Goal: Task Accomplishment & Management: Manage account settings

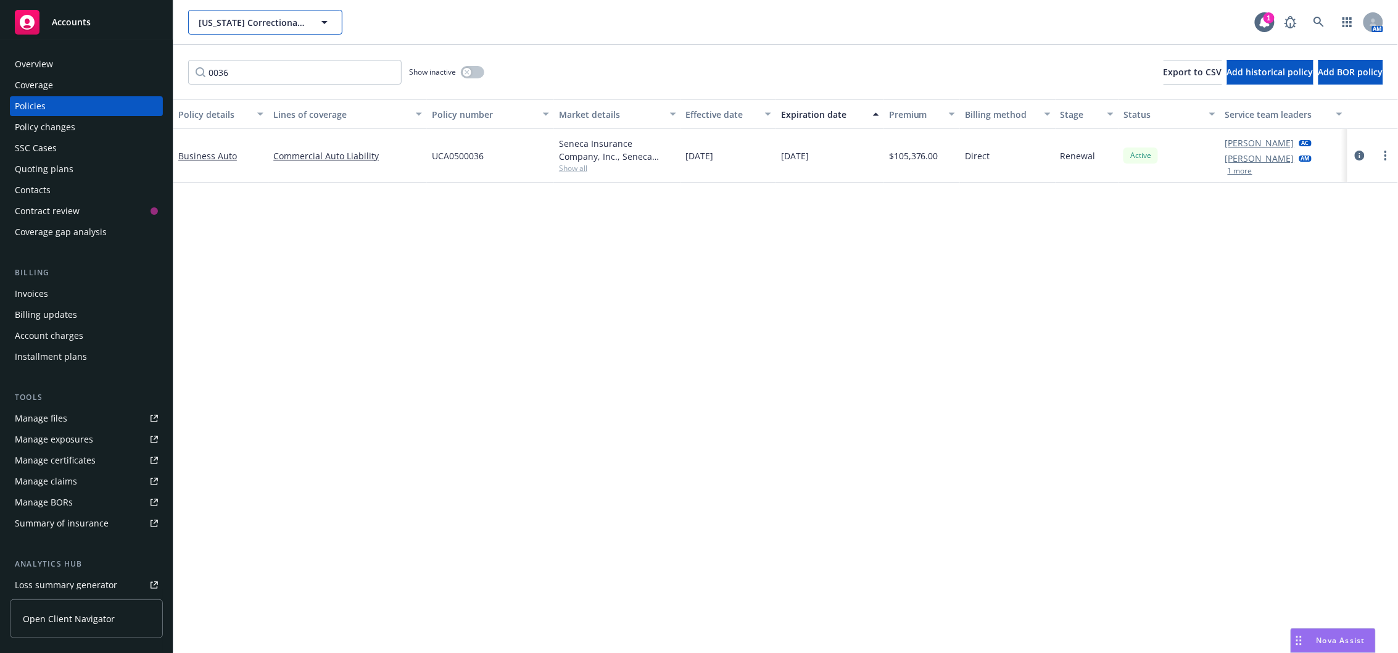
click at [222, 28] on span "California Correctional Peace Officers Association; CCPOA" at bounding box center [252, 22] width 107 height 13
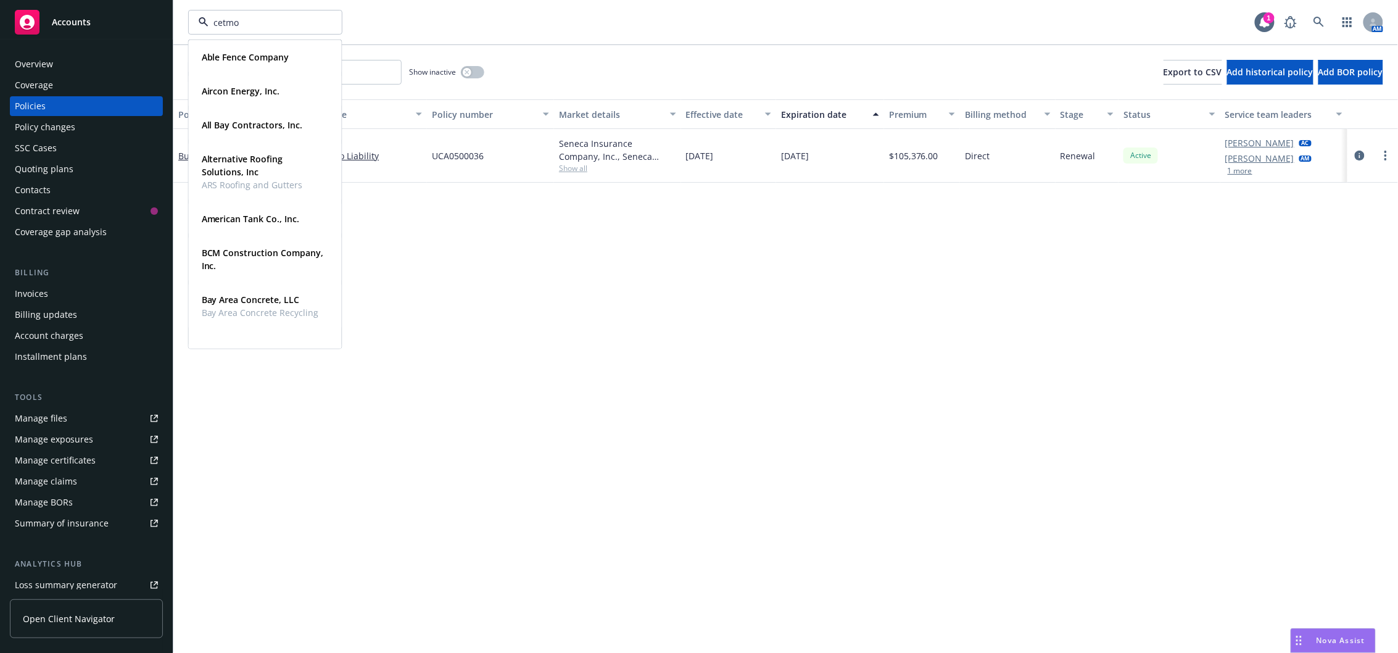
type input "cetmon"
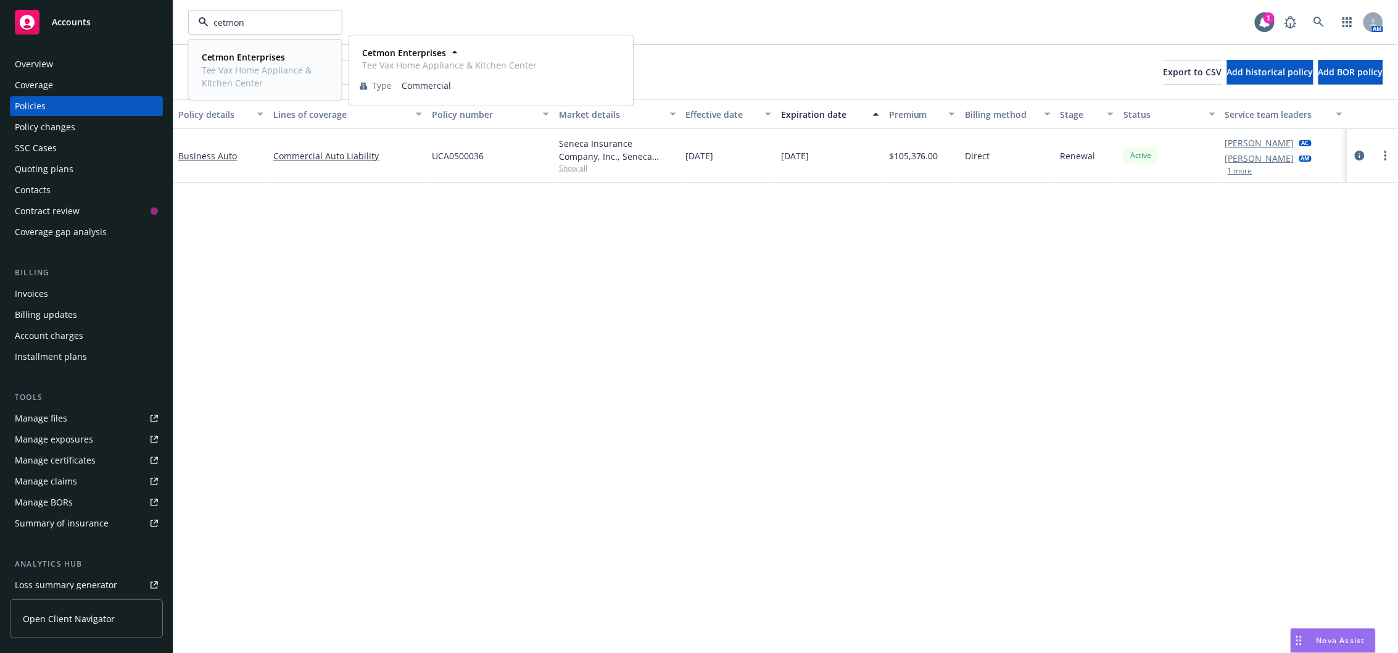
click at [225, 68] on span "Tee Vax Home Appliance & Kitchen Center" at bounding box center [264, 77] width 125 height 26
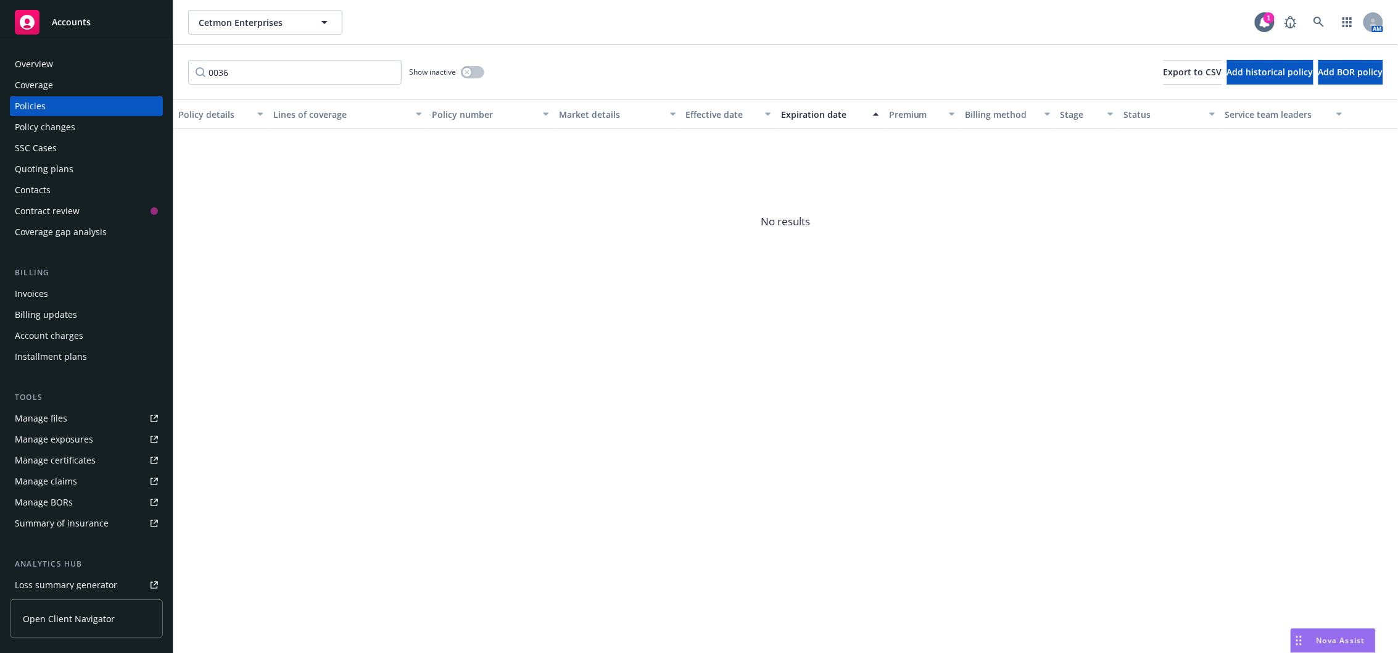
click at [59, 457] on div "Manage certificates" at bounding box center [55, 460] width 81 height 20
click at [281, 78] on input "0036" at bounding box center [294, 72] width 213 height 25
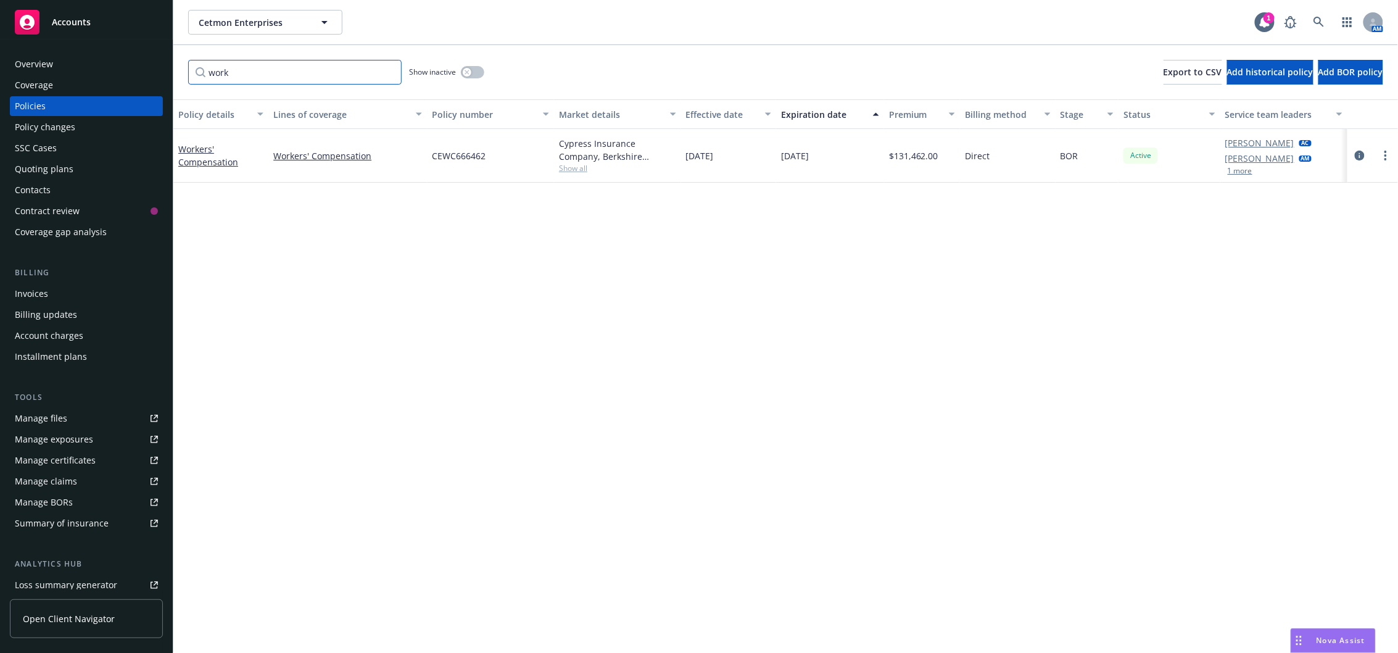
type input "work"
click at [201, 168] on div "Workers' Compensation" at bounding box center [220, 156] width 85 height 26
click at [201, 159] on link "Workers' Compensation" at bounding box center [208, 155] width 60 height 25
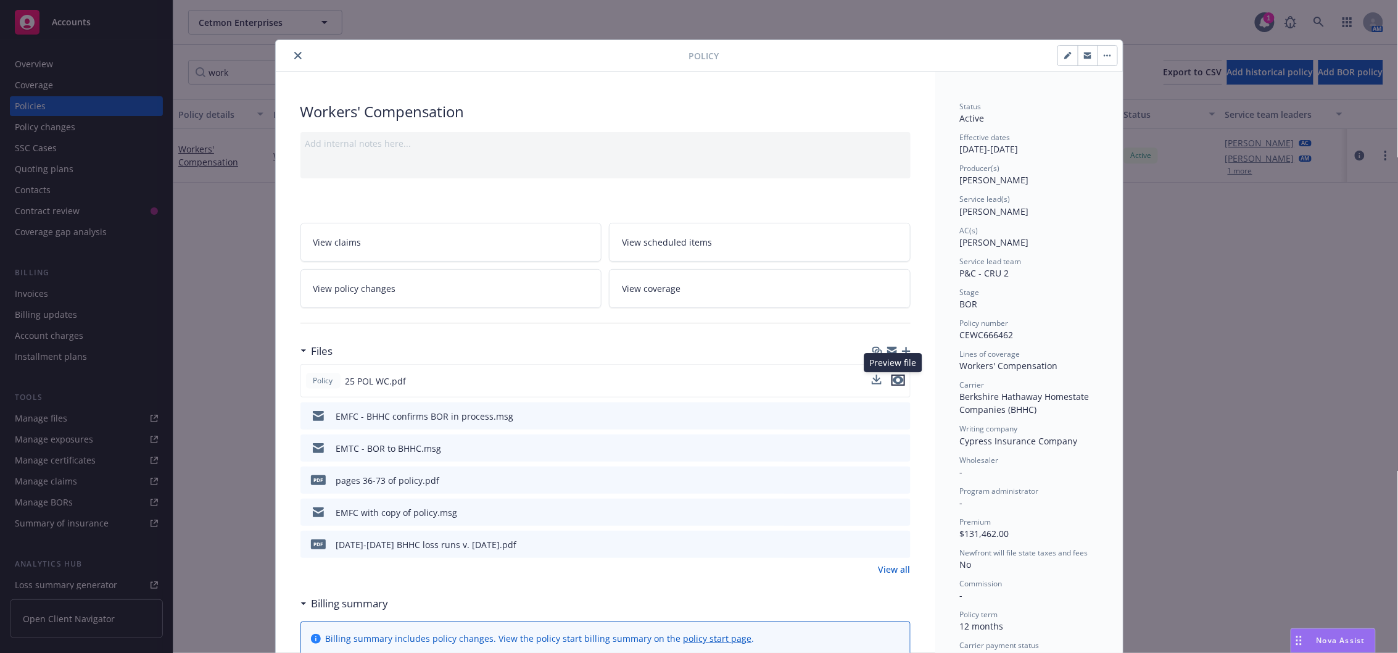
click at [897, 380] on icon "preview file" at bounding box center [898, 380] width 11 height 9
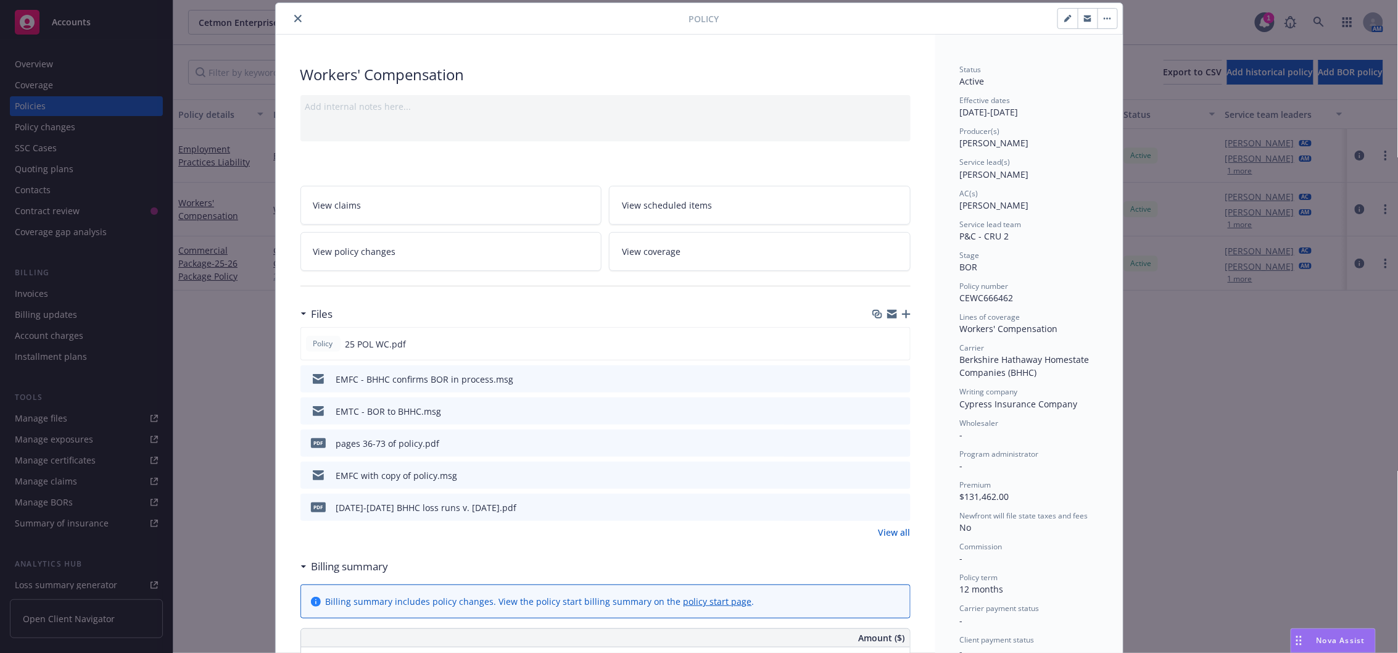
click at [294, 20] on icon "close" at bounding box center [297, 18] width 7 height 7
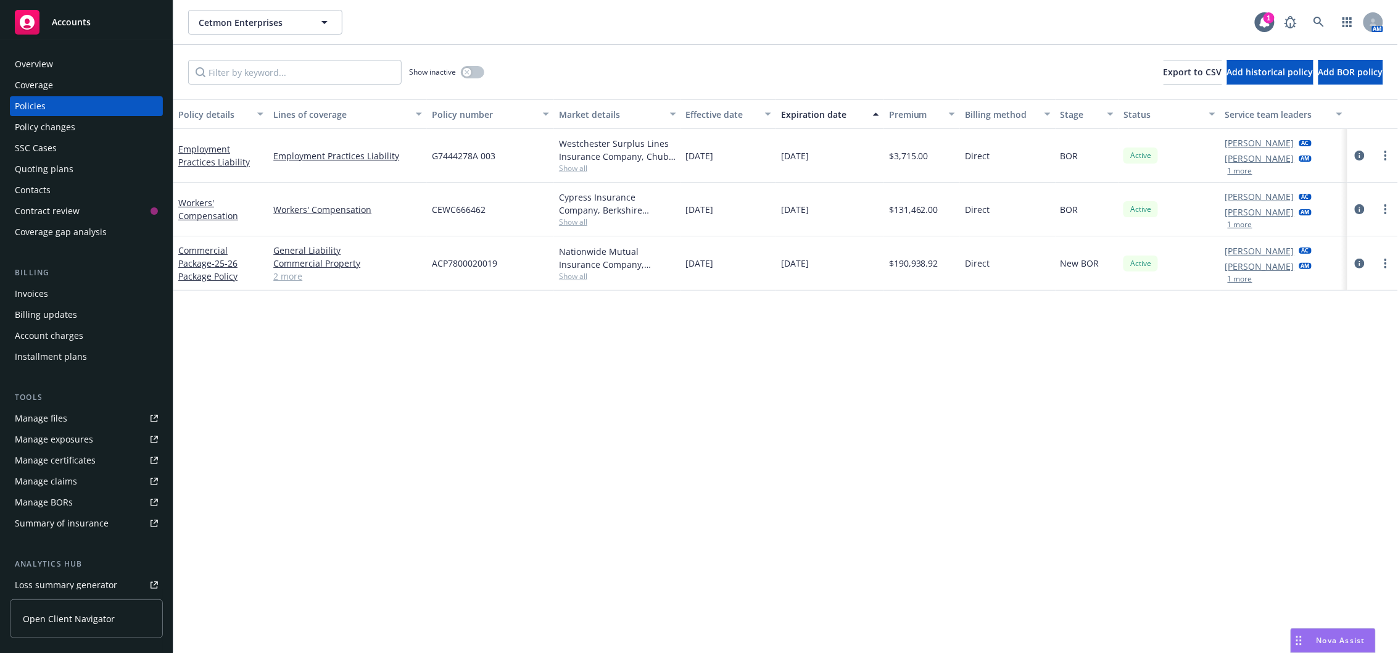
click at [61, 410] on div "Manage files" at bounding box center [41, 418] width 52 height 20
click at [199, 252] on link "Commercial Package - 25-26 Package Policy" at bounding box center [207, 263] width 59 height 38
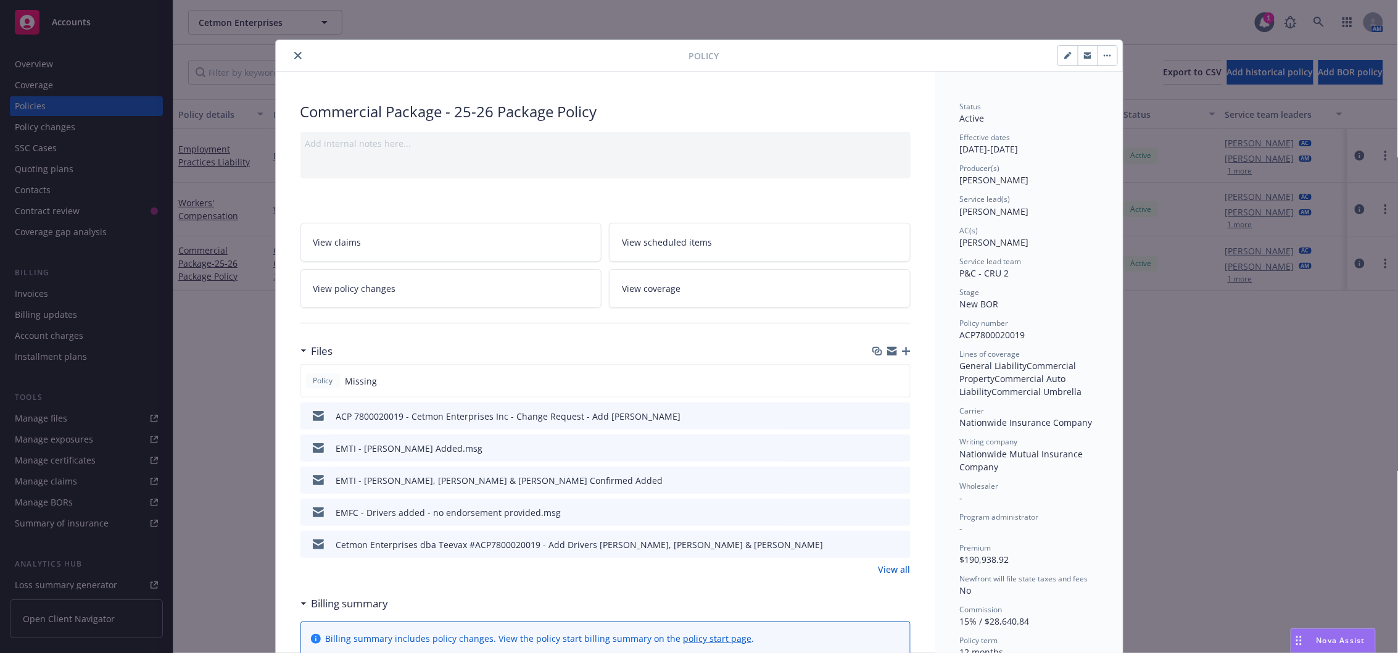
click at [892, 461] on div "Policy Missing ACP 7800020019 - Cetmon Enterprises Inc - Change Request - Add D…" at bounding box center [606, 461] width 610 height 194
click at [892, 570] on link "View all" at bounding box center [895, 569] width 32 height 13
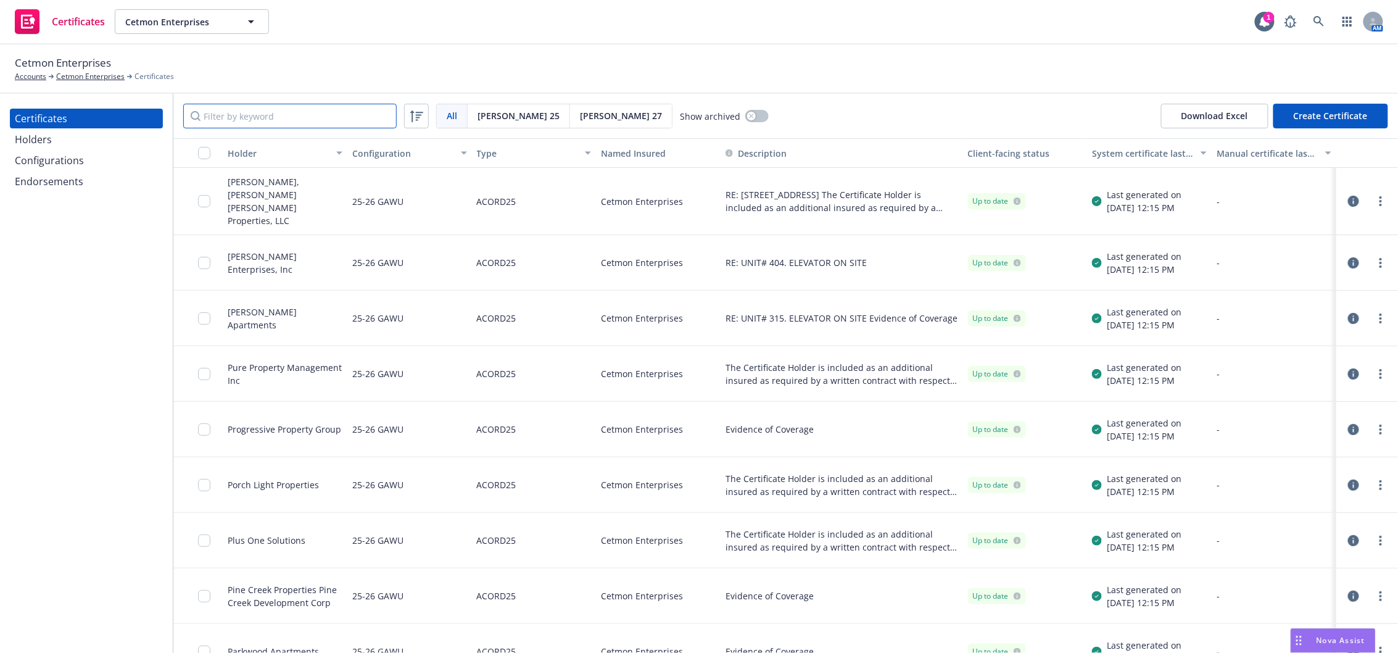
click at [231, 120] on input "Filter by keyword" at bounding box center [289, 116] width 213 height 25
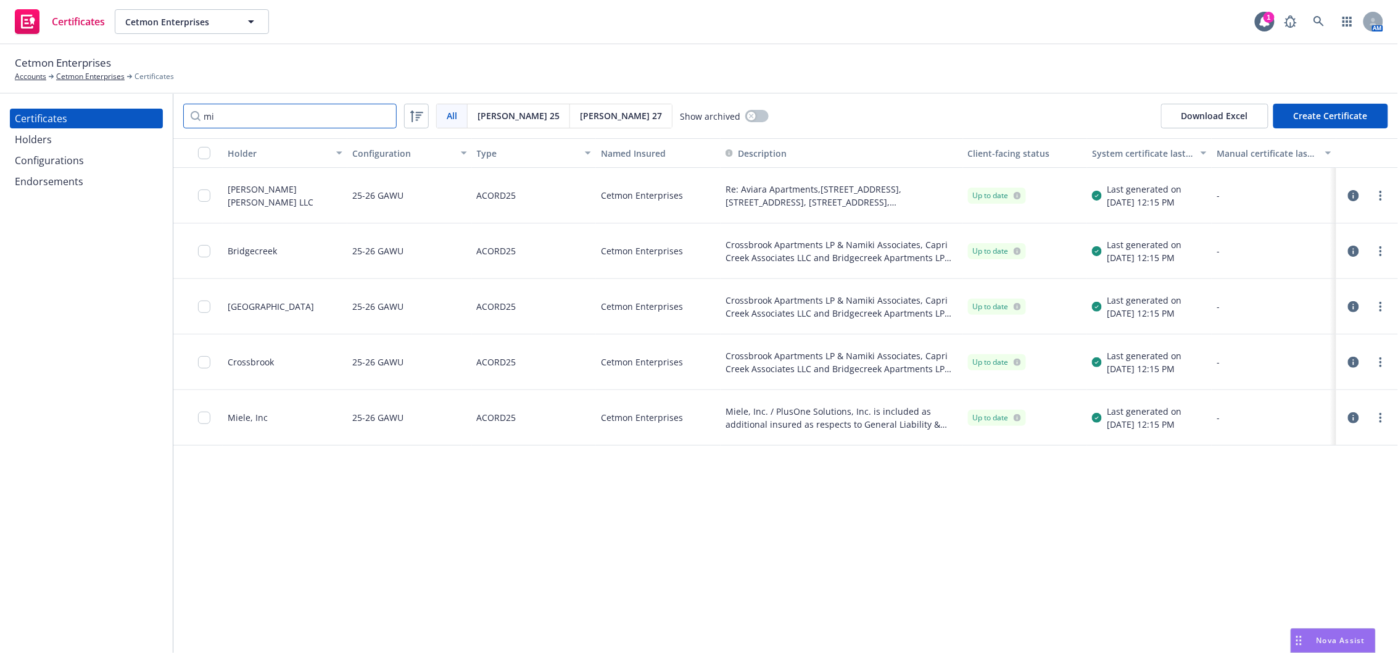
type input "mi"
click at [1386, 416] on link "more" at bounding box center [1381, 417] width 15 height 15
click at [1224, 199] on link "Edit" at bounding box center [1289, 195] width 197 height 25
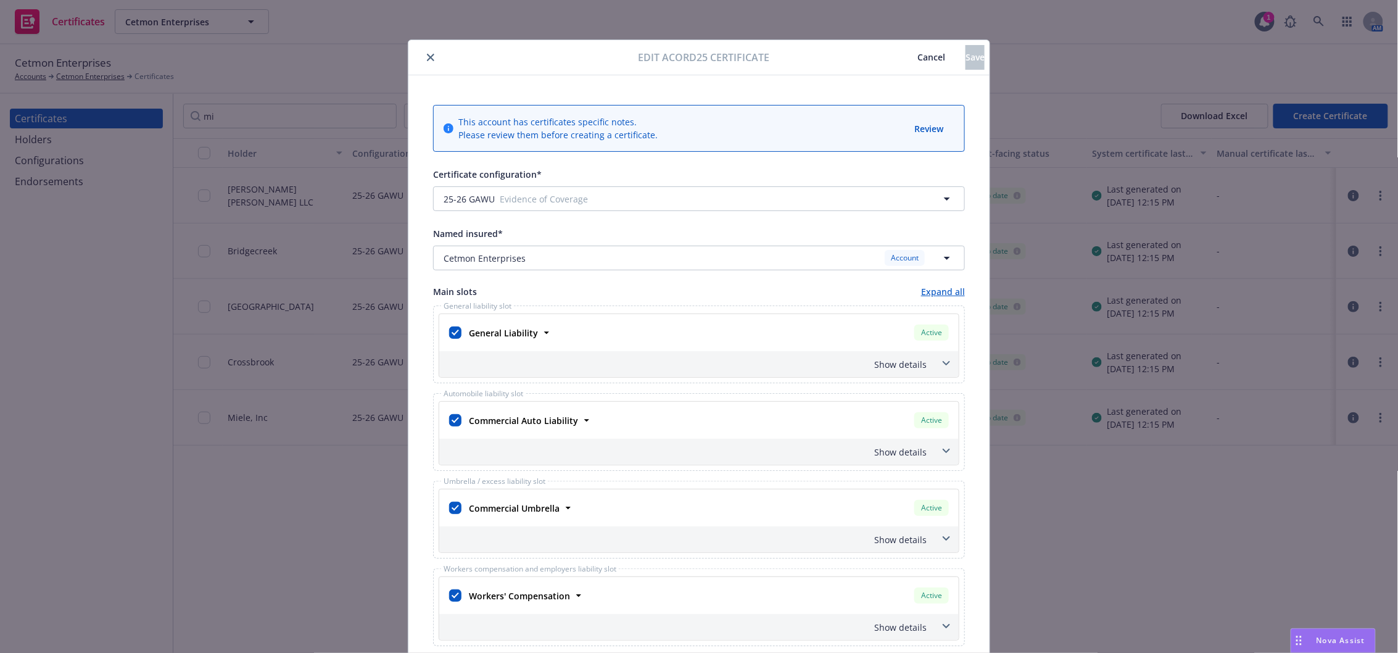
click at [937, 365] on span at bounding box center [947, 364] width 20 height 20
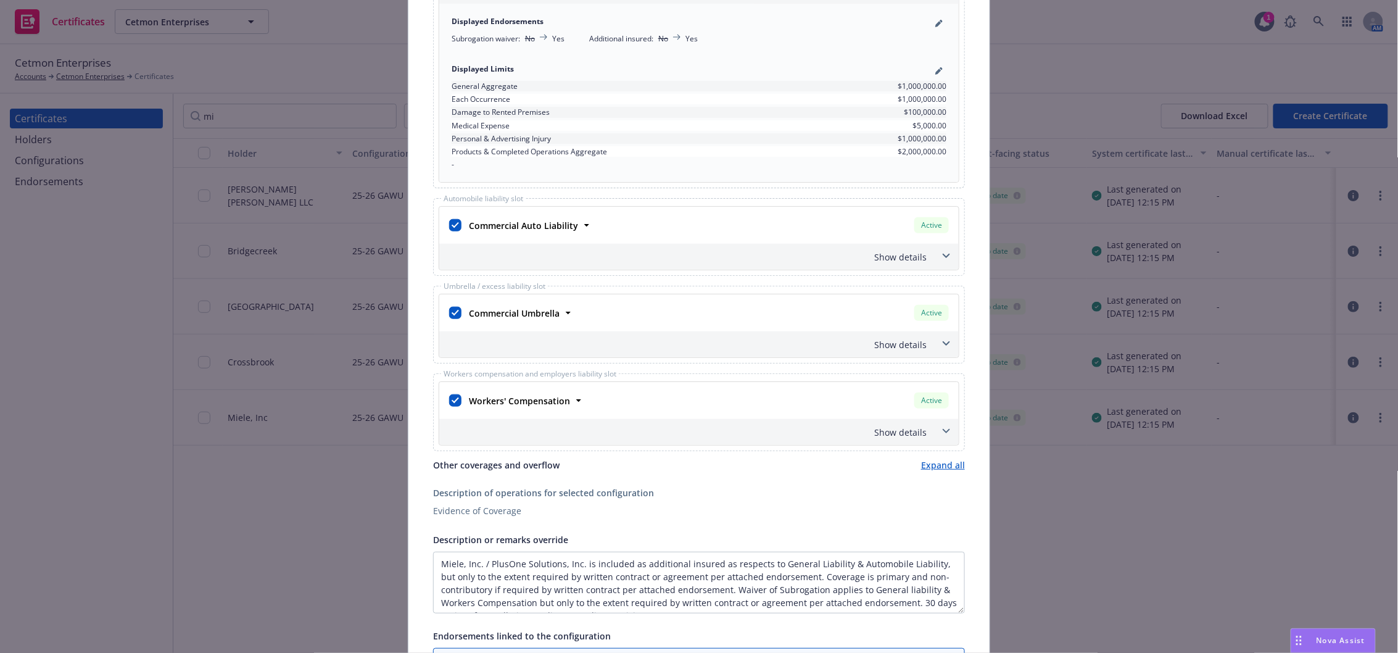
scroll to position [383, 0]
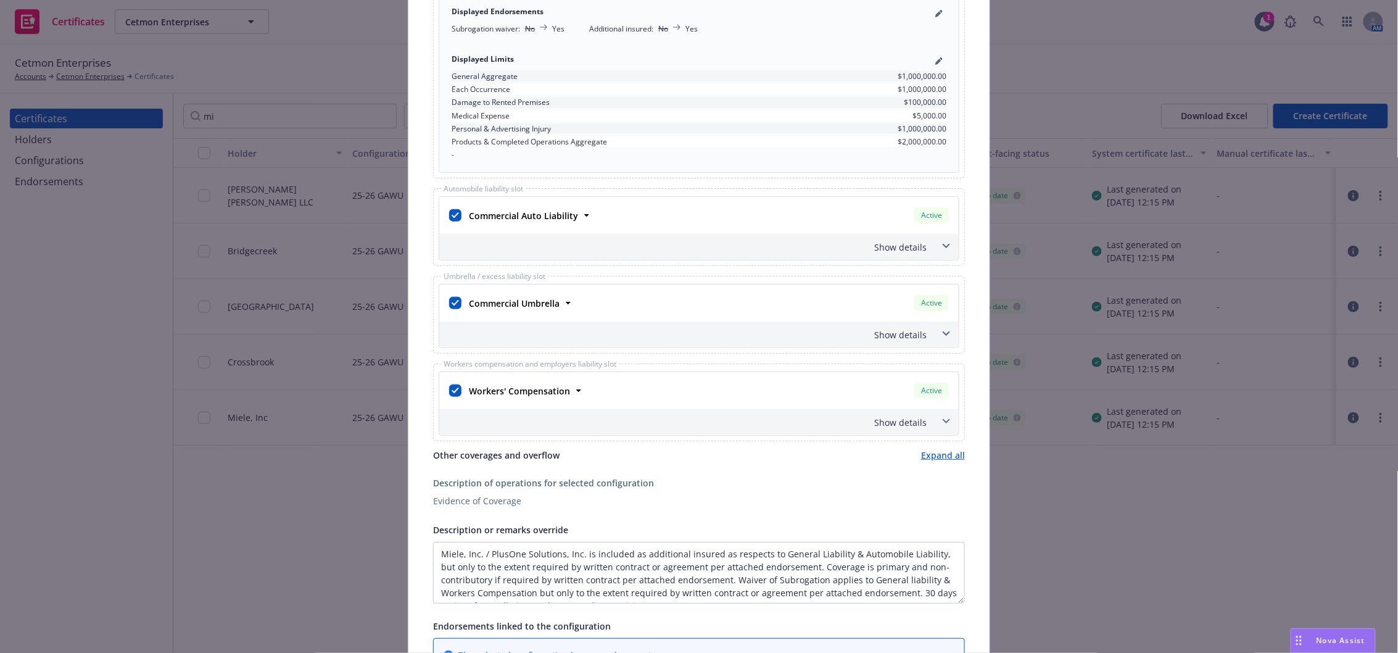
click at [945, 418] on span at bounding box center [947, 422] width 20 height 20
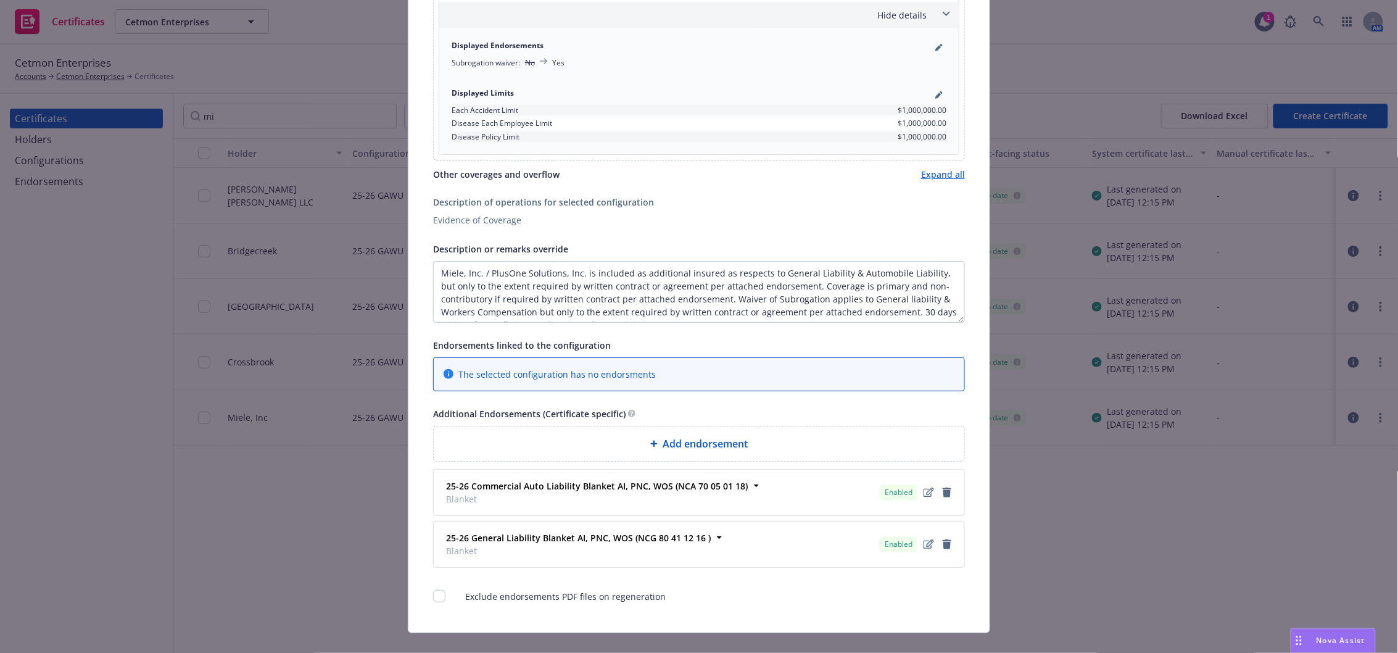
scroll to position [811, 0]
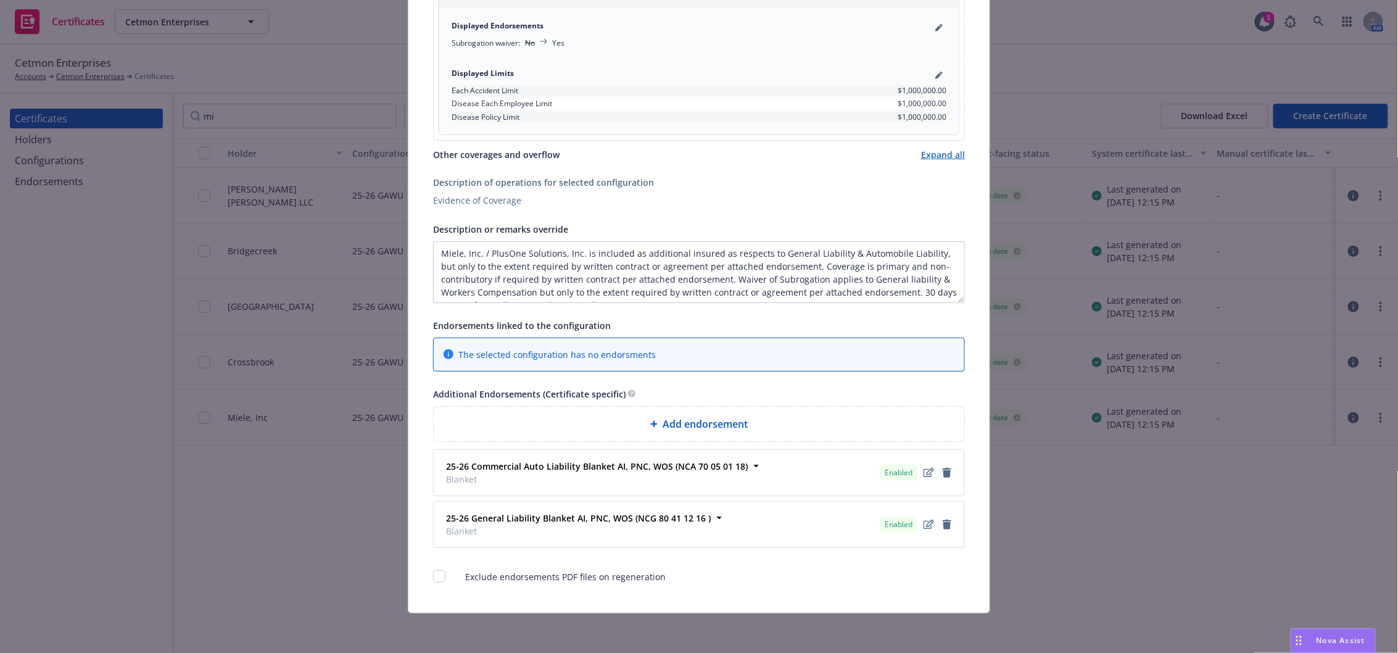
click at [694, 424] on span "Add endorsement" at bounding box center [705, 424] width 85 height 15
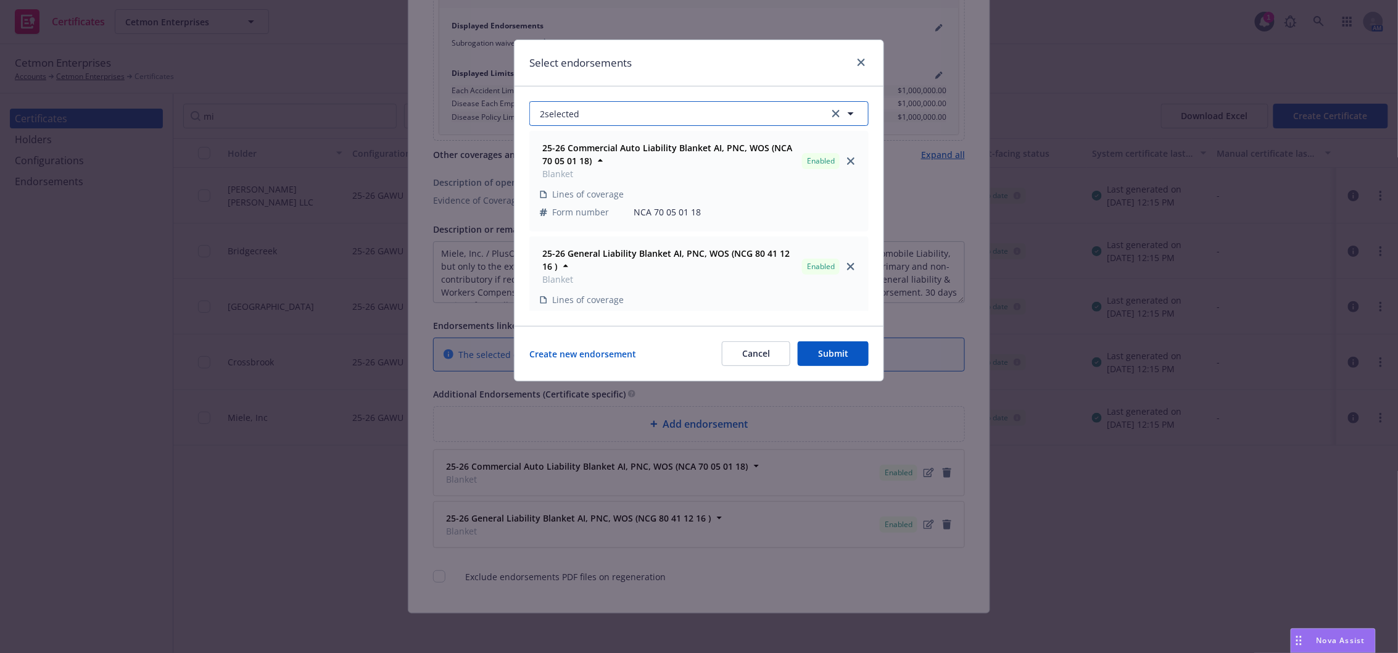
click at [610, 120] on button "2 selected" at bounding box center [698, 113] width 339 height 25
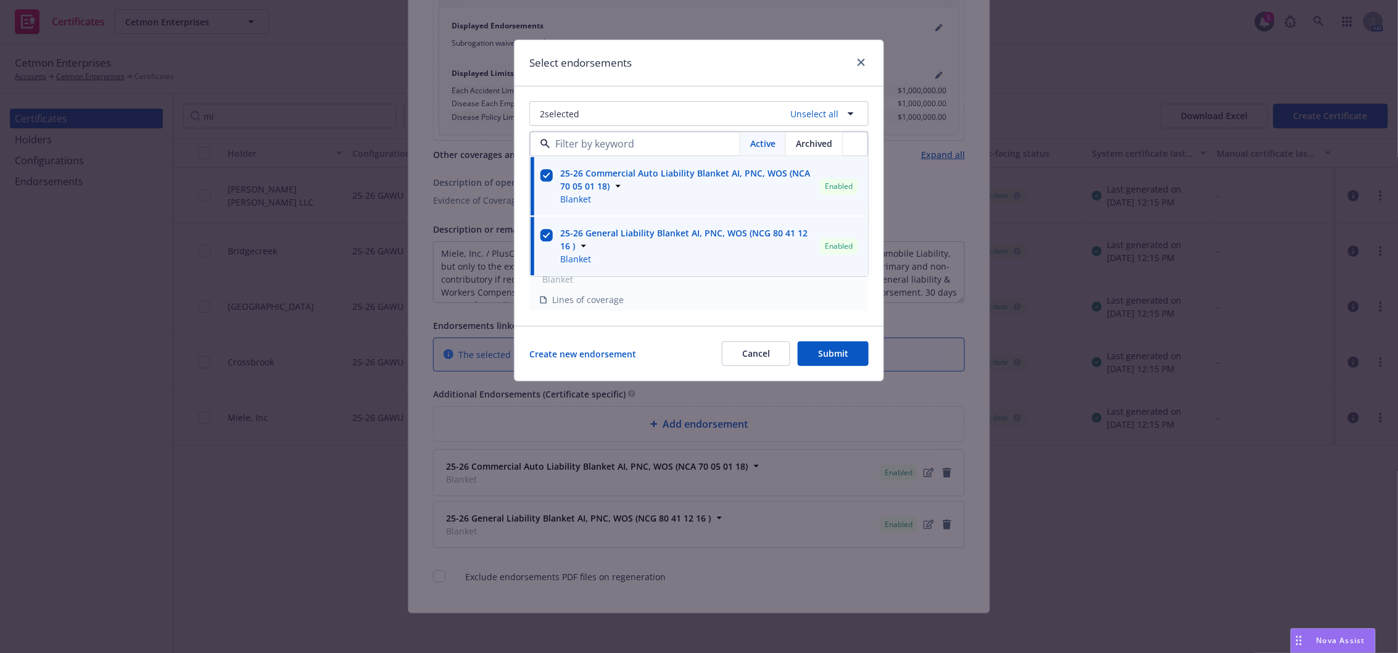
click at [650, 81] on div "Select endorsements" at bounding box center [699, 63] width 369 height 46
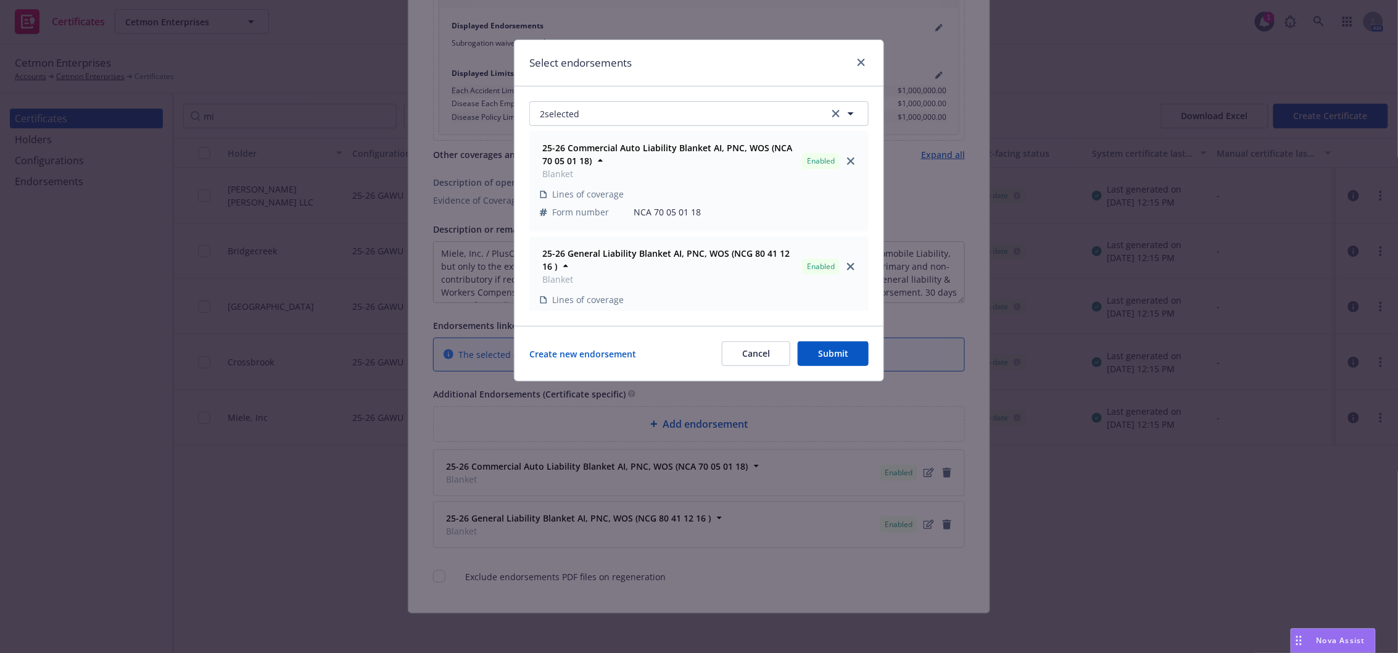
drag, startPoint x: 855, startPoint y: 176, endPoint x: 856, endPoint y: 223, distance: 46.9
click at [856, 223] on div "25-26 Commercial Auto Liability Blanket AI, PNC, WOS (NCA 70 05 01 18) Blanket …" at bounding box center [698, 218] width 339 height 185
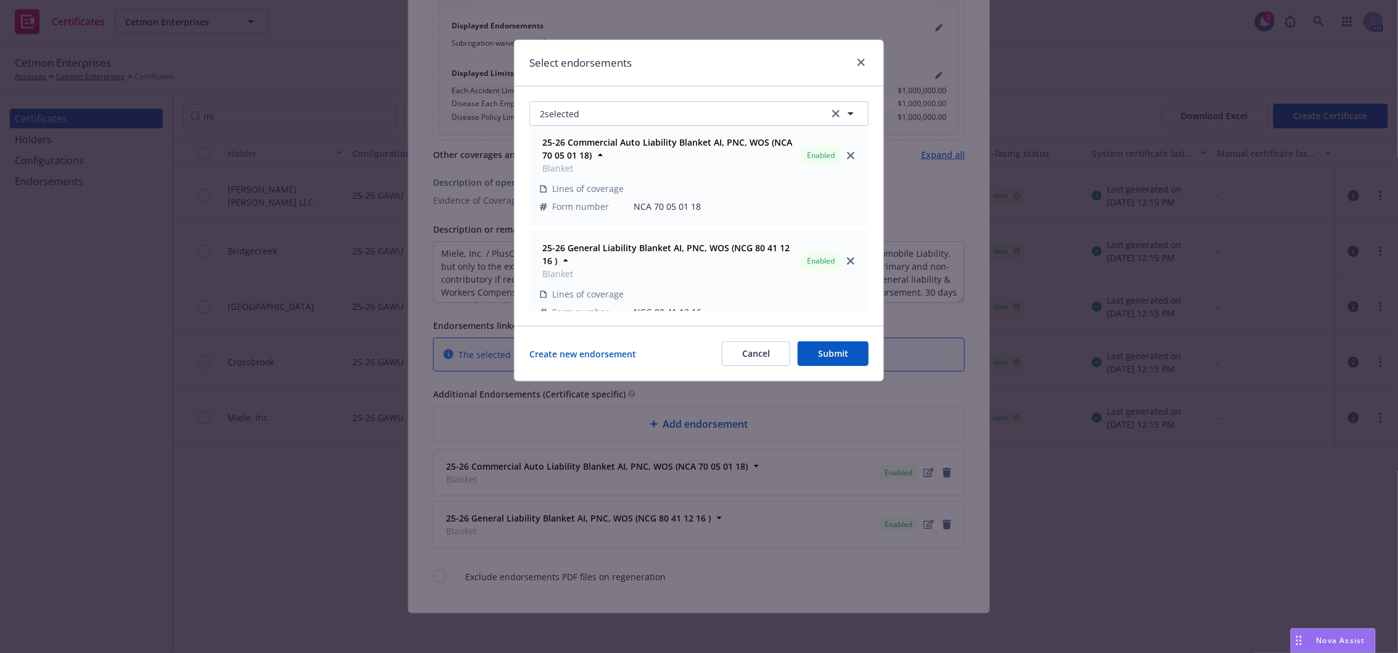
scroll to position [0, 0]
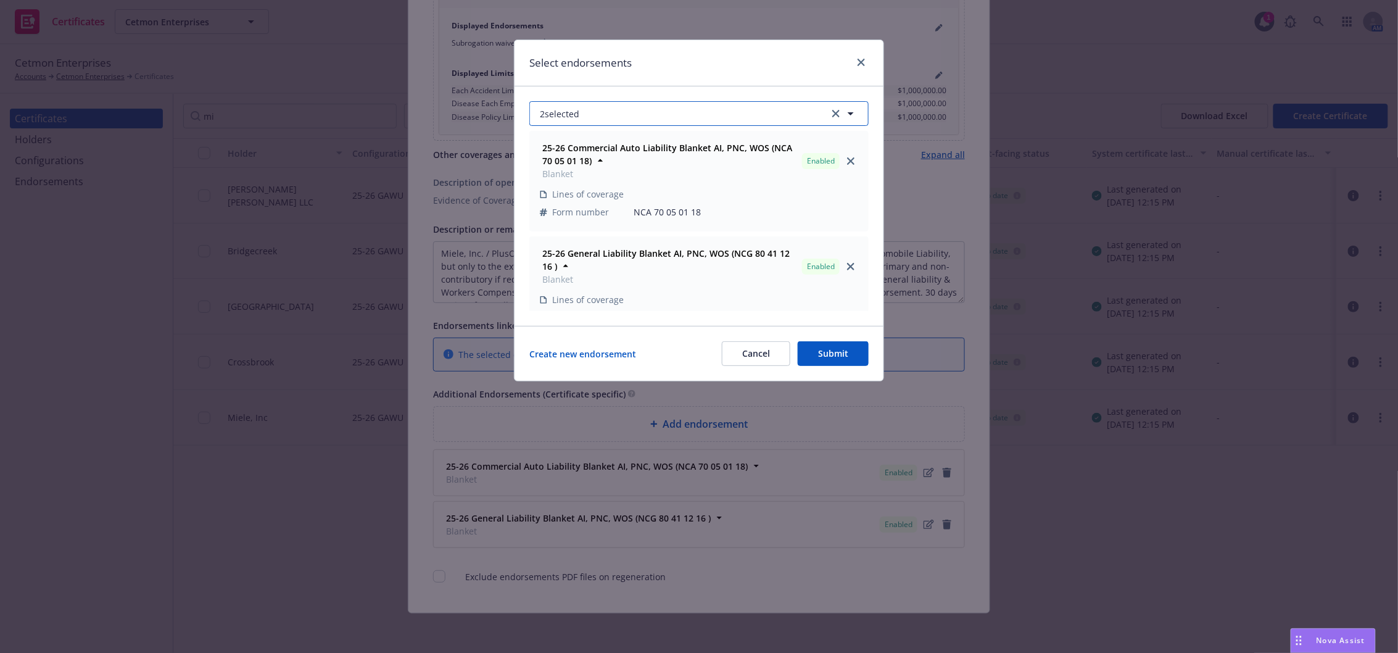
click at [616, 112] on button "2 selected" at bounding box center [698, 113] width 339 height 25
type input "w"
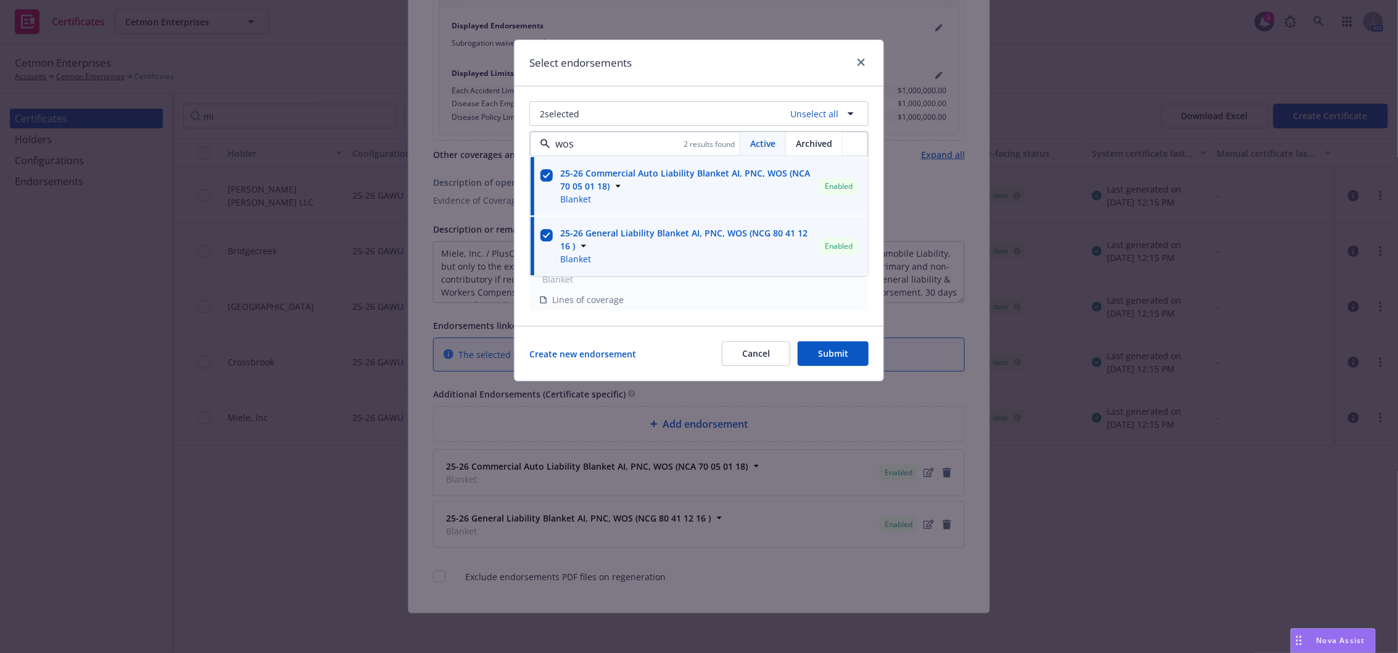
type input "wos"
click at [684, 89] on div "2 selected Unselect all wos 2 results found Active Archived 25-26 Commercial Au…" at bounding box center [699, 205] width 369 height 239
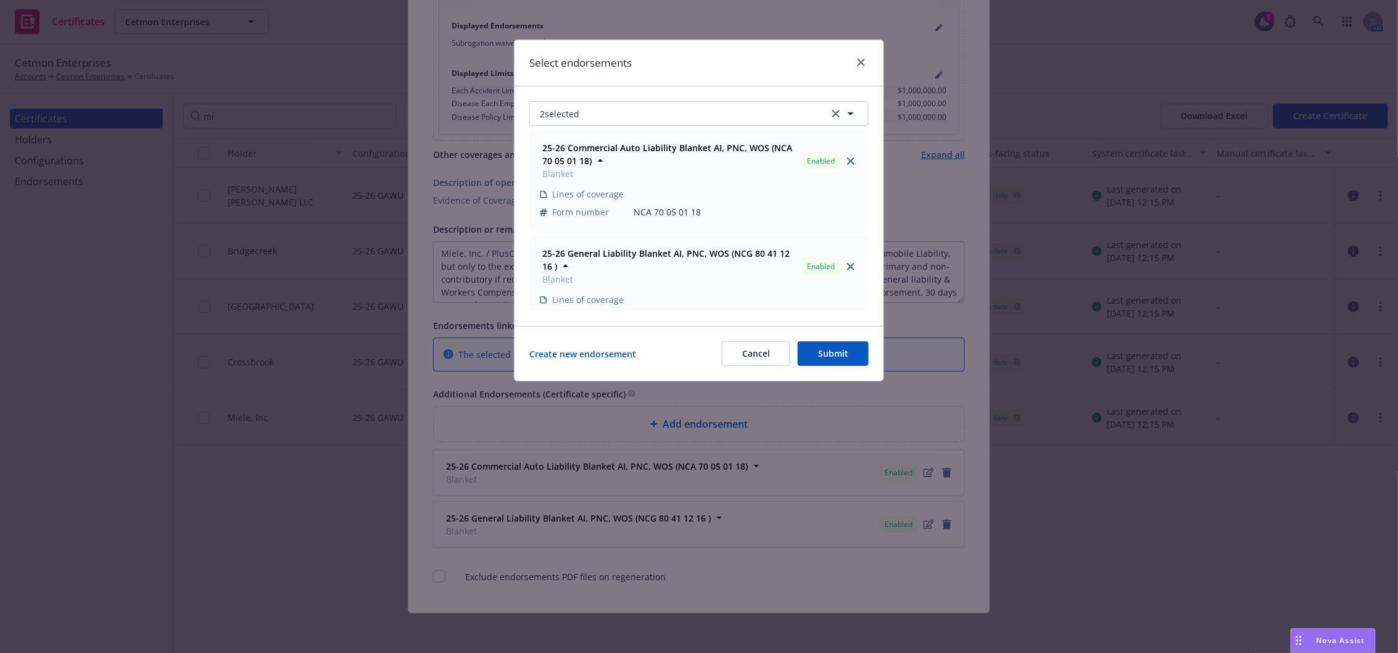
drag, startPoint x: 770, startPoint y: 351, endPoint x: 770, endPoint y: 341, distance: 9.9
click at [770, 349] on button "Cancel" at bounding box center [756, 353] width 68 height 25
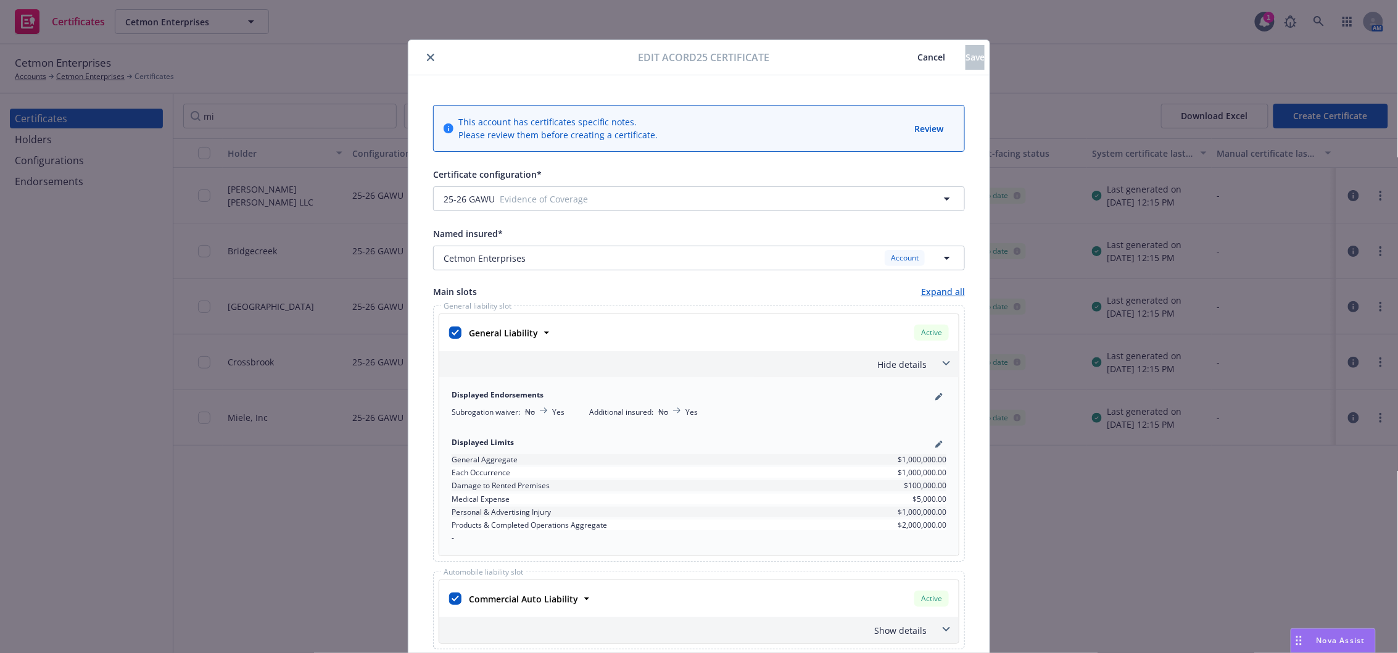
drag, startPoint x: 428, startPoint y: 57, endPoint x: 414, endPoint y: 66, distance: 16.9
click at [428, 57] on button "close" at bounding box center [430, 57] width 15 height 15
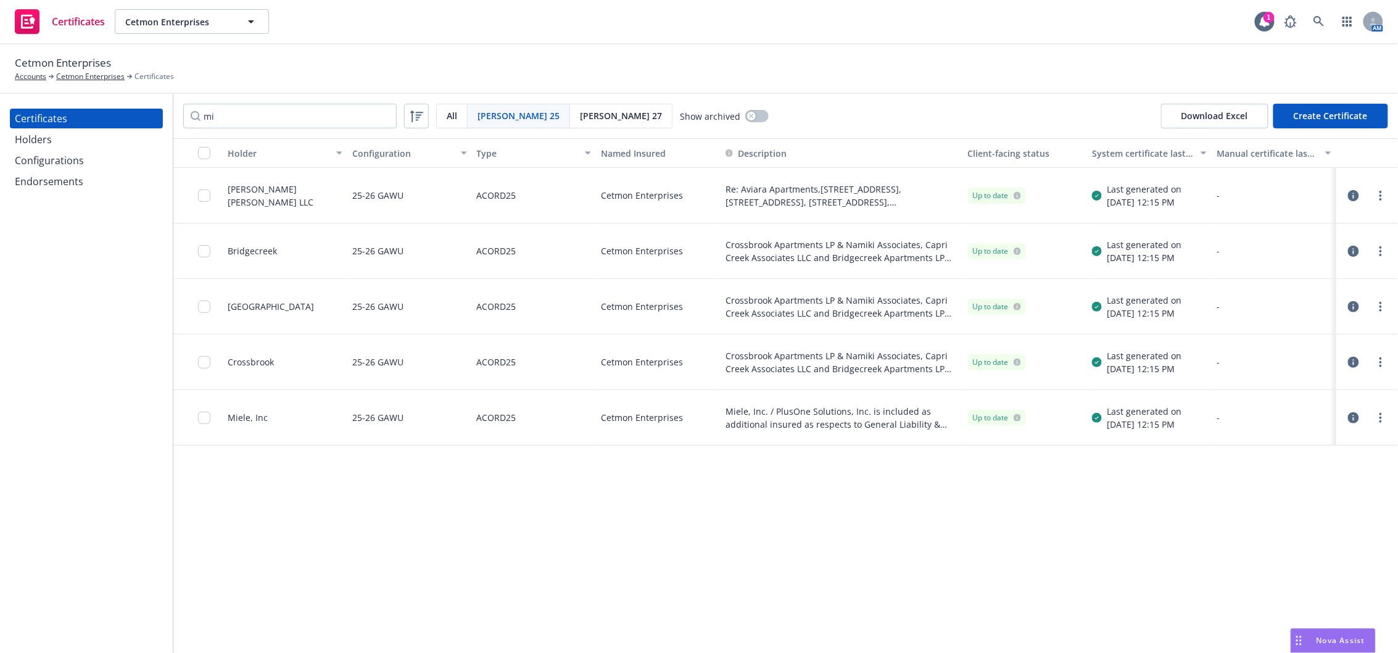
drag, startPoint x: 84, startPoint y: 174, endPoint x: 88, endPoint y: 192, distance: 18.4
click at [84, 175] on div "Endorsements" at bounding box center [86, 182] width 143 height 20
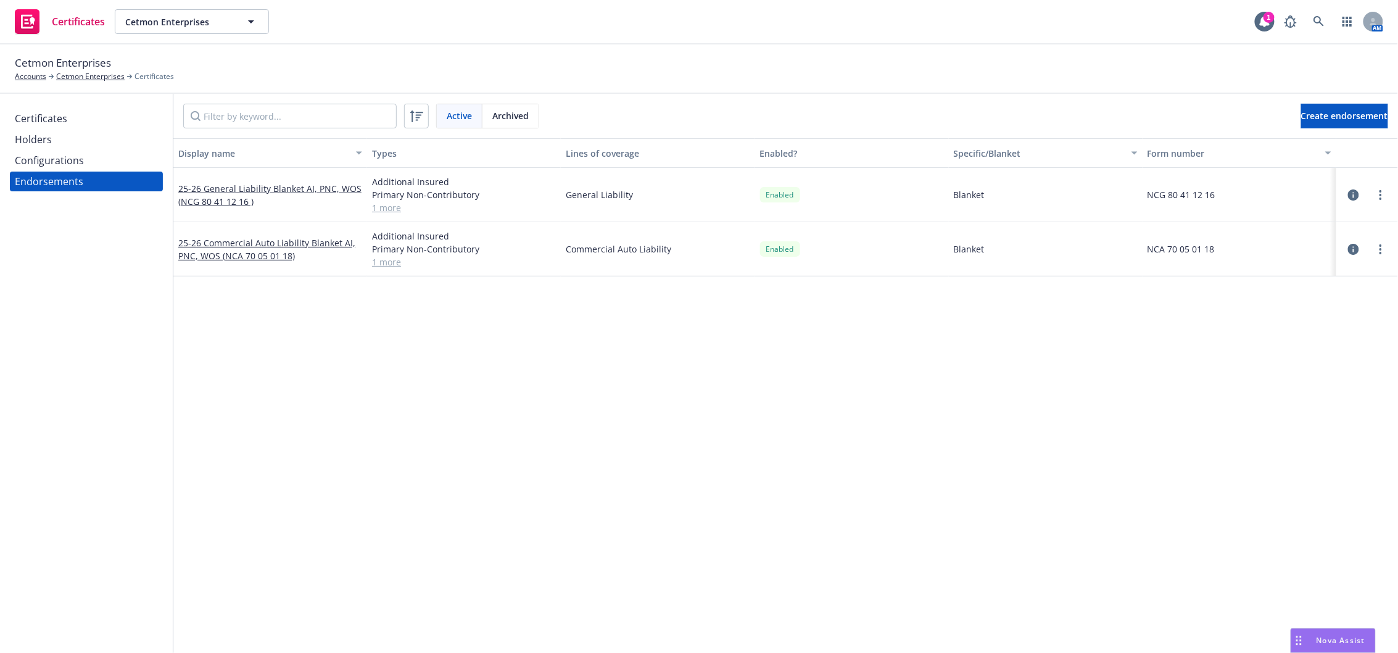
click at [52, 114] on div "Certificates" at bounding box center [41, 119] width 52 height 20
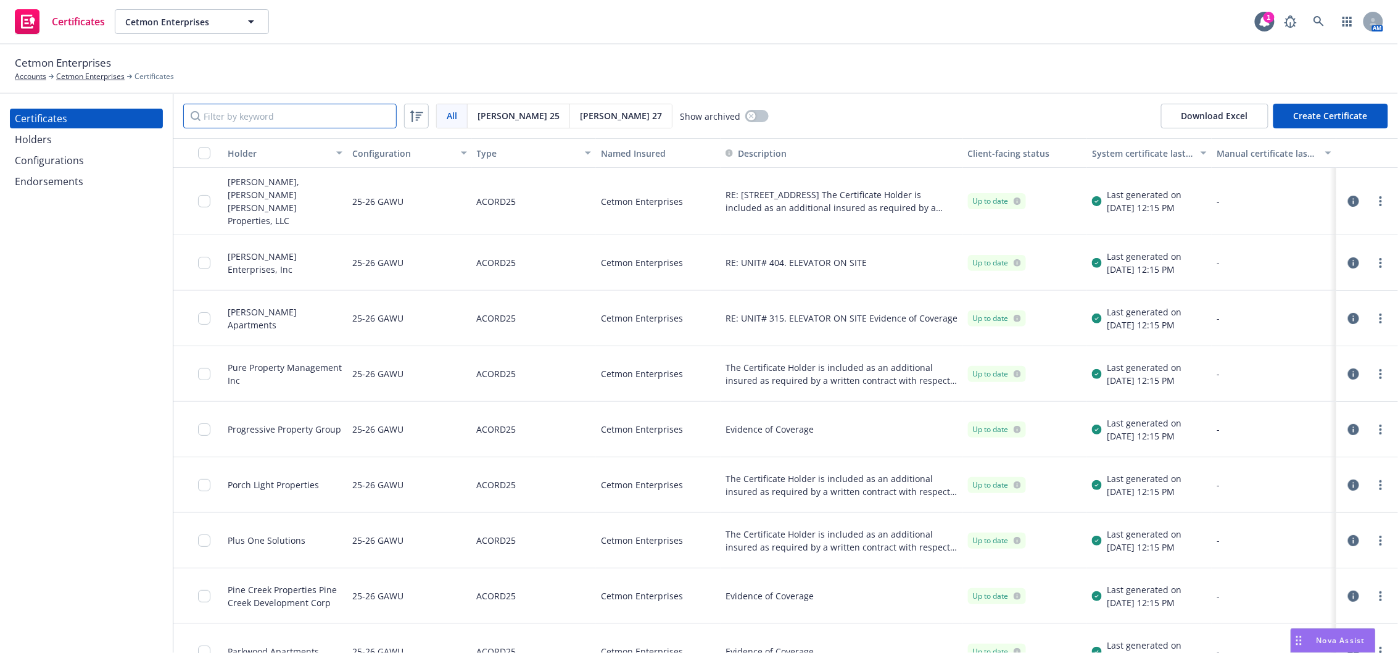
click at [326, 118] on input "Filter by keyword" at bounding box center [289, 116] width 213 height 25
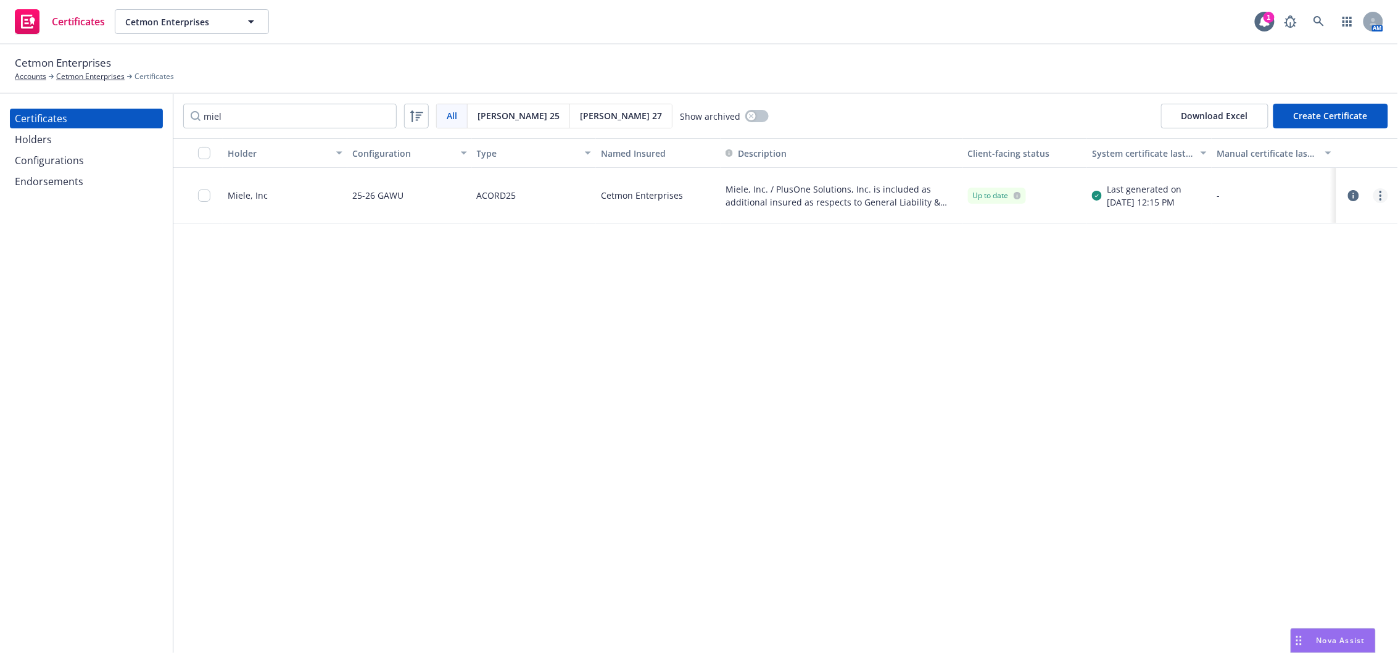
click at [1377, 198] on link "more" at bounding box center [1381, 195] width 15 height 15
click at [1272, 374] on link "Download uneditable generated certificate" at bounding box center [1289, 368] width 197 height 25
click at [267, 114] on input "miel" at bounding box center [289, 116] width 213 height 25
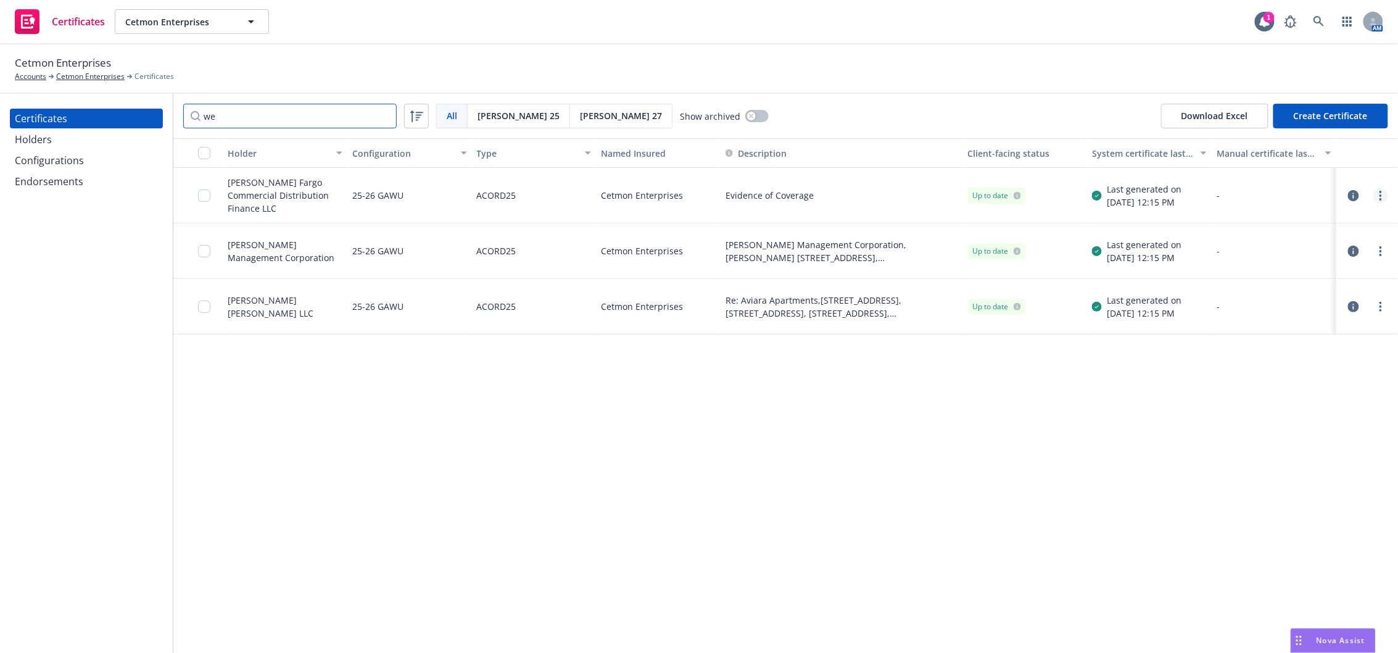
type input "we"
click at [1379, 202] on link "more" at bounding box center [1381, 195] width 15 height 15
click at [1230, 228] on link "Edit" at bounding box center [1289, 220] width 197 height 25
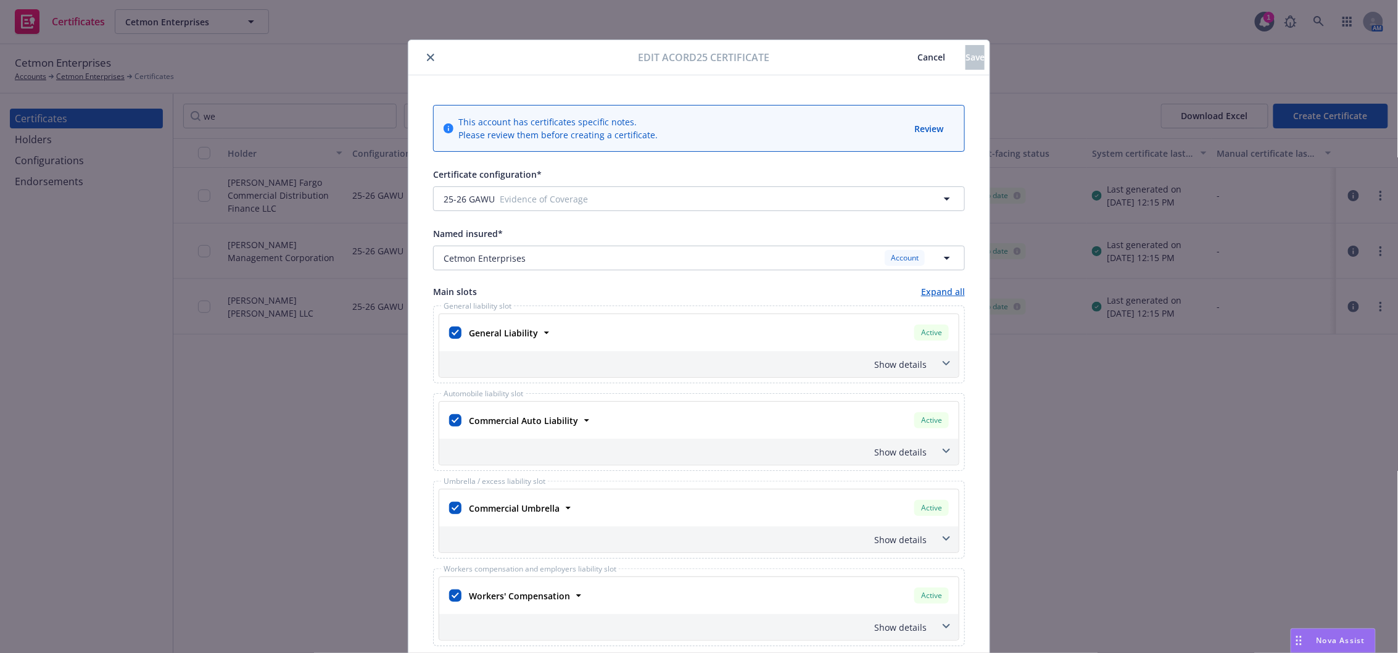
click at [918, 57] on span "Cancel" at bounding box center [932, 57] width 28 height 12
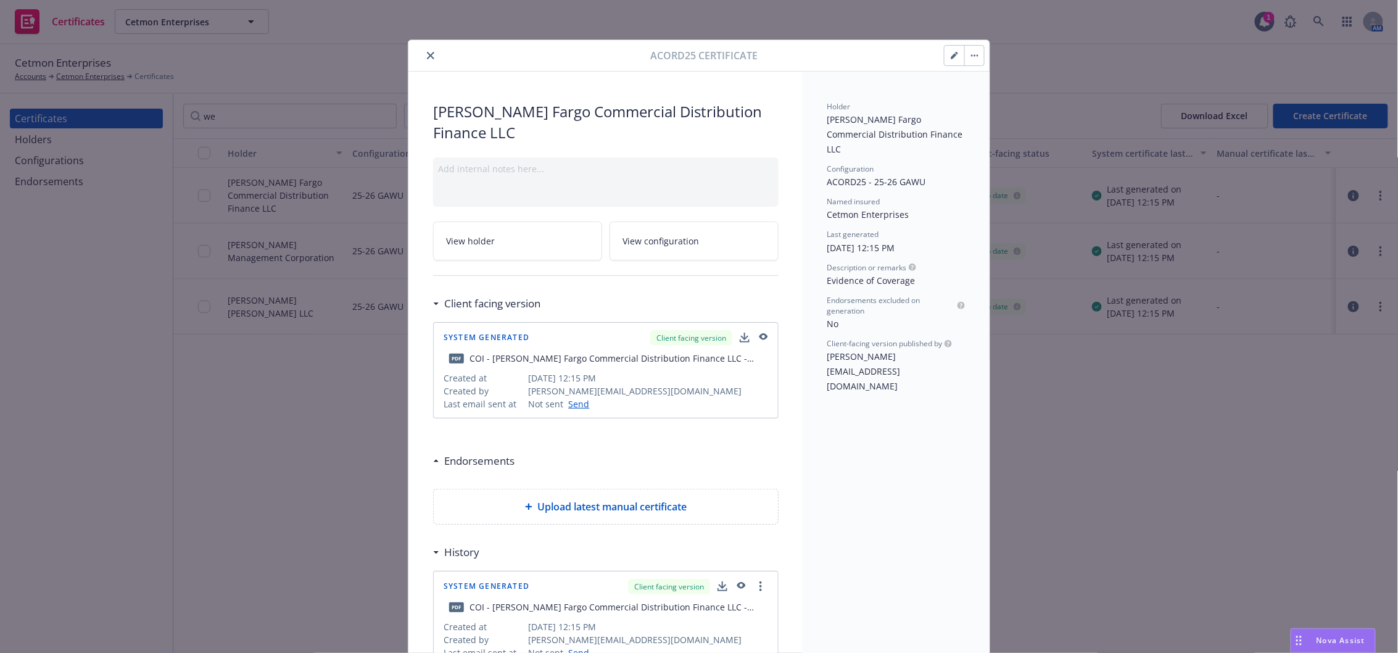
click at [431, 54] on button "close" at bounding box center [430, 55] width 15 height 15
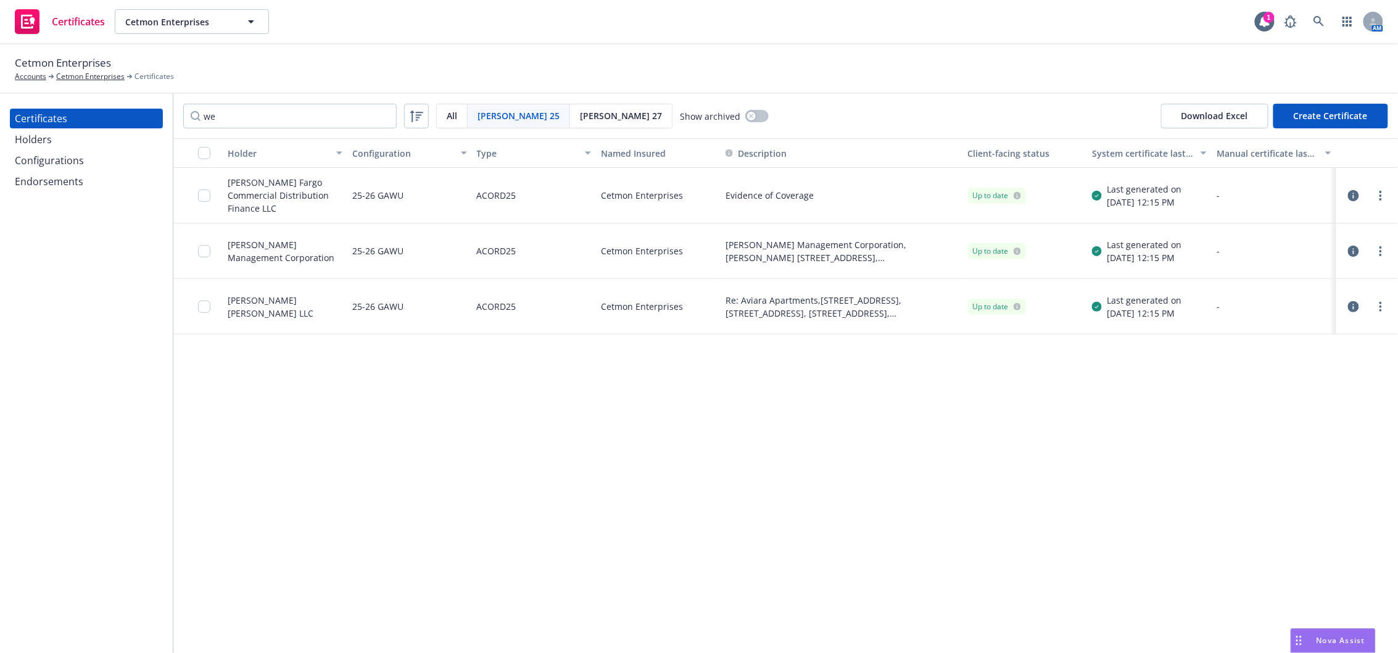
click at [119, 135] on div "Holders" at bounding box center [86, 140] width 143 height 20
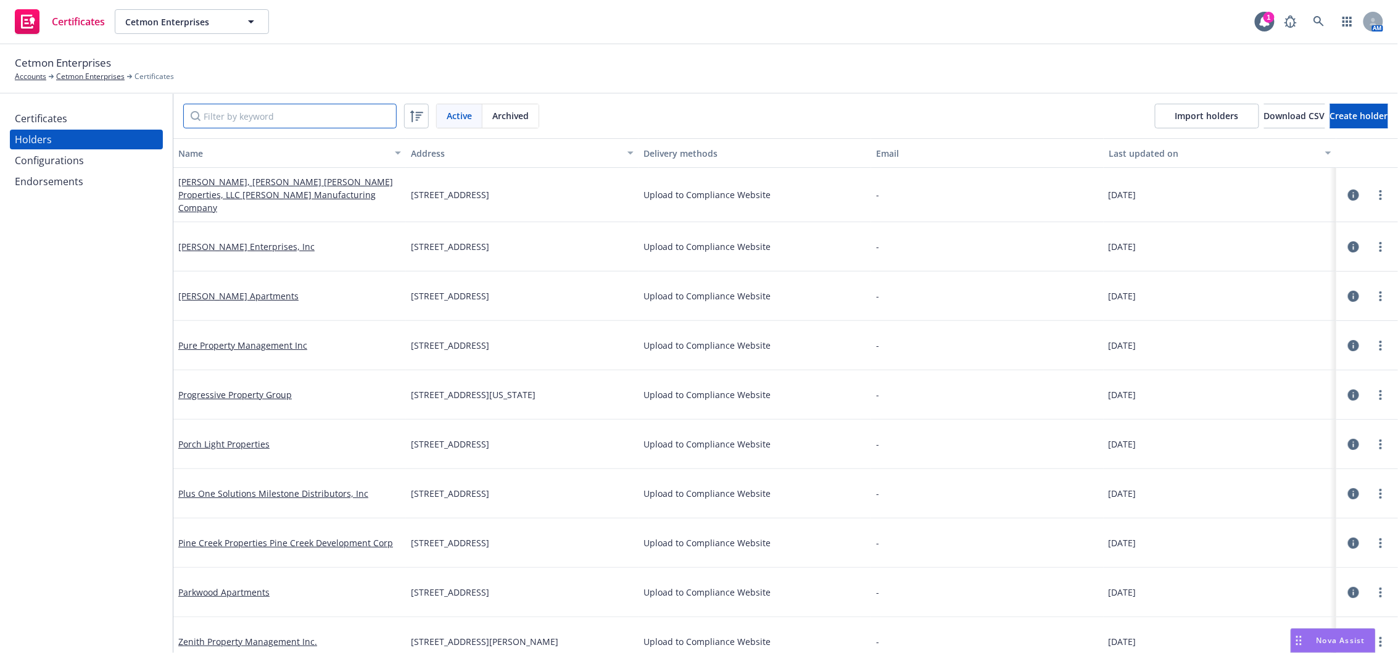
click at [294, 109] on input "Filter by keyword" at bounding box center [289, 116] width 213 height 25
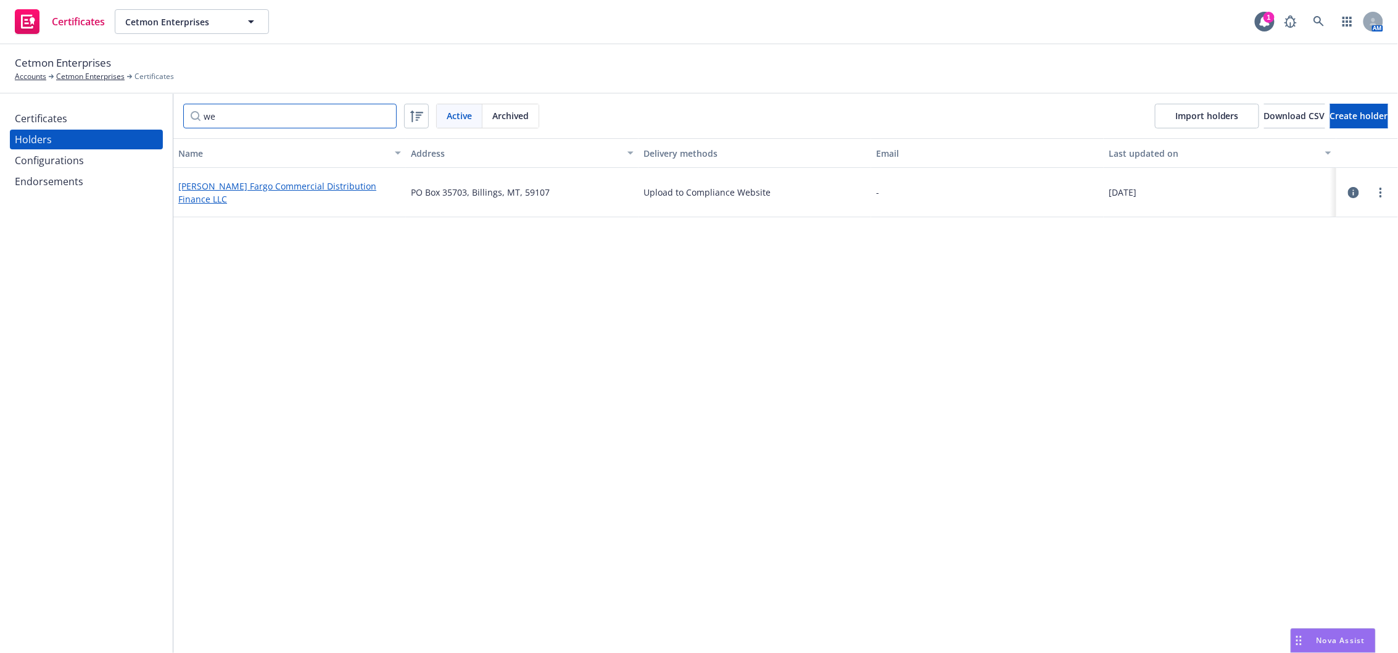
type input "we"
click at [294, 192] on link "Wells Fargo Commercial Distribution Finance LLC" at bounding box center [277, 192] width 198 height 25
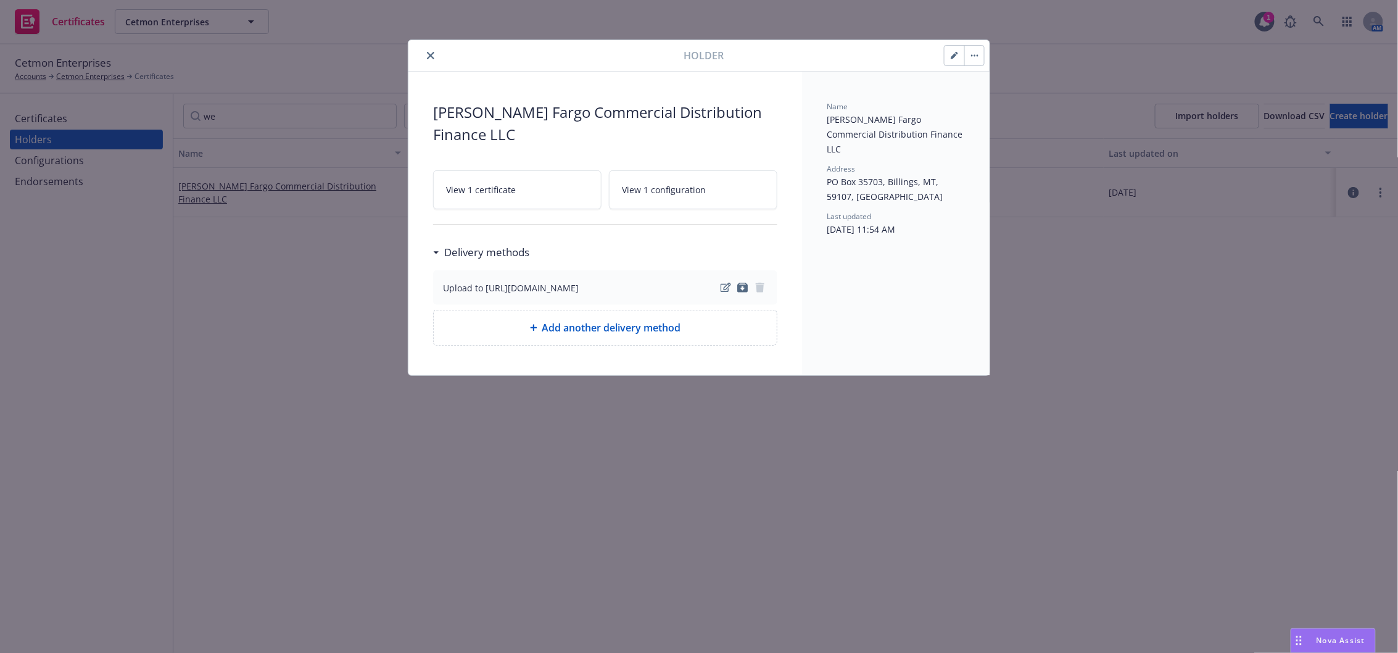
click at [946, 63] on button "button" at bounding box center [955, 56] width 20 height 20
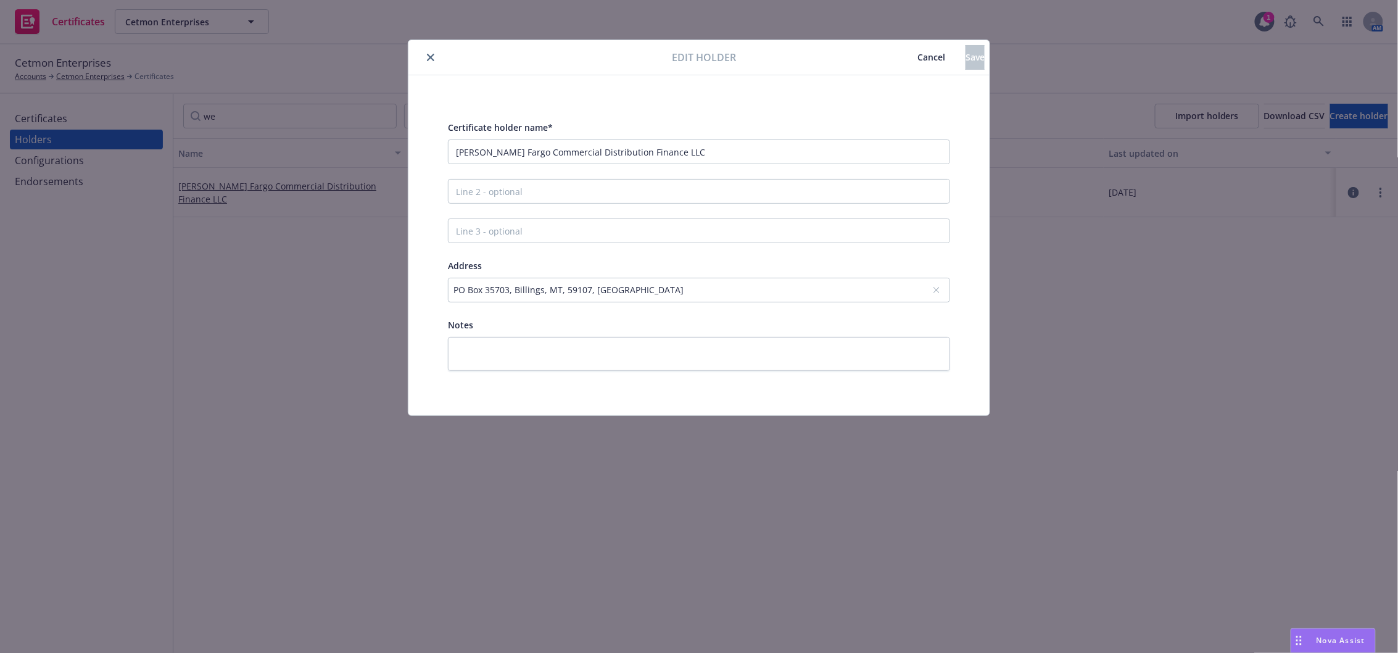
click at [636, 297] on div "PO Box 35703, Billings, MT, 59107, USA" at bounding box center [699, 290] width 502 height 25
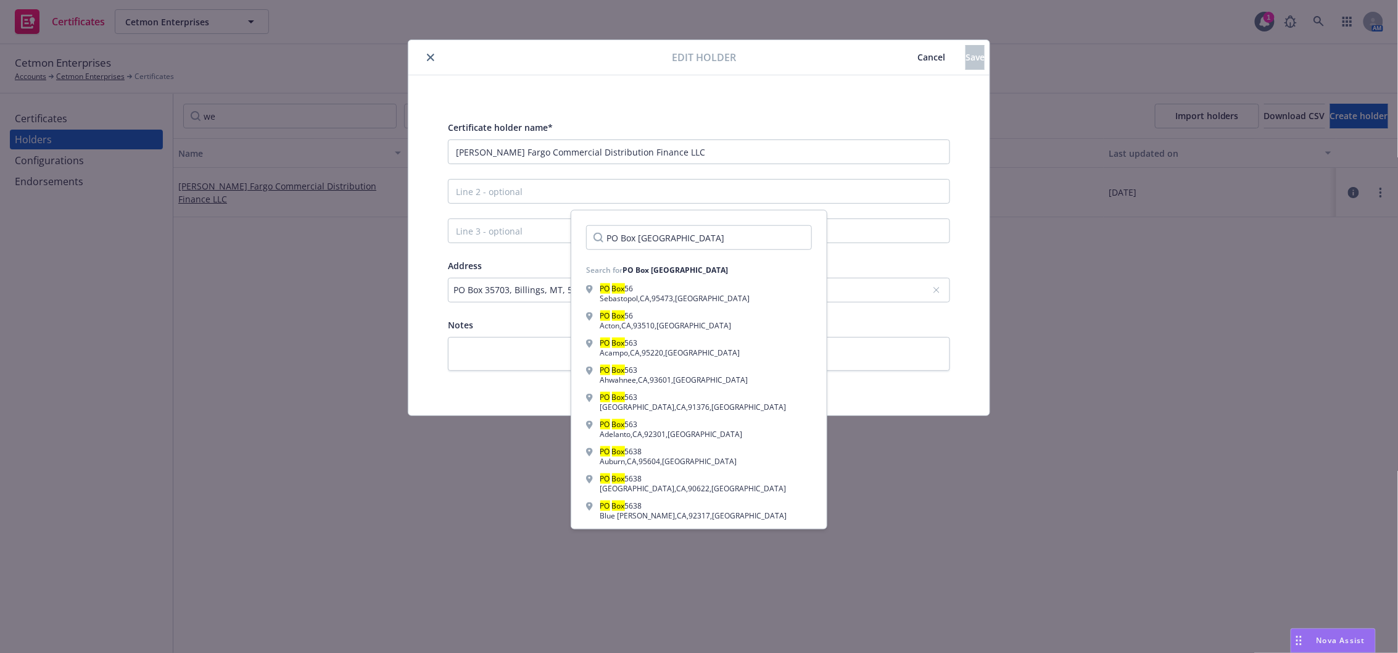
type input "PO Box 563800, Charlotte, NC 28256"
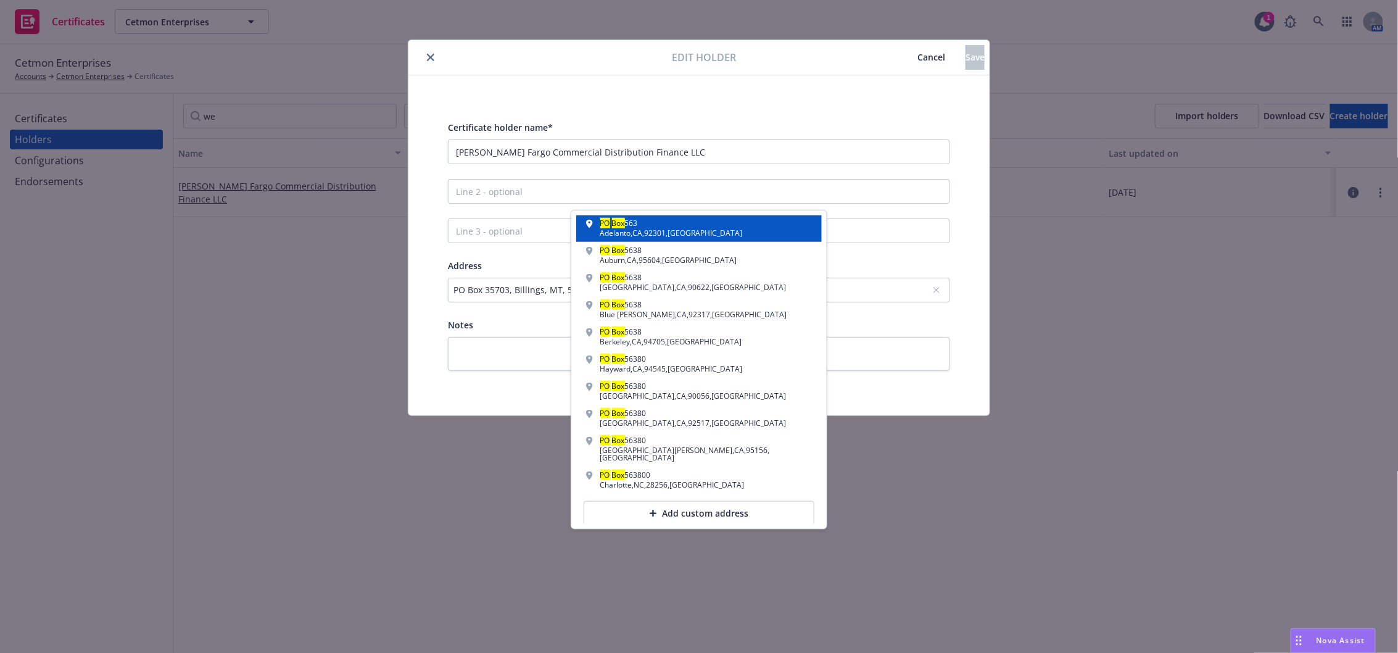
scroll to position [202, 0]
click at [727, 506] on div "Add custom address" at bounding box center [699, 512] width 231 height 25
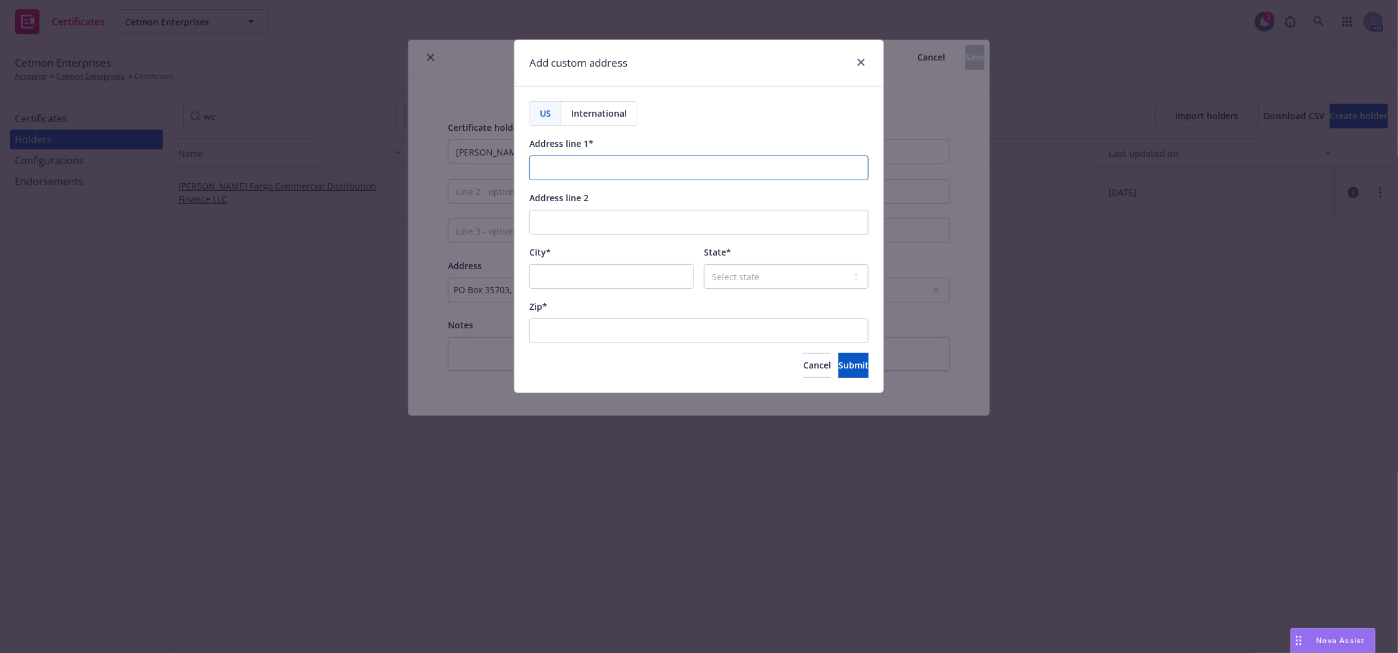
click at [601, 158] on input "Address line 1*" at bounding box center [698, 167] width 339 height 25
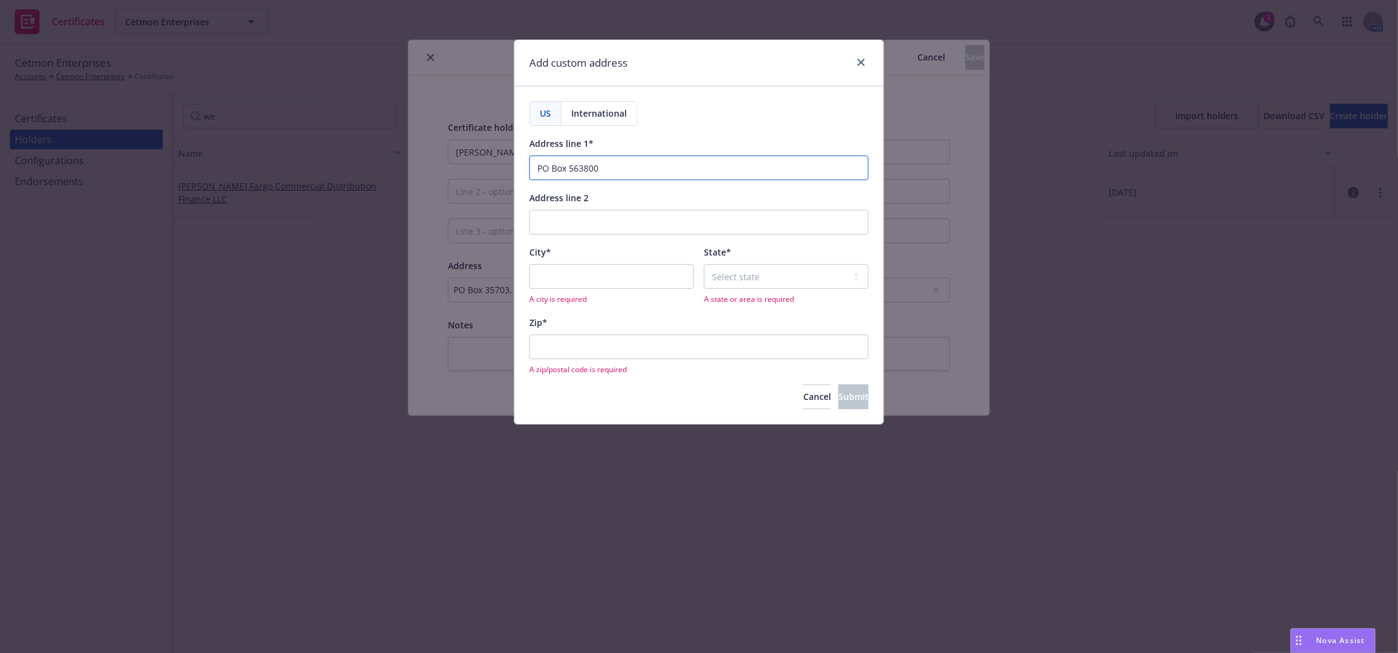
type input "PO Box 563800"
type input "Charlotte"
select select "NC"
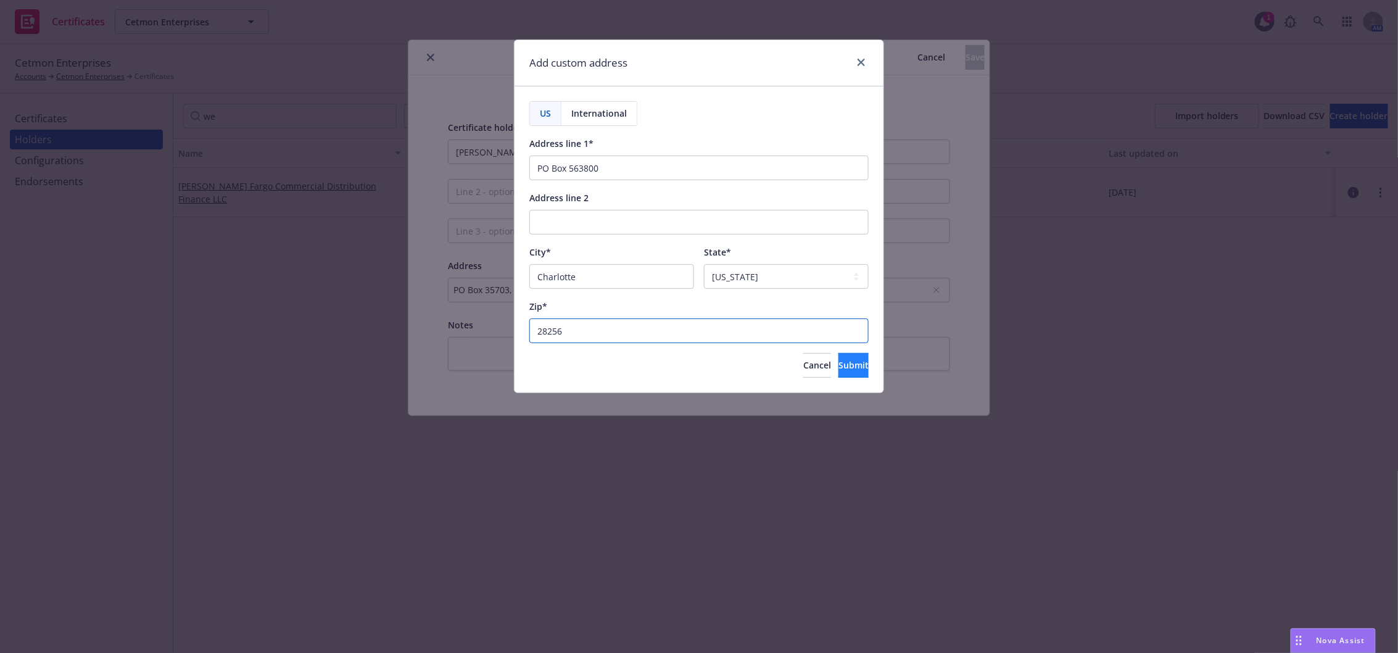
type input "28256"
click at [839, 362] on span "Submit" at bounding box center [854, 365] width 30 height 12
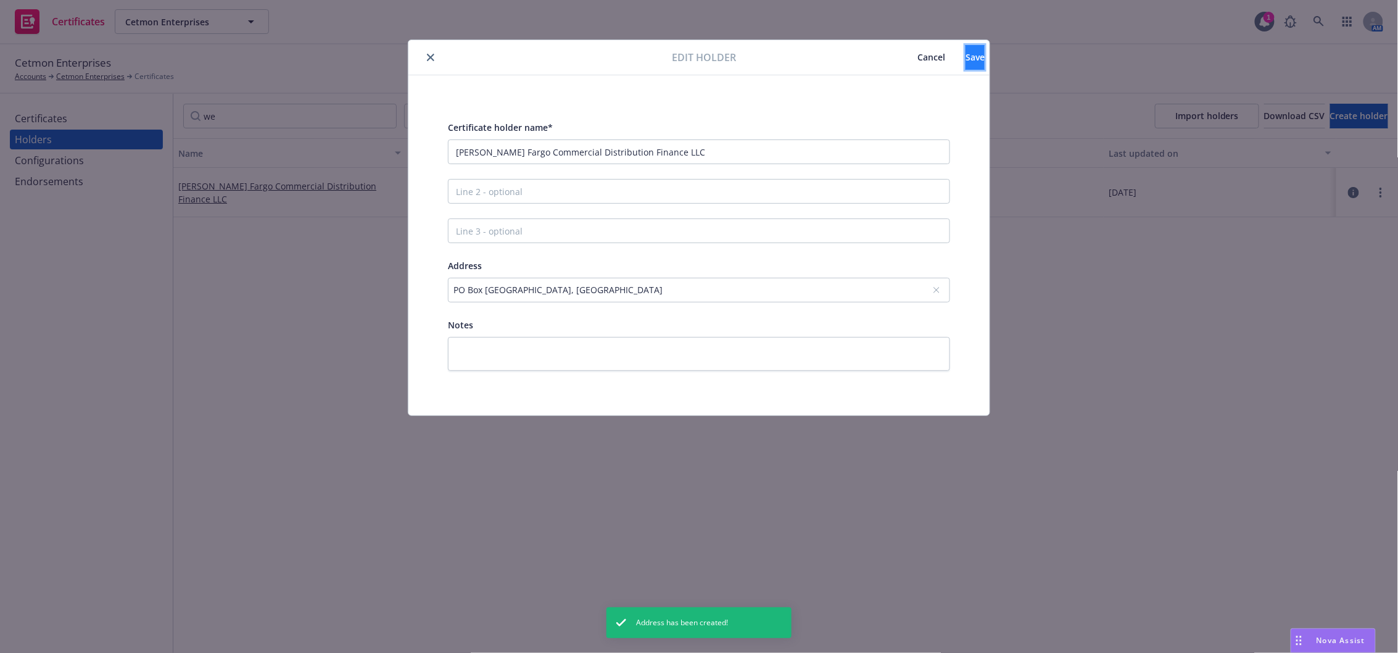
click at [966, 57] on button "Save" at bounding box center [975, 57] width 19 height 25
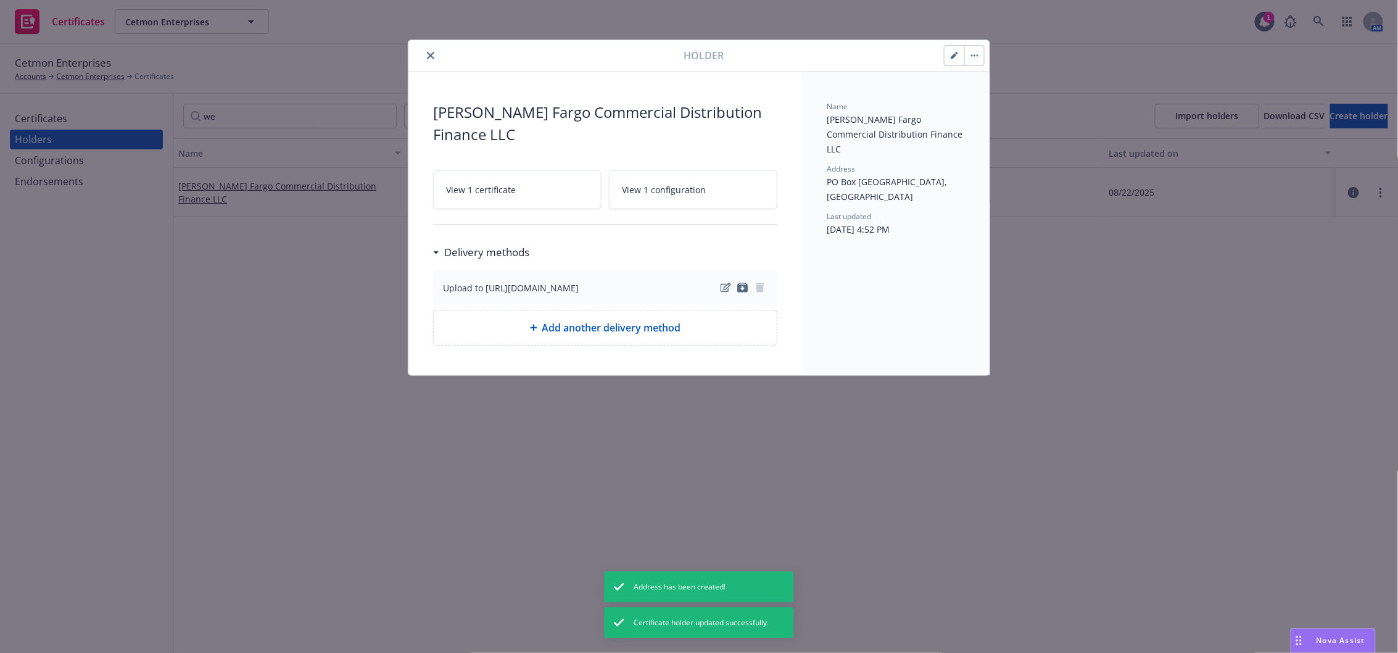
click at [437, 56] on button "close" at bounding box center [430, 55] width 15 height 15
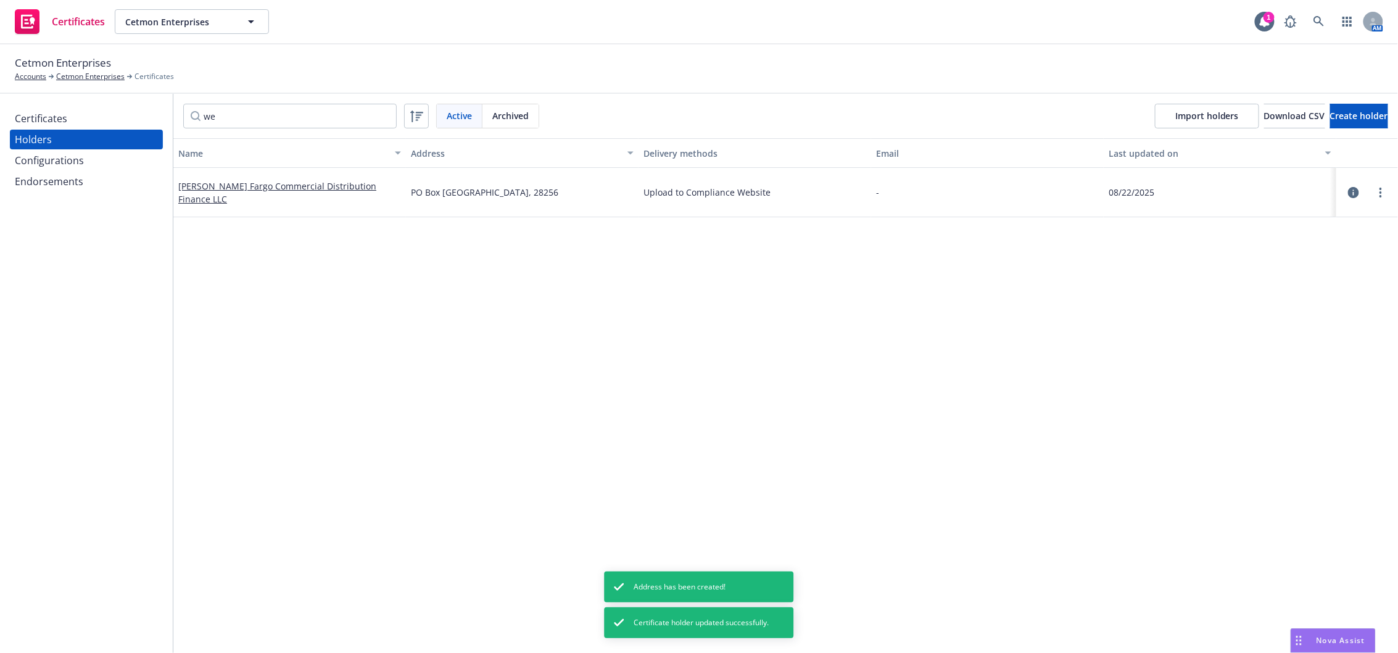
click at [54, 122] on div "Certificates" at bounding box center [41, 119] width 52 height 20
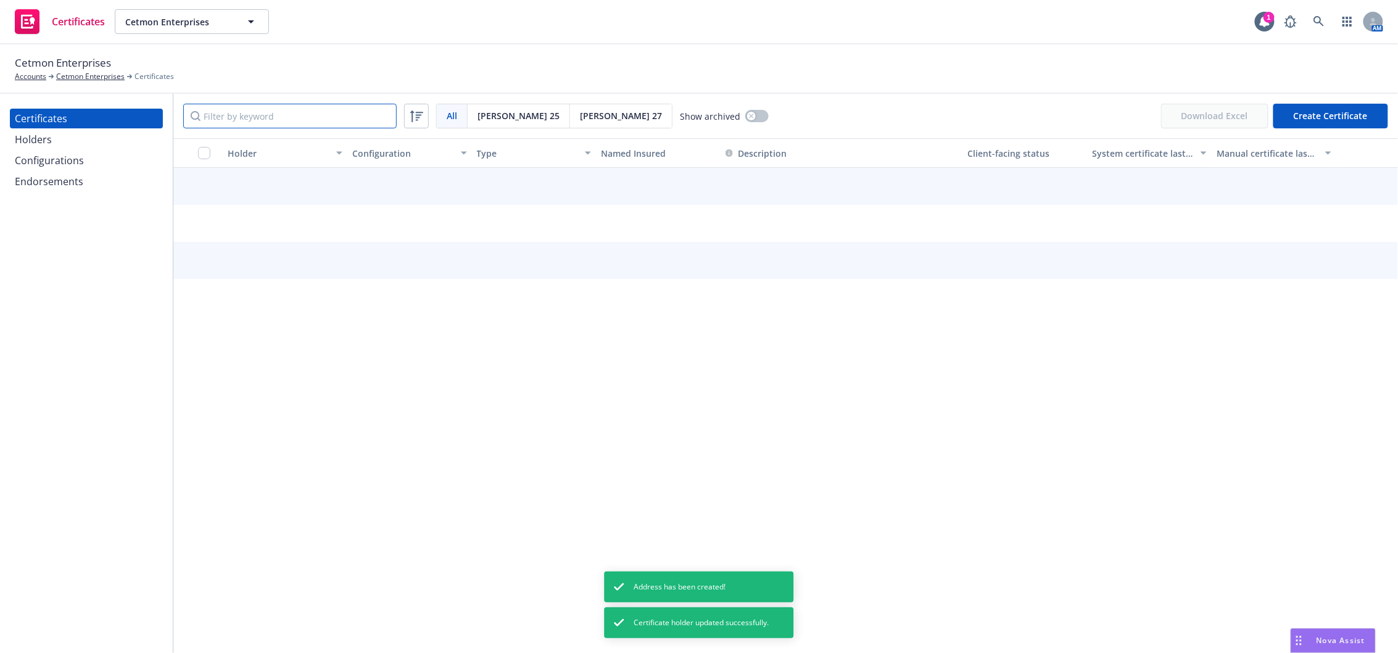
click at [257, 119] on input "Filter by keyword" at bounding box center [289, 116] width 213 height 25
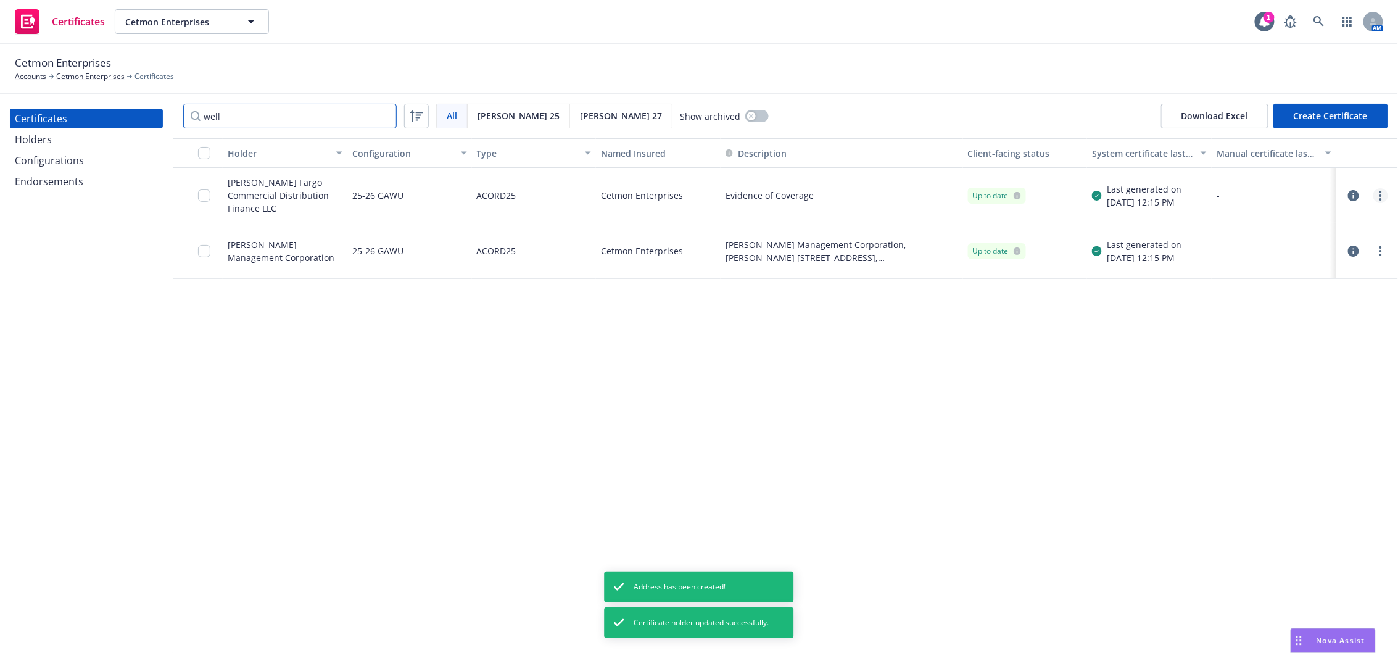
type input "well"
click at [1377, 198] on link "more" at bounding box center [1381, 195] width 15 height 15
click at [1248, 267] on link "Regenerate" at bounding box center [1289, 269] width 197 height 25
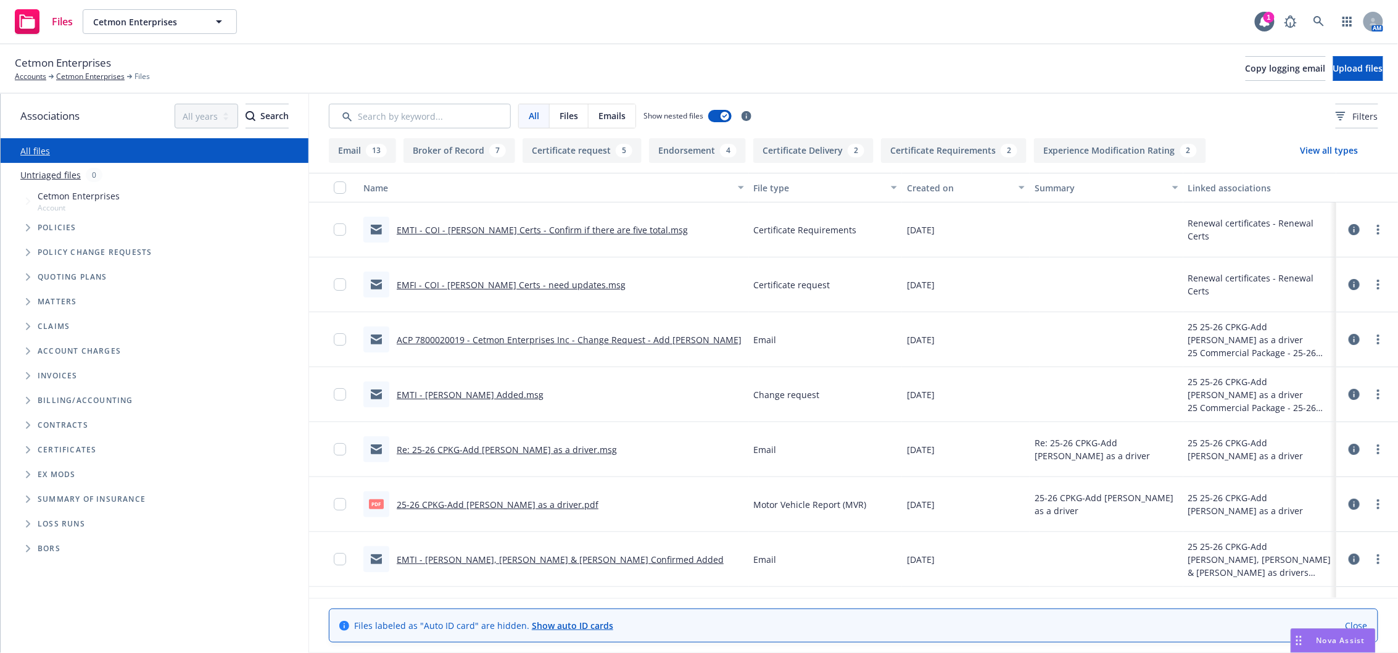
click at [31, 449] on span "Folder Tree Example" at bounding box center [28, 450] width 20 height 20
click at [41, 476] on span "Folder Tree Example" at bounding box center [38, 472] width 20 height 20
click at [35, 512] on span "Folder Tree Example" at bounding box center [38, 520] width 20 height 20
click at [71, 563] on link "Renewal Certs" at bounding box center [77, 566] width 59 height 13
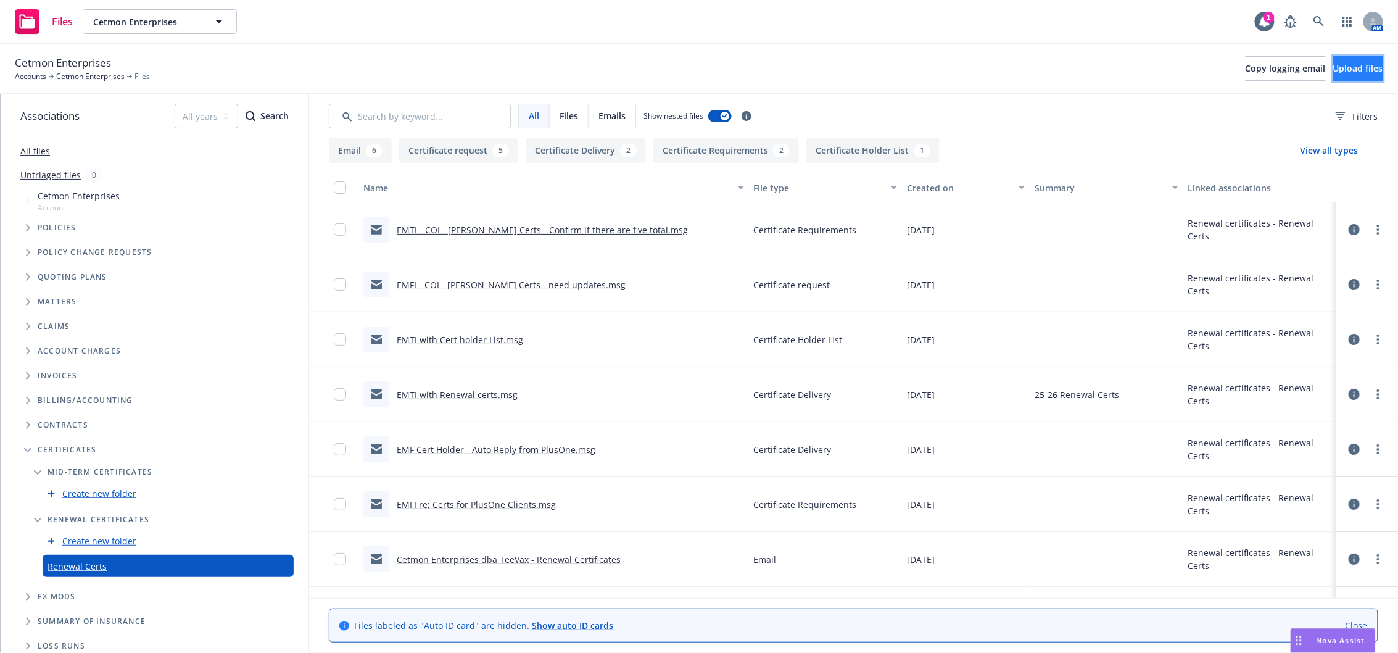
click at [1333, 73] on span "Upload files" at bounding box center [1358, 68] width 50 height 12
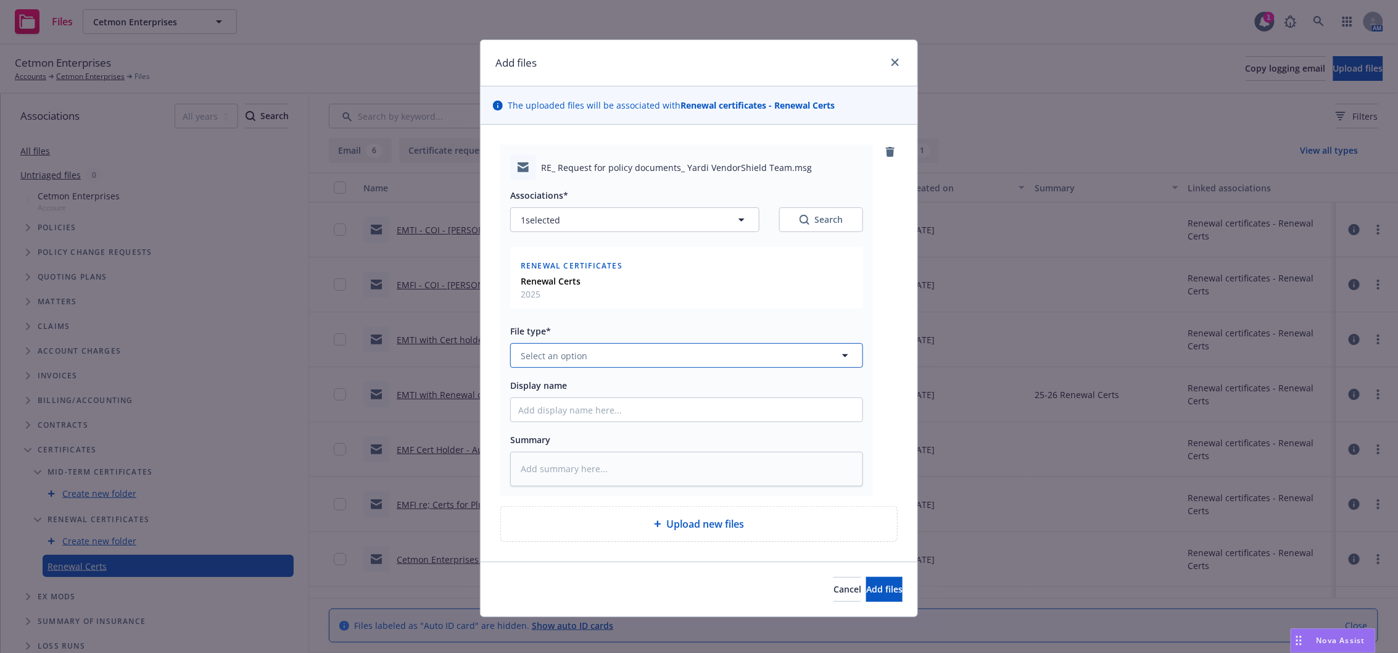
click at [617, 357] on button "Select an option" at bounding box center [686, 355] width 353 height 25
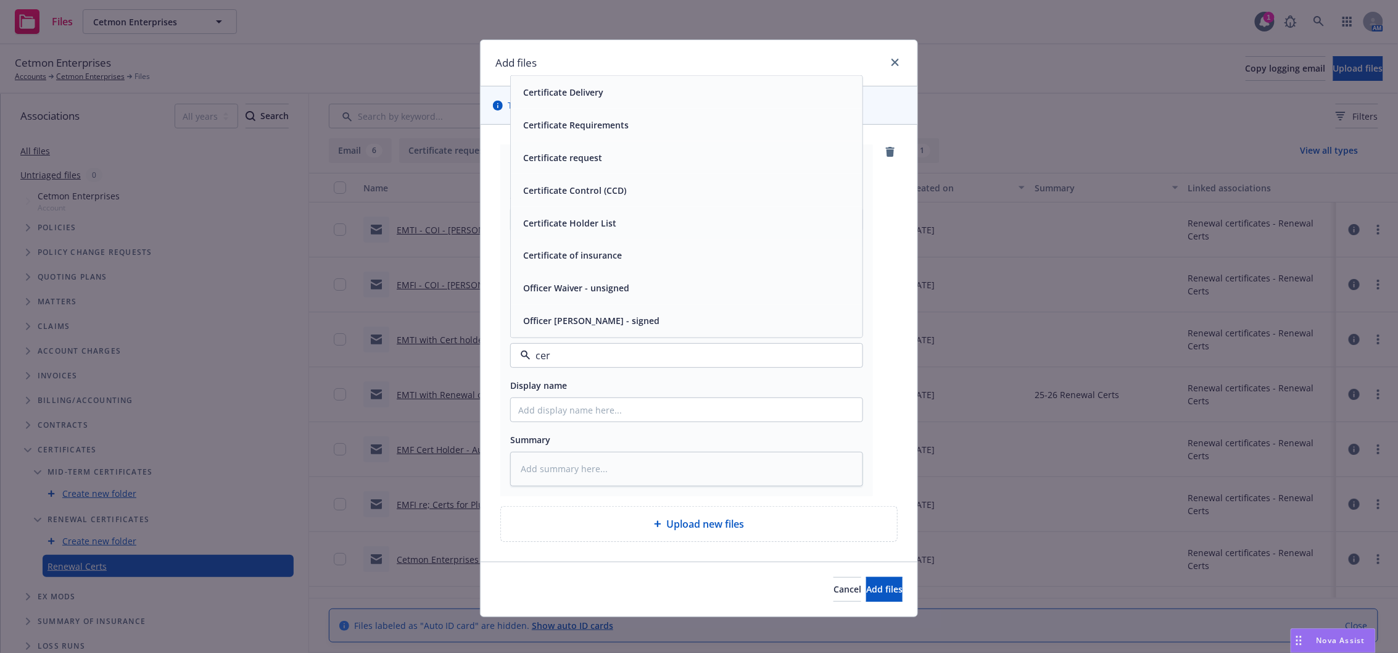
type input "cert"
click at [577, 192] on span "Certificate Requirements" at bounding box center [576, 190] width 106 height 13
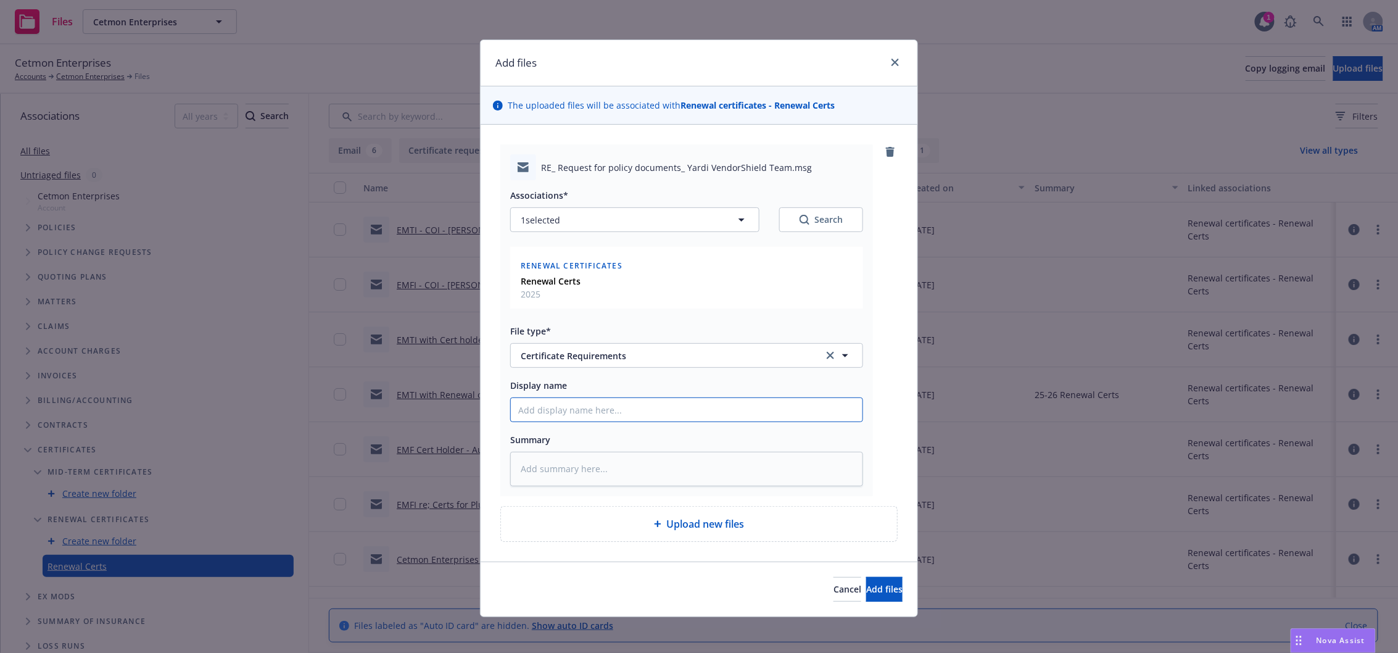
click at [579, 405] on input "Display name" at bounding box center [687, 409] width 352 height 23
type textarea "x"
type input "C"
type textarea "x"
type input "CO"
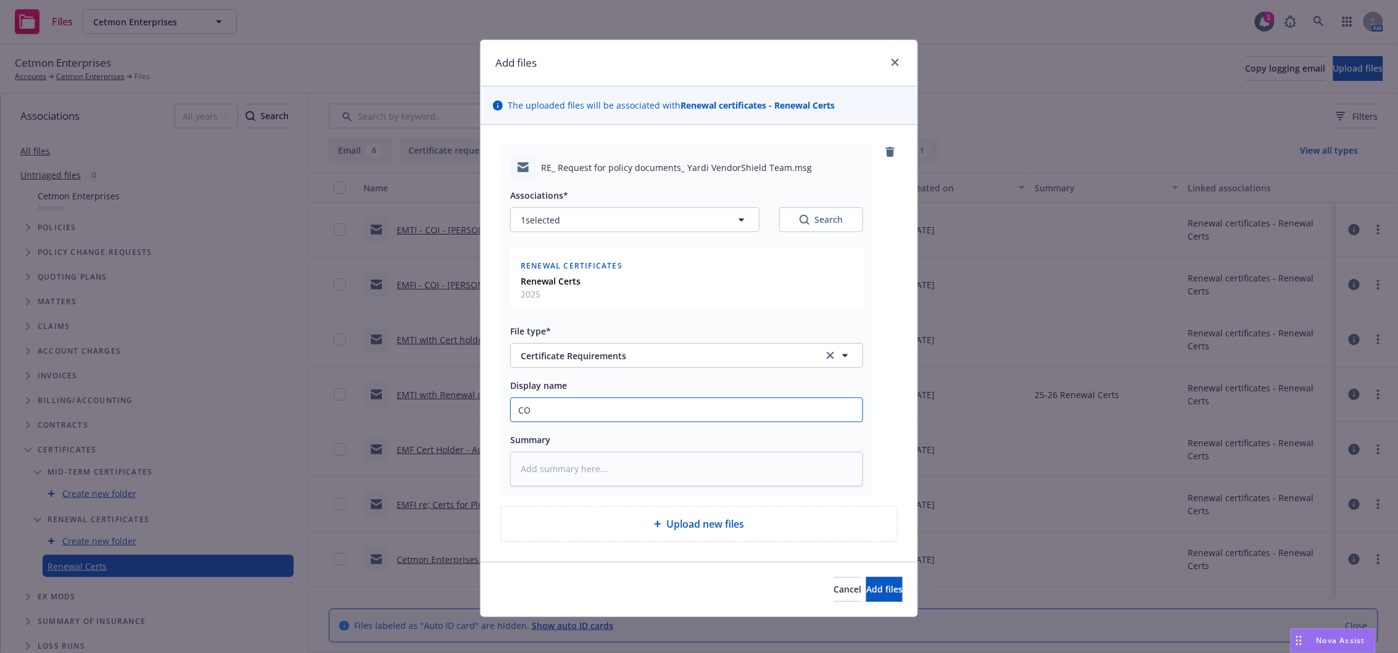
type textarea "x"
type input "COi"
type textarea "x"
type input "COi"
type textarea "x"
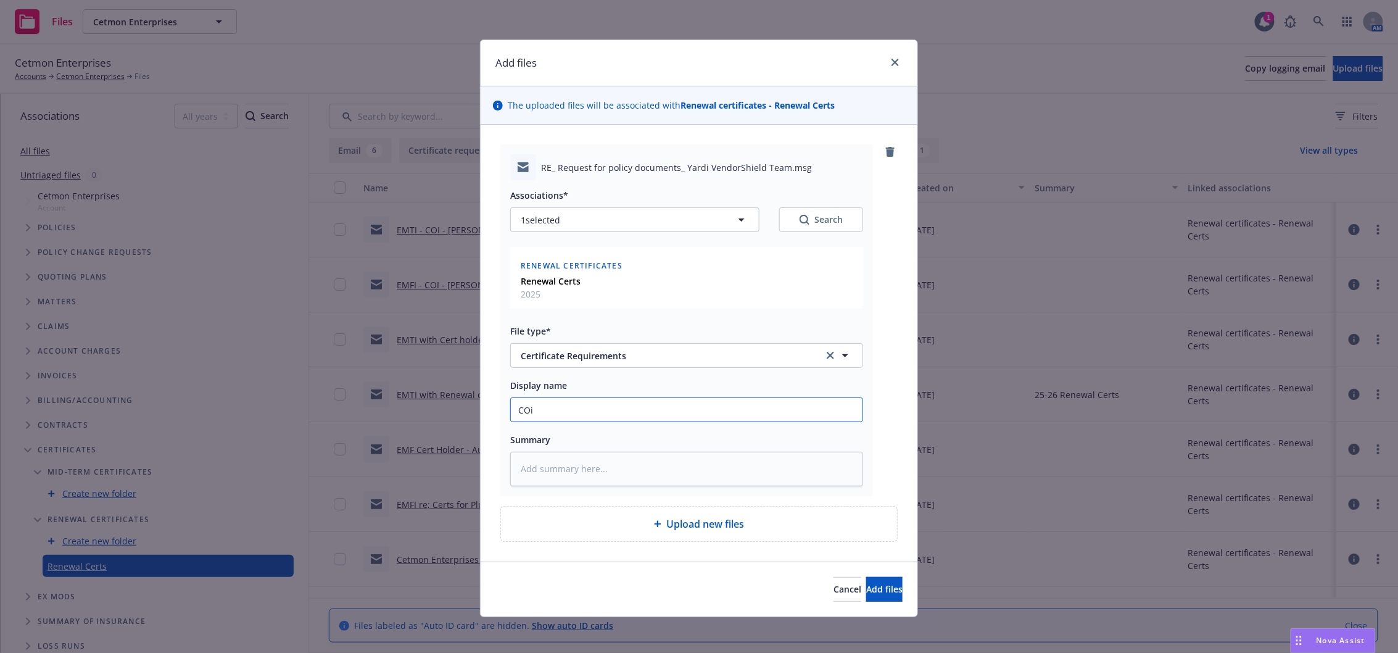
type input "COi -"
type textarea "x"
type input "COi -"
type textarea "x"
type input "COi -"
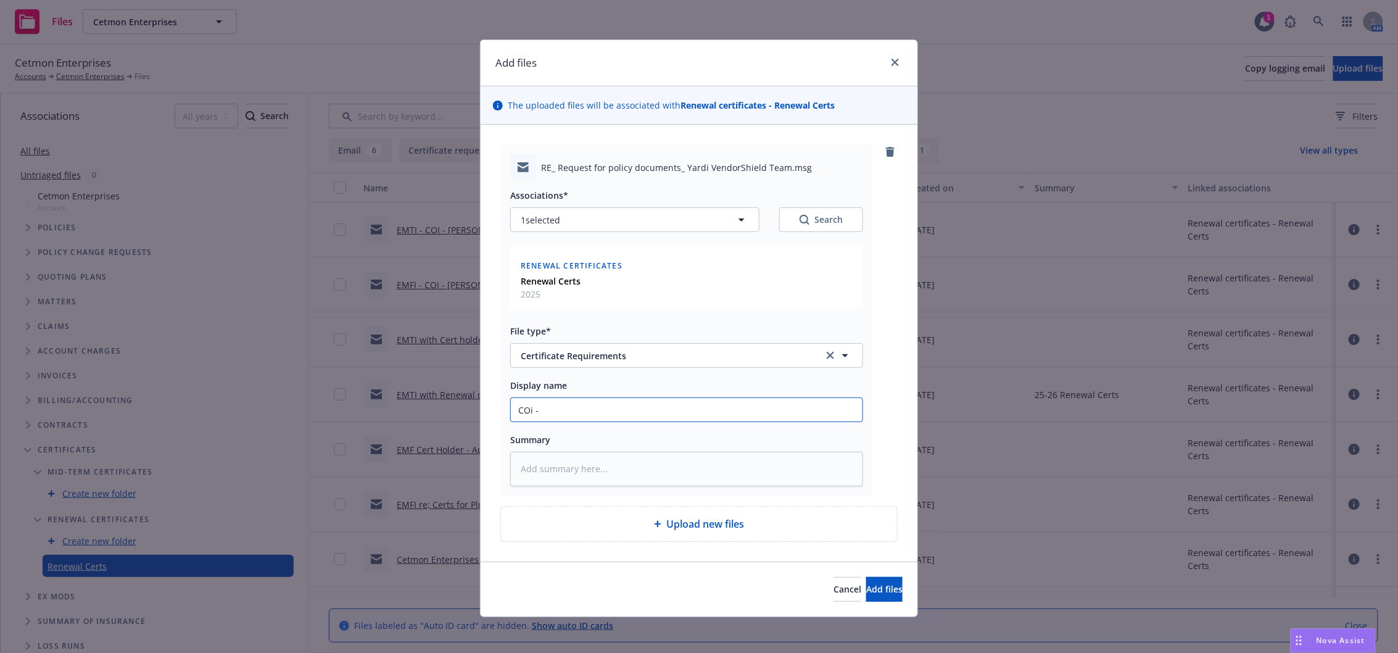
type textarea "x"
type input "COi"
type textarea "x"
type input "COi"
type textarea "x"
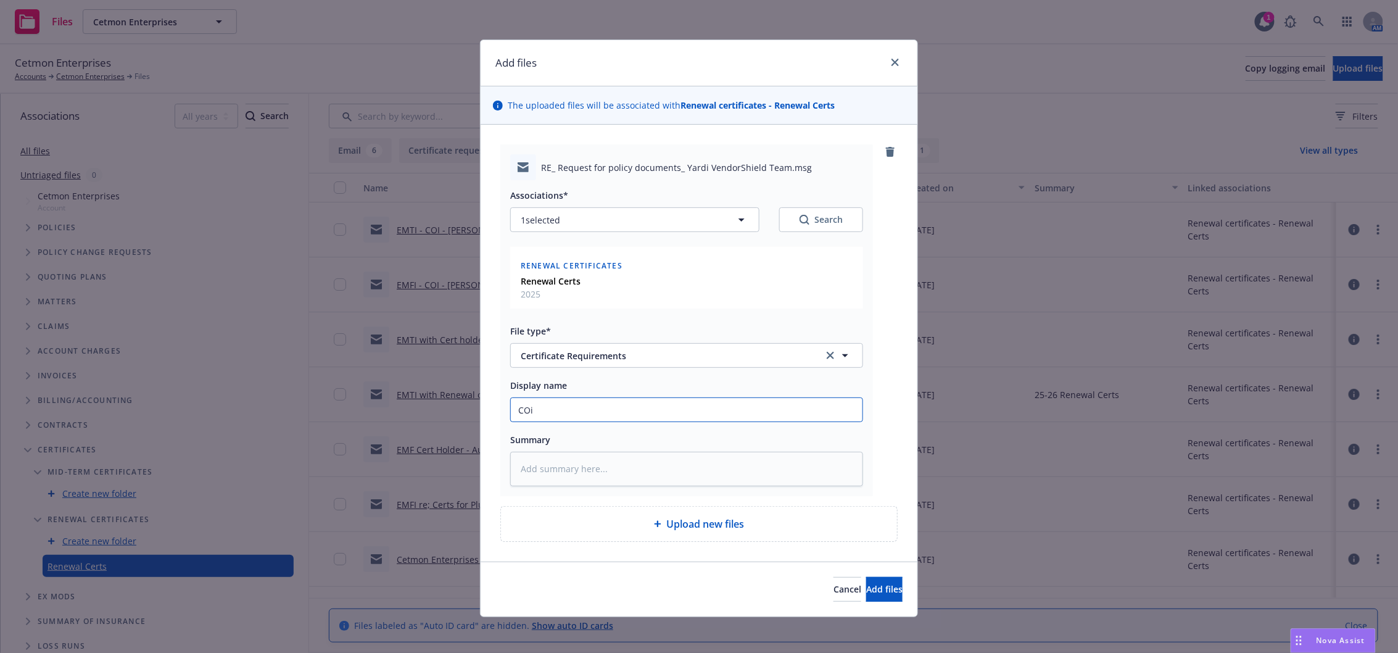
type input "CO"
type textarea "x"
type input "C"
type textarea "x"
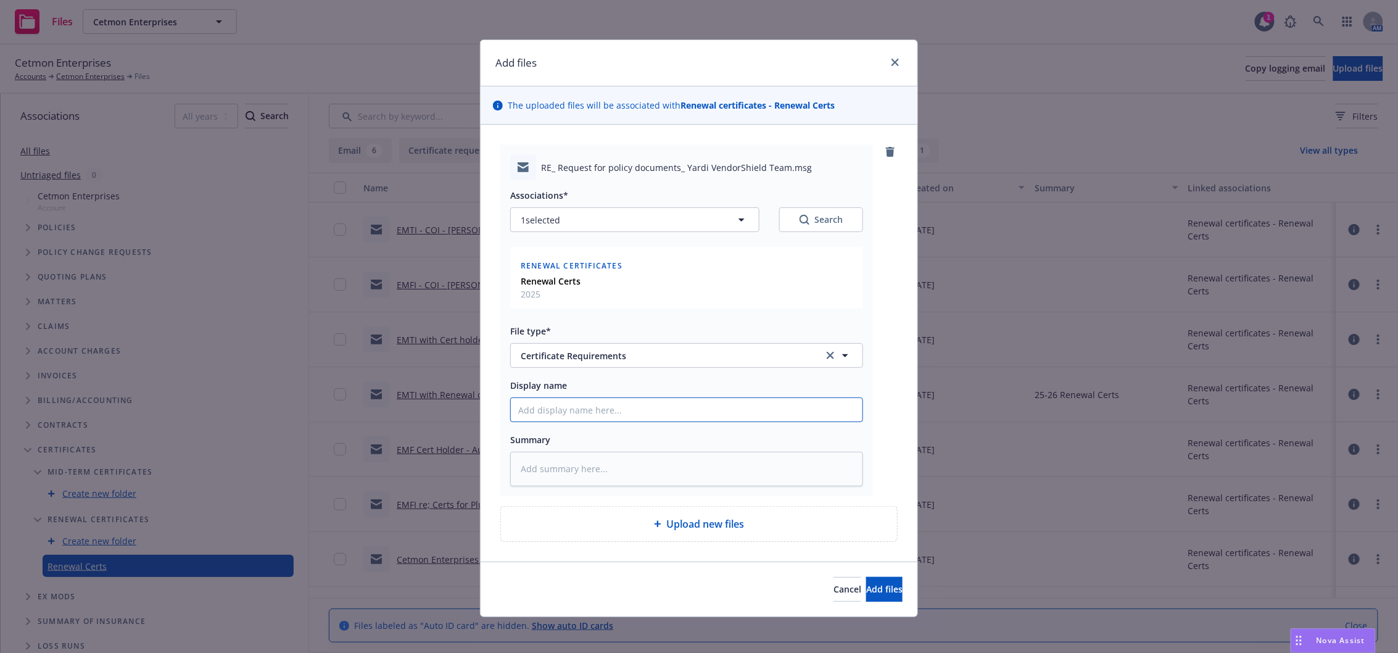
type input "E"
type textarea "x"
type input "EM"
type textarea "x"
type input "EMTI"
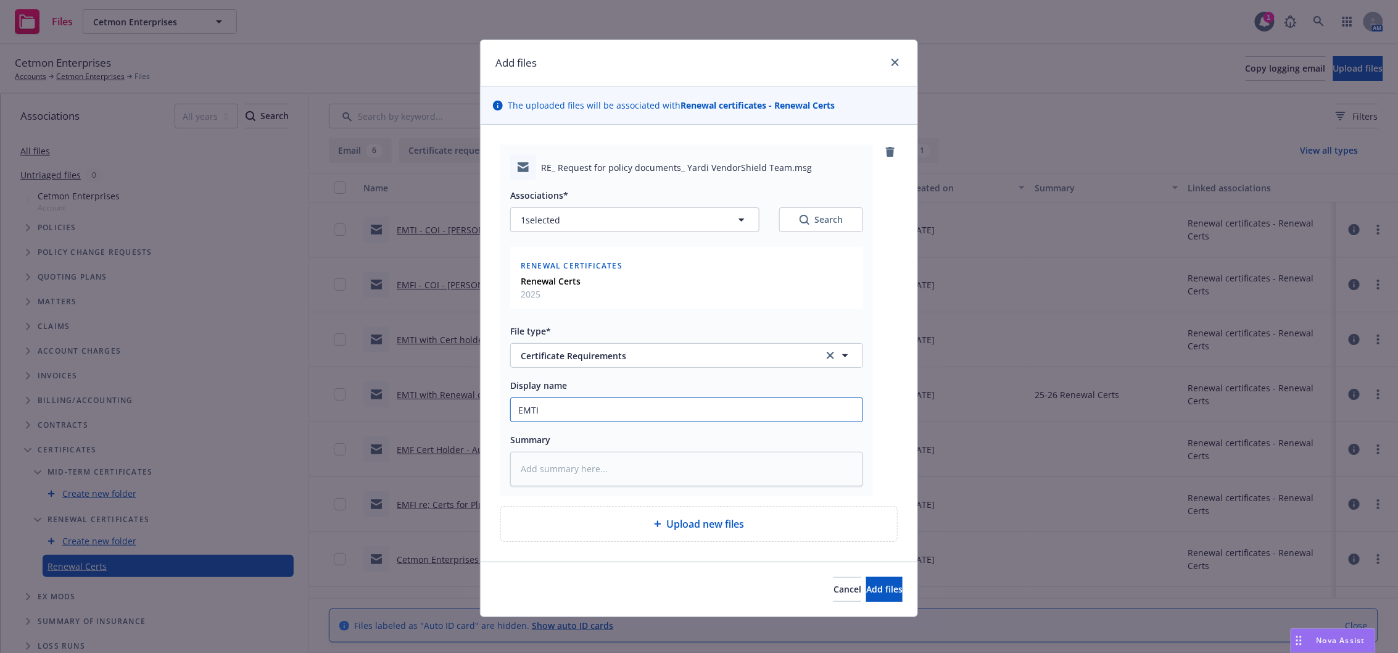
type textarea "x"
type input "EMTI"
type textarea "x"
type input "EMTI -"
type textarea "x"
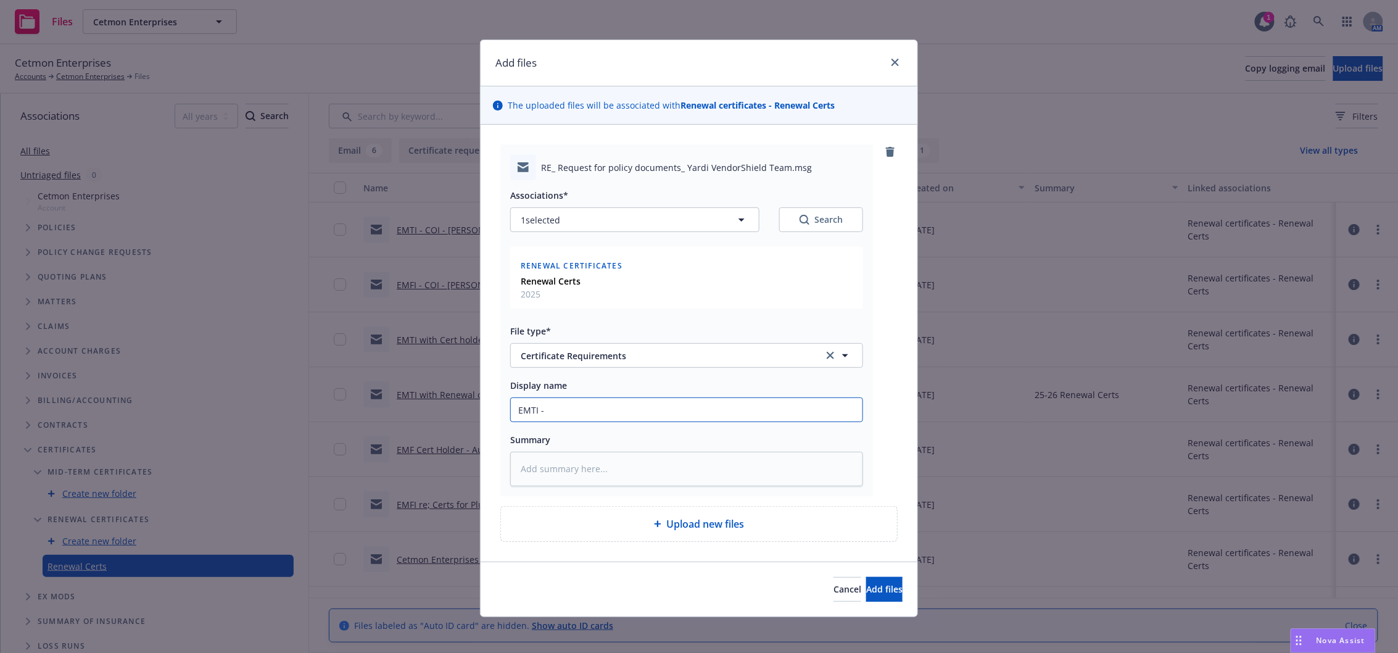
type input "EMTI -"
type textarea "x"
type input "EMTI - C"
type textarea "x"
type input "EMTI - CO"
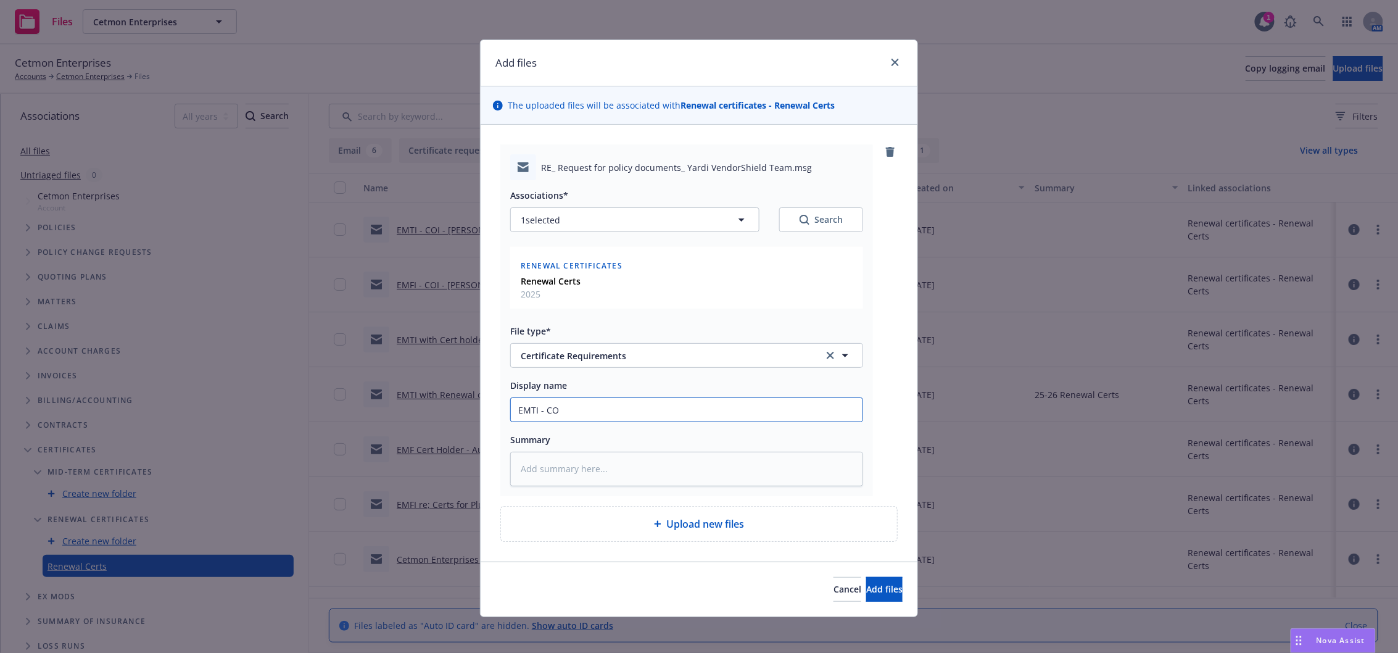
type textarea "x"
type input "EMTI - COi"
type textarea "x"
type input "EMTI - COi"
type textarea "x"
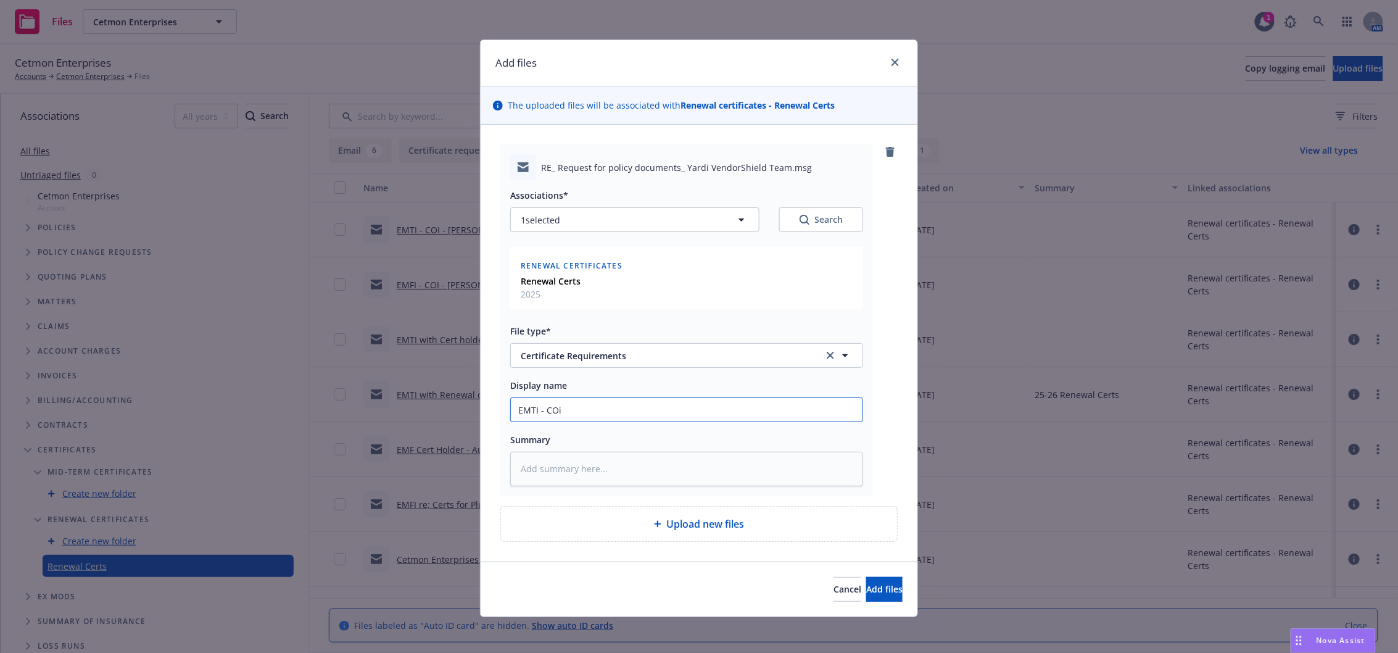
type input "EMTI - COi"
type textarea "x"
type input "EMTI - CO"
type textarea "x"
type input "EMTI - COI"
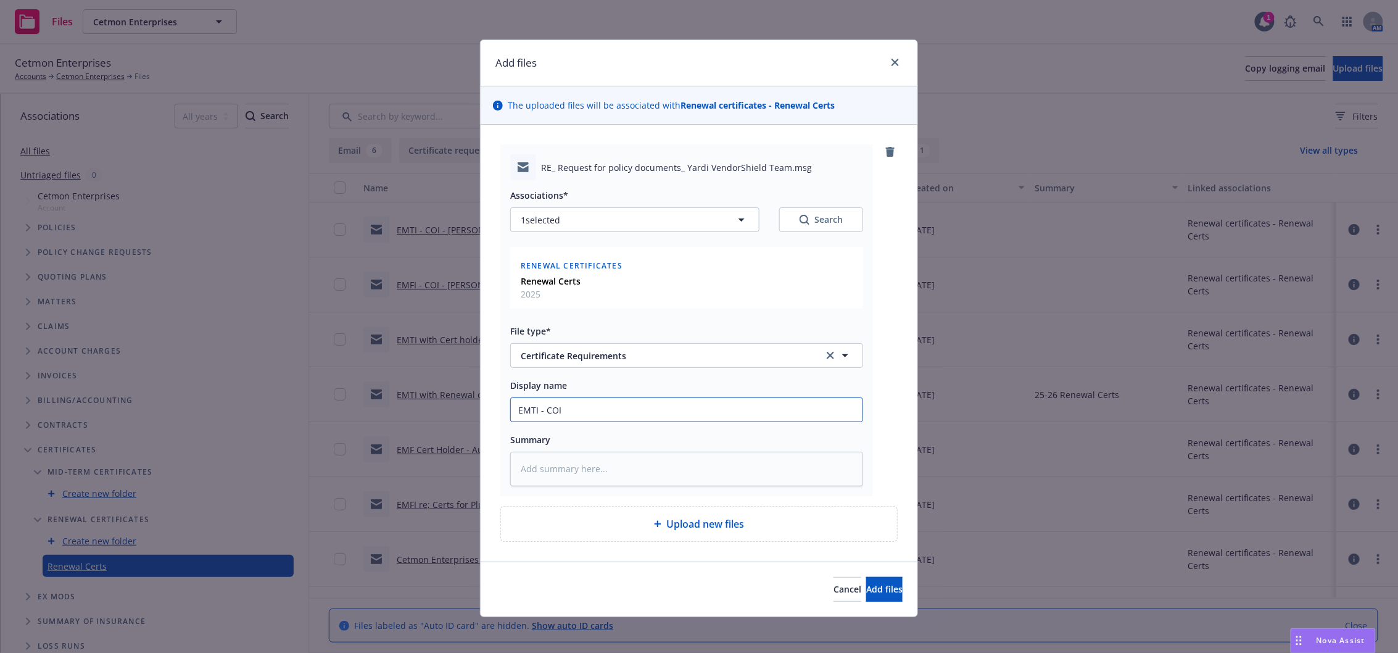
type textarea "x"
type input "EMTI - COI"
type textarea "x"
type input "EMTI - COI -"
type textarea "x"
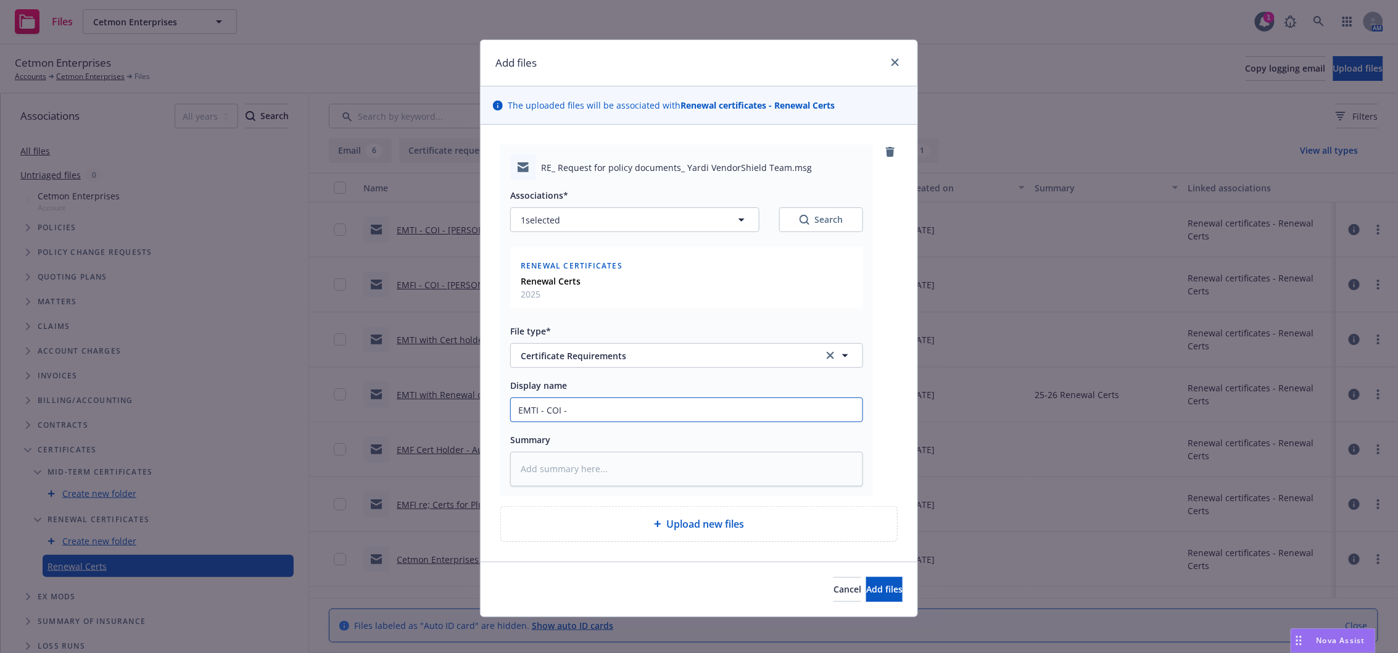
type input "EMTI - COI -"
type textarea "x"
type input "EMTI - COI - Eu"
type textarea "x"
type input "EMTI - COI - Eug"
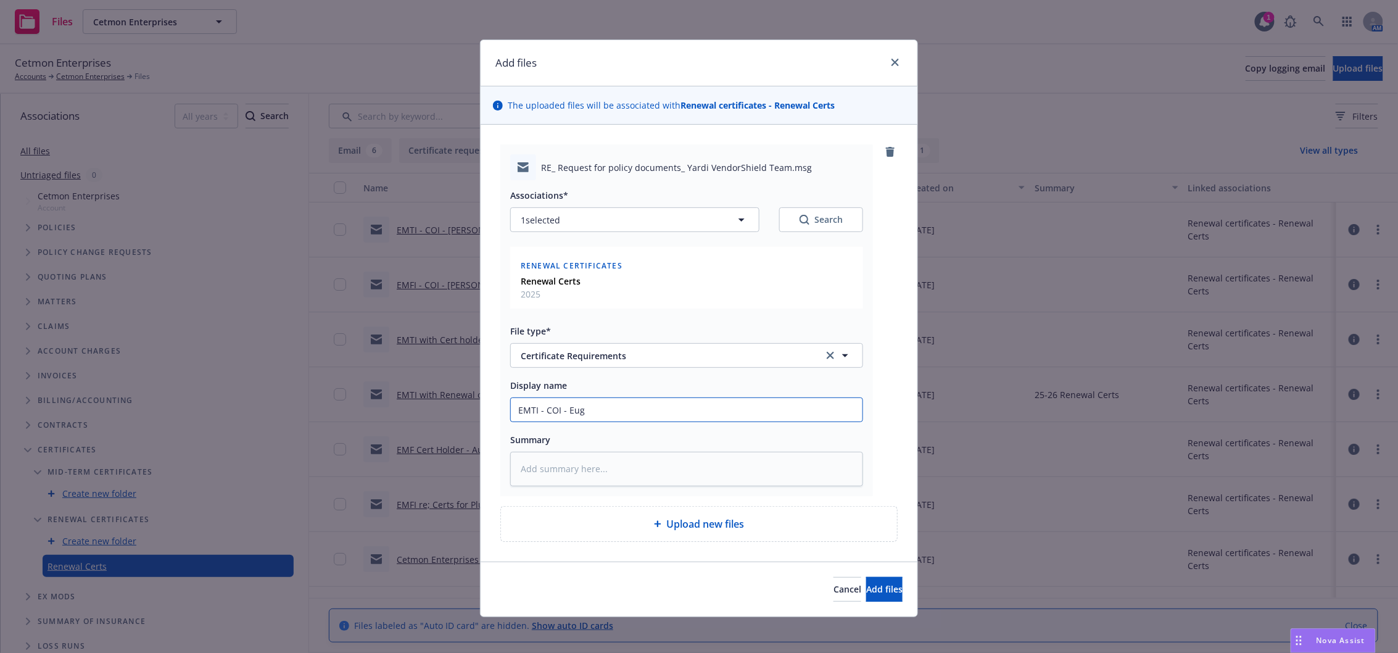
type textarea "x"
type input "EMTI - COI - Euge"
type textarea "x"
type input "EMTI - COI - Eugen"
type textarea "x"
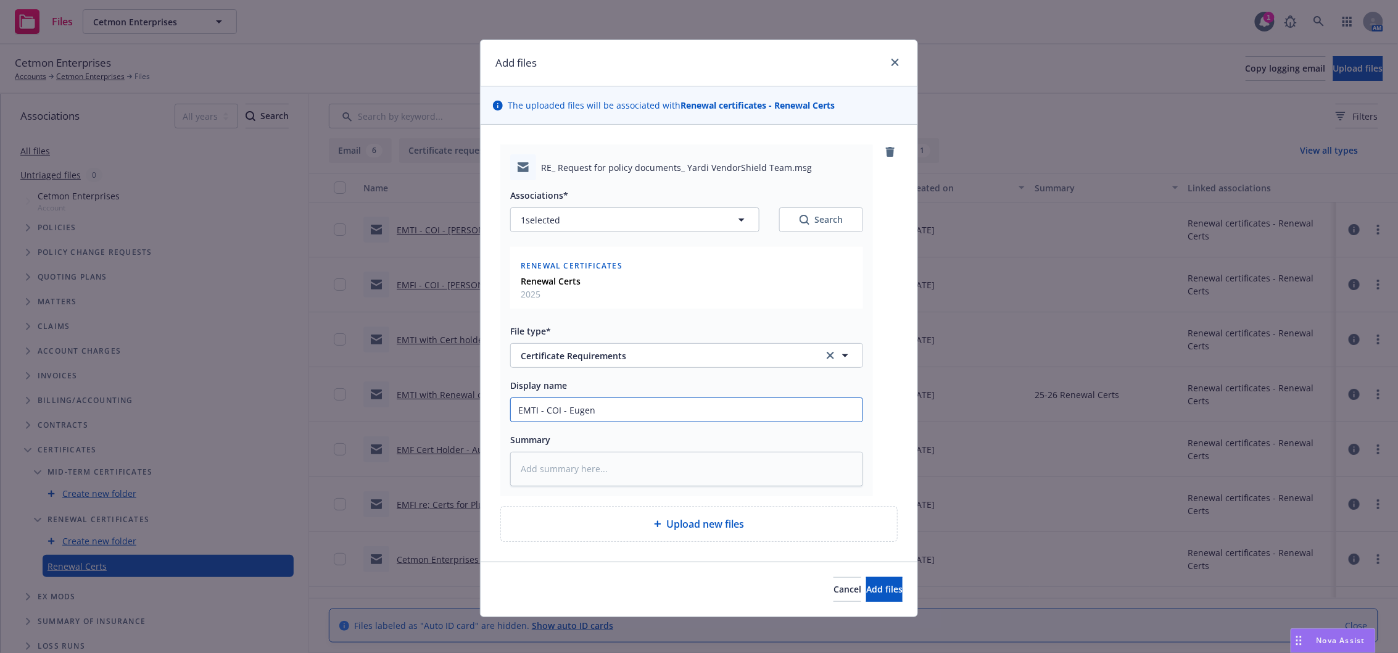
type input "EMTI - COI - Eugene"
type textarea "x"
type input "EMTI - COI - Eugene"
type textarea "x"
type input "EMTI - COI - Eugene B"
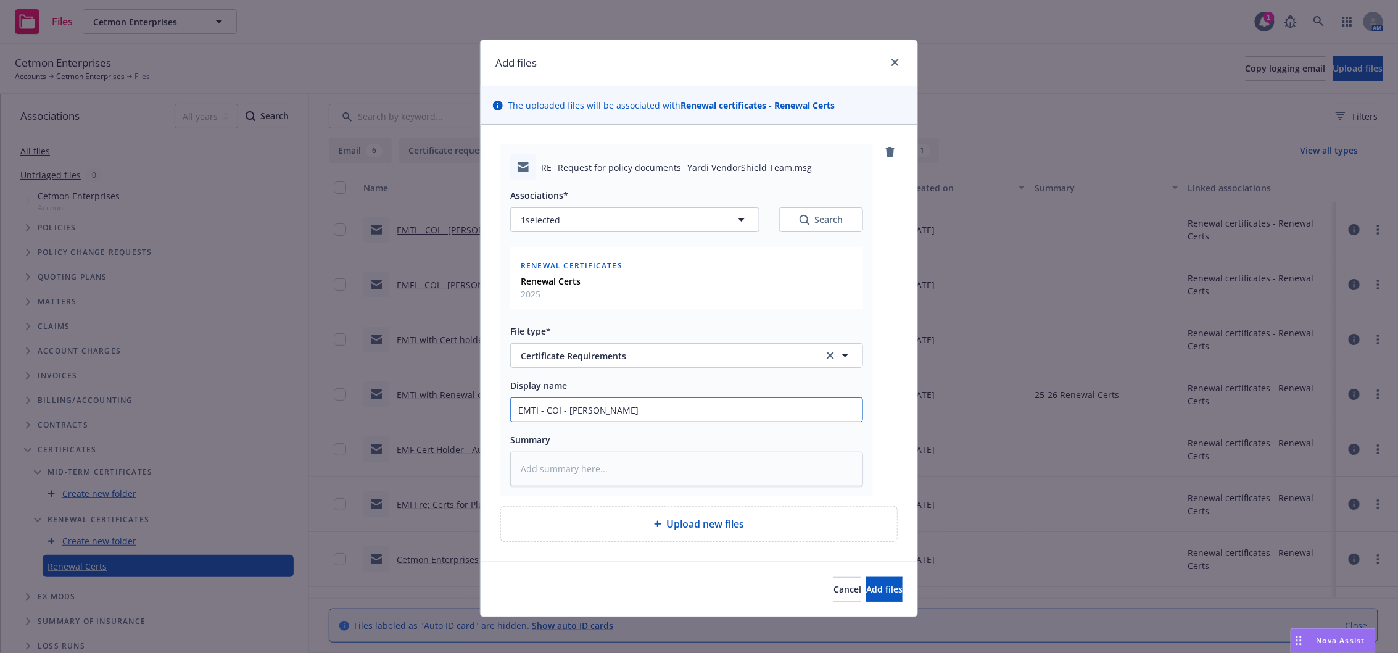
type textarea "x"
type input "EMTI - COI - Eugene Bu"
type textarea "x"
type input "EMTI - COI - Eugene Bur"
type textarea "x"
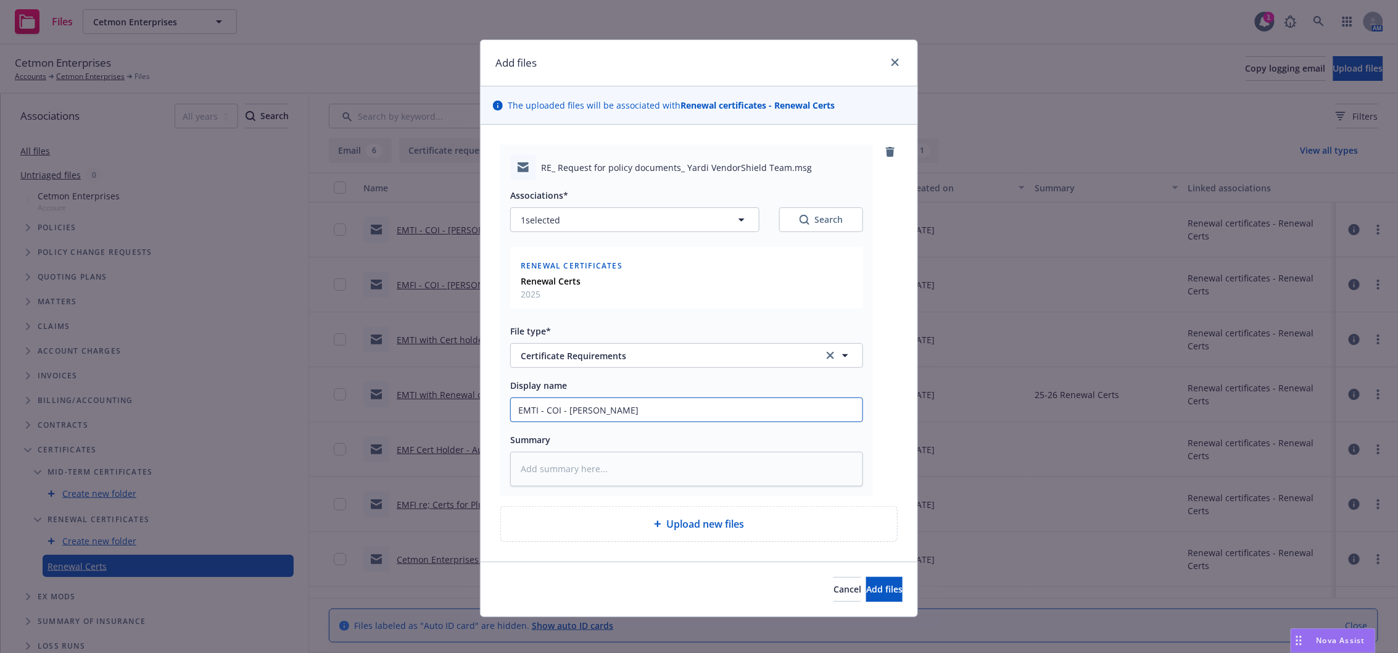
type input "EMTI - COI - Eugene Burg"
type textarea "x"
type input "EMTI - COI - Eugene Burge"
type textarea "x"
type input "EMTI - COI - Eugene Burger"
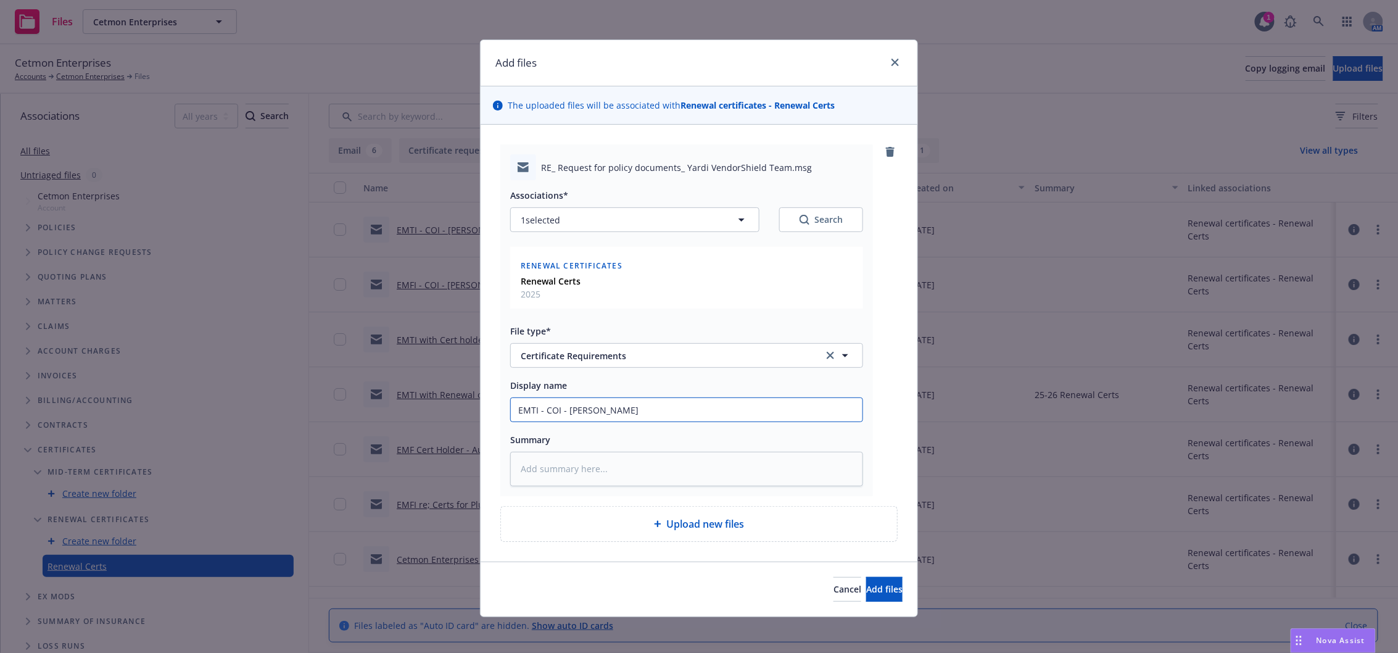
type textarea "x"
type input "EMTI - COI - Eugene Burger"
type textarea "x"
type input "EMTI - COI - Eugene Burger -"
type textarea "x"
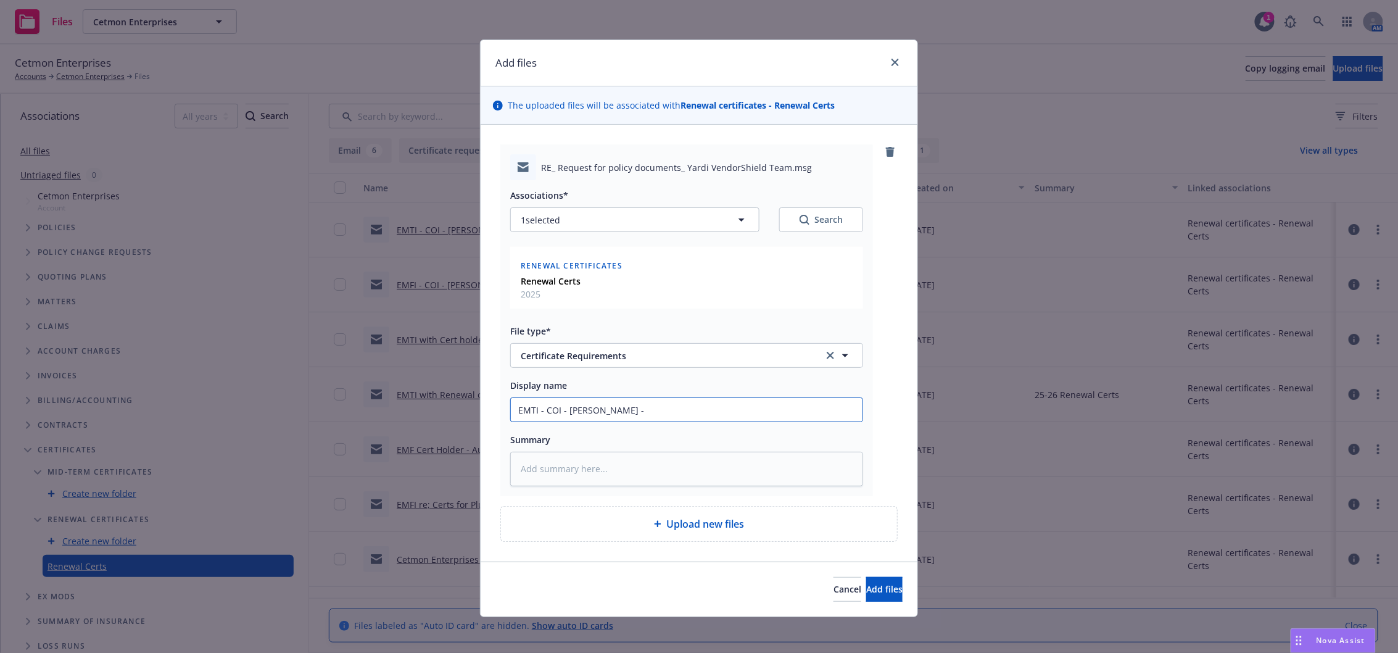
type input "EMTI - COI - Eugene Burger -"
type textarea "x"
type input "EMTI - COI - Eugene Burger - A"
type textarea "x"
type input "EMTI - COI - Eugene Burger - Ar"
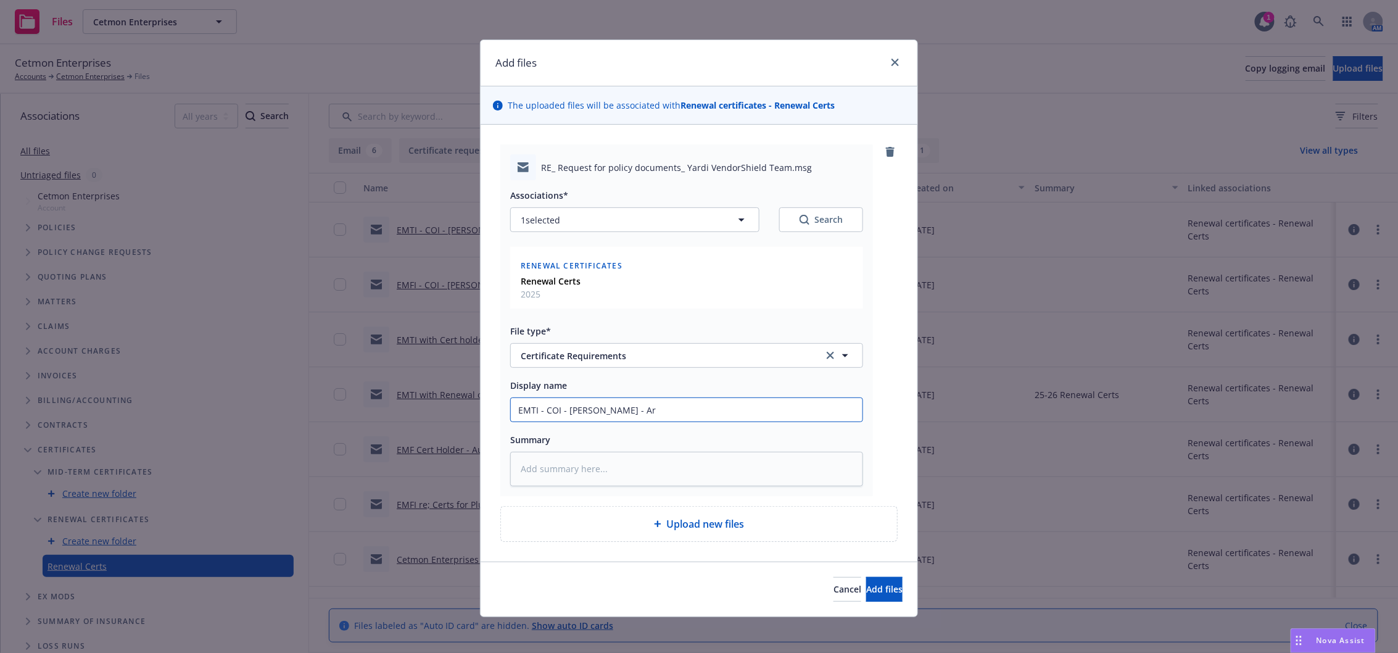
type textarea "x"
type input "EMTI - COI - Eugene Burger - Are"
type textarea "x"
type input "EMTI - COI - Eugene Burger - Are a"
type textarea "x"
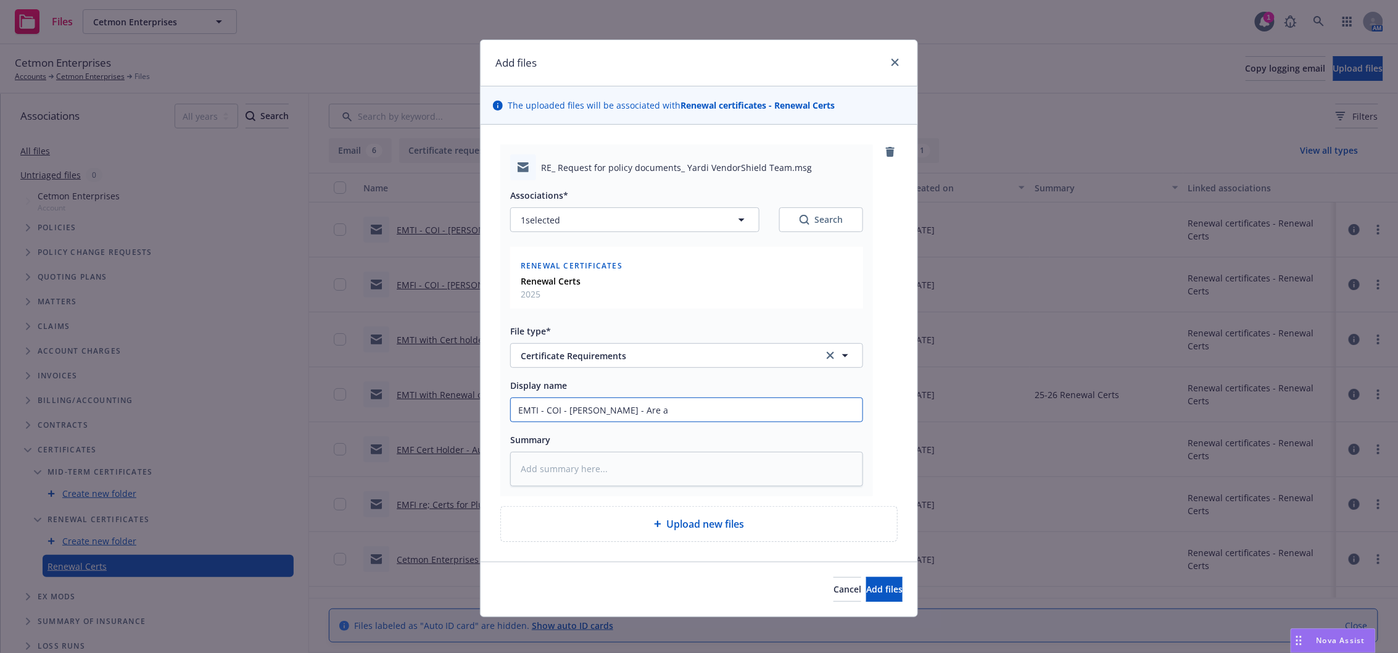
type input "EMTI - COI - Eugene Burger - Are al"
type textarea "x"
type input "EMTI - COI - Eugene Burger - Are all"
type textarea "x"
type input "EMTI - COI - Eugene Burger - Are all"
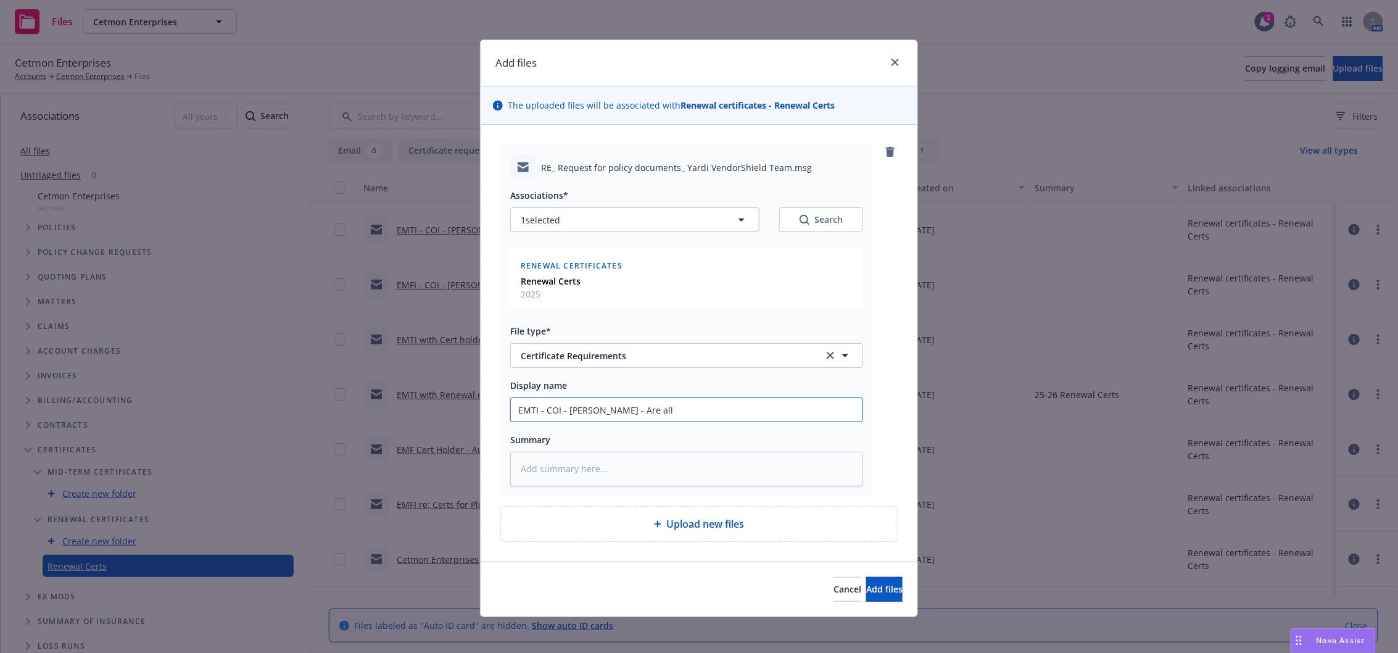
type textarea "x"
type input "EMTI - COI - Eugene Burger - Are all t"
type textarea "x"
type input "EMTI - COI - Eugene Burger - Are all th"
type textarea "x"
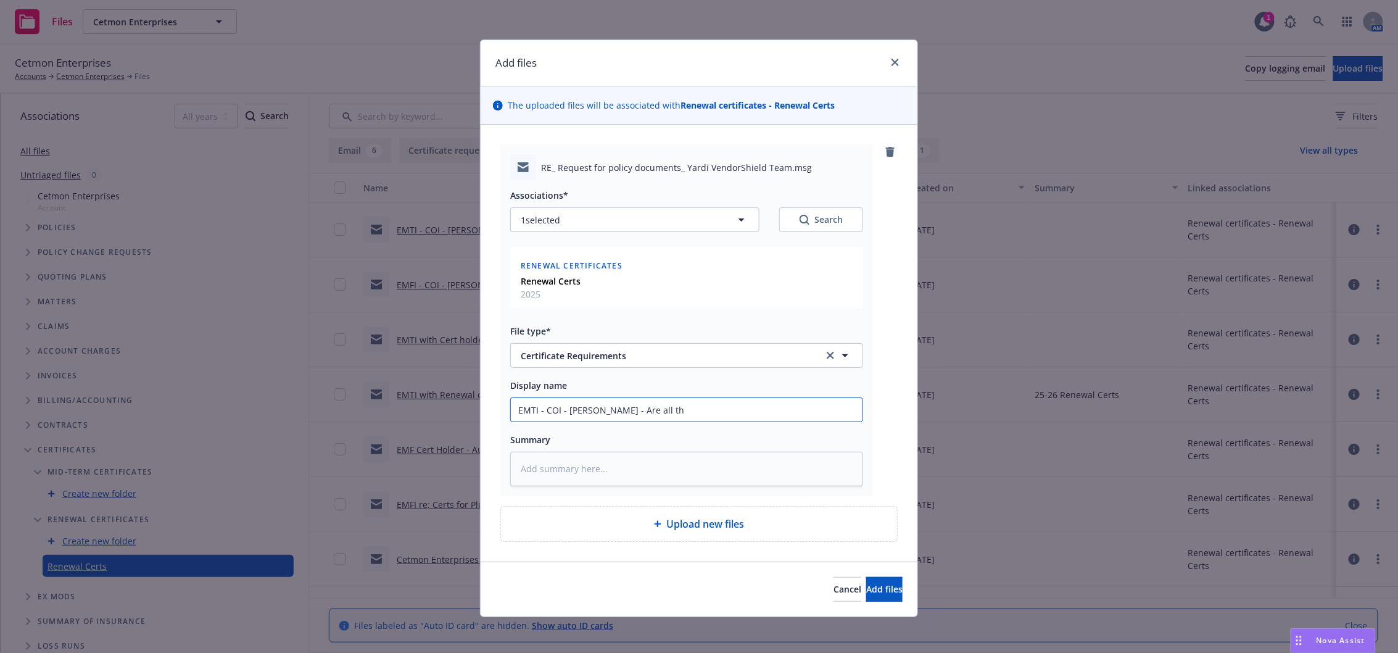
type input "EMTI - COI - Eugene Burger - Are all the"
type textarea "x"
type input "EMTI - COI - Eugene Burger - Are all the"
type textarea "x"
type input "EMTI - COI - Eugene Burger - Are all the o"
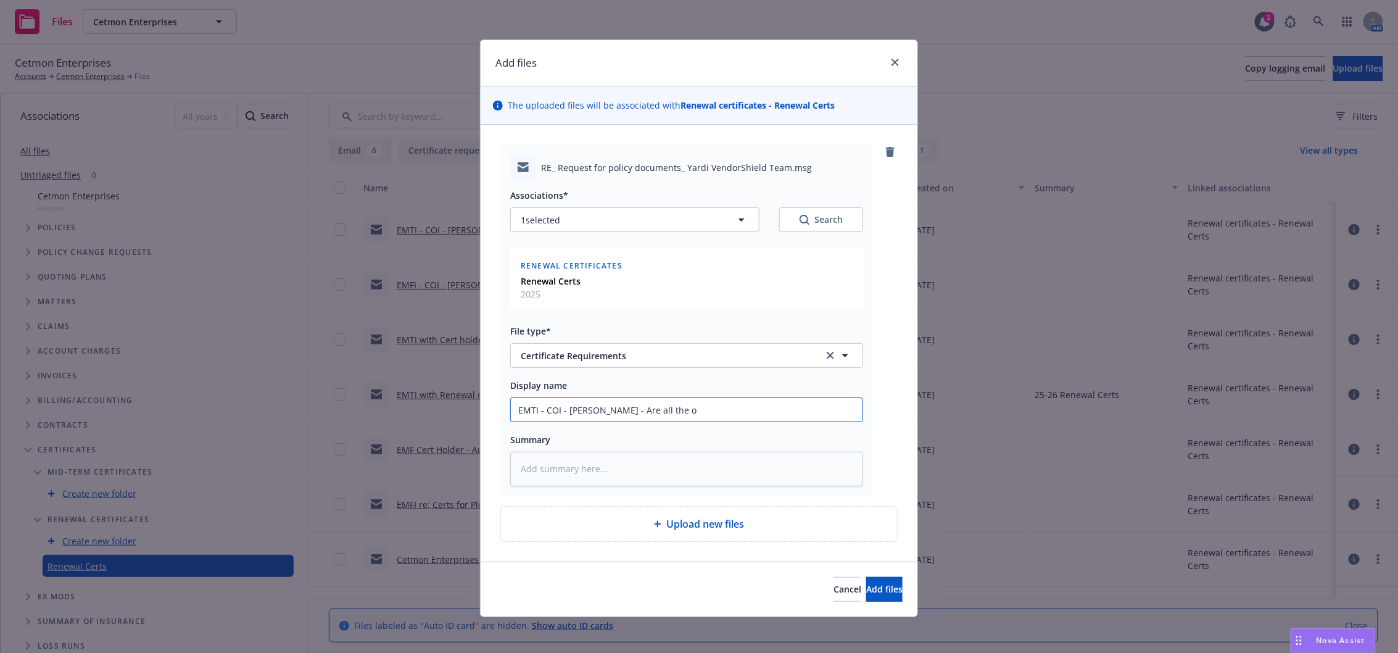
type textarea "x"
type input "EMTI - COI - Eugene Burger - Are all the ow"
type textarea "x"
type input "EMTI - COI - Eugene Burger - Are all the own"
type textarea "x"
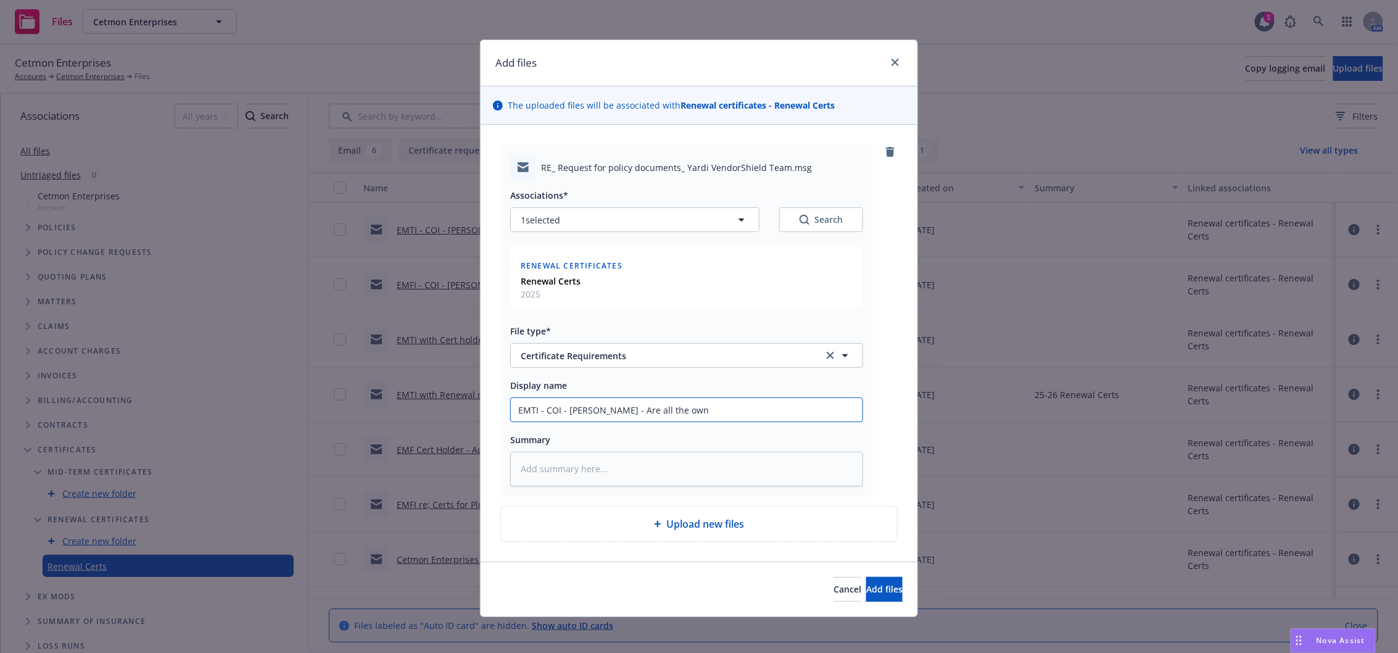
type input "EMTI - COI - Eugene Burger - Are all the owne"
type textarea "x"
type input "EMTI - COI - Eugene Burger - Are all the owner"
type textarea "x"
type input "EMTI - COI - Eugene Burger - Are all the owners"
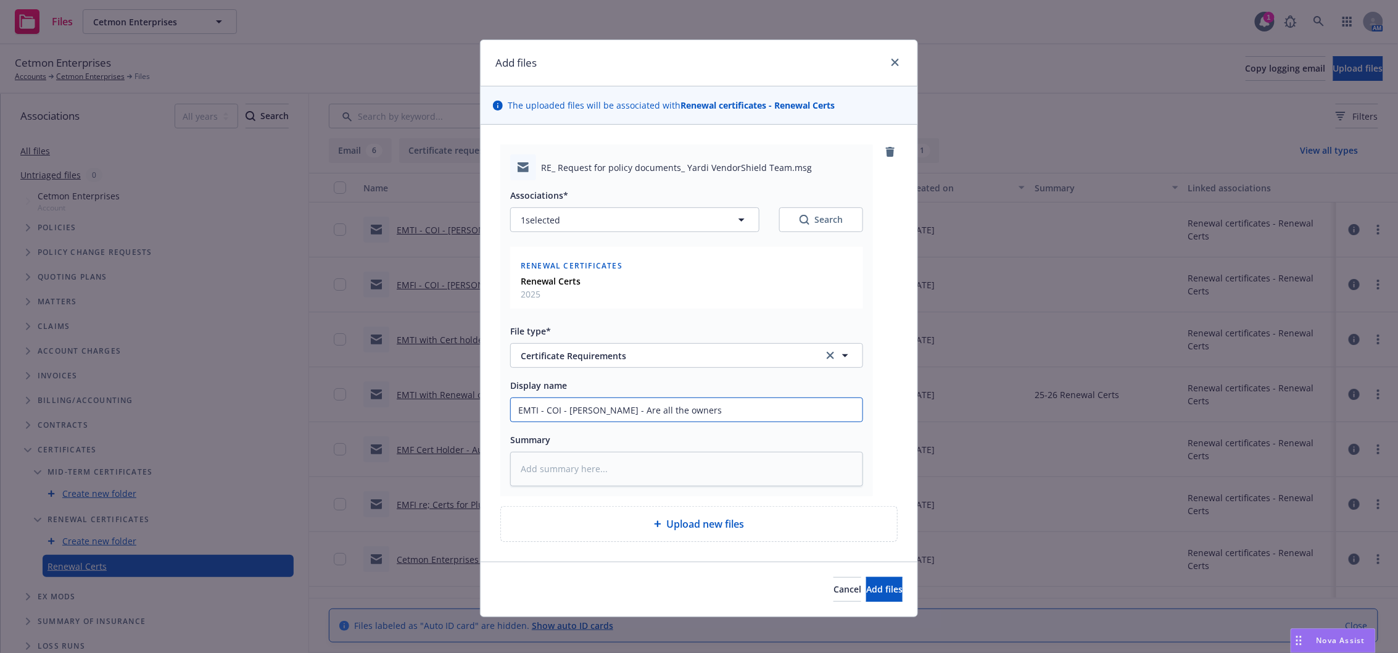
type textarea "x"
type input "EMTI - COI - Eugene Burger - Are all the ownersh"
type textarea "x"
type input "EMTI - COI - Eugene Burger - Are all the ownershi"
type textarea "x"
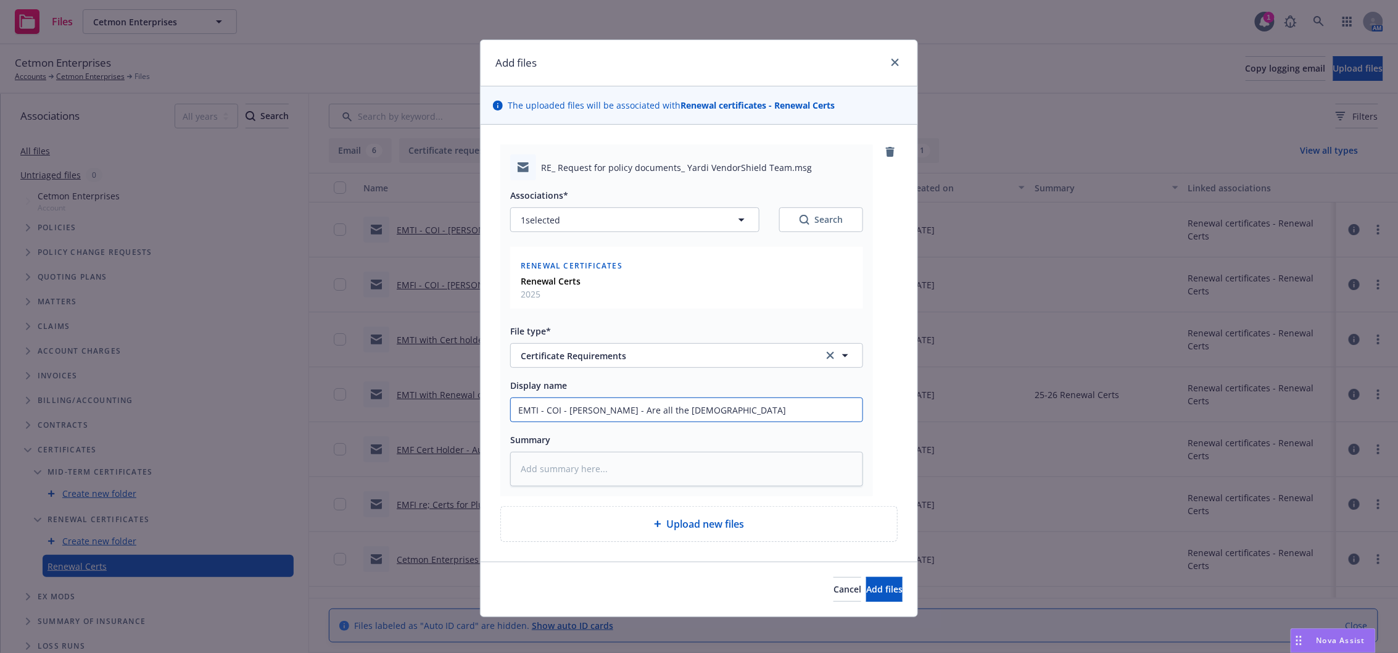
type input "EMTI - COI - Eugene Burger - Are all the ownership"
type textarea "x"
type input "EMTI - COI - Eugene Burger - Are all the ownership"
type textarea "x"
type input "EMTI - COI - Eugene Burger - Are all the ownership e"
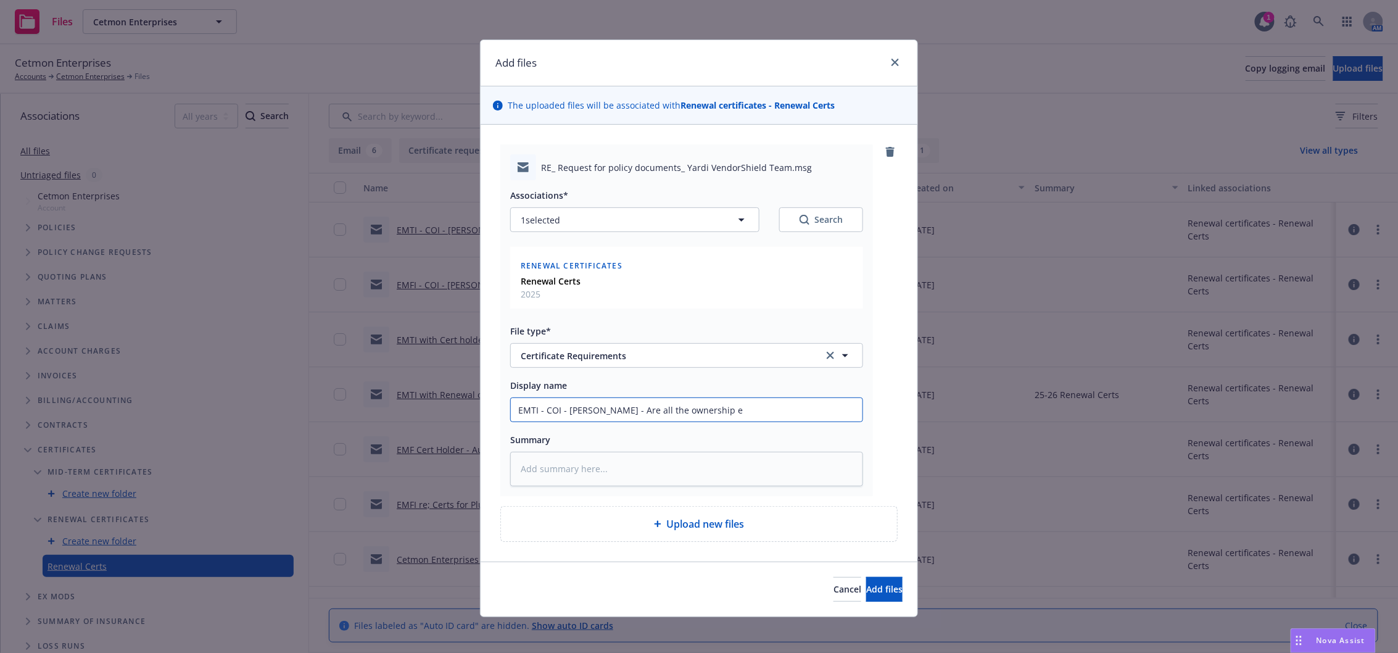
type textarea "x"
type input "EMTI - COI - Eugene Burger - Are all the ownership ent"
type textarea "x"
type input "EMTI - COI - Eugene Burger - Are all the ownership enti"
type textarea "x"
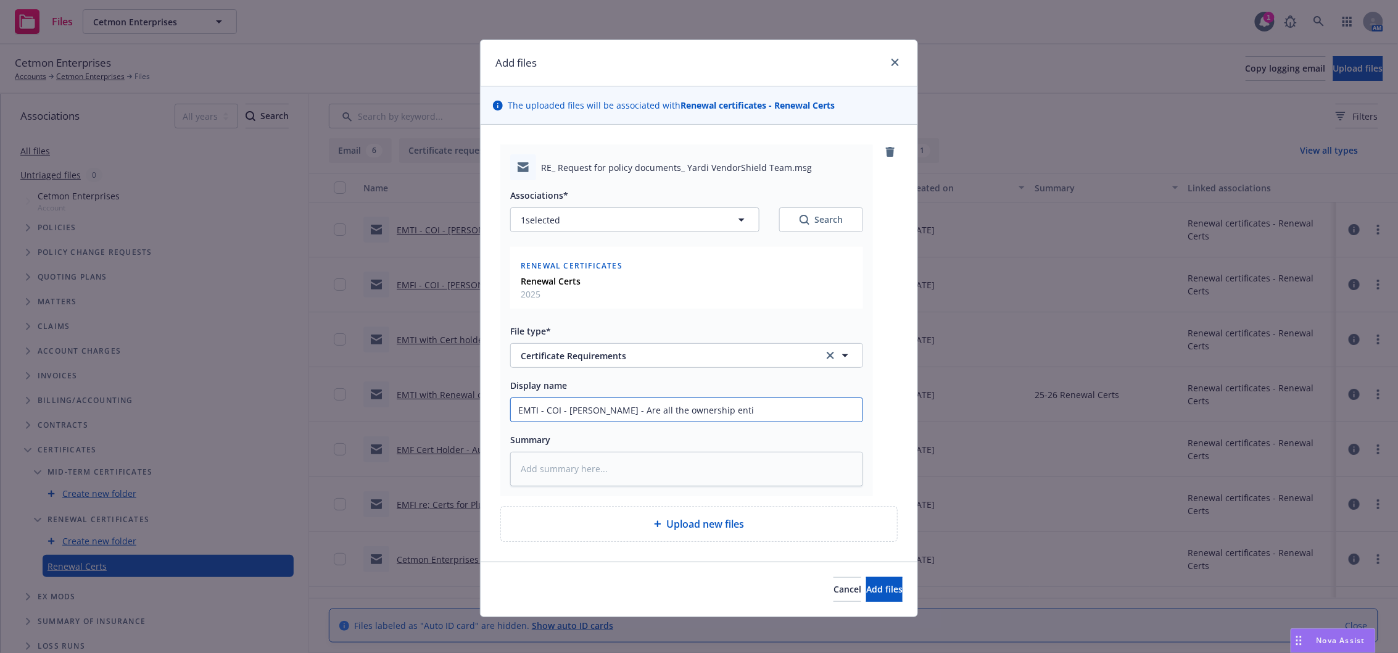
type input "EMTI - COI - Eugene Burger - Are all the ownership entit"
type textarea "x"
type input "EMTI - COI - Eugene Burger - Are all the ownership entiti"
type textarea "x"
type input "EMTI - COI - Eugene Burger - Are all the ownership entitie"
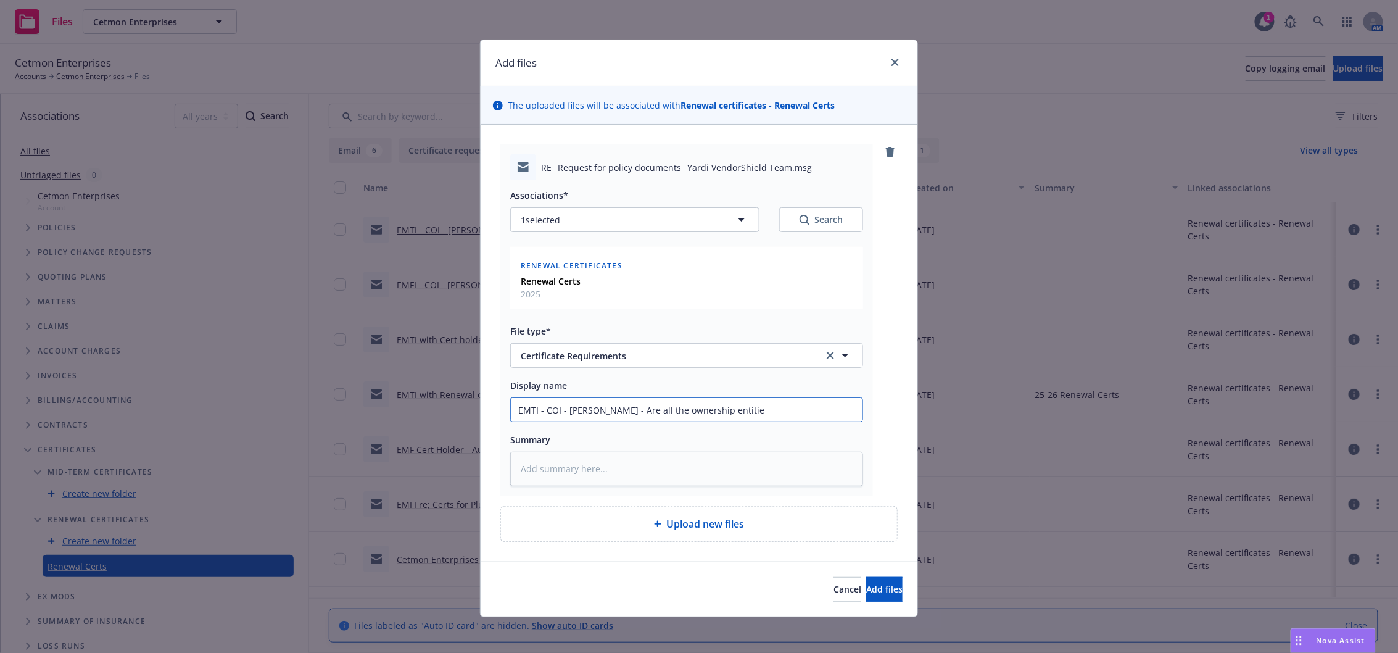
type textarea "x"
type input "EMTI - COI - Eugene Burger - Are all the ownership entities"
type textarea "x"
type input "EMTI - COI - Eugene Burger - Are all the ownership entities"
type textarea "x"
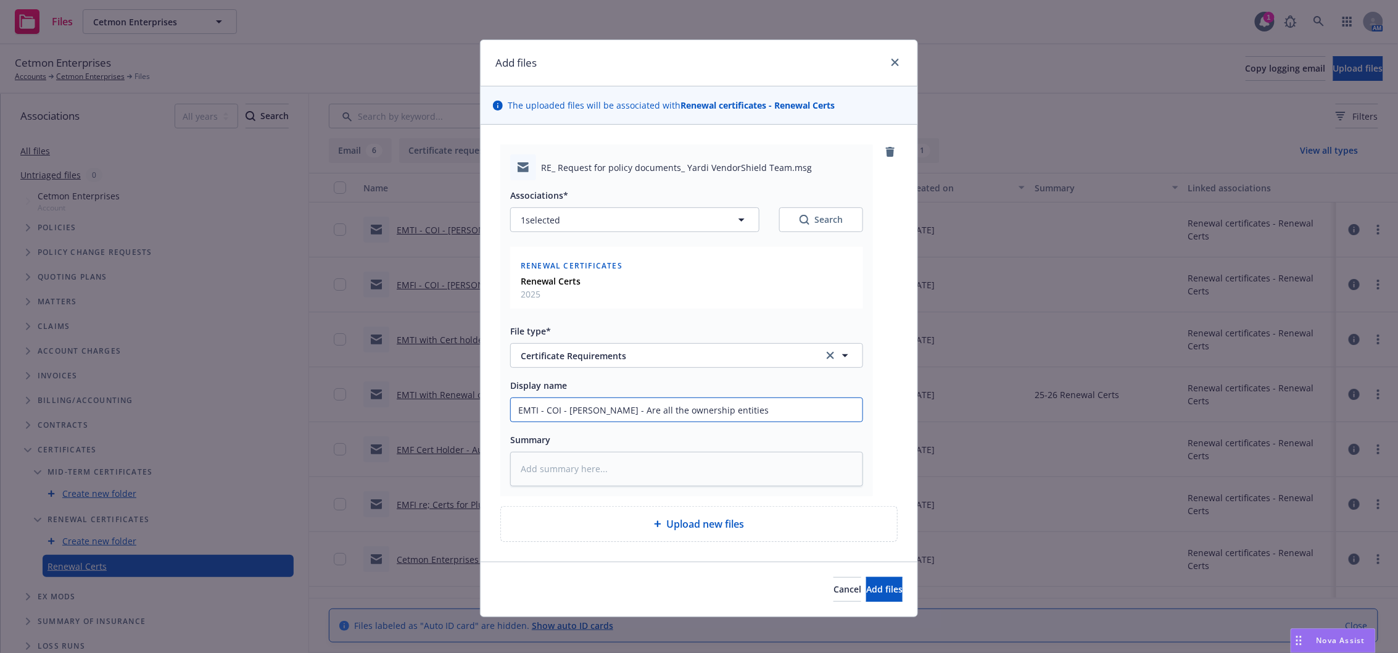
type input "EMTI - COI - Eugene Burger - Are all the ownership entities o"
type textarea "x"
type input "EMTI - COI - Eugene Burger - Are all the ownership entities on"
type textarea "x"
type input "EMTI - COI - Eugene Burger - Are all the ownership entities on"
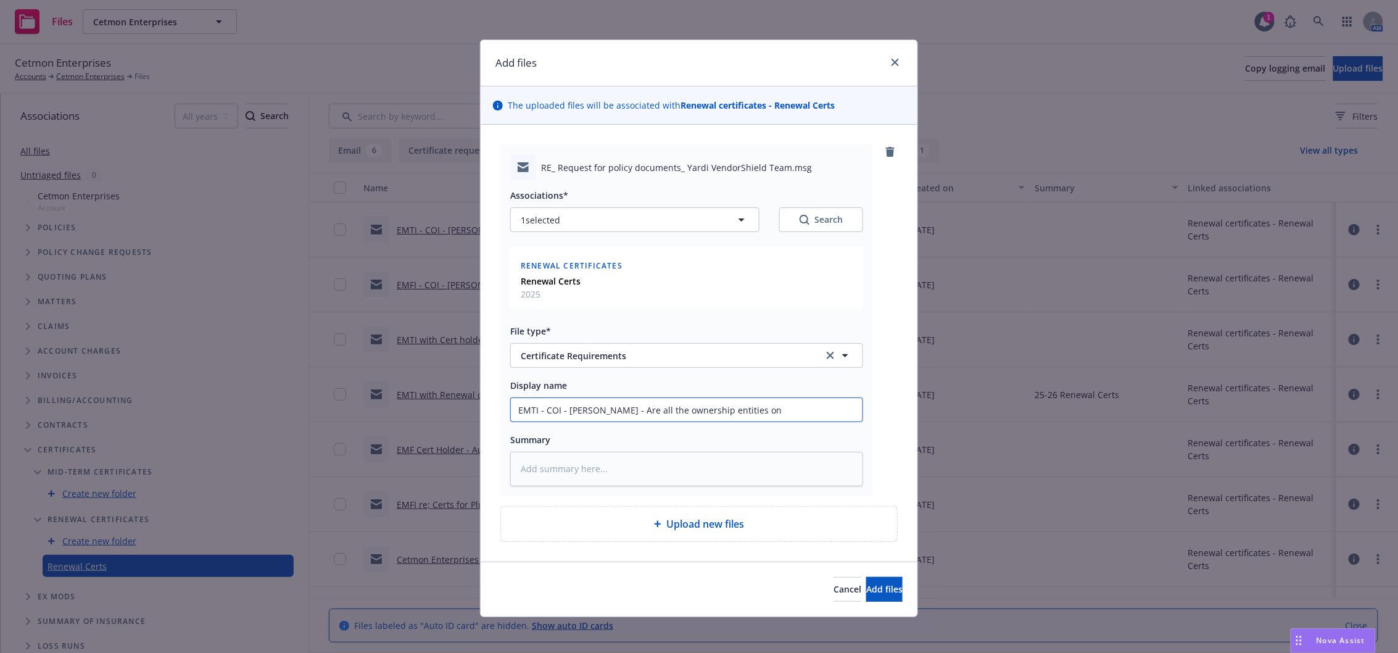
type textarea "x"
type input "EMTI - COI - Eugene Burger - Are all the ownership entities on t"
type textarea "x"
type input "EMTI - COI - Eugene Burger - Are all the ownership entities on the"
type textarea "x"
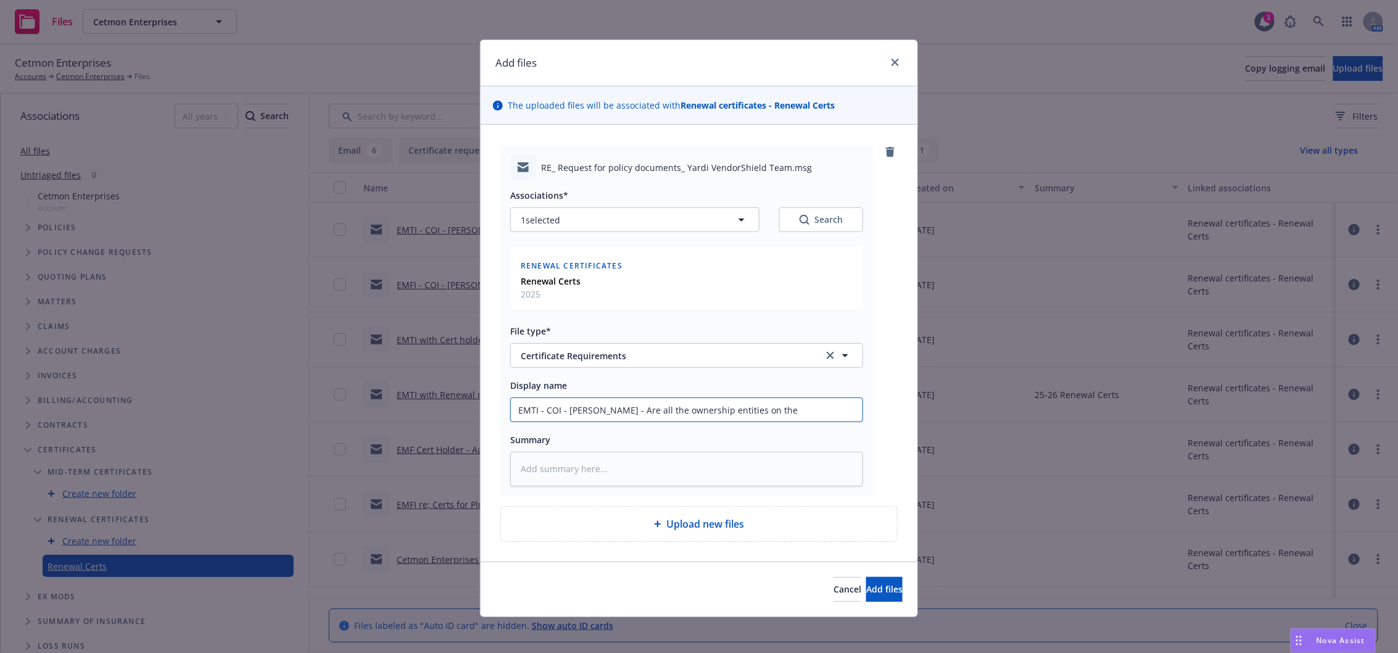
type input "EMTI - COI - Eugene Burger - Are all the ownership entities on the s"
type textarea "x"
type input "EMTI - COI - Eugene Burger - Are all the ownership entities on the sa"
type textarea "x"
type input "EMTI - COI - Eugene Burger - Are all the ownership entities on the sam"
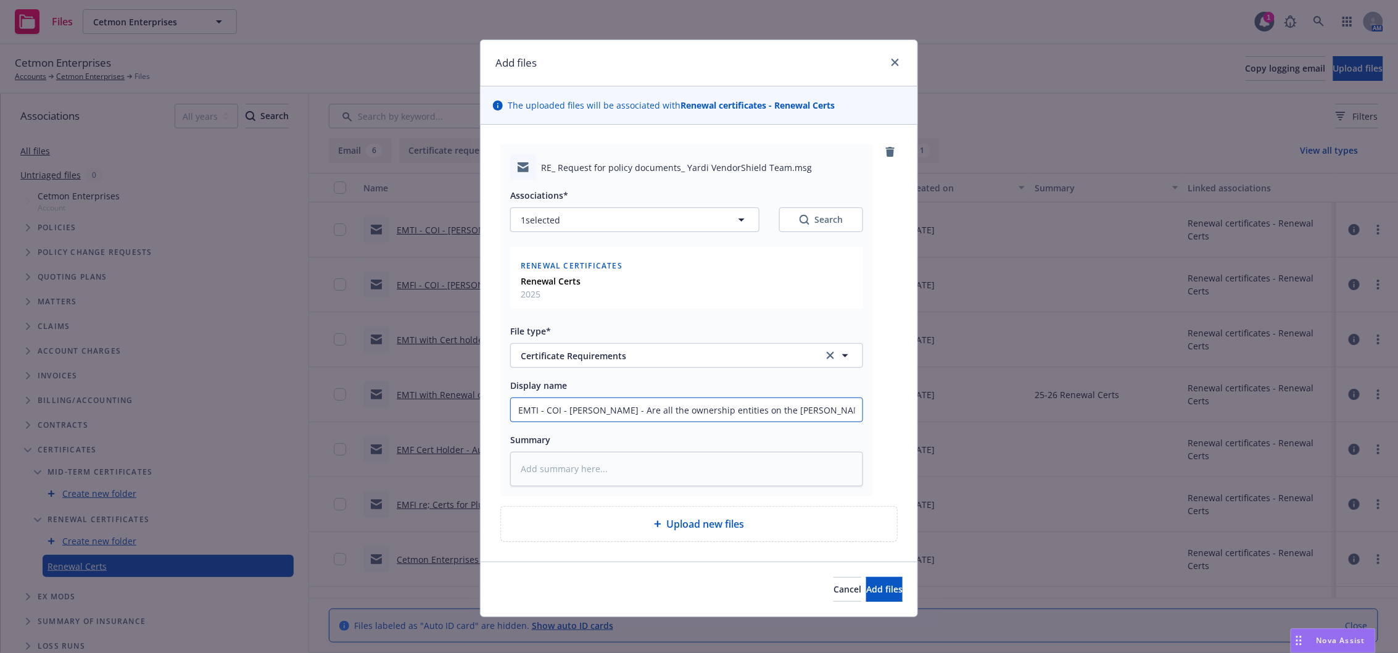
type textarea "x"
type input "EMTI - COI - Eugene Burger - Are all the ownership entities on the same"
type textarea "x"
type input "EMTI - COI - Eugene Burger - Are all the ownership entities on the same c"
type textarea "x"
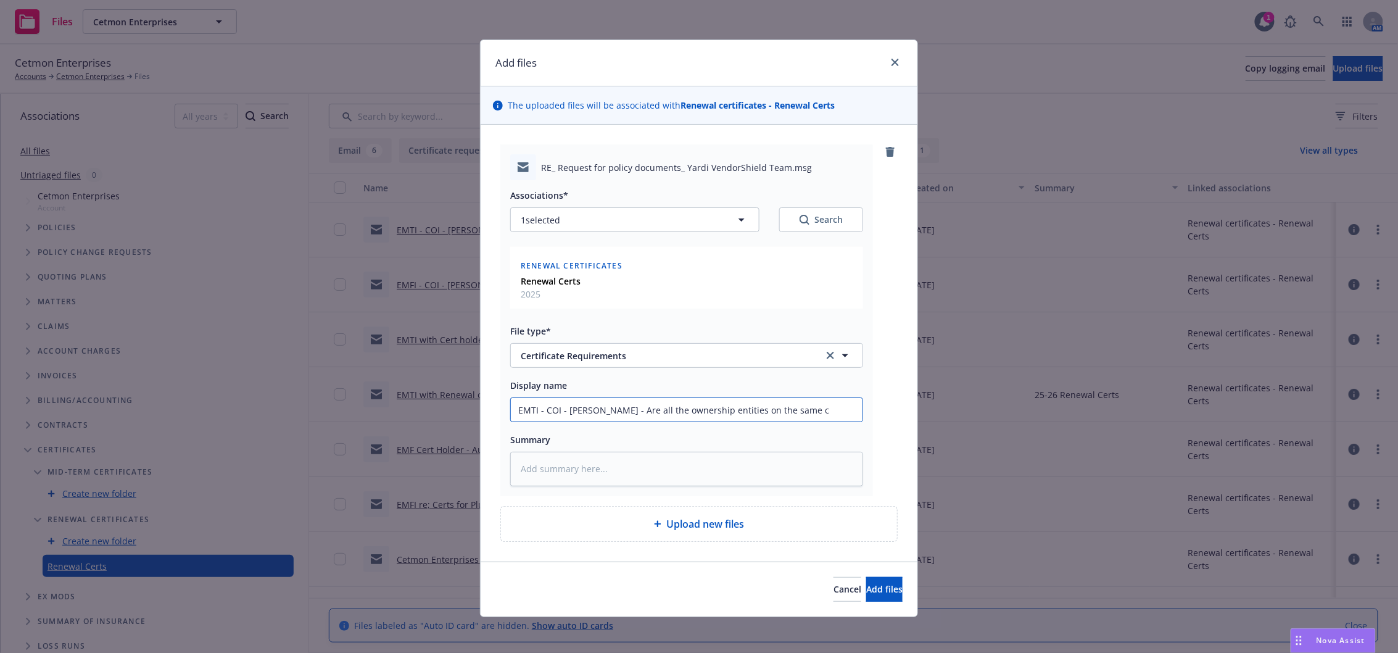
type input "EMTI - COI - Eugene Burger - Are all the ownership entities on the same ce"
type textarea "x"
type input "EMTI - COI - Eugene Burger - Are all the ownership entities on the same cer"
type textarea "x"
type input "EMTI - COI - Eugene Burger - Are all the ownership entities on the same cert"
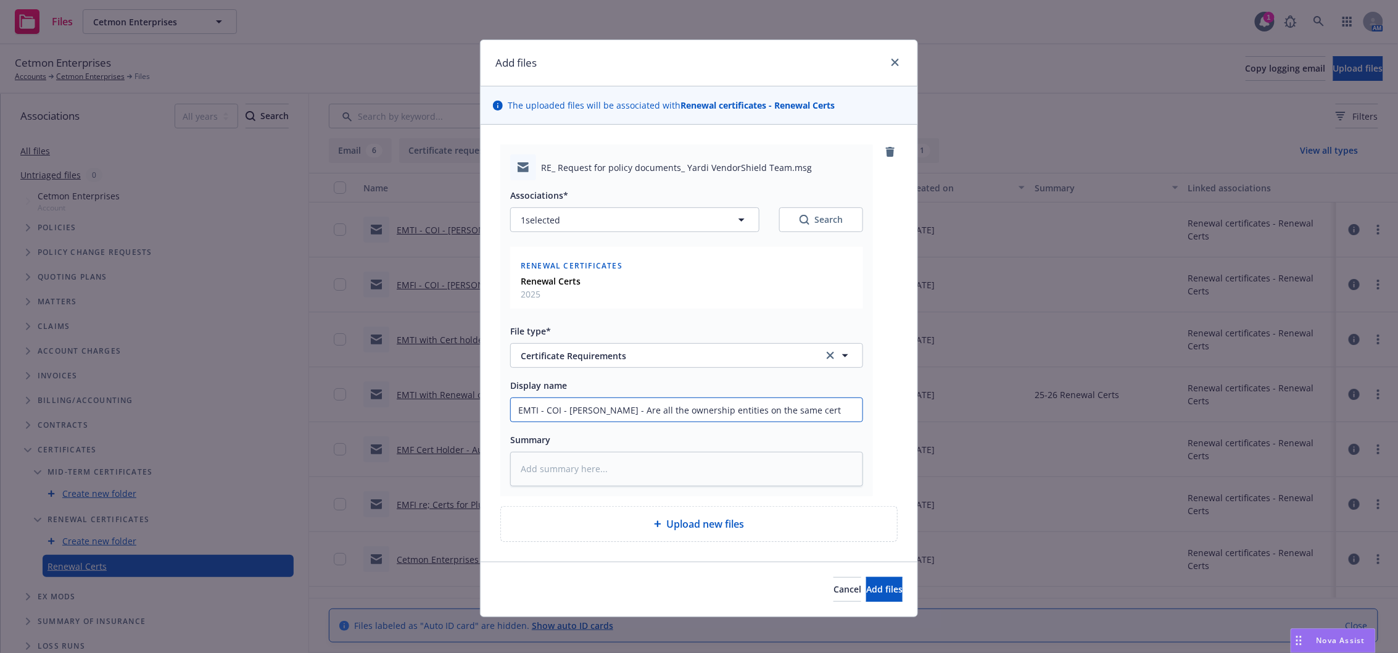
type textarea "x"
type input "EMTI - COI - Eugene Burger - Are all the ownership entities on the same cert?"
click at [867, 597] on button "Add files" at bounding box center [884, 589] width 36 height 25
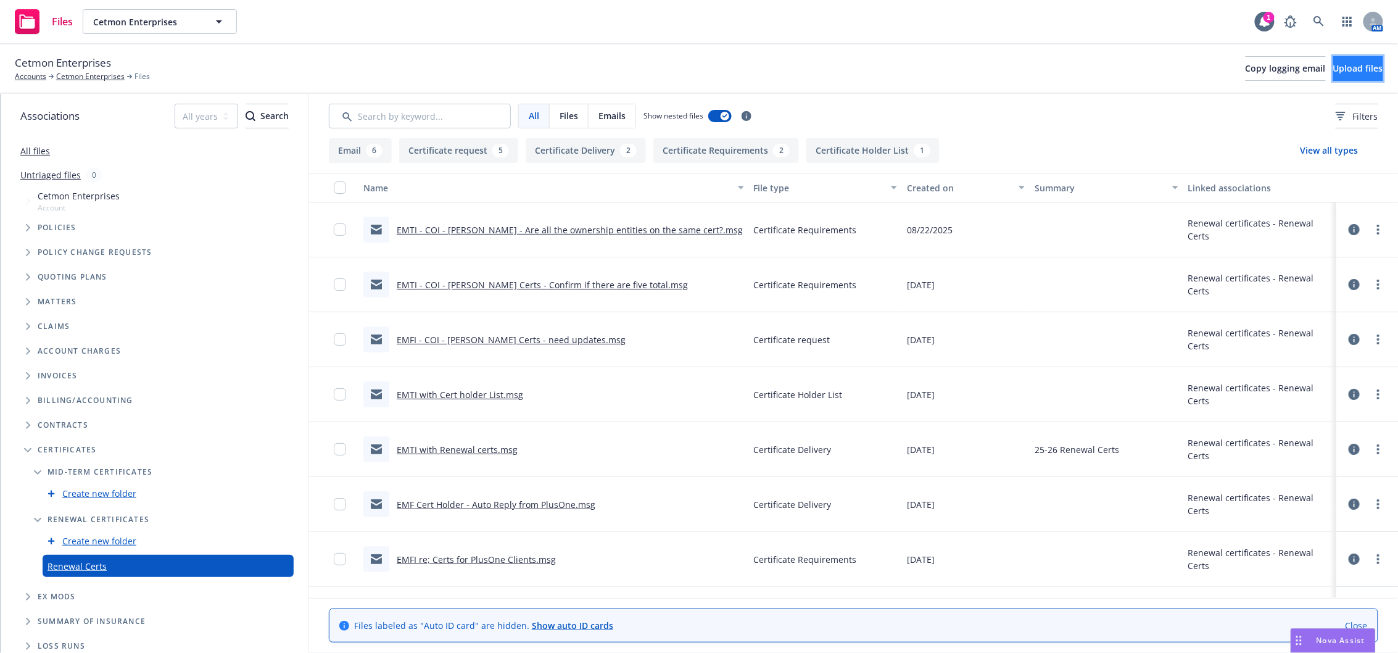
click at [1333, 70] on button "Upload files" at bounding box center [1358, 68] width 50 height 25
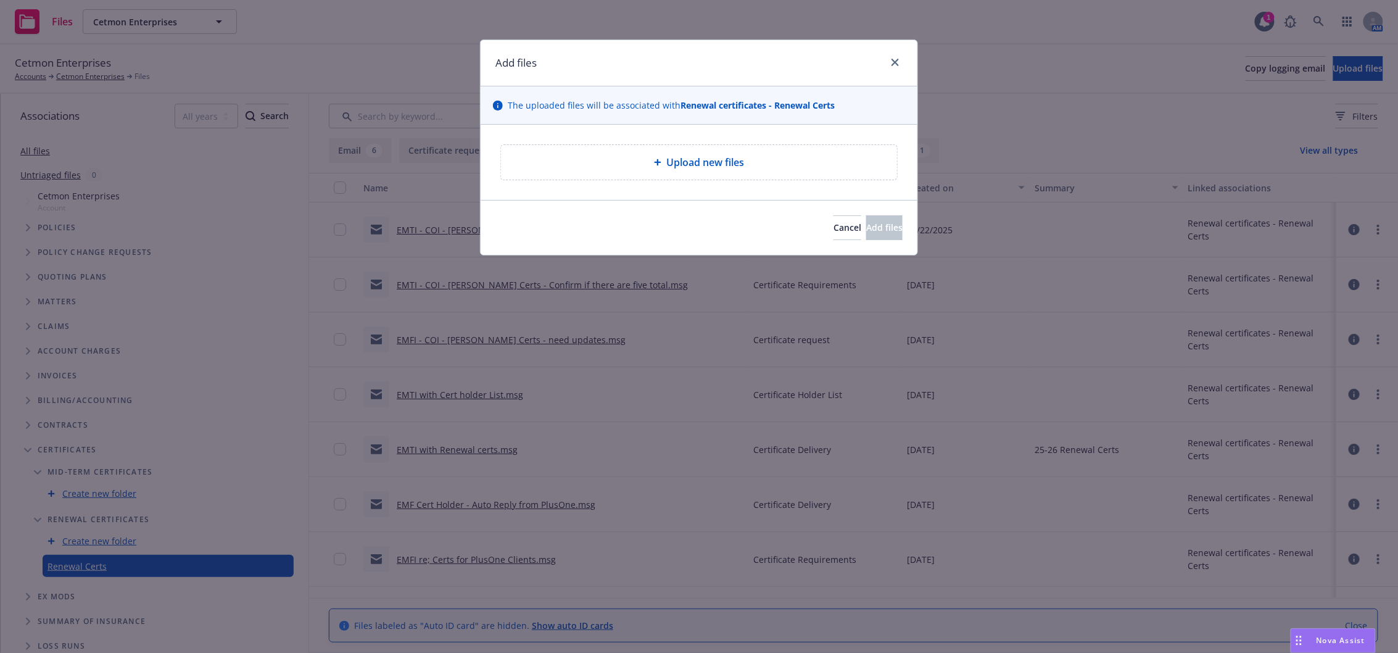
type textarea "x"
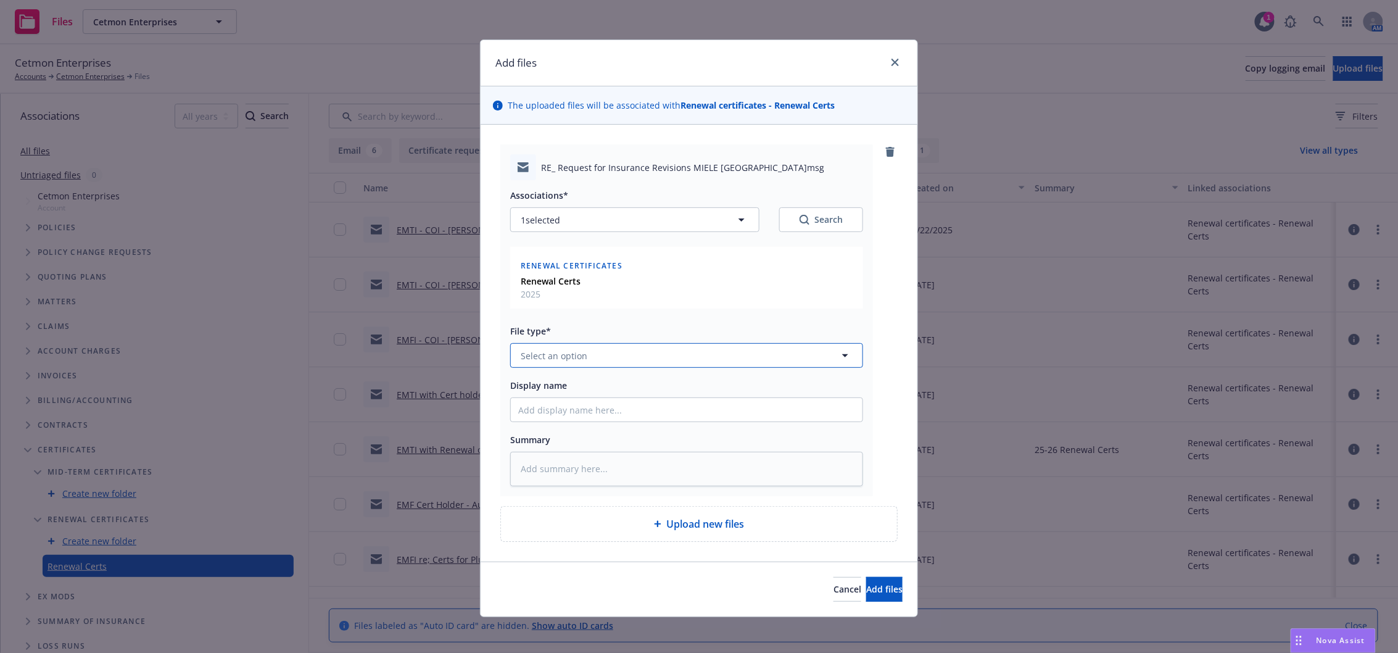
click at [603, 362] on button "Select an option" at bounding box center [686, 355] width 353 height 25
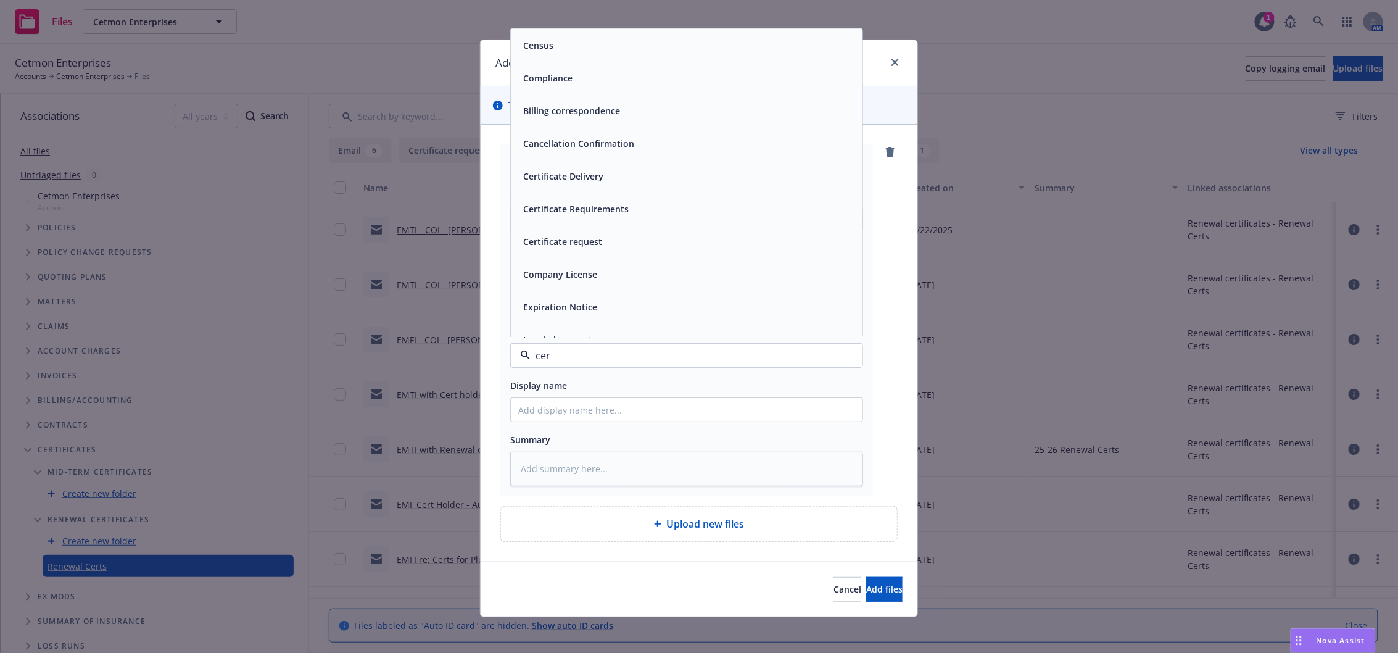
type input "cert"
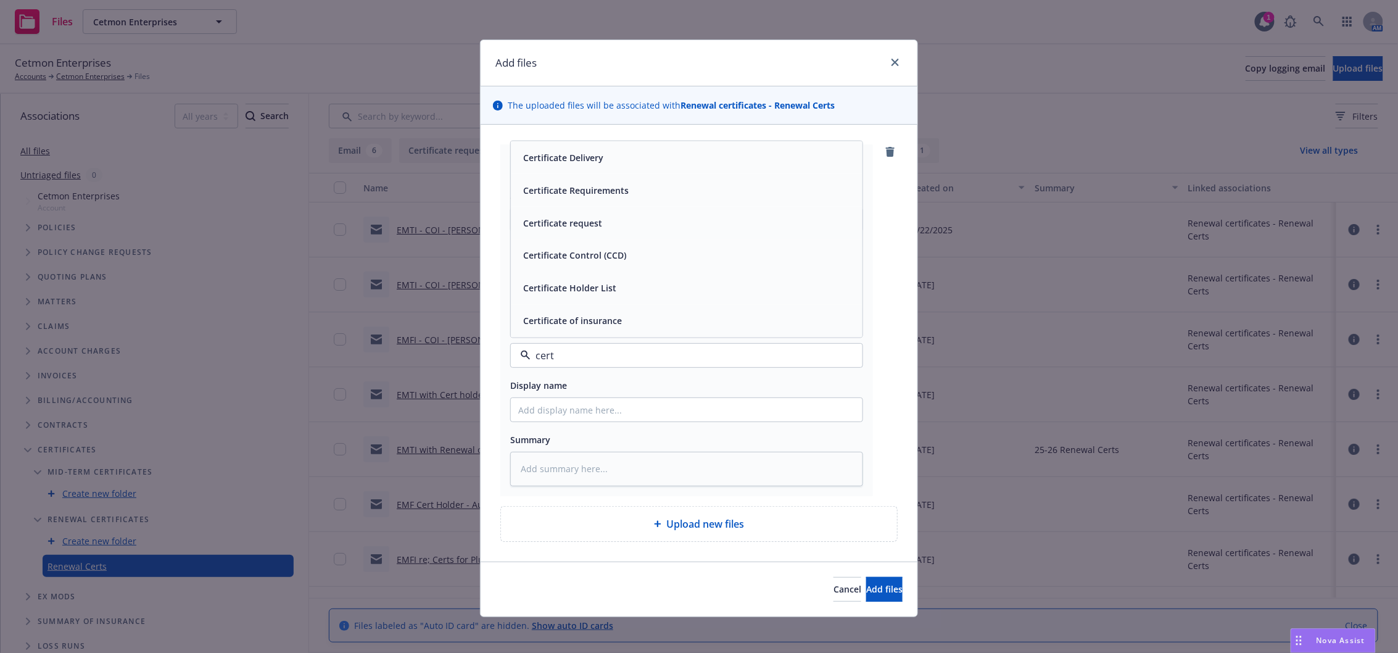
click at [602, 201] on div "Certificate Requirements" at bounding box center [687, 190] width 352 height 33
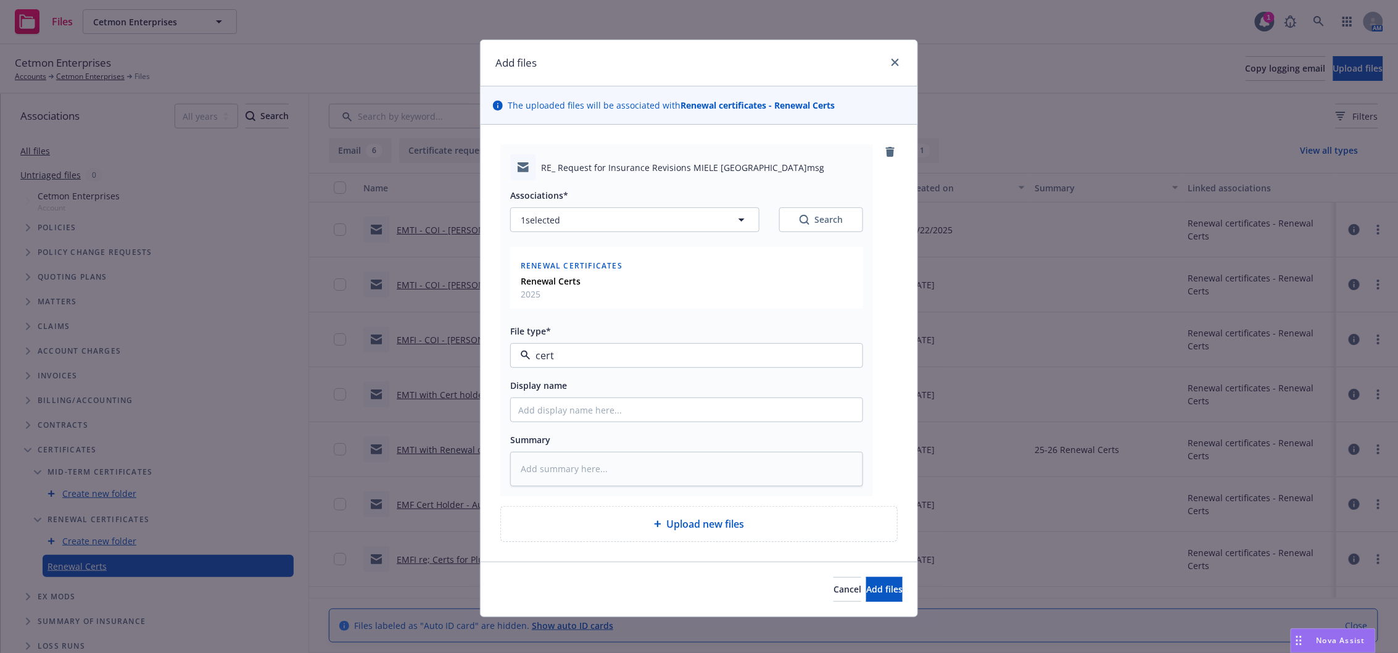
type textarea "x"
click at [561, 405] on input "Display name" at bounding box center [687, 409] width 352 height 23
click at [576, 350] on span "Certificate Requirements" at bounding box center [664, 355] width 286 height 13
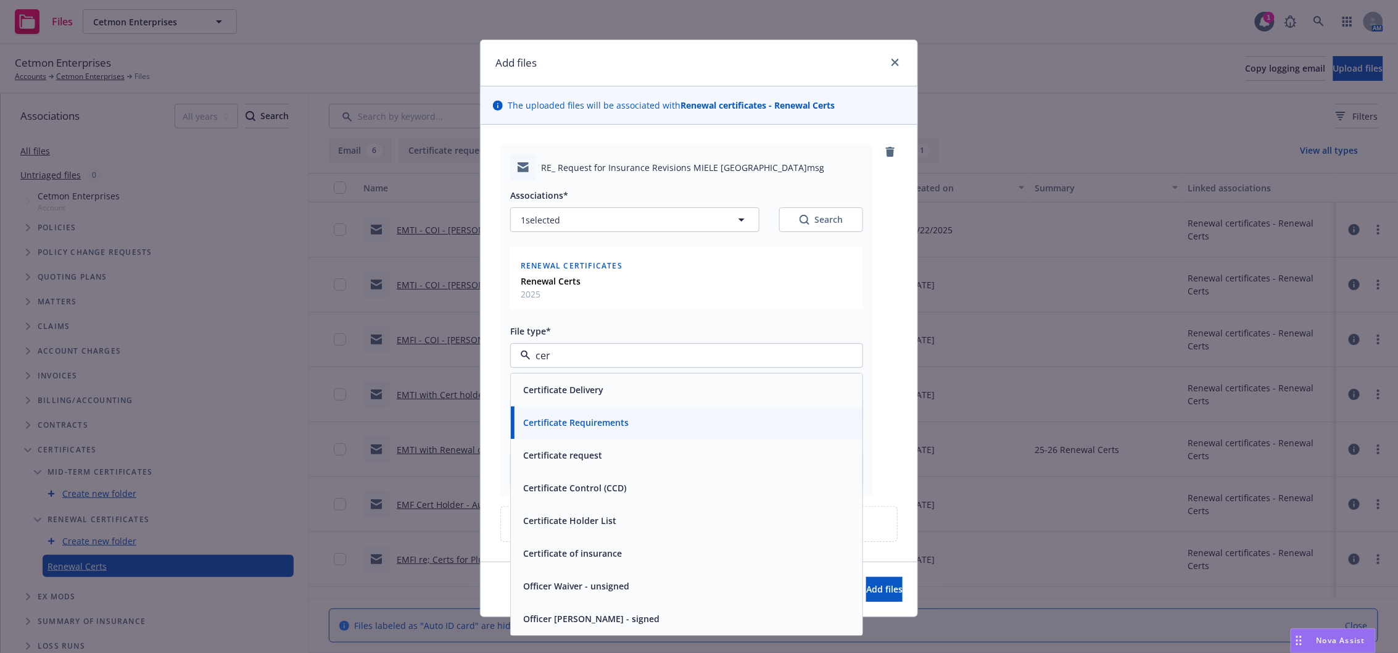
type input "cert"
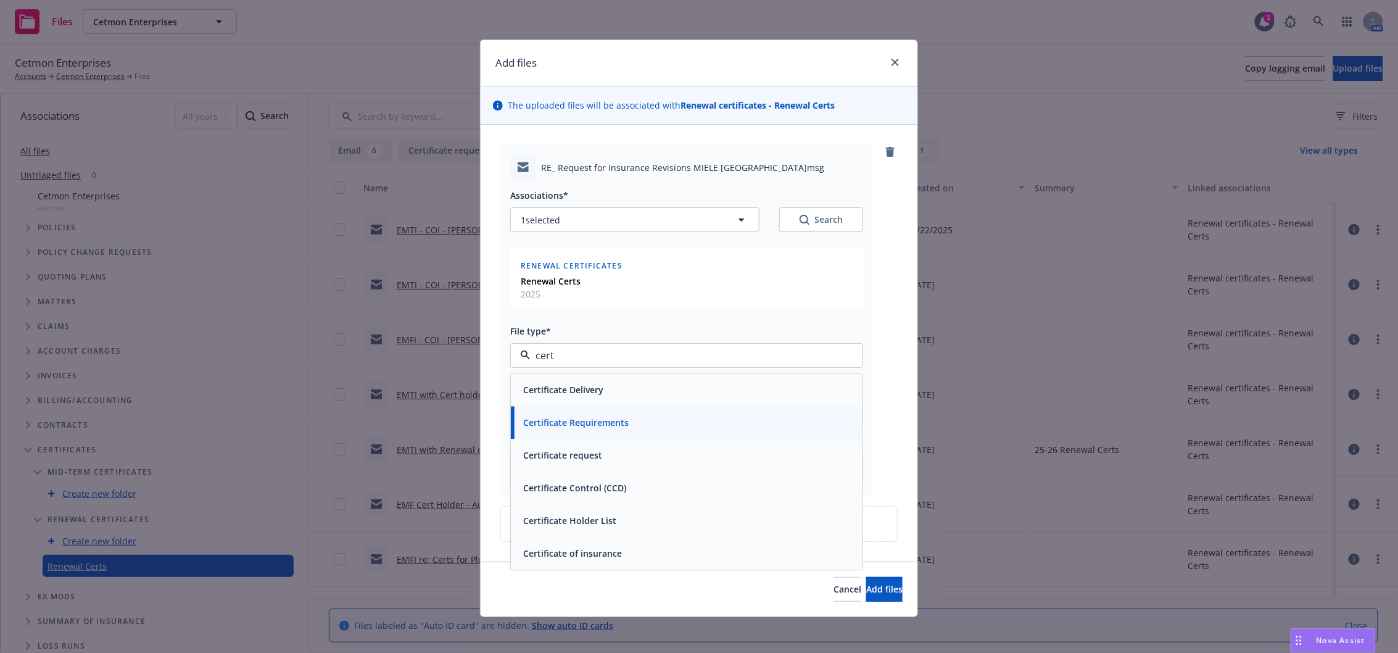
click at [576, 400] on div "Certificate Delivery" at bounding box center [687, 390] width 352 height 33
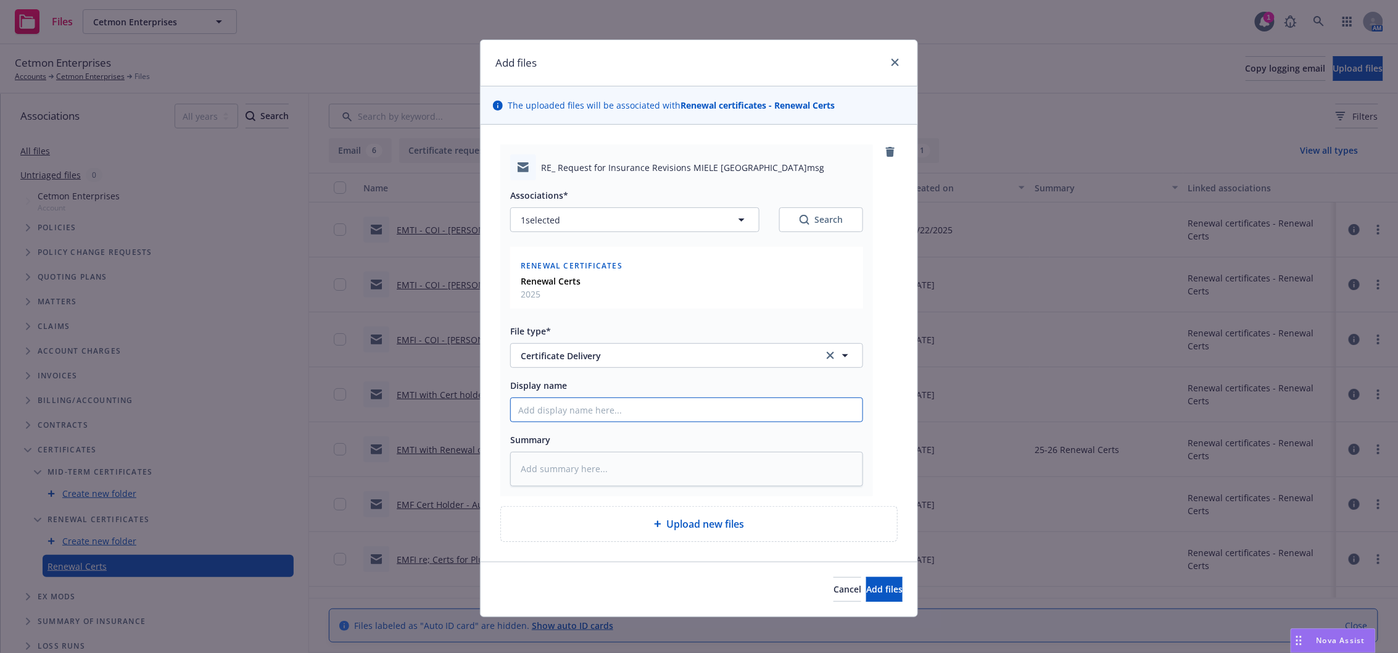
click at [549, 420] on input "Display name" at bounding box center [687, 409] width 352 height 23
type textarea "x"
type input "EM"
type textarea "x"
type input "EMTI"
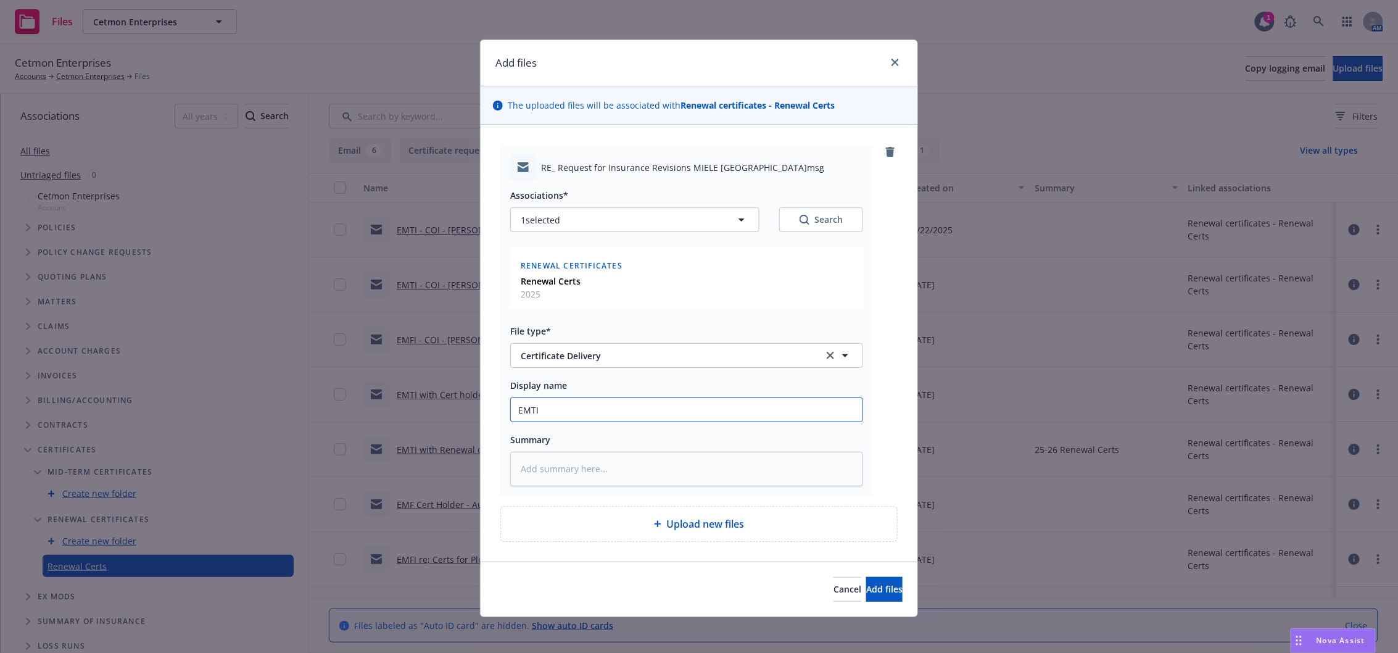
type textarea "x"
type input "EMTI"
type textarea "x"
type input "EMTI -"
type textarea "x"
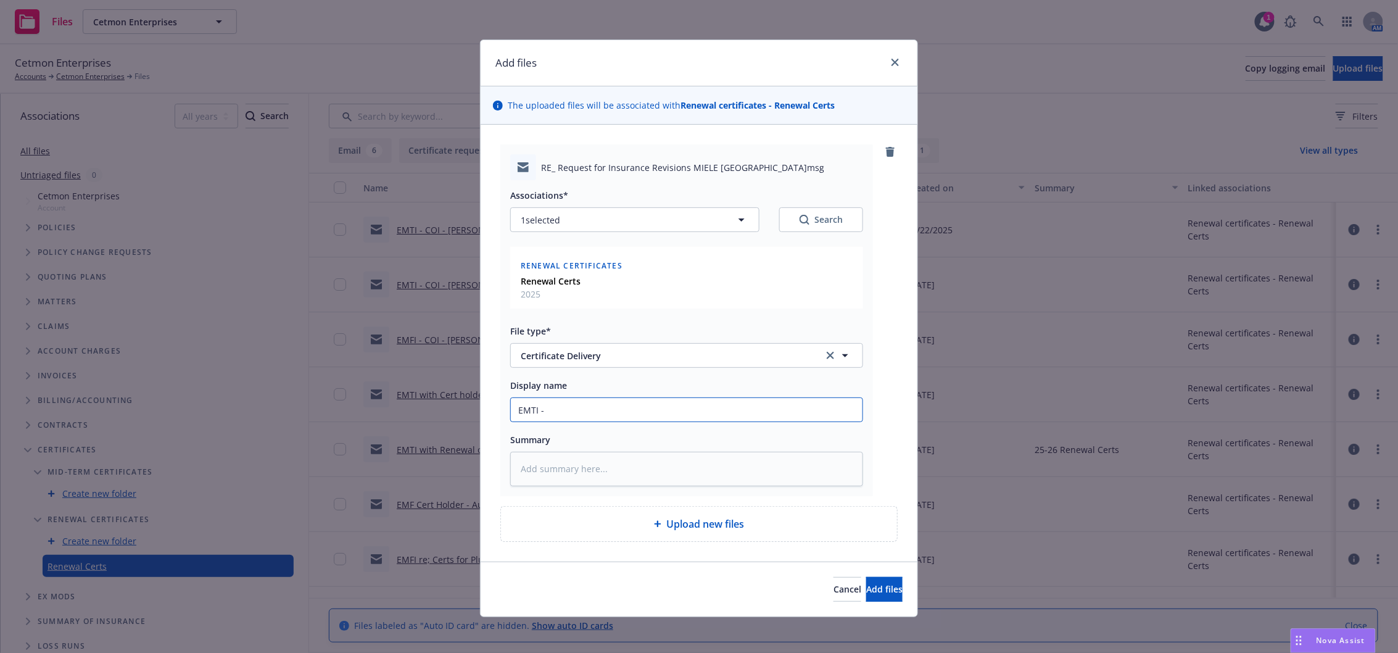
type input "EMTI -"
type textarea "x"
type input "EMTI - C"
type textarea "x"
type input "EMTI - CO"
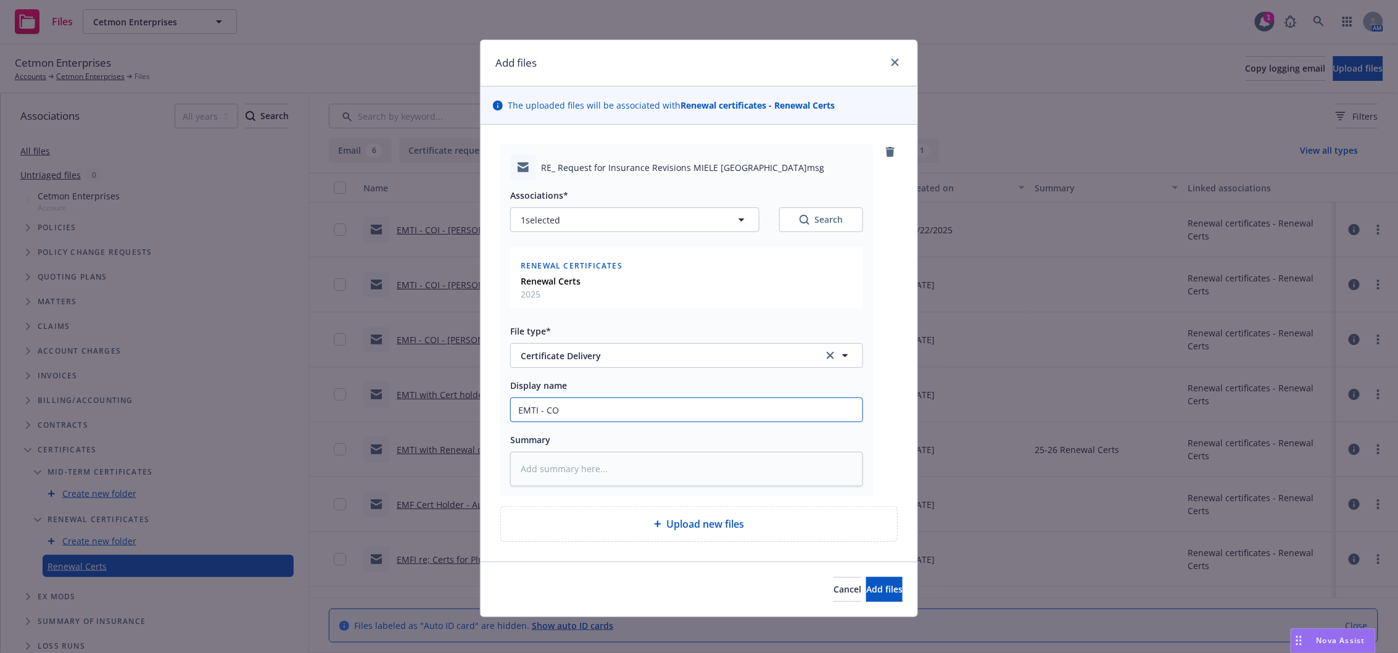
type textarea "x"
type input "EMTI - COI"
type textarea "x"
type input "EMTI - COI"
type textarea "x"
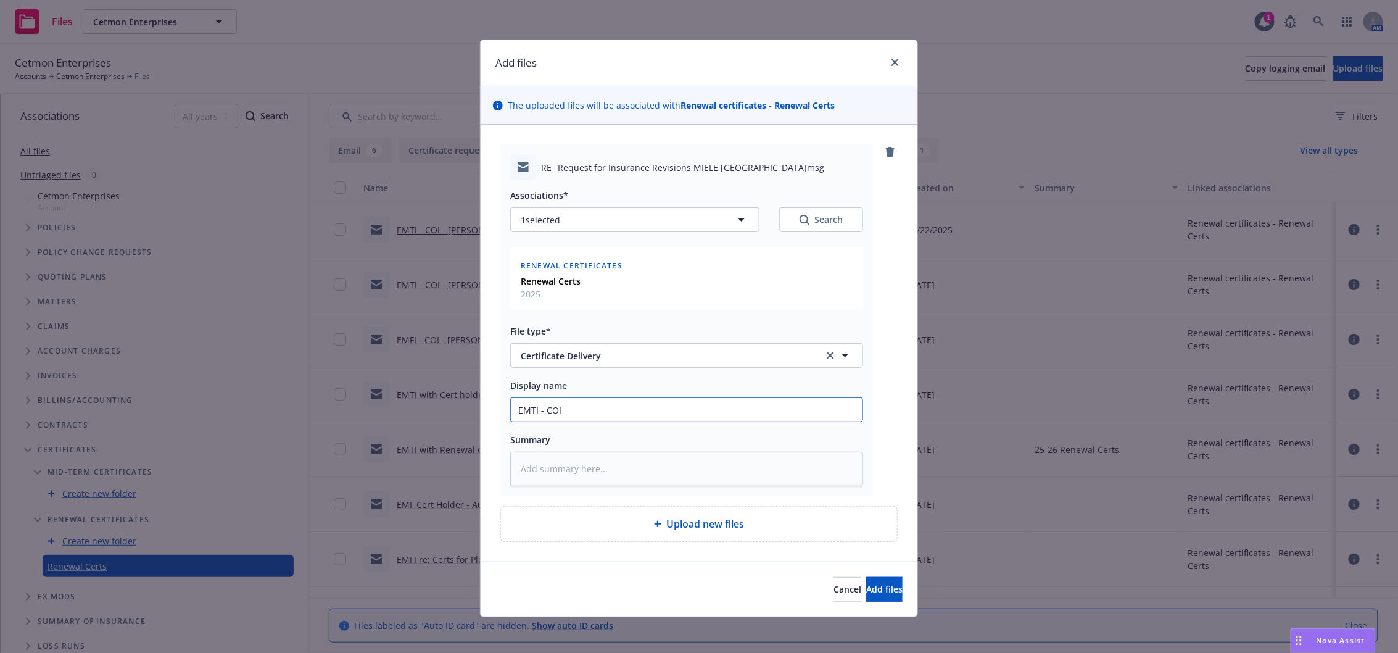
type input "EMTI - COI -"
type textarea "x"
type input "EMTI - COI -"
type textarea "x"
click at [637, 469] on textarea at bounding box center [686, 469] width 353 height 34
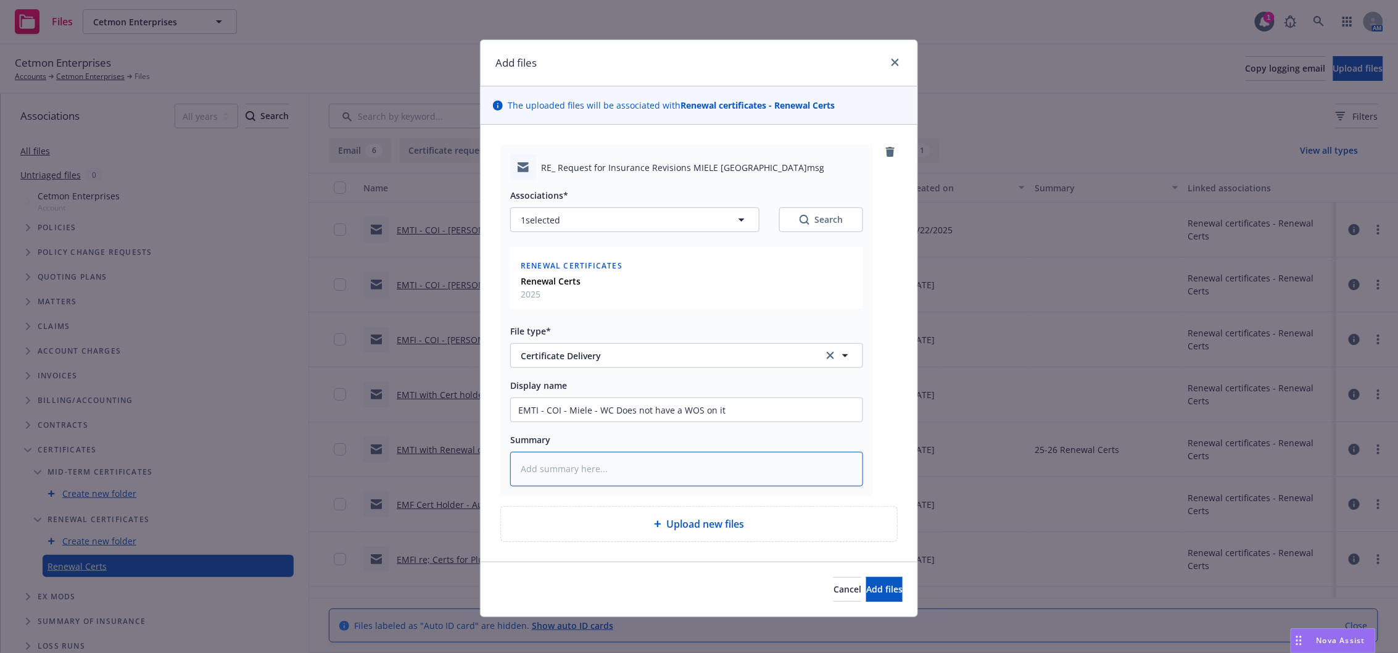
paste textarea "Hi Kyle! The certificate already includes the GL additional insured and waiver …"
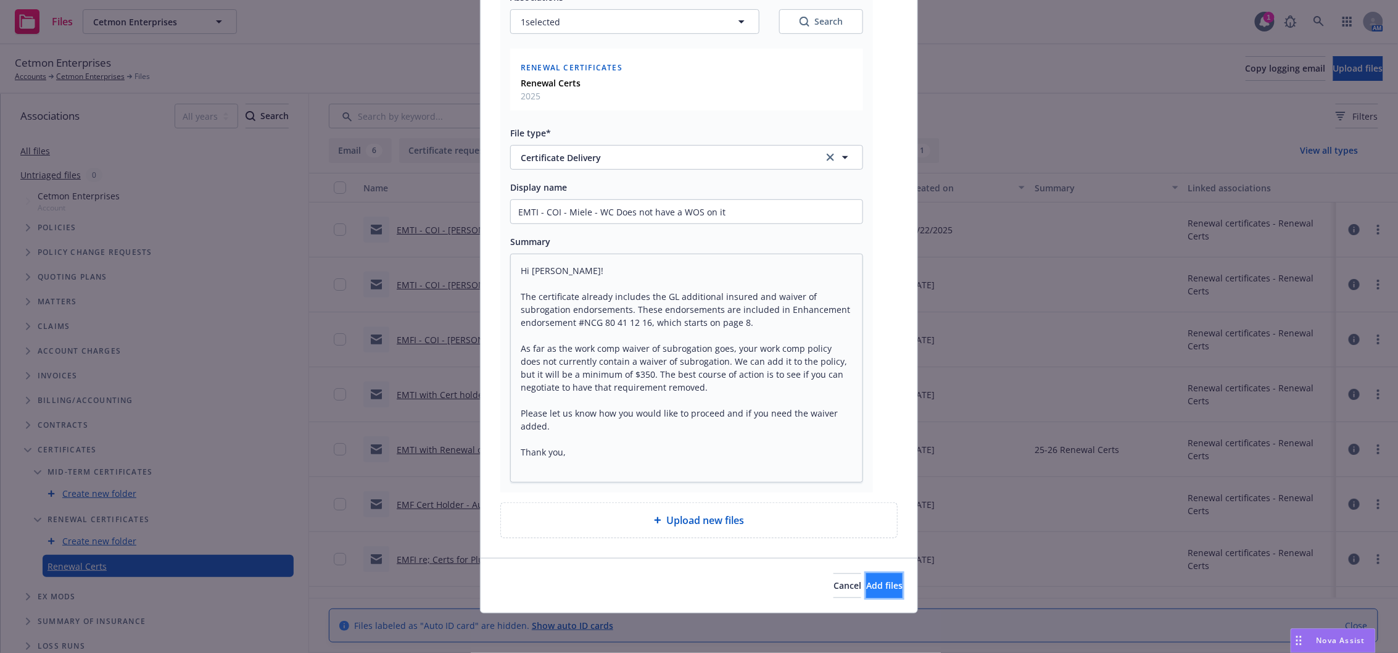
click at [868, 589] on span "Add files" at bounding box center [884, 585] width 36 height 12
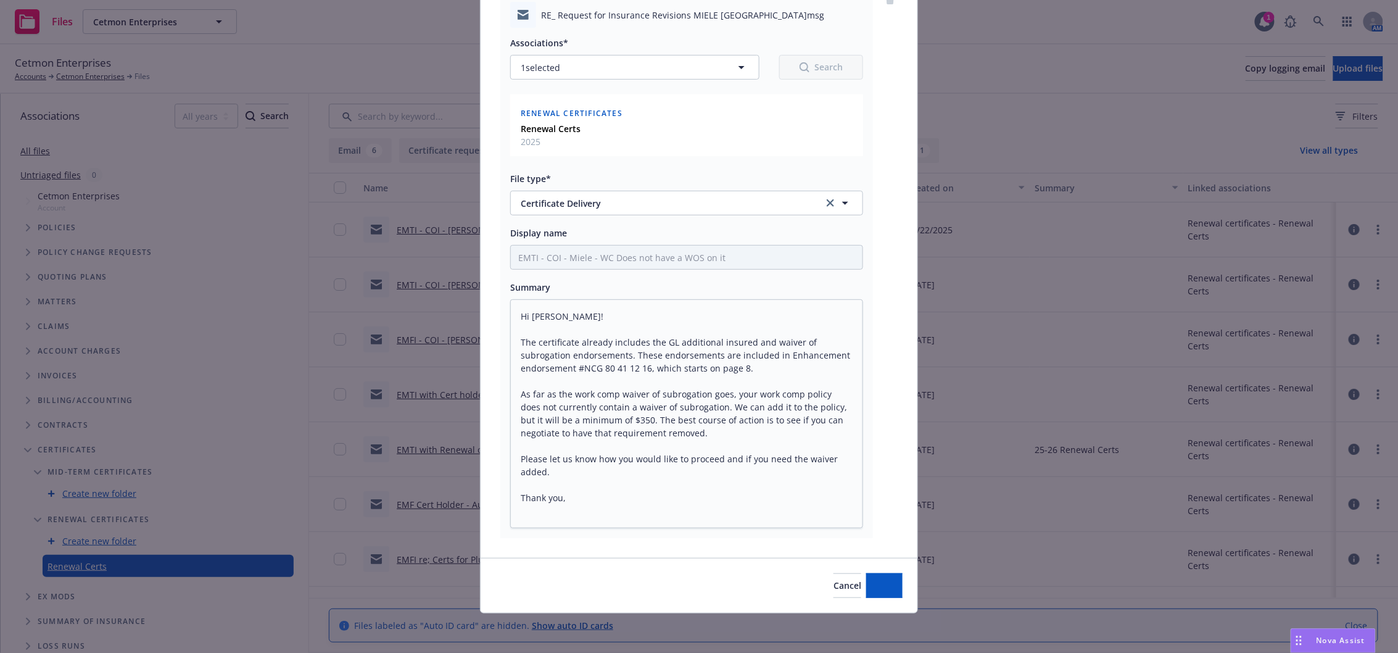
scroll to position [152, 0]
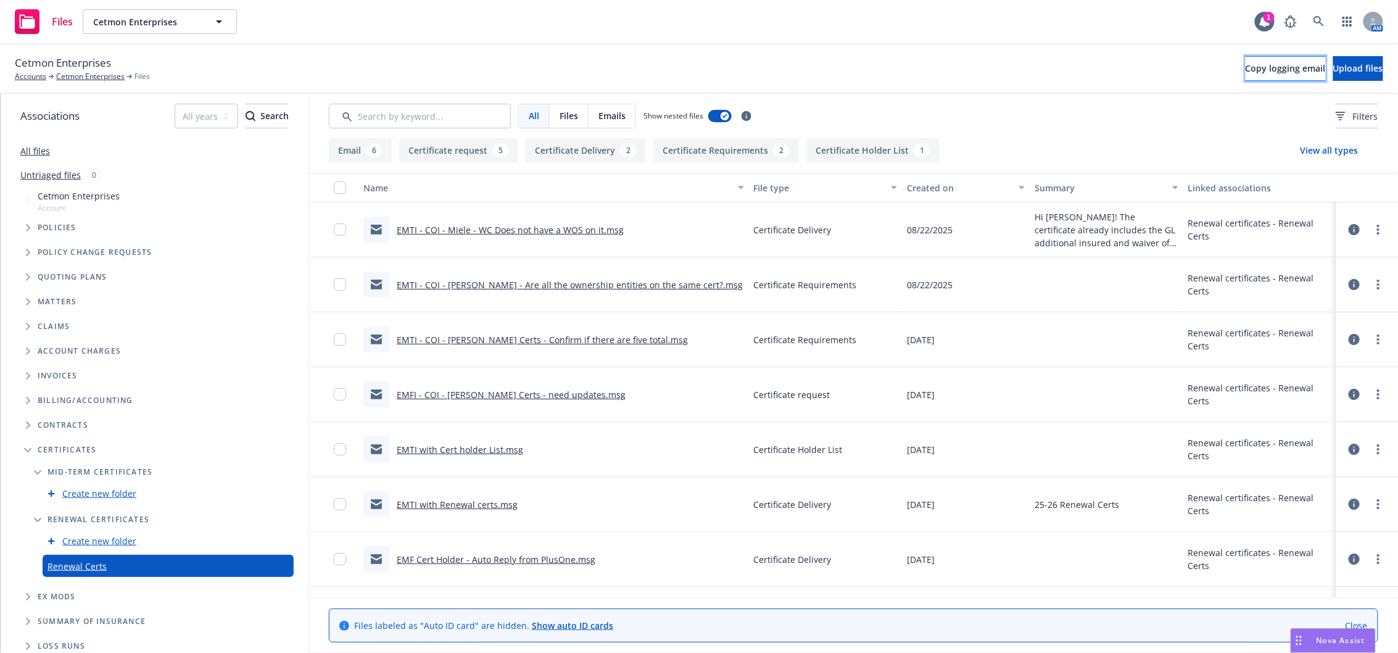
click at [1246, 73] on span "Copy logging email" at bounding box center [1286, 68] width 80 height 12
click at [1253, 68] on span "Copy logging email" at bounding box center [1286, 68] width 80 height 12
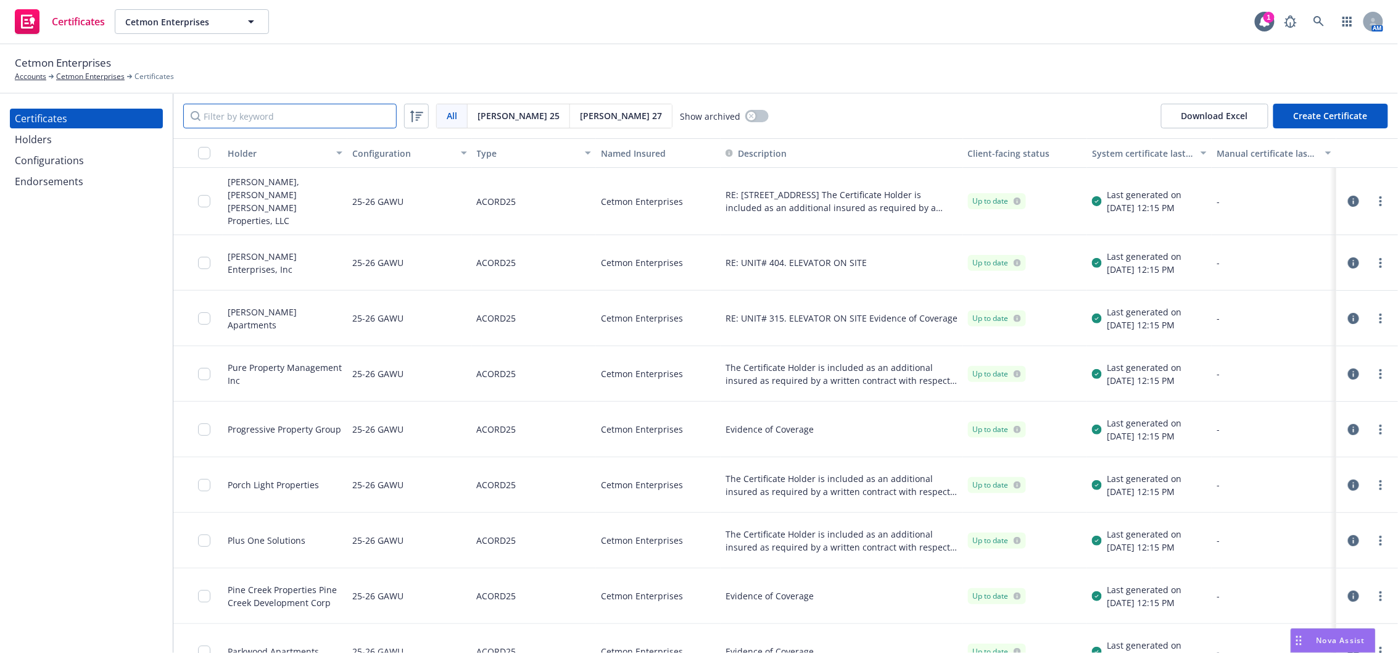
click at [313, 117] on input "Filter by keyword" at bounding box center [289, 116] width 213 height 25
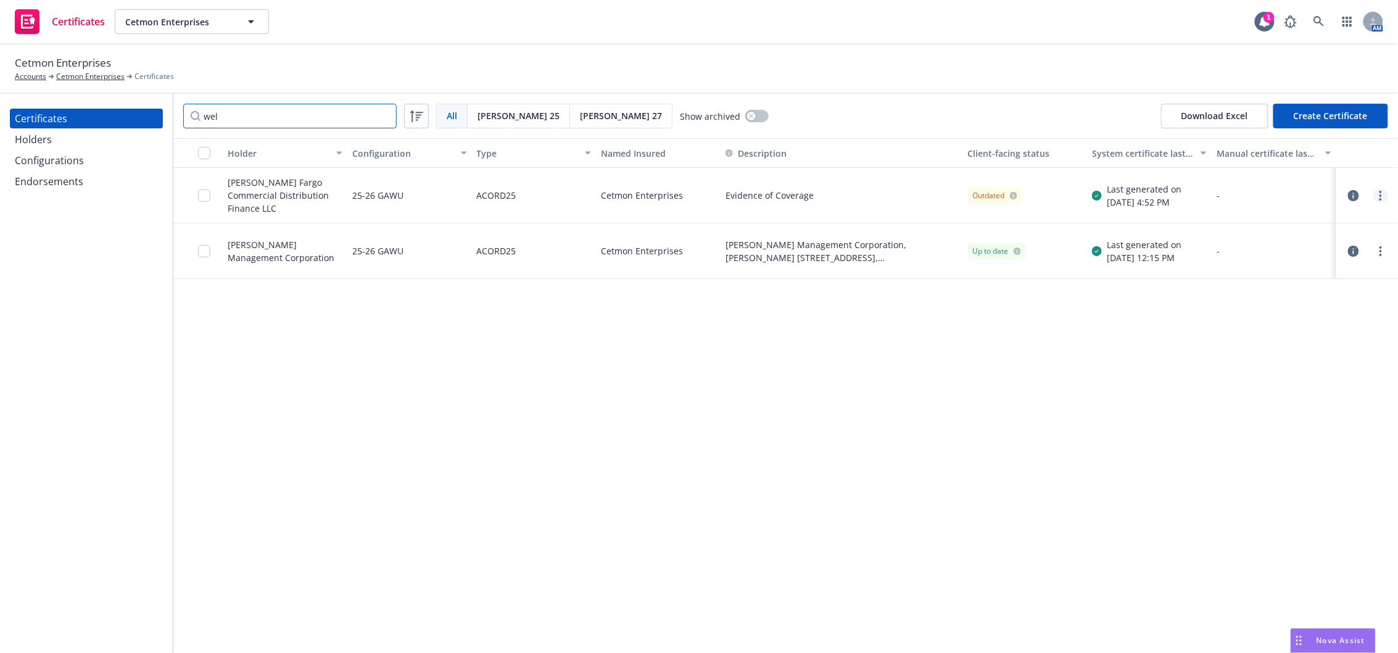
type input "wel"
click at [1385, 196] on link "more" at bounding box center [1381, 195] width 15 height 15
click at [1252, 365] on link "Download uneditable generated certificate" at bounding box center [1289, 368] width 197 height 25
click at [57, 141] on div "Holders" at bounding box center [86, 140] width 143 height 20
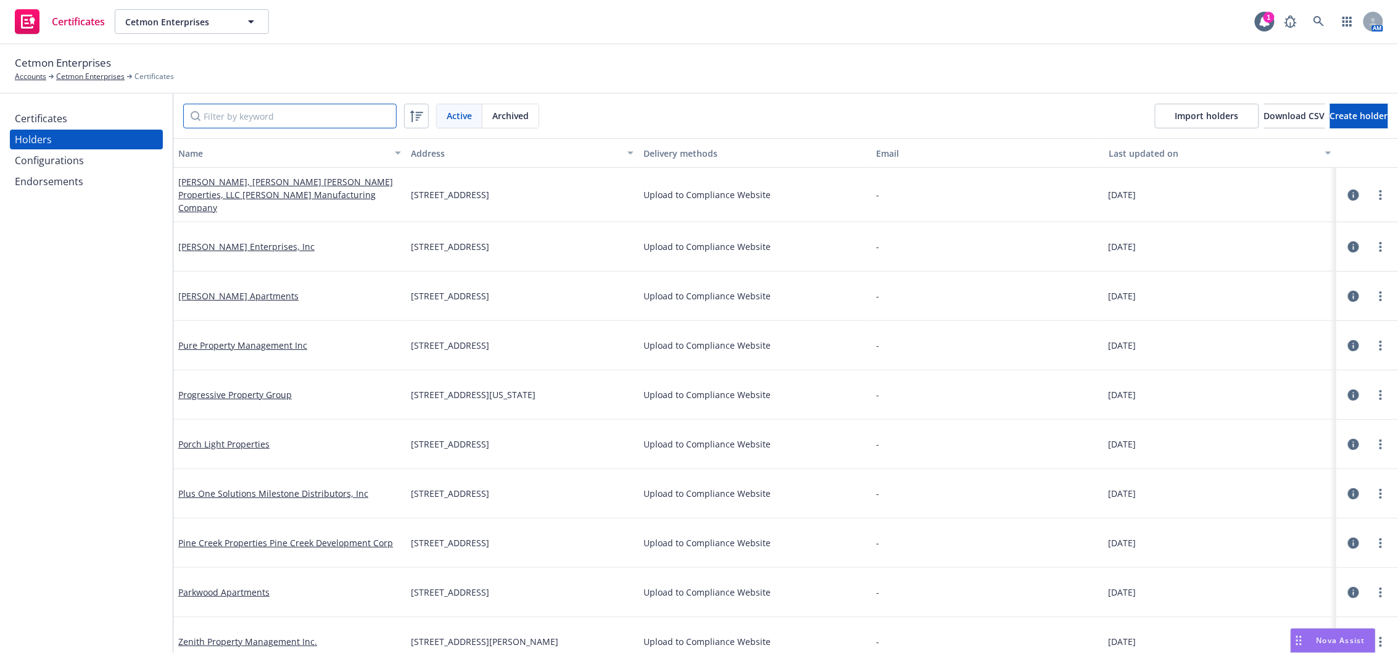
click at [329, 115] on input "Filter by keyword" at bounding box center [289, 116] width 213 height 25
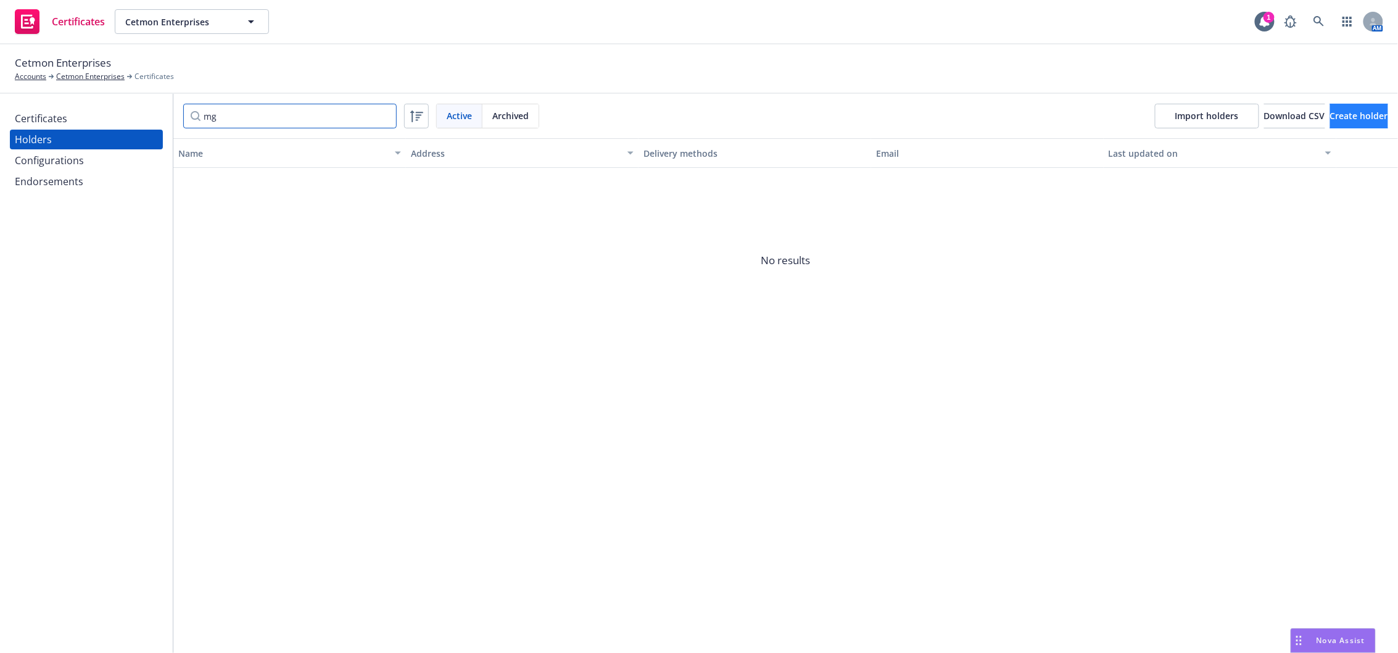
type input "mg"
click at [1358, 117] on span "Create holder" at bounding box center [1359, 116] width 58 height 12
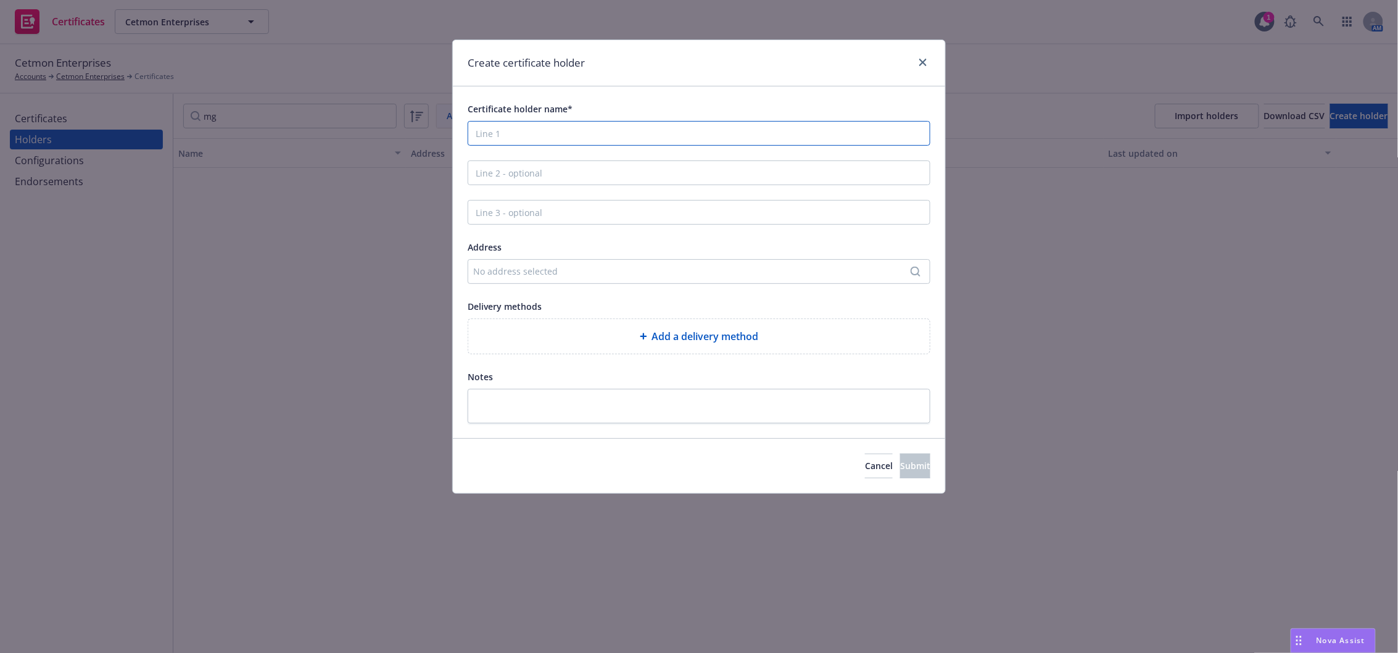
click at [599, 131] on input "Certificate holder name*" at bounding box center [699, 133] width 463 height 25
type input "MG Properties"
type input "c/o VendorShield"
click at [615, 280] on div "No address selected" at bounding box center [699, 271] width 463 height 25
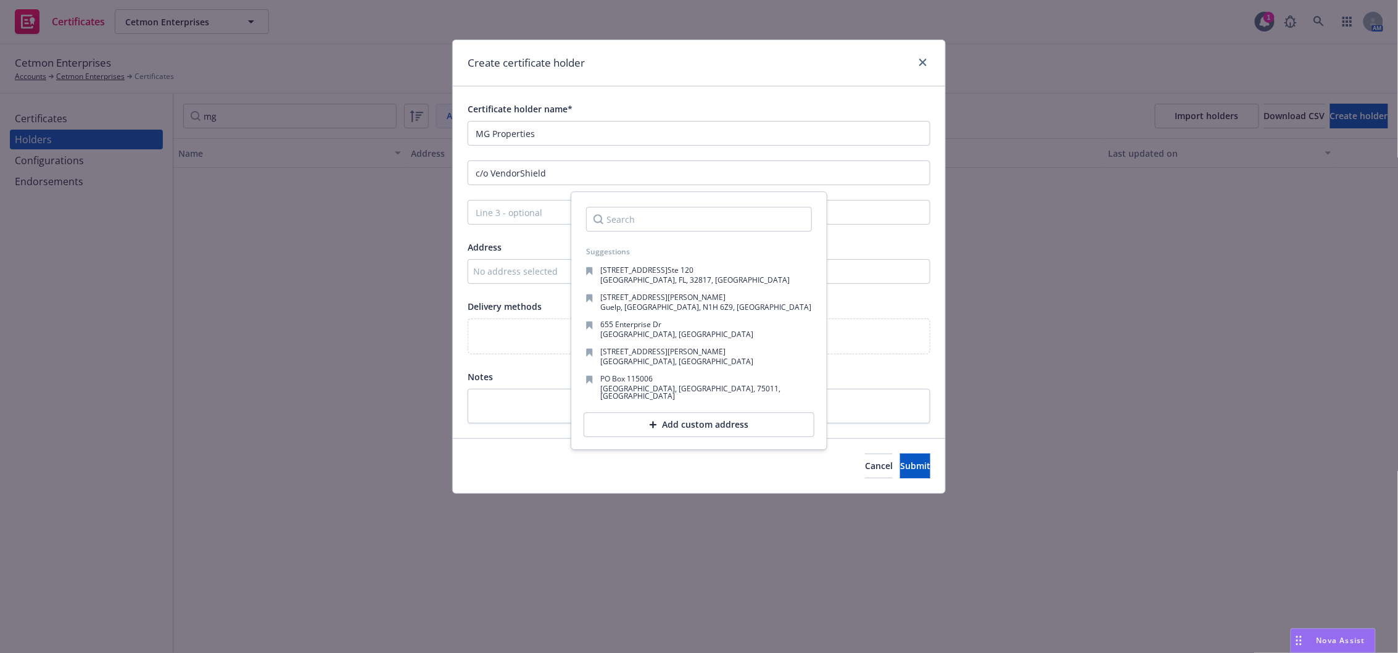
click at [700, 425] on div "Add custom address" at bounding box center [699, 424] width 231 height 25
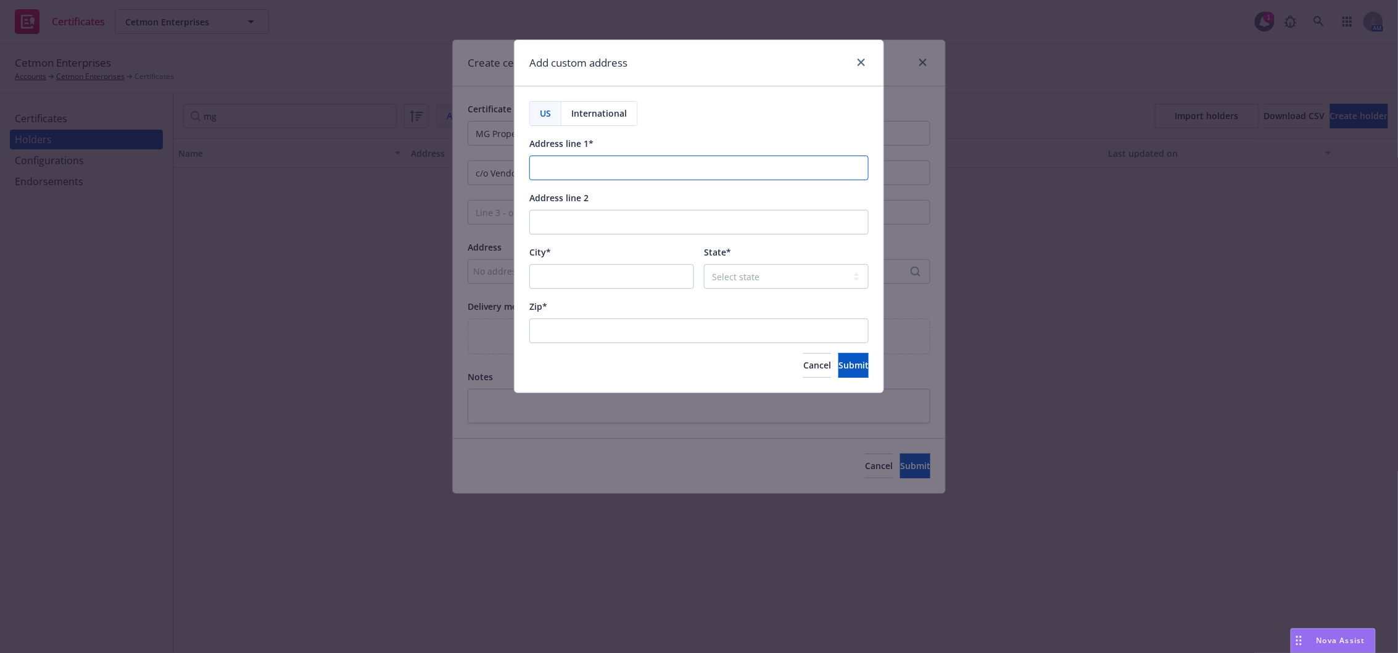
click at [689, 169] on input "Address line 1*" at bounding box center [698, 167] width 339 height 25
paste input "PO Box 55071 PMB 34943"
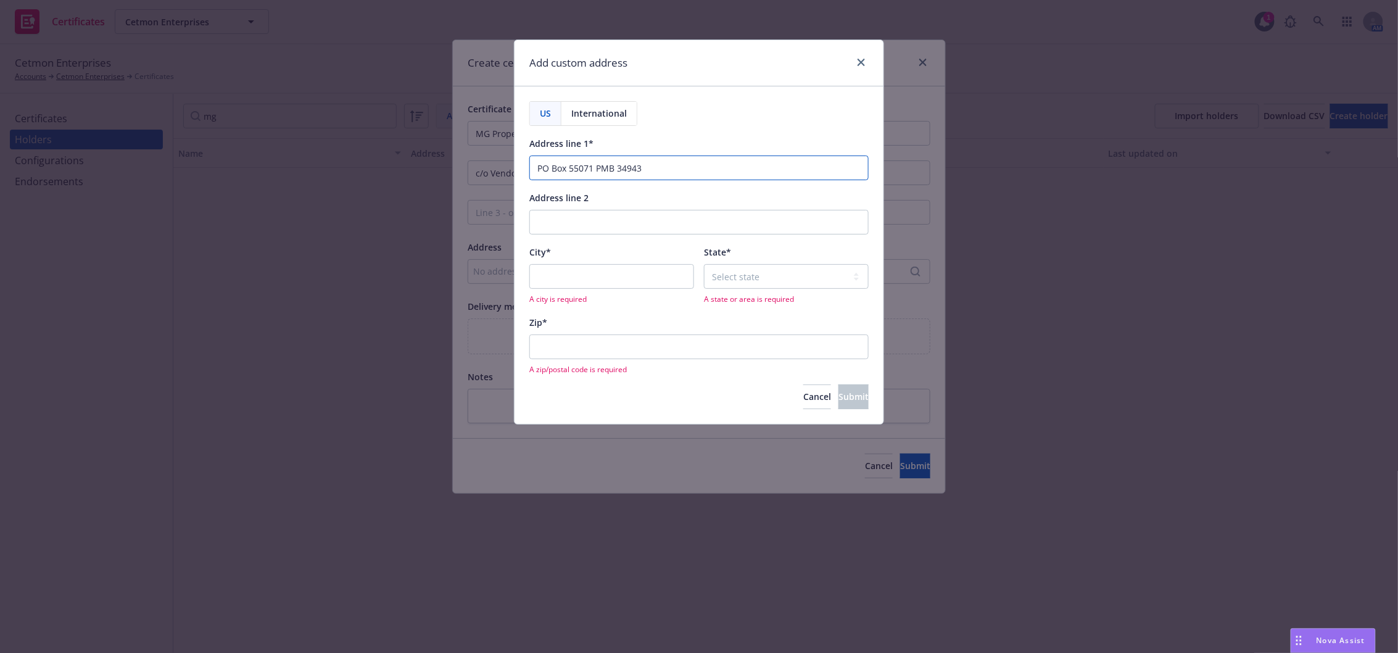
type input "PO Box 55071 PMB 34943"
type input "[GEOGRAPHIC_DATA]"
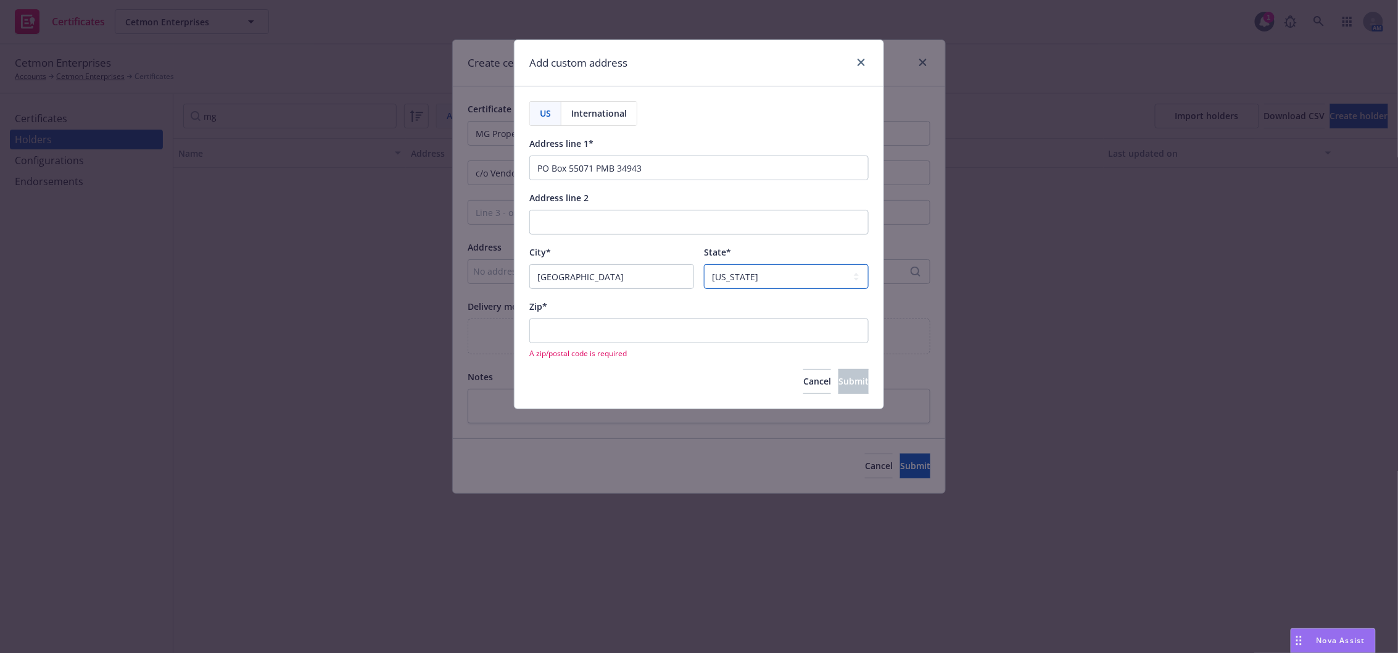
select select "MA"
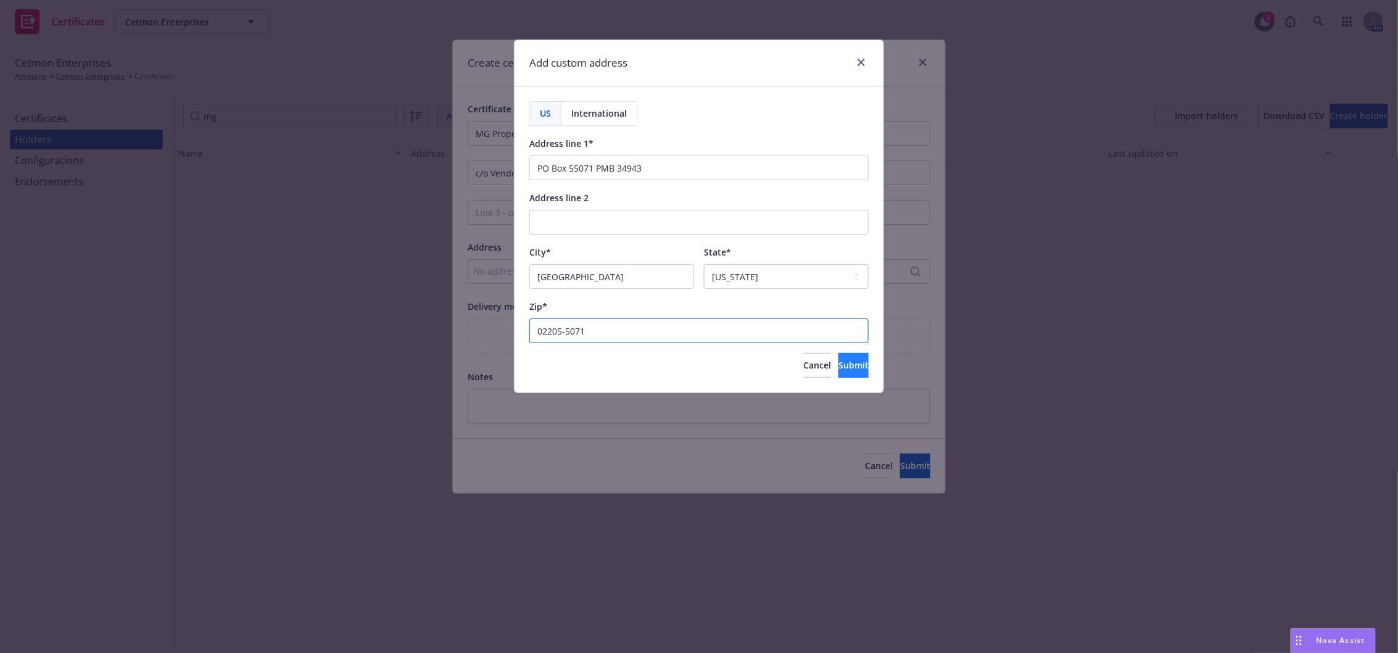
type input "02205-5071"
click at [839, 376] on button "Submit" at bounding box center [854, 365] width 30 height 25
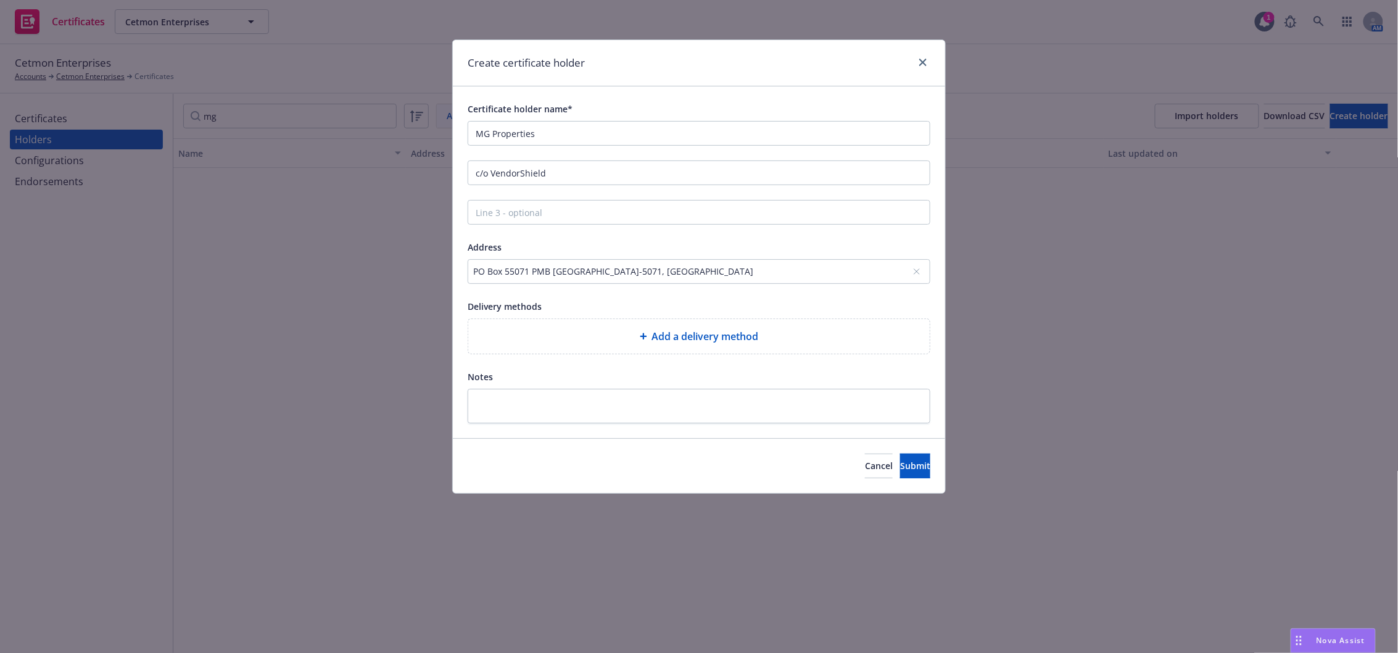
click at [658, 347] on div "Add a delivery method" at bounding box center [699, 336] width 462 height 35
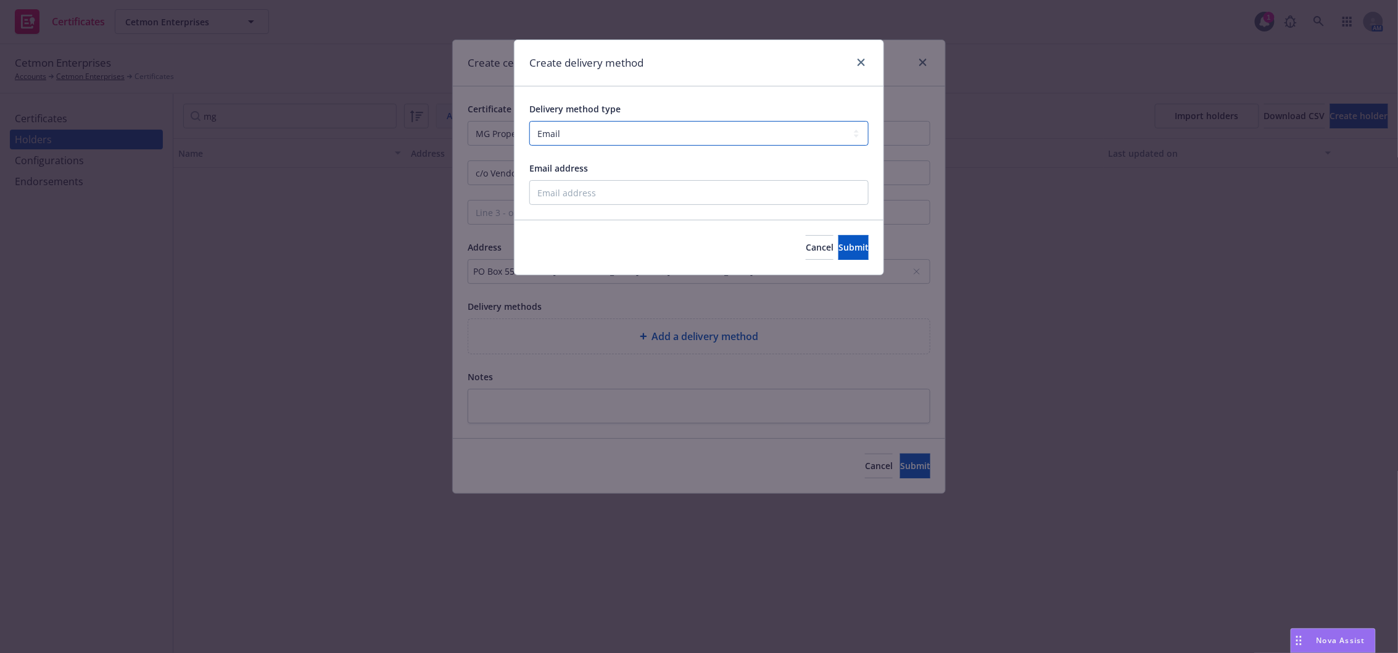
click at [605, 134] on select "Select delivery method type Email Mail Fax Upload to Compliance Website" at bounding box center [698, 133] width 339 height 25
select select "UPLOAD_TO_COMPLIANCE_WEBSITE"
click at [529, 121] on select "Select delivery method type Email Mail Fax Upload to Compliance Website" at bounding box center [698, 133] width 339 height 25
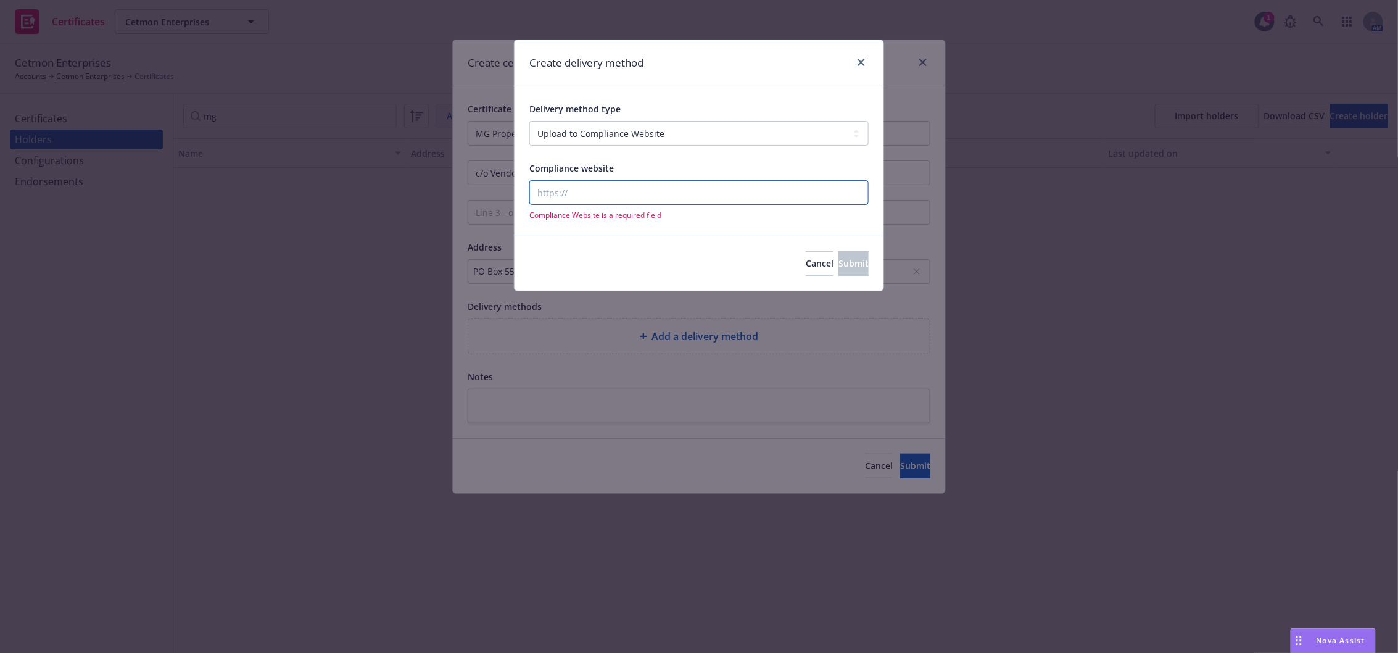
click at [601, 199] on input "Compliance website" at bounding box center [698, 192] width 339 height 25
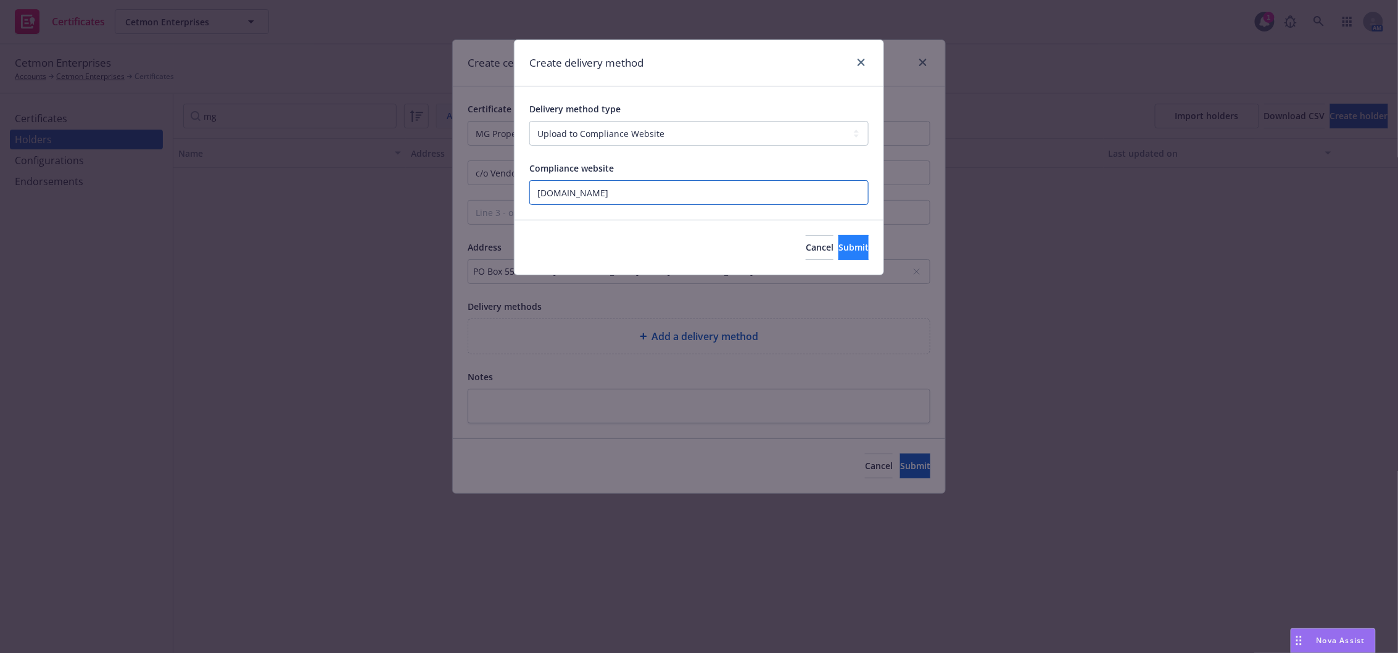
type input "[DOMAIN_NAME]"
click at [852, 255] on button "Submit" at bounding box center [854, 247] width 30 height 25
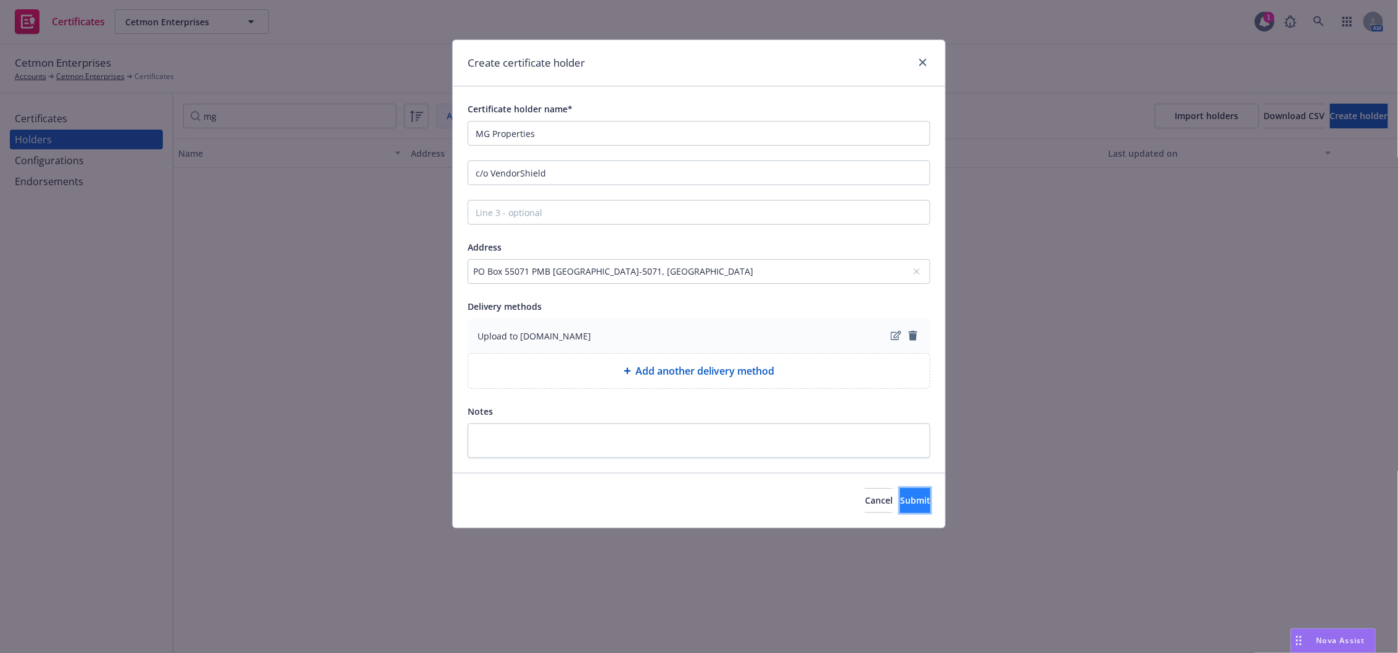
click at [900, 498] on span "Submit" at bounding box center [915, 500] width 30 height 12
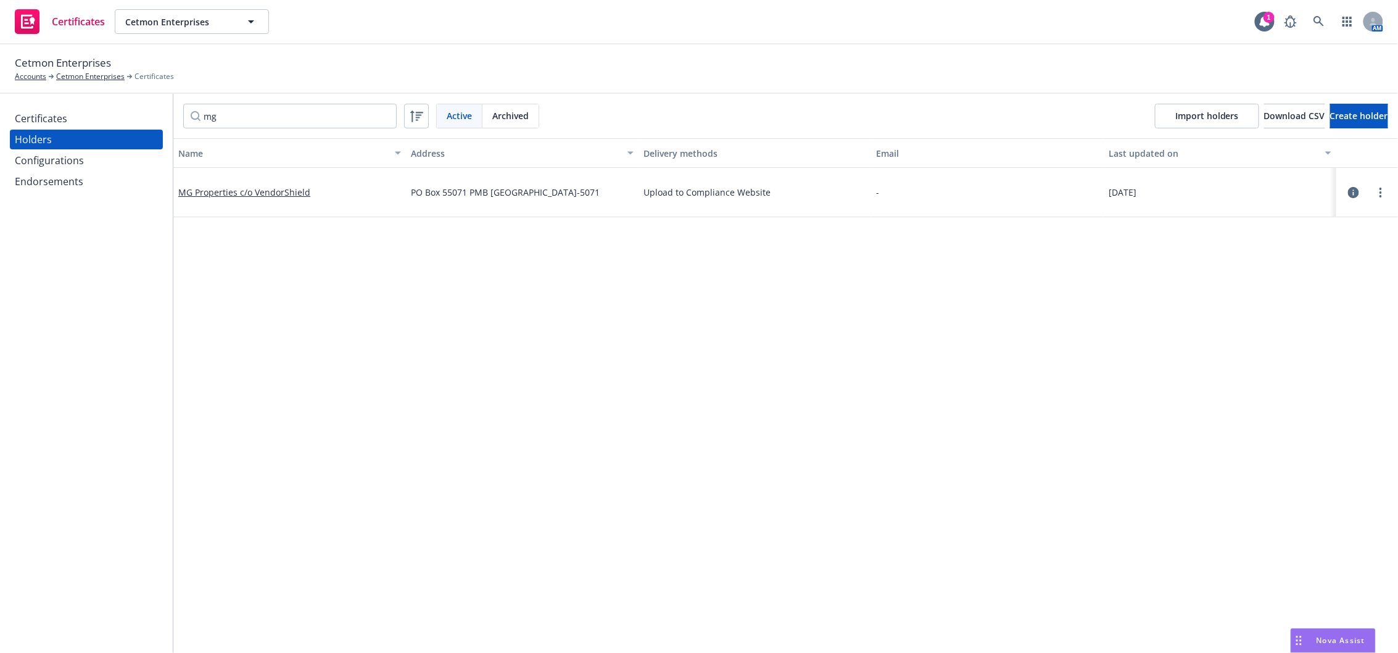
click at [65, 122] on div "Certificates" at bounding box center [41, 119] width 52 height 20
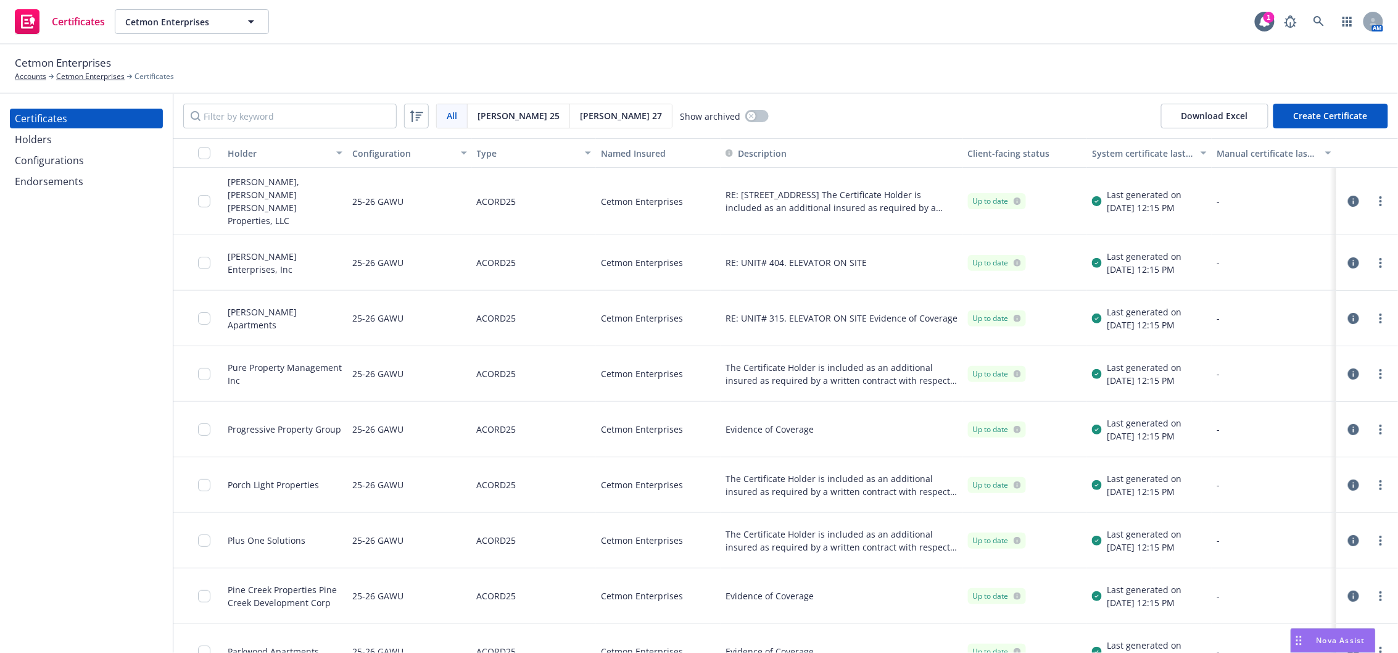
click at [1335, 115] on button "Create Certificate" at bounding box center [1331, 116] width 115 height 25
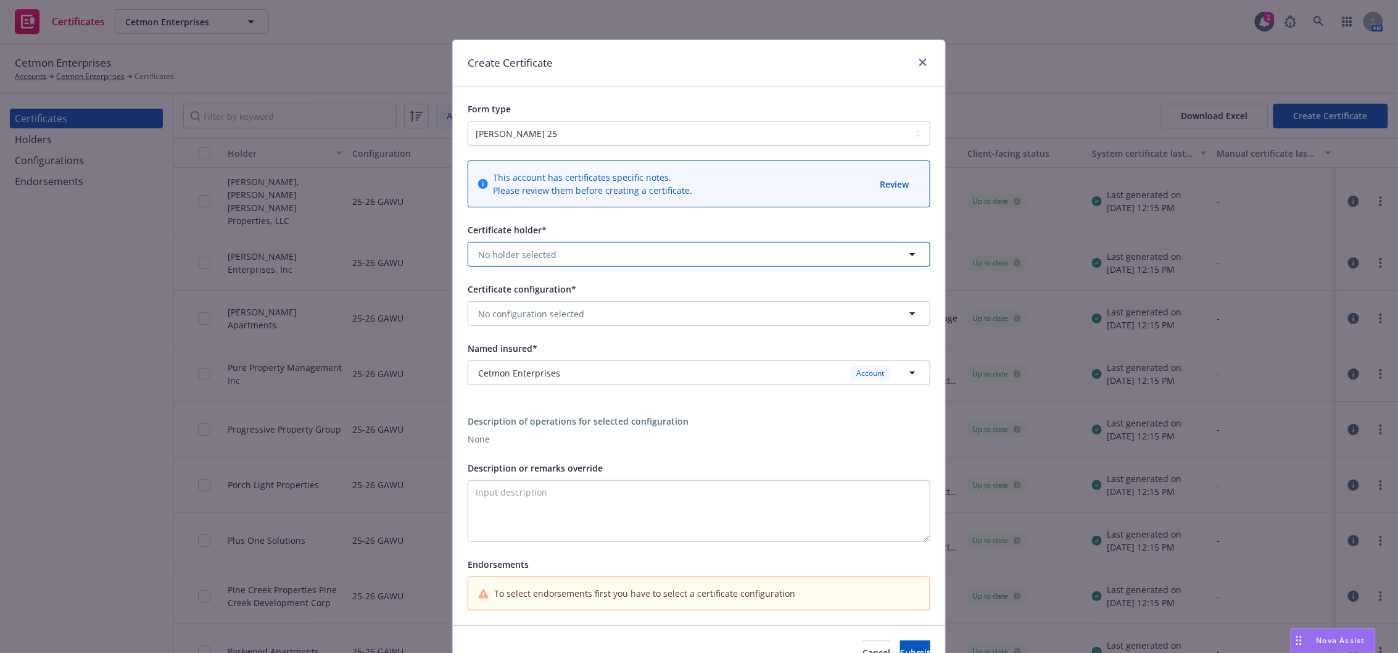
drag, startPoint x: 581, startPoint y: 248, endPoint x: 581, endPoint y: 257, distance: 8.6
click at [581, 252] on button "No holder selected" at bounding box center [699, 254] width 463 height 25
type input "mg"
click at [564, 292] on strong "MG Properties c/o VendorShield" at bounding box center [549, 290] width 136 height 12
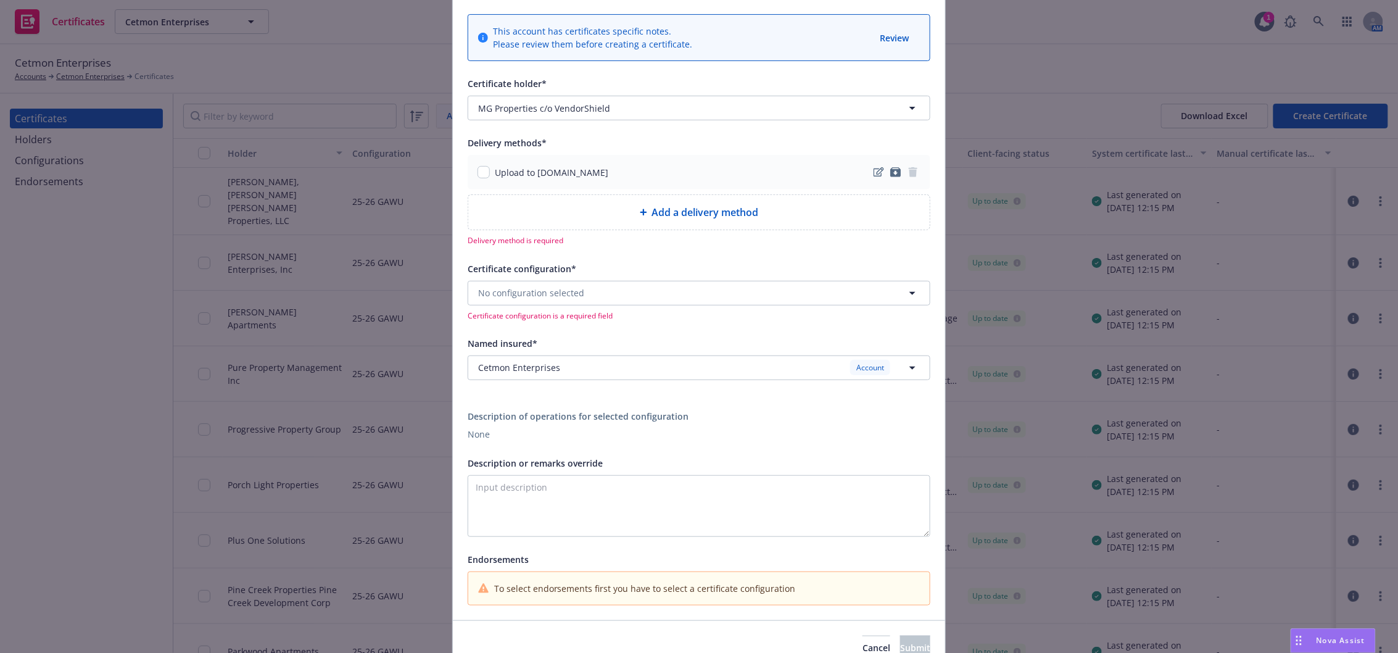
scroll to position [164, 0]
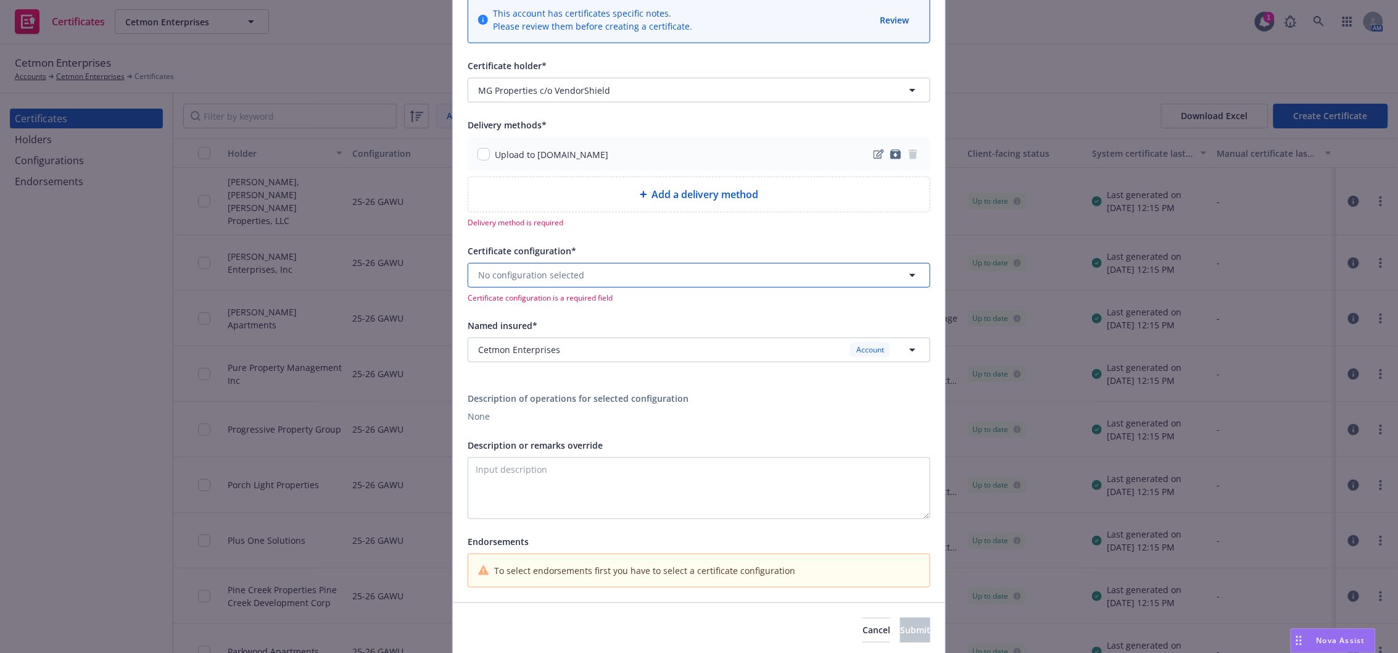
click at [704, 284] on button "No configuration selected" at bounding box center [699, 275] width 463 height 25
click at [571, 317] on div "25-26 GAWU Evidence of Coverage Valid" at bounding box center [699, 316] width 446 height 31
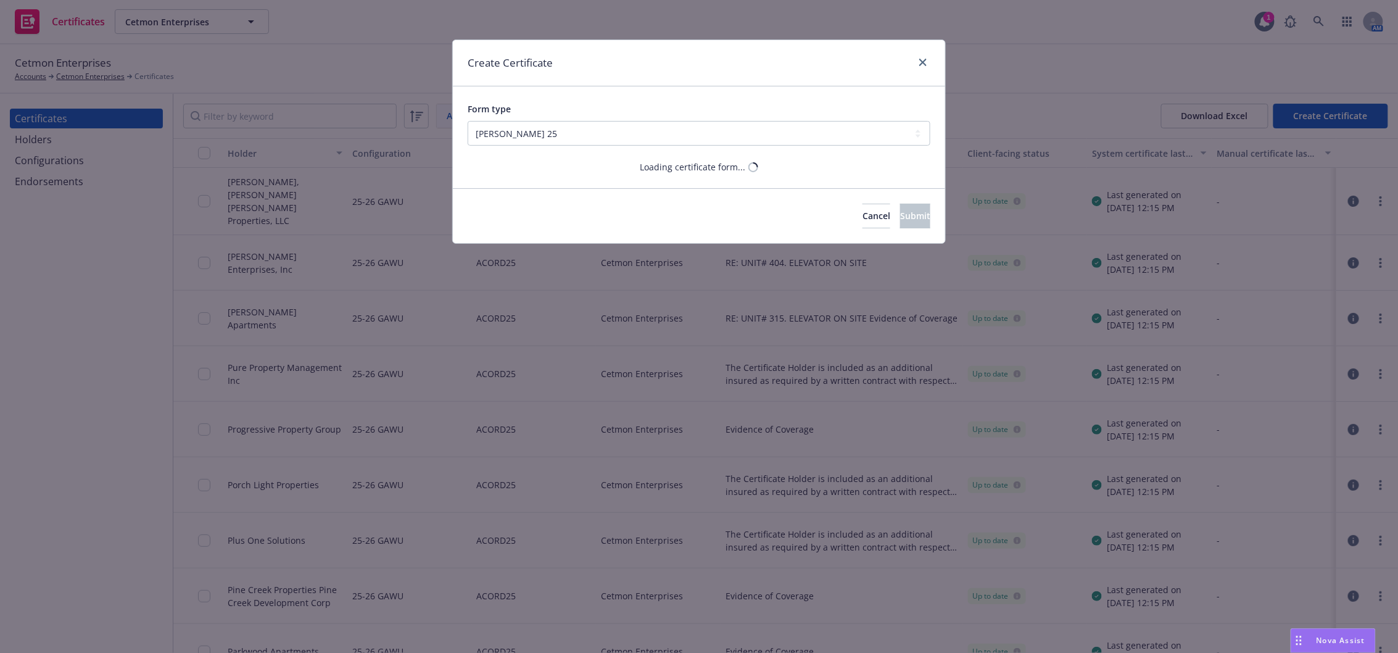
scroll to position [0, 0]
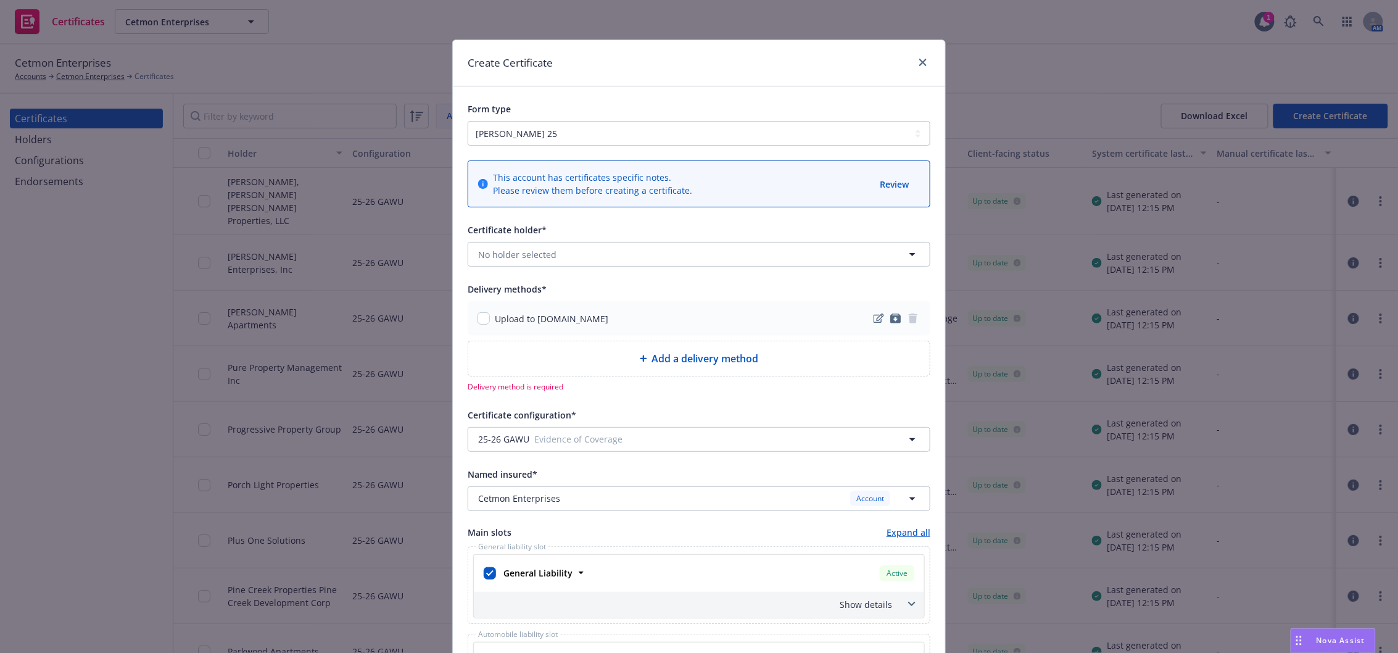
click at [716, 352] on span "Add a delivery method" at bounding box center [705, 358] width 107 height 15
select select "EMAIL"
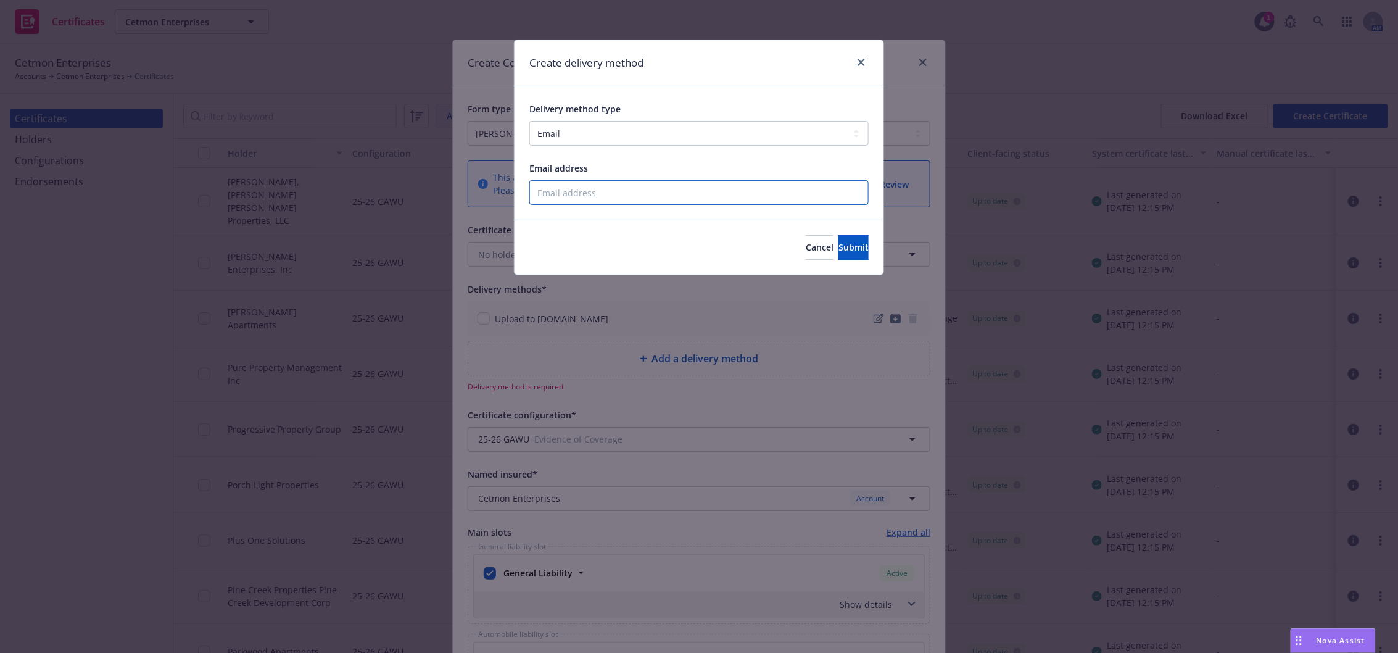
click at [600, 196] on input "Email address" at bounding box center [698, 192] width 339 height 25
click at [718, 188] on input "Email address" at bounding box center [698, 192] width 339 height 25
paste input "kyle@teevax.com"
type input "kyle@teevax.com"
click at [843, 241] on button "Submit" at bounding box center [854, 247] width 30 height 25
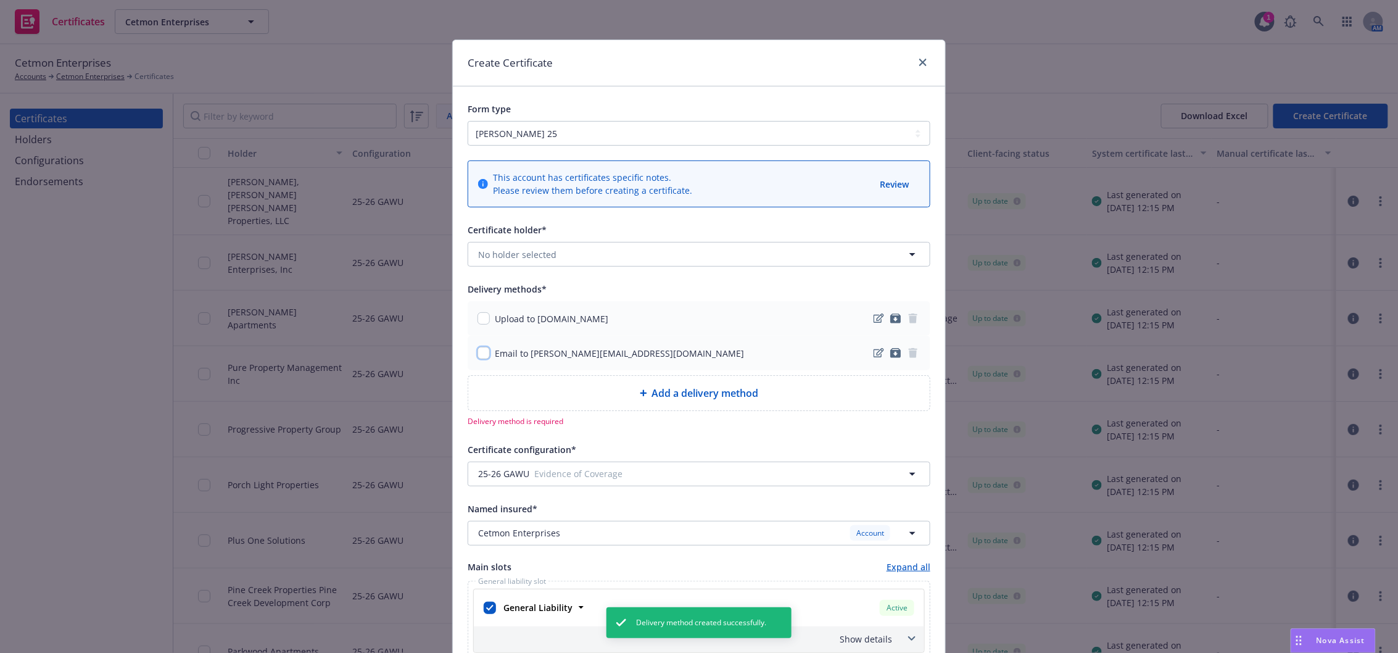
drag, startPoint x: 478, startPoint y: 354, endPoint x: 551, endPoint y: 367, distance: 74.6
click at [478, 354] on input "checkbox" at bounding box center [484, 353] width 12 height 12
checkbox input "true"
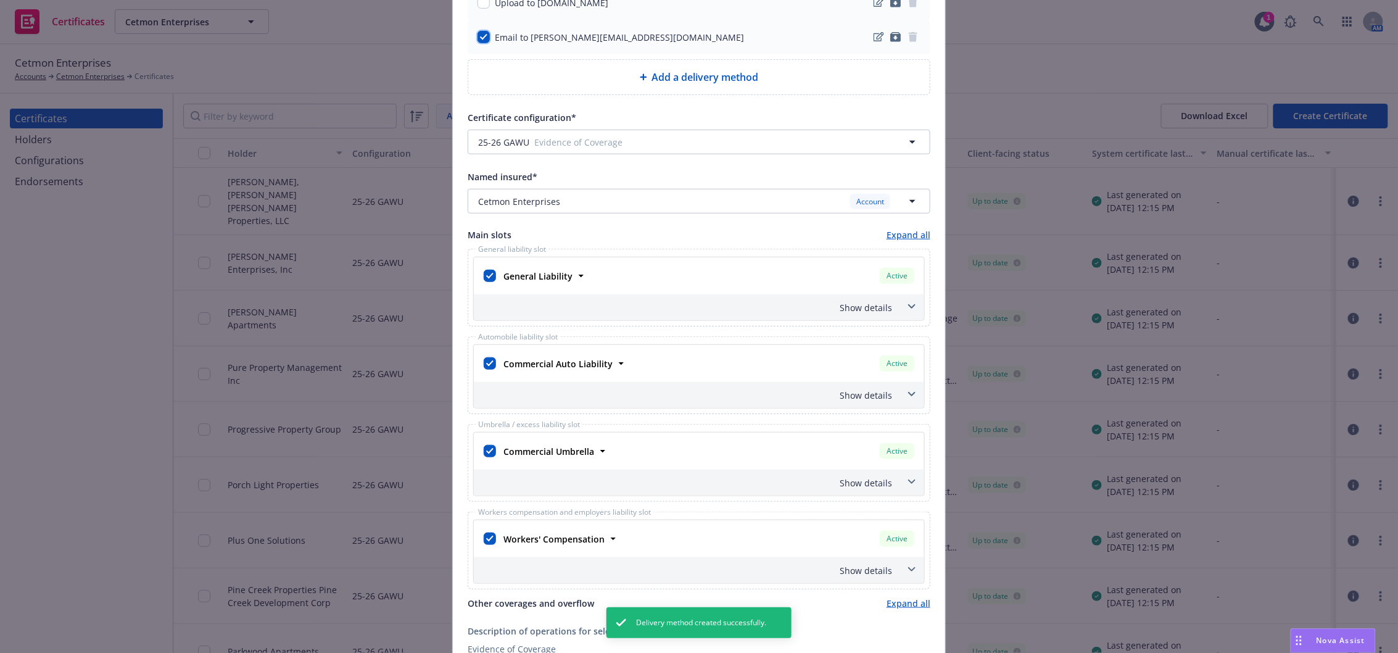
scroll to position [329, 0]
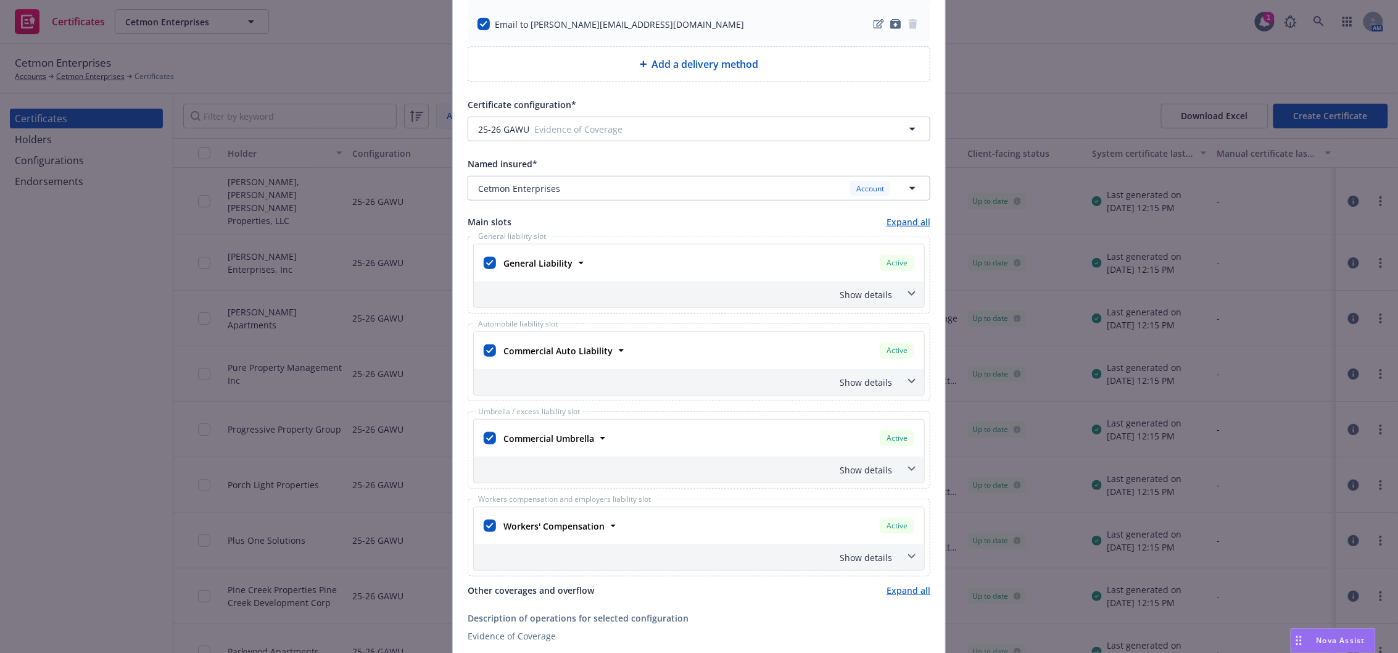
click at [911, 292] on span at bounding box center [912, 294] width 20 height 20
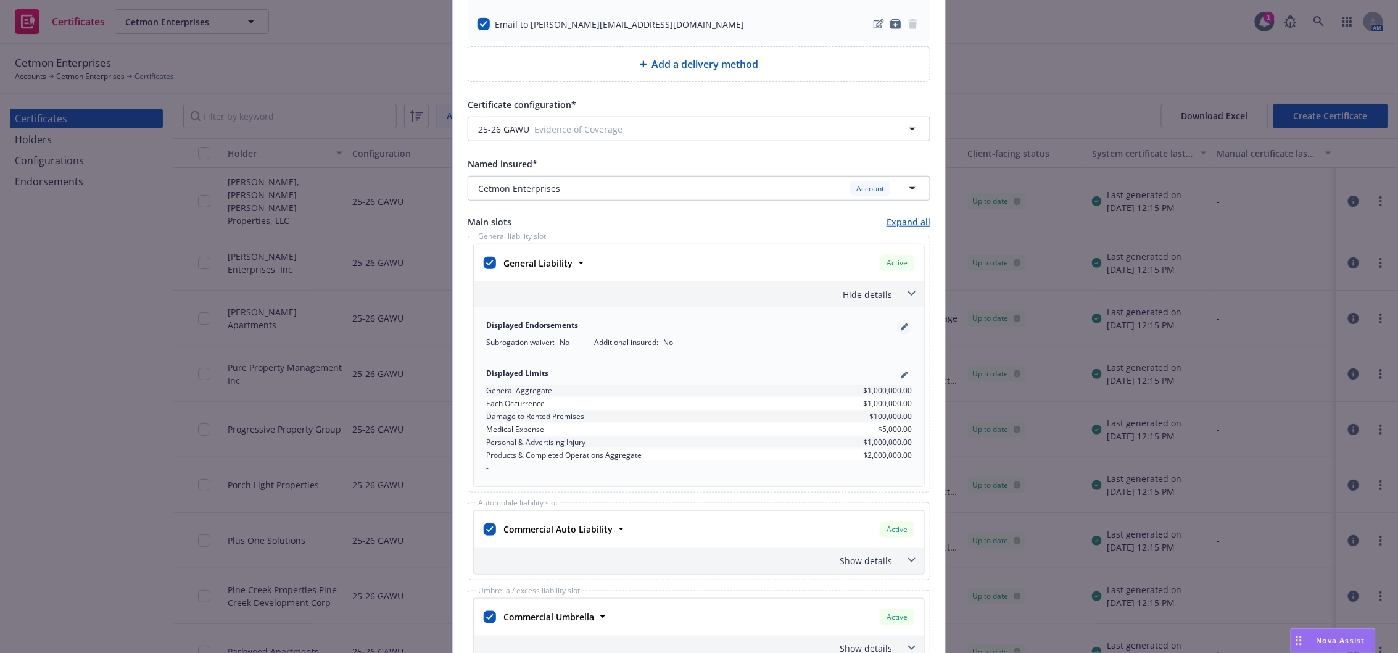
click at [901, 328] on icon "pencil" at bounding box center [904, 326] width 7 height 7
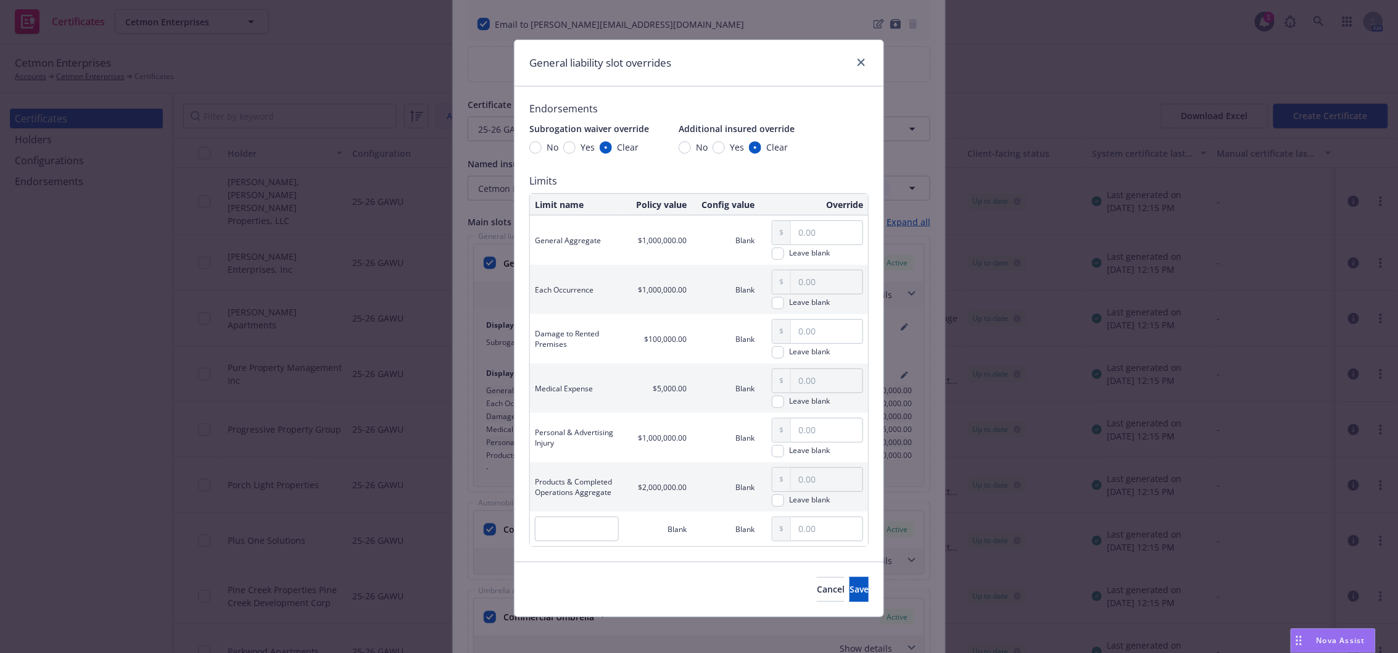
click at [576, 146] on span "Yes" at bounding box center [585, 147] width 19 height 13
click at [572, 146] on input "Yes" at bounding box center [569, 147] width 12 height 12
radio input "true"
click at [715, 151] on input "Yes" at bounding box center [719, 147] width 12 height 12
radio input "true"
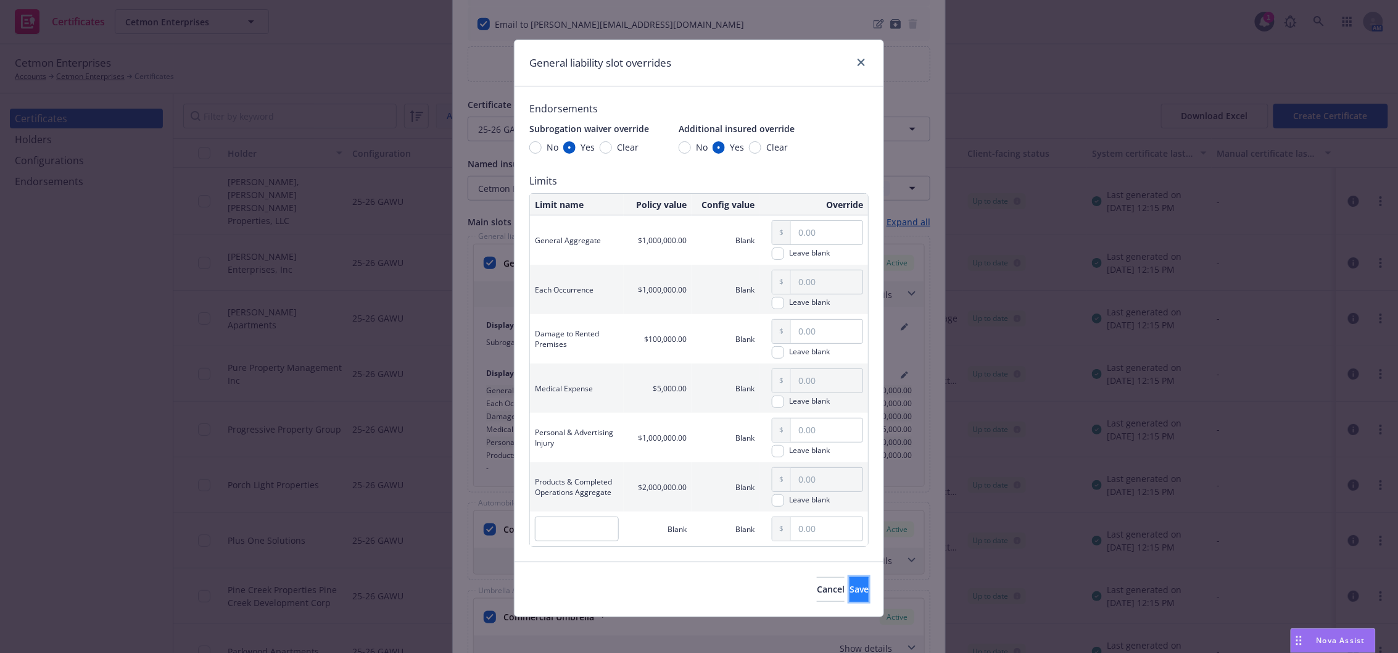
click at [850, 592] on button "Save" at bounding box center [859, 589] width 19 height 25
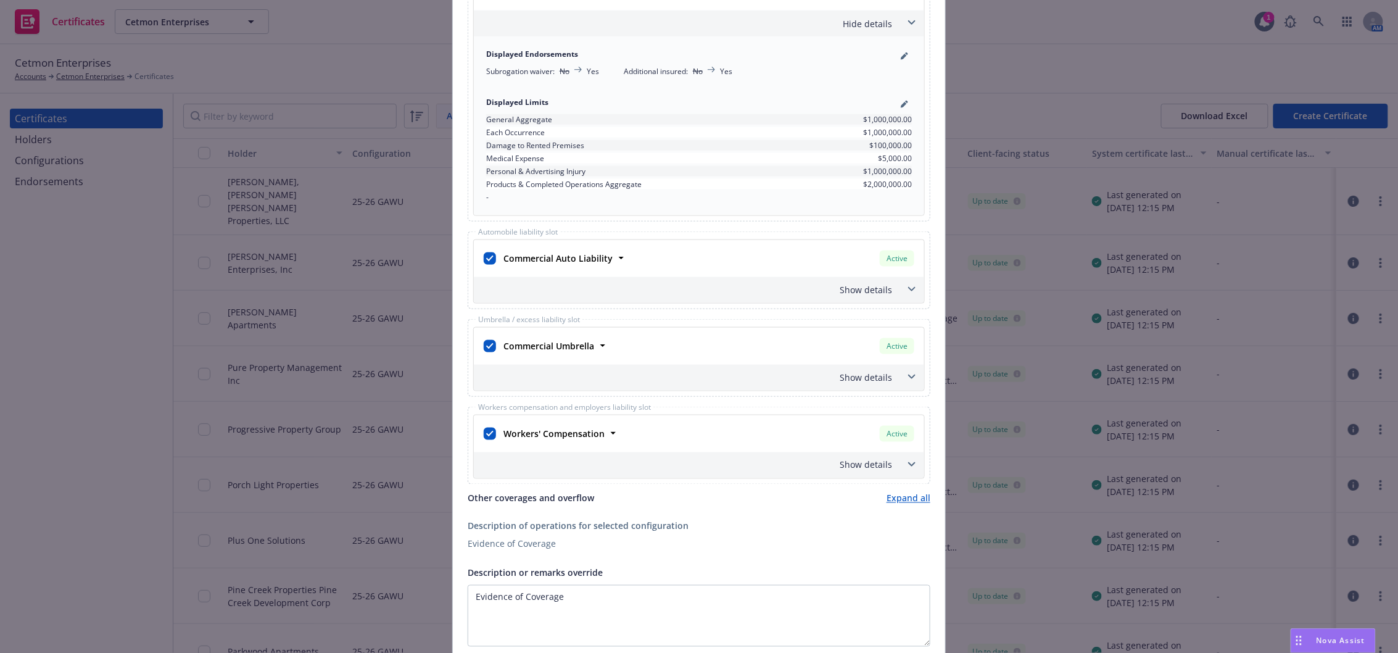
scroll to position [603, 0]
click at [902, 281] on span at bounding box center [912, 286] width 20 height 20
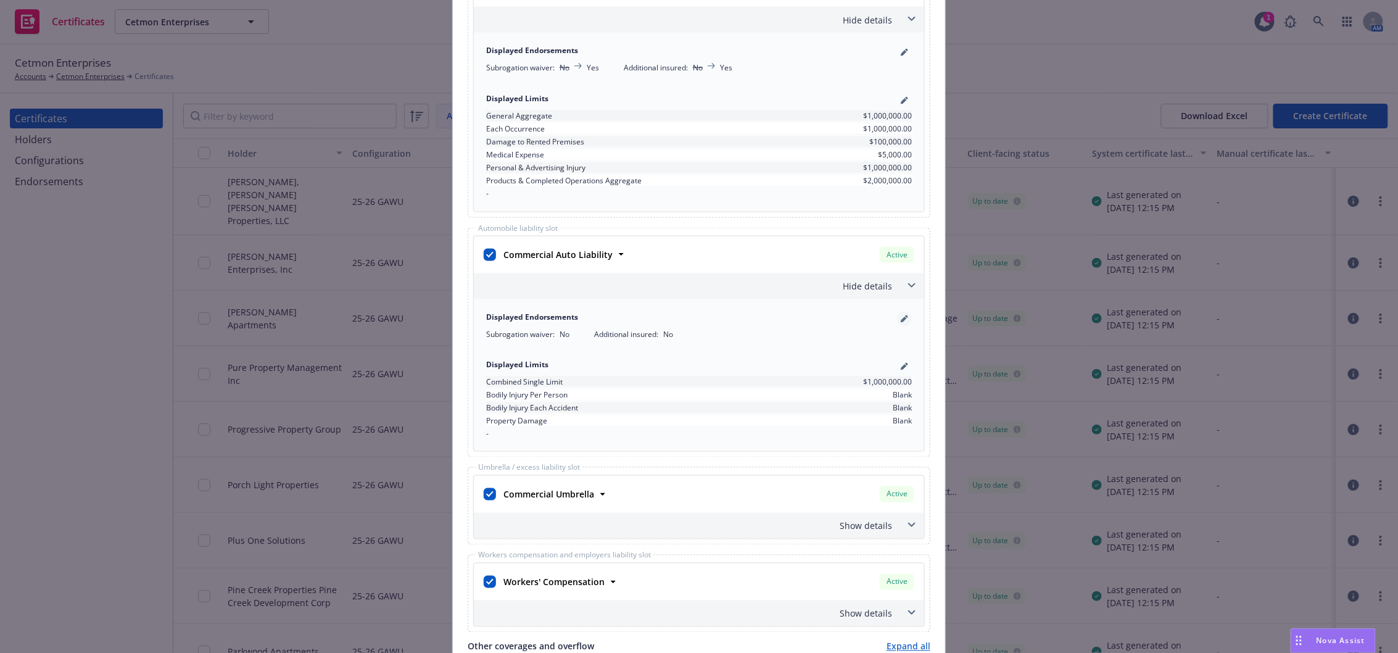
click at [901, 316] on icon "pencil" at bounding box center [904, 318] width 7 height 7
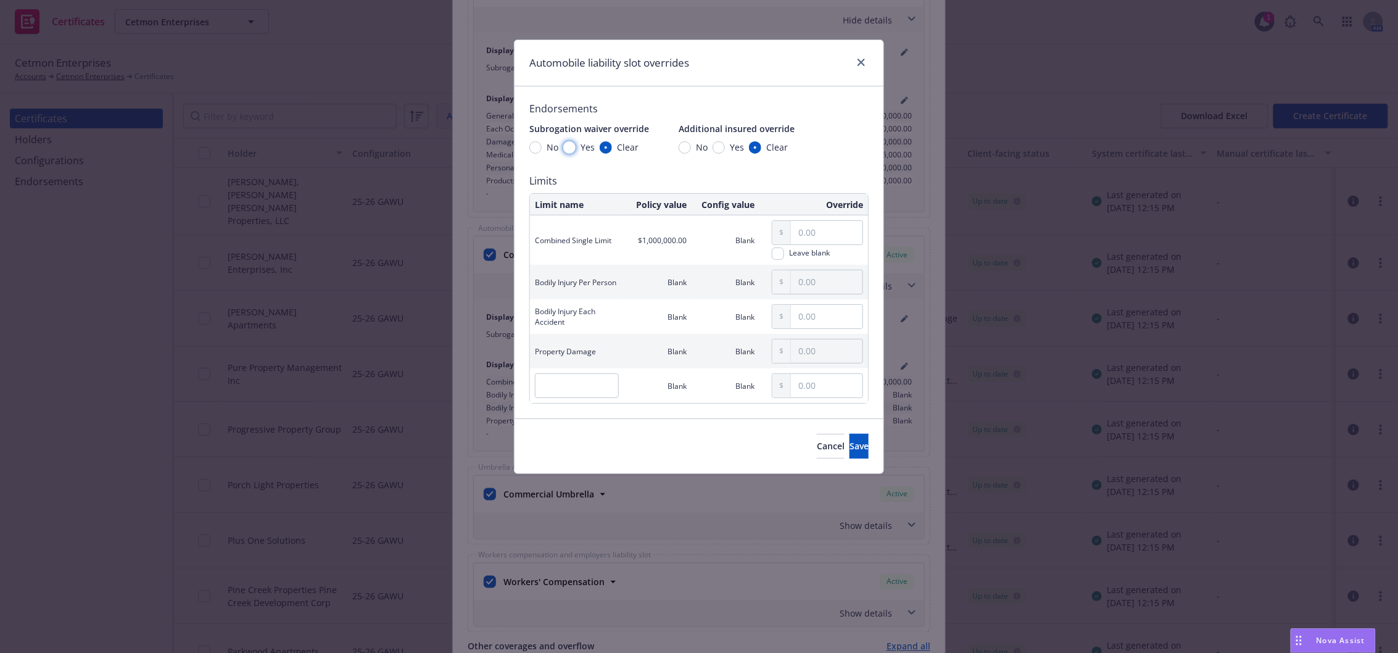
click at [571, 149] on input "Yes" at bounding box center [569, 147] width 12 height 12
radio input "true"
click at [716, 149] on input "Yes" at bounding box center [719, 147] width 12 height 12
radio input "true"
click at [855, 446] on button "Save" at bounding box center [859, 446] width 19 height 25
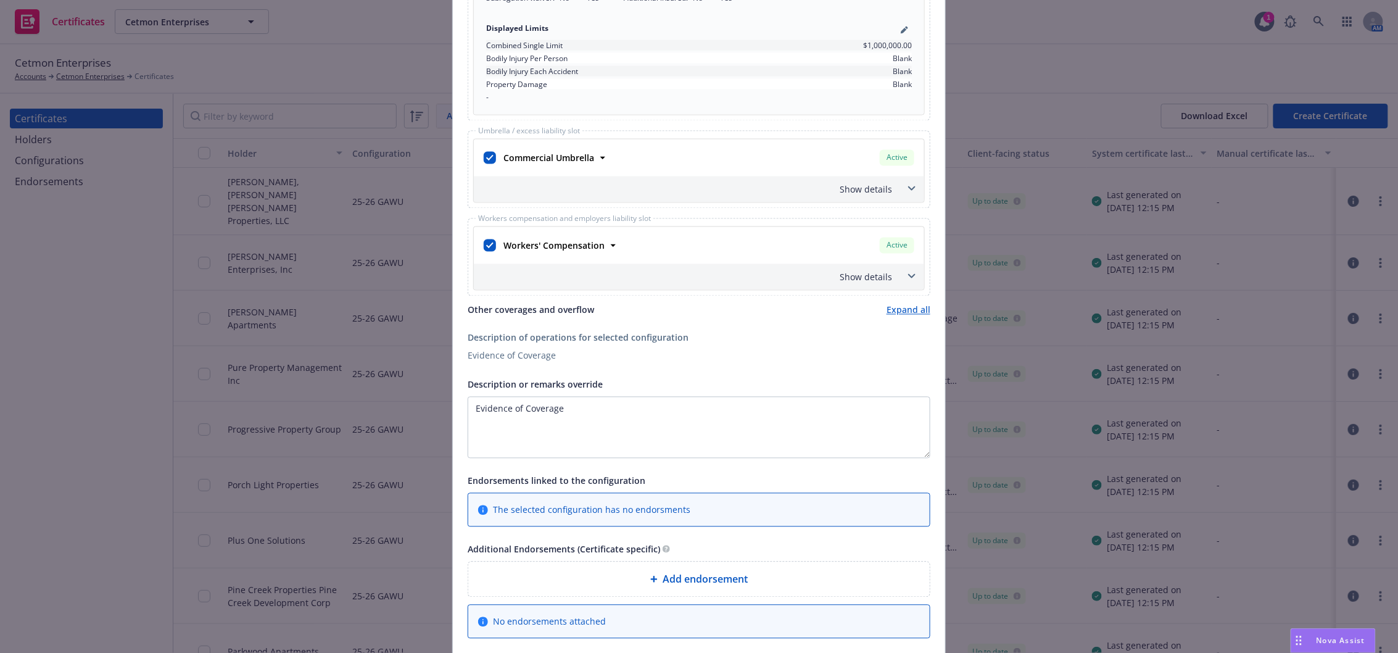
scroll to position [987, 0]
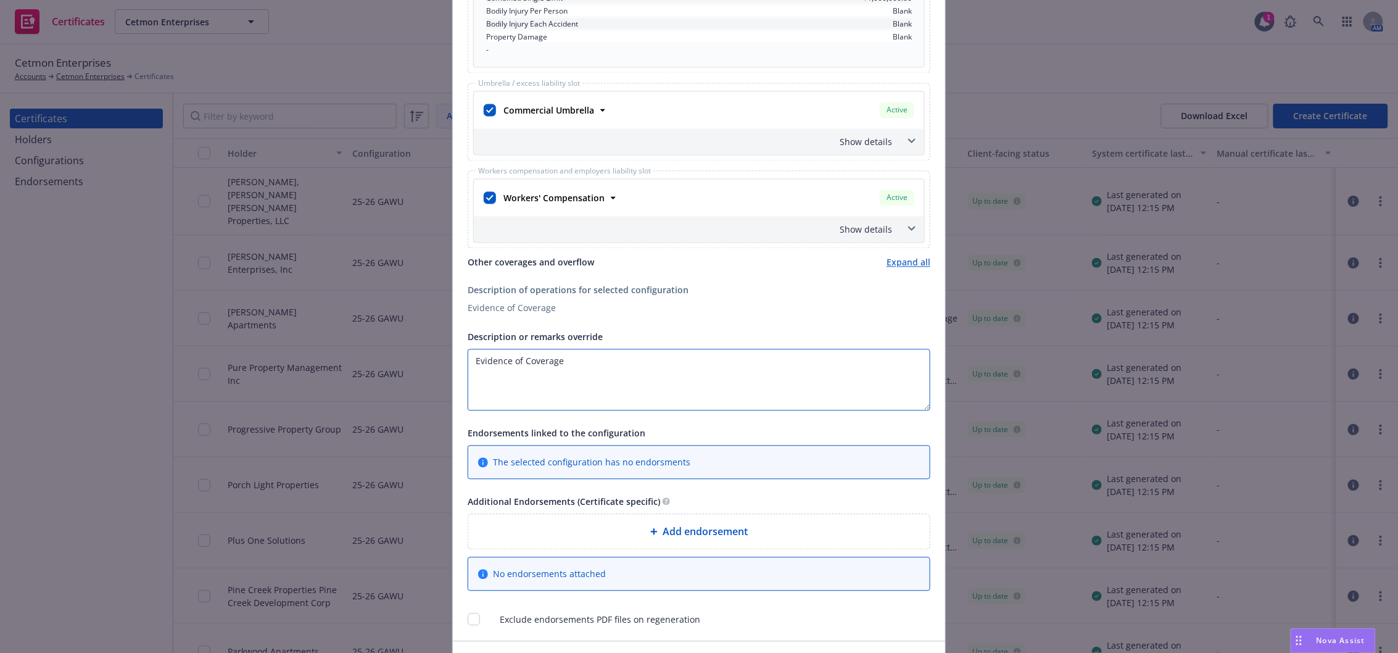
drag, startPoint x: 576, startPoint y: 365, endPoint x: 428, endPoint y: 360, distance: 148.2
click at [428, 360] on div "Create Certificate Form type ACORD 25 ACORD 27 This account has certificates sp…" at bounding box center [699, 326] width 1398 height 653
click at [600, 363] on textarea "Evidence of Coverage" at bounding box center [699, 380] width 463 height 62
drag, startPoint x: 600, startPoint y: 365, endPoint x: 502, endPoint y: 405, distance: 106.0
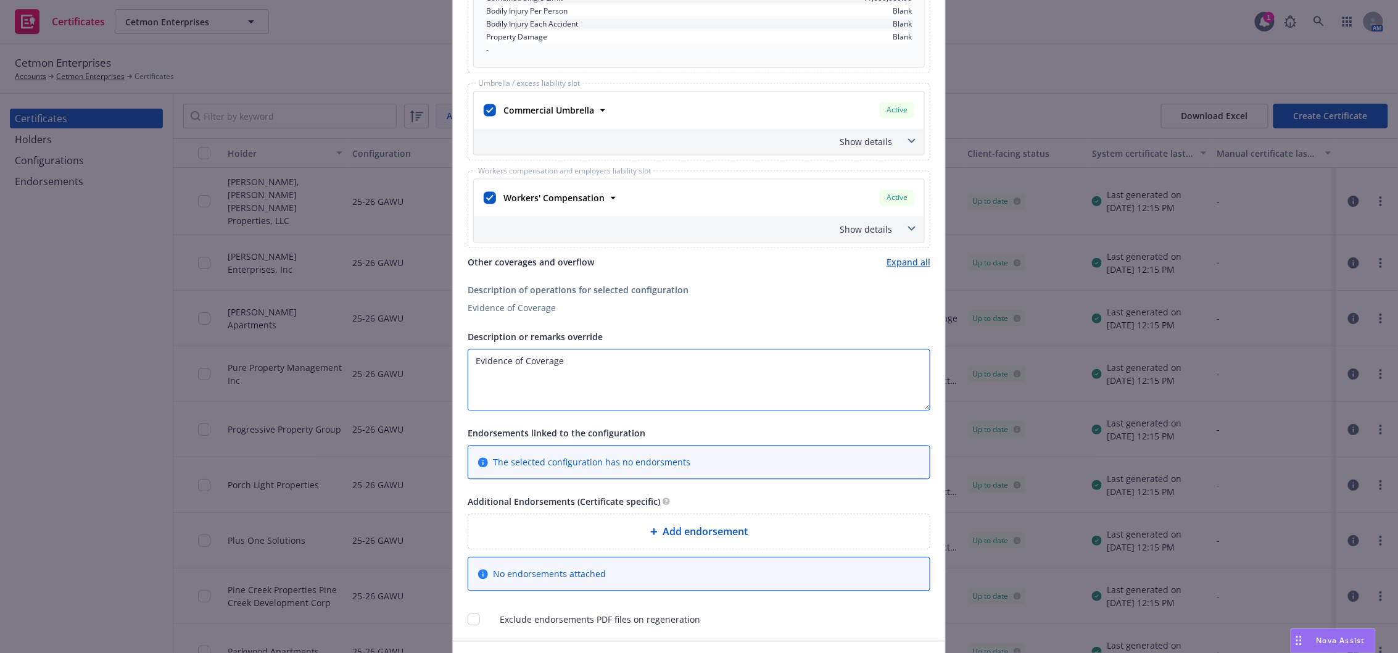
paste textarea "Gleiberman Properties, Inc. dba MG Properties, as well as its respective partne…"
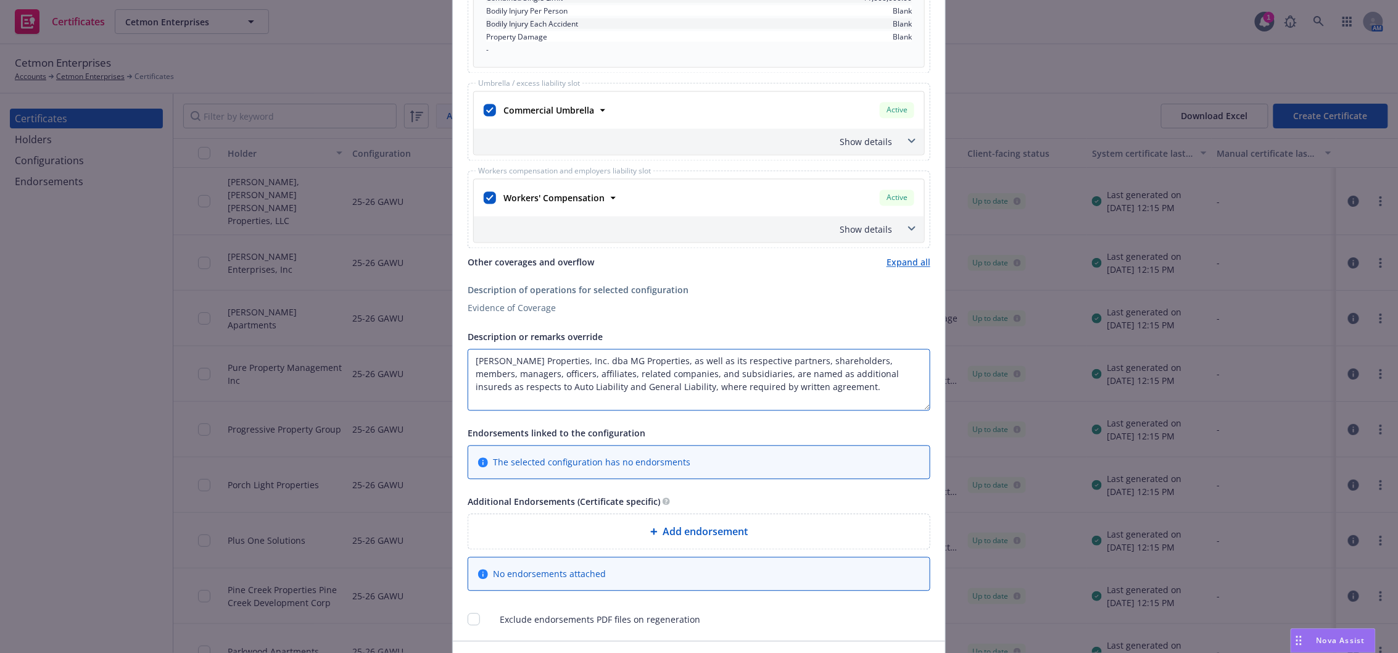
type textarea "Gleiberman Properties, Inc. dba MG Properties, as well as its respective partne…"
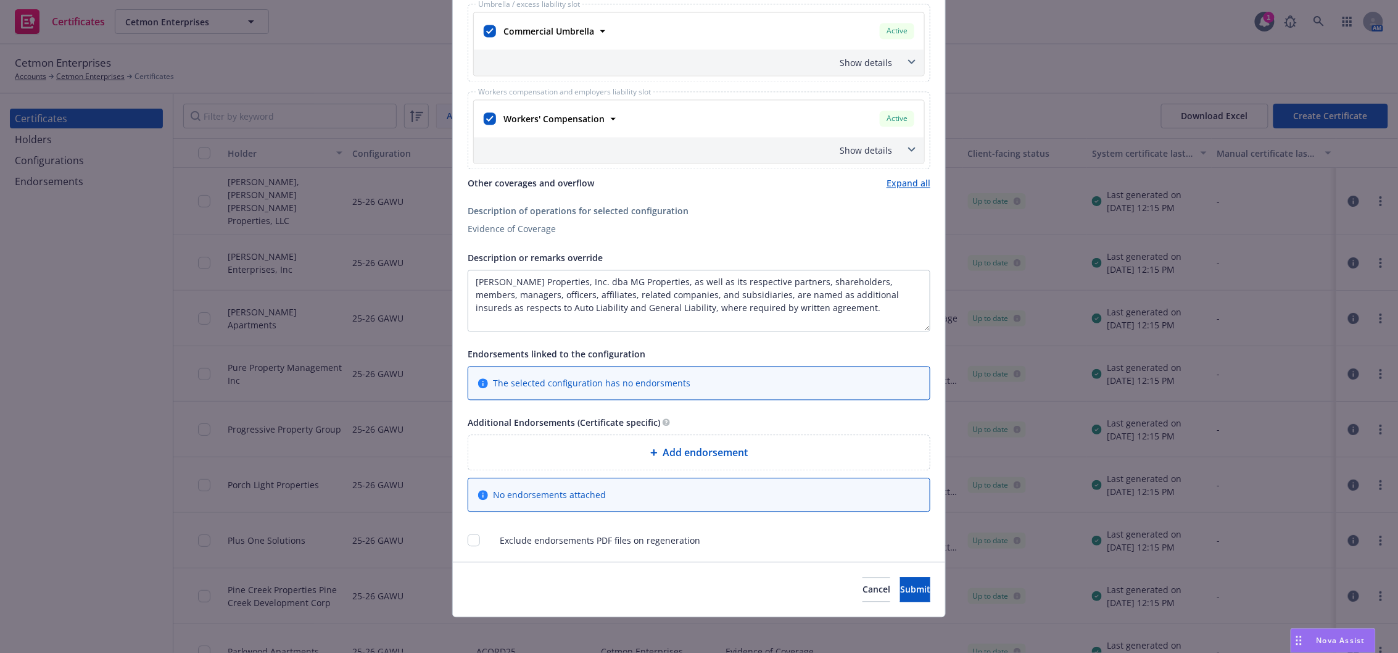
scroll to position [1072, 0]
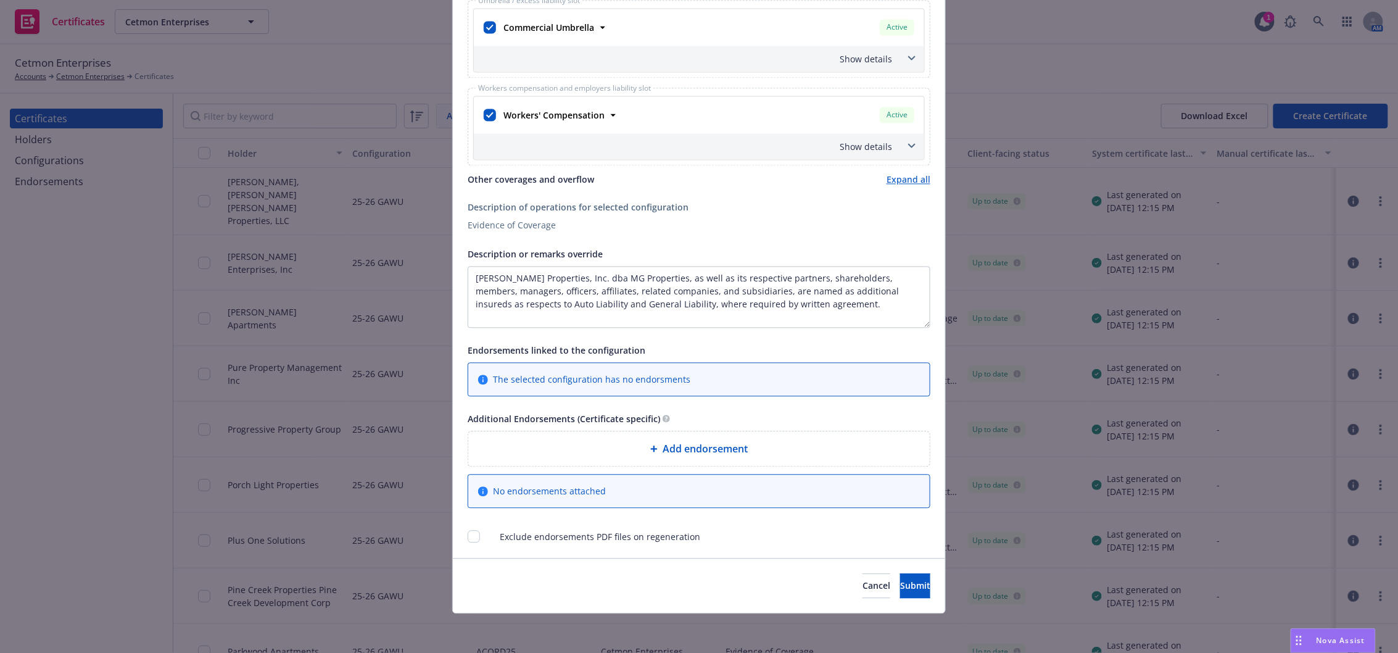
click at [684, 440] on div "Add endorsement" at bounding box center [699, 448] width 462 height 35
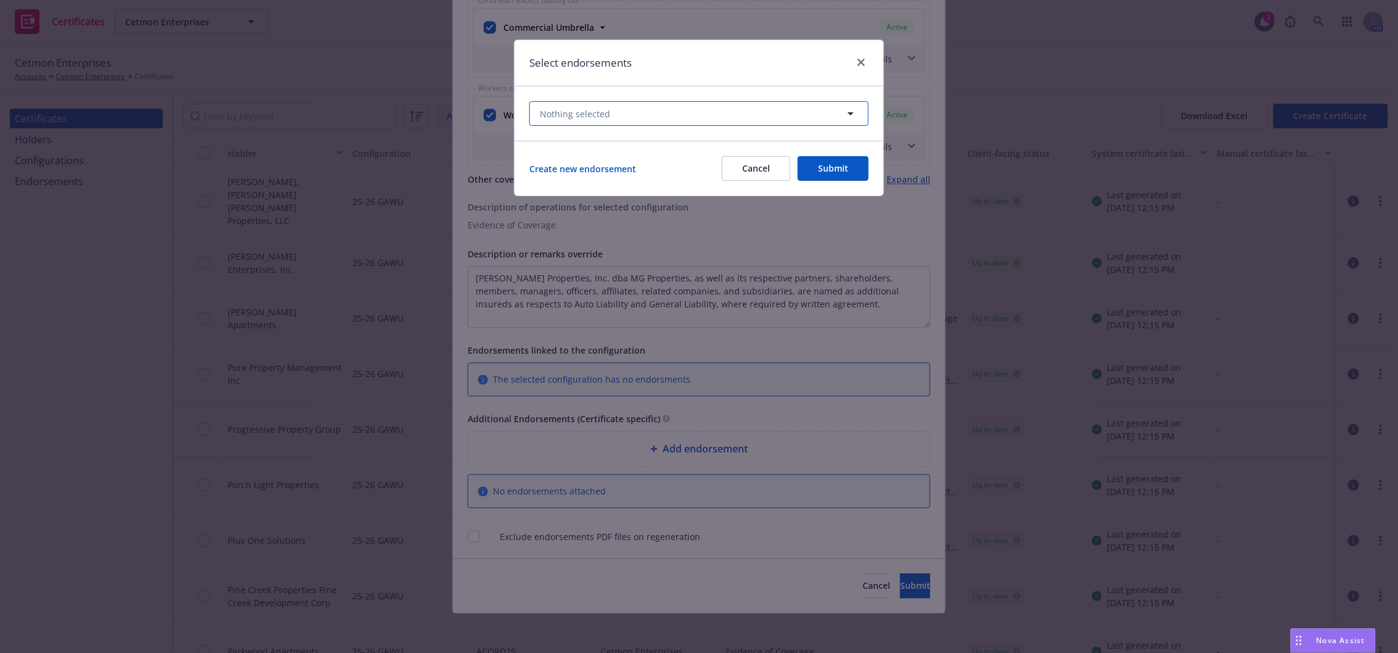
click at [702, 115] on button "Nothing selected" at bounding box center [698, 113] width 339 height 25
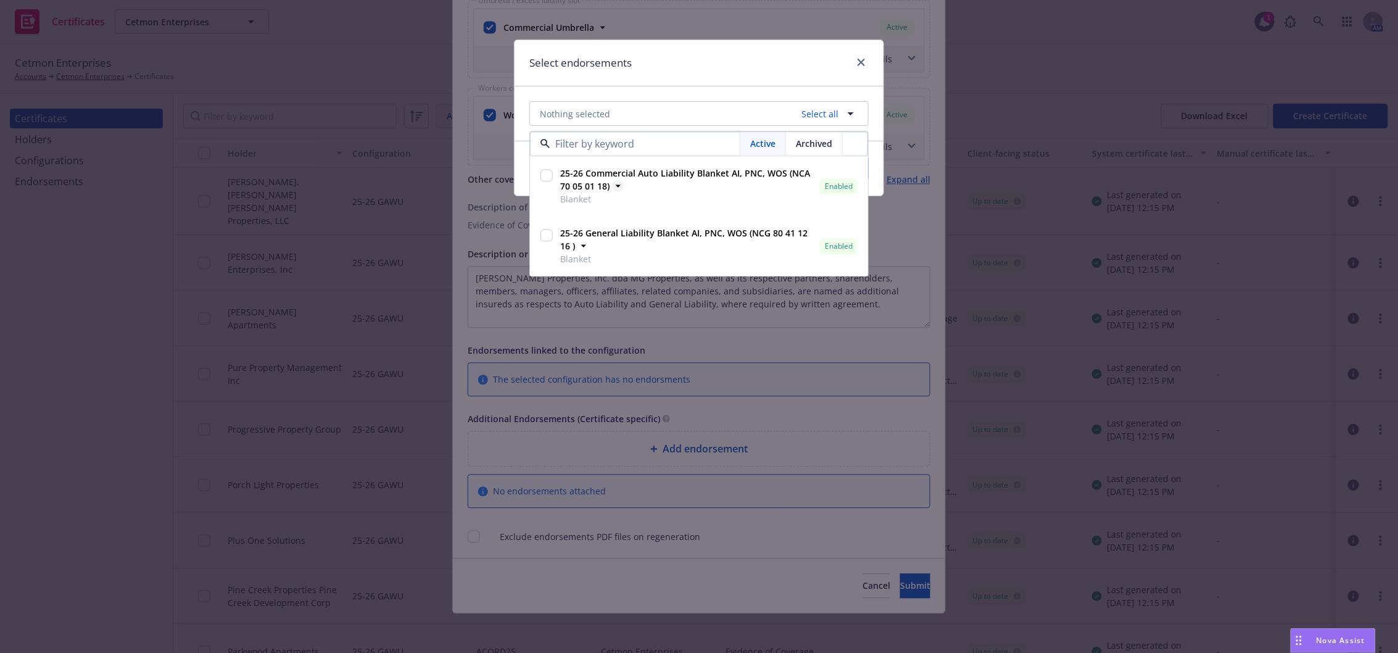
click at [632, 190] on span "25-26 Commercial Auto Liability Blanket AI, PNC, WOS (NCA 70 05 01 18)" at bounding box center [687, 180] width 255 height 26
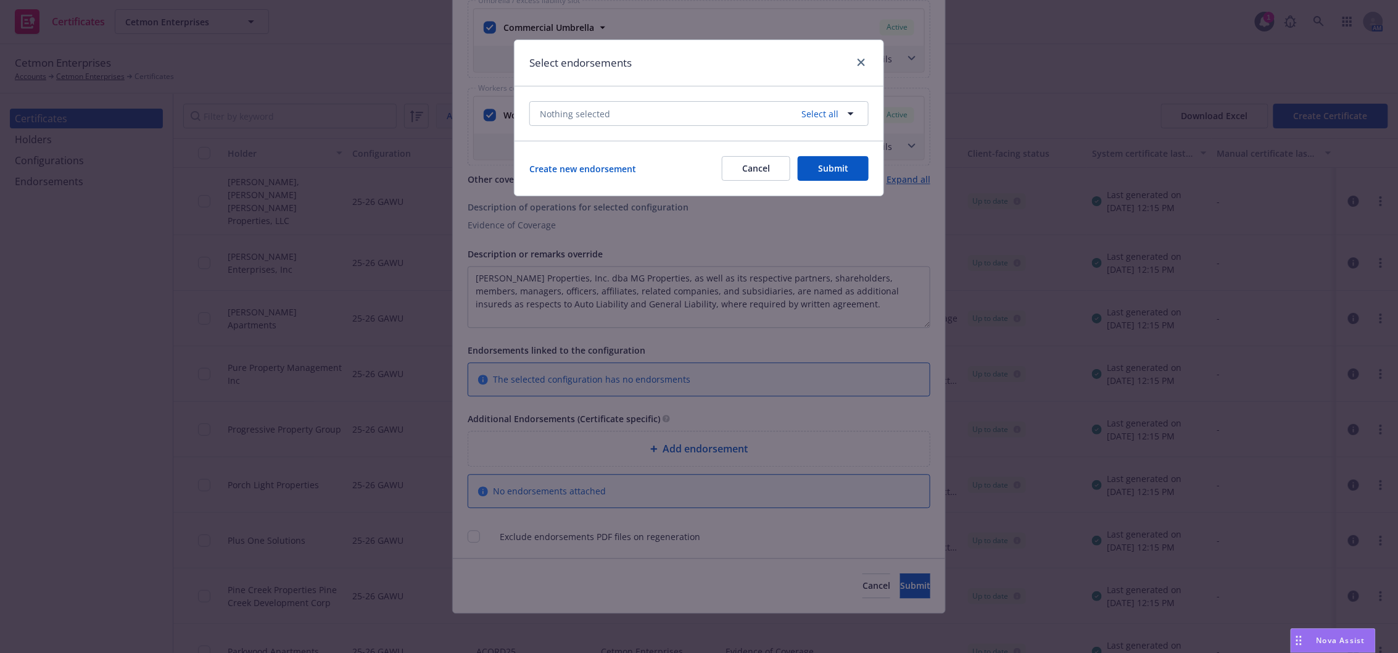
checkbox input "true"
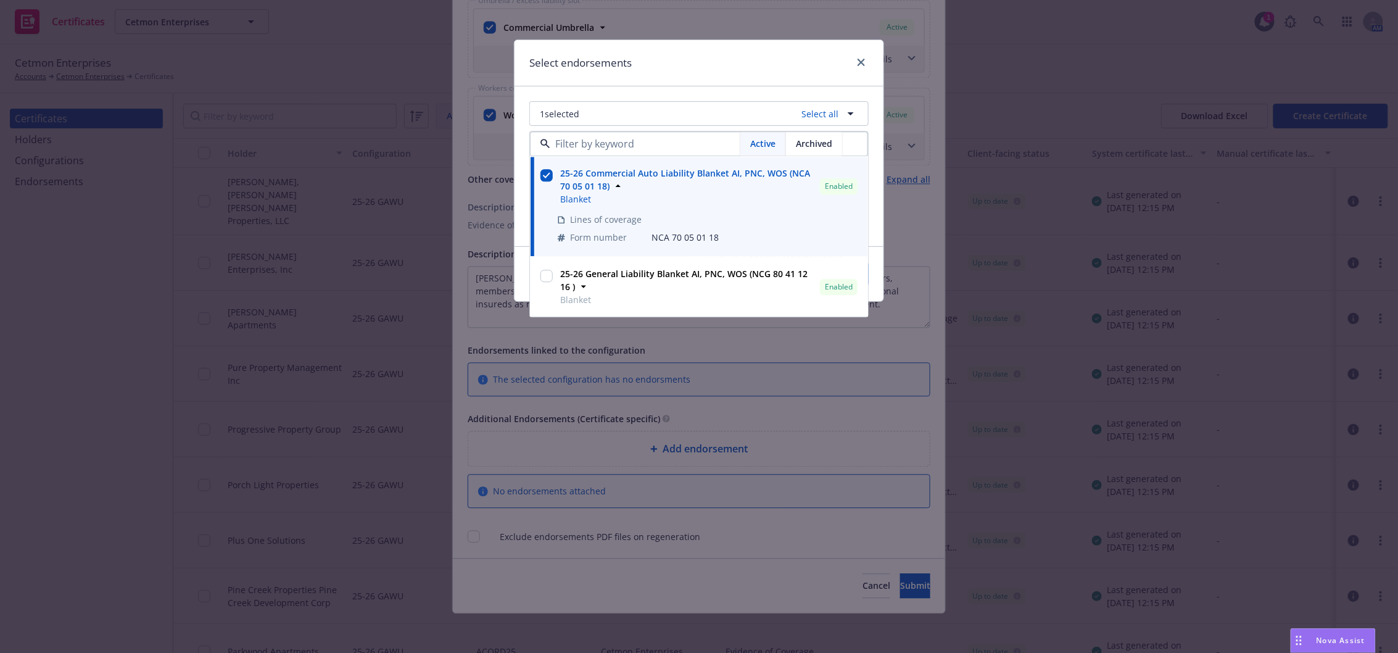
drag, startPoint x: 547, startPoint y: 276, endPoint x: 748, endPoint y: 339, distance: 211.0
click at [547, 278] on input "checkbox" at bounding box center [547, 276] width 12 height 12
checkbox input "true"
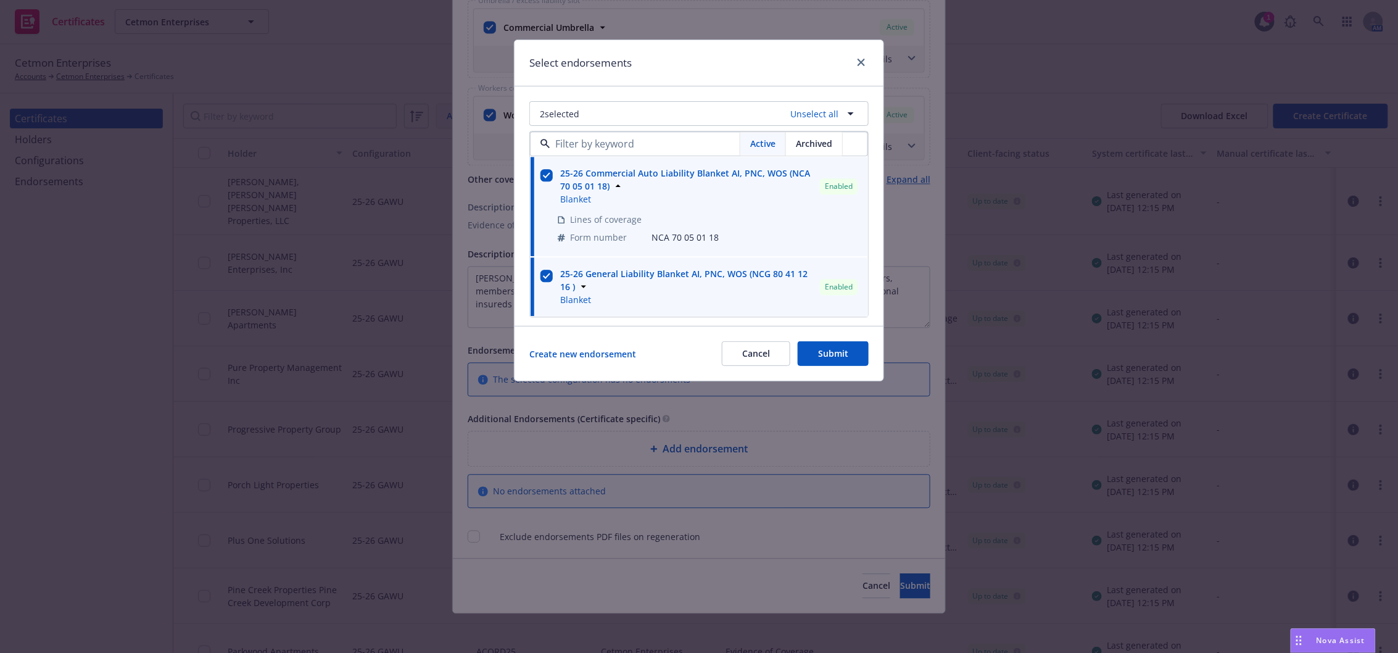
click at [824, 359] on button "Submit" at bounding box center [833, 353] width 71 height 25
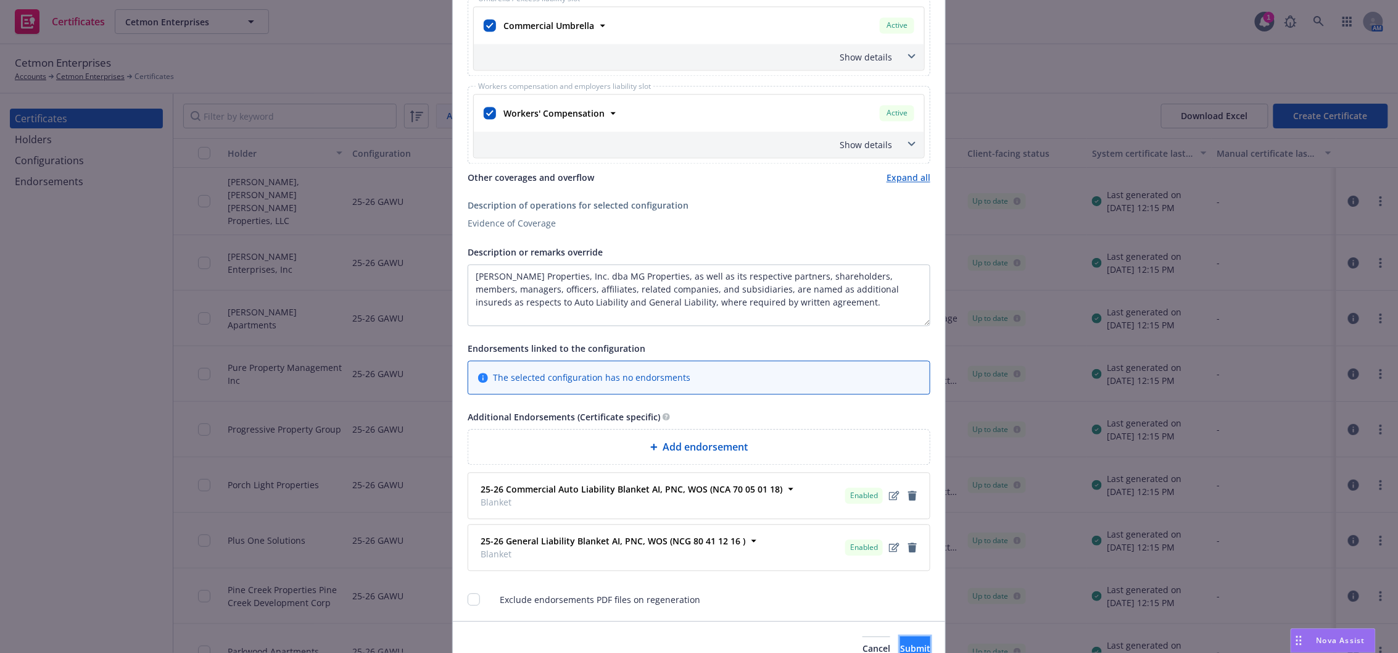
click at [907, 645] on button "Submit" at bounding box center [915, 648] width 30 height 25
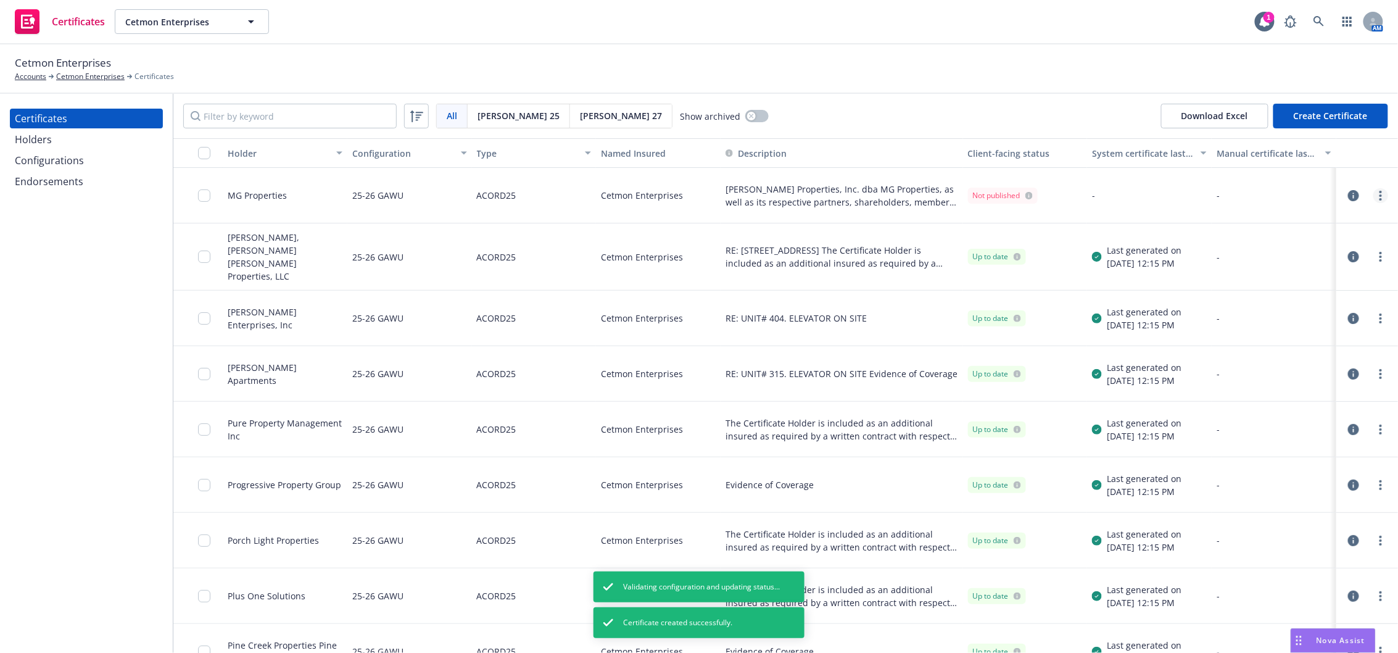
click at [1374, 195] on link "more" at bounding box center [1381, 195] width 15 height 15
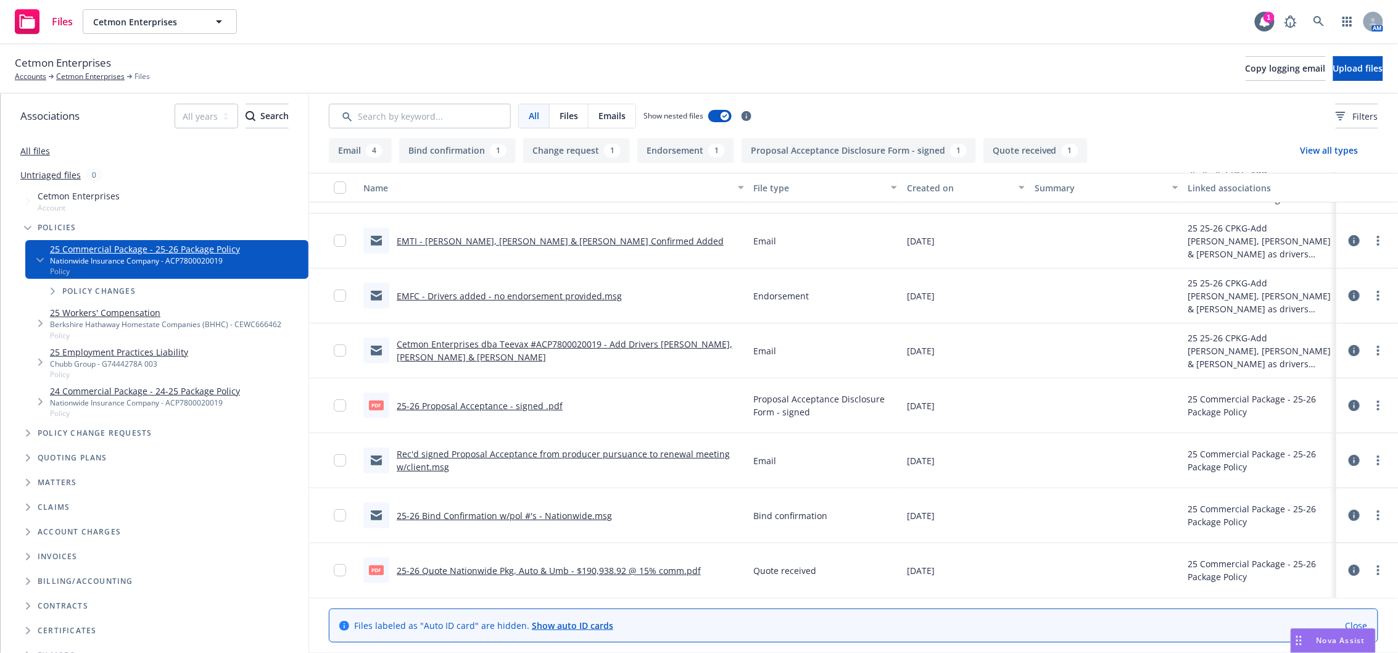
scroll to position [99, 0]
click at [543, 409] on link "25-26 Proposal Acceptance - signed .pdf" at bounding box center [480, 405] width 166 height 12
click at [629, 570] on link "25-26 Quote Nationwide Pkg, Auto & Umb - $190,938.92 @ 15% comm.pdf" at bounding box center [549, 570] width 304 height 12
